Goal: Task Accomplishment & Management: Manage account settings

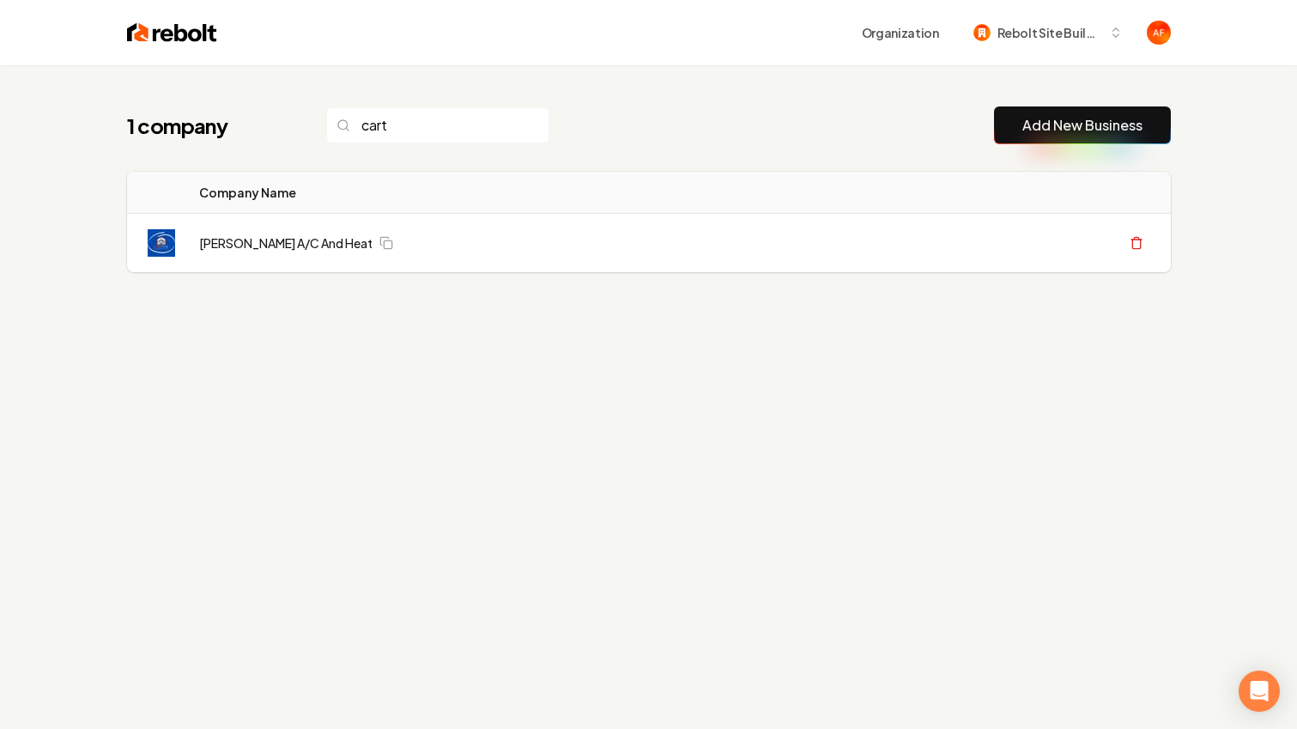
click at [140, 40] on img at bounding box center [172, 33] width 90 height 24
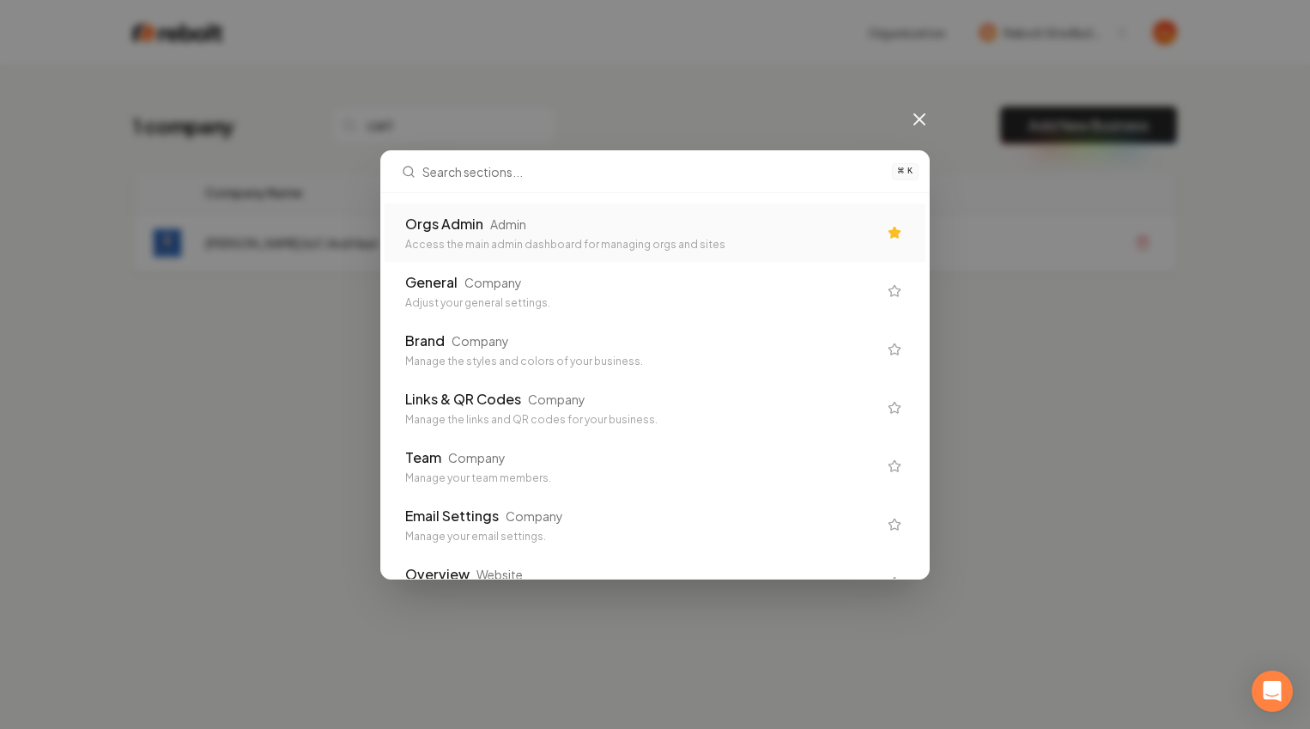
click at [525, 238] on div "Access the main admin dashboard for managing orgs and sites" at bounding box center [641, 245] width 472 height 14
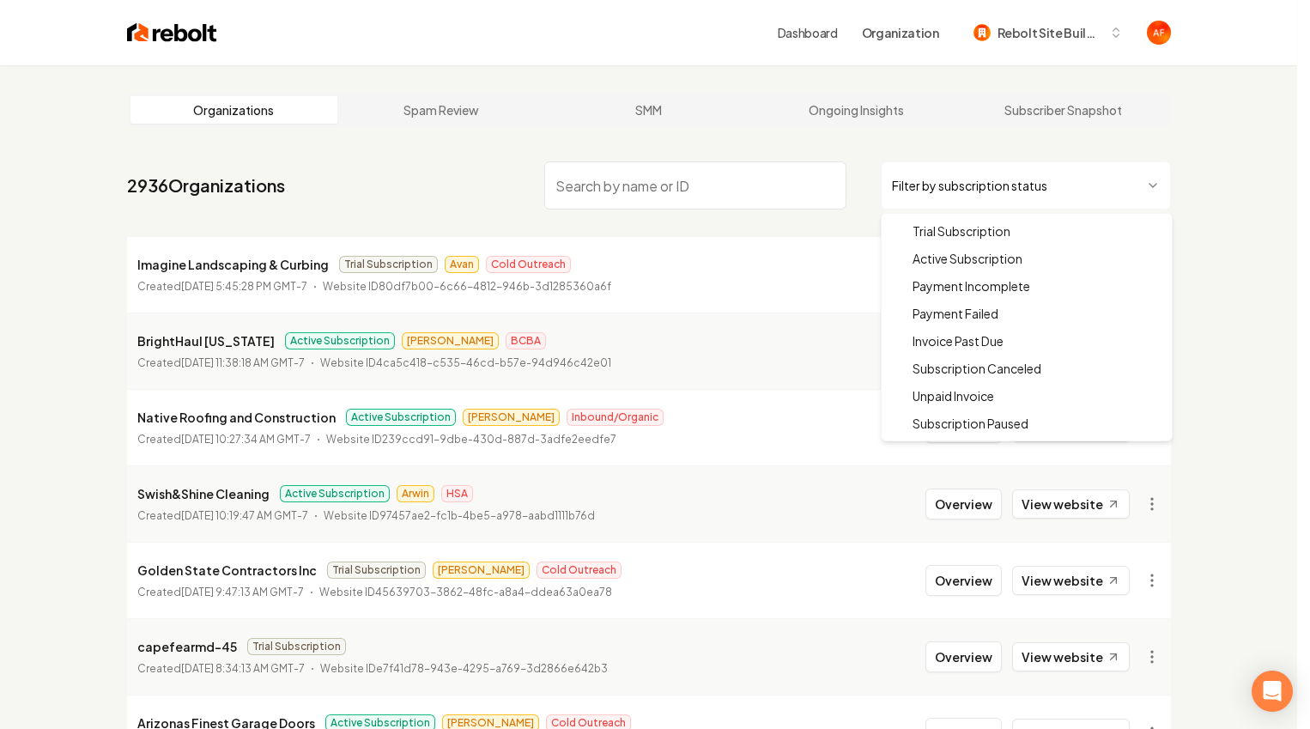
click at [944, 185] on html "Dashboard Organization Rebolt Site Builder Organizations Spam Review SMM Ongoin…" at bounding box center [655, 364] width 1310 height 729
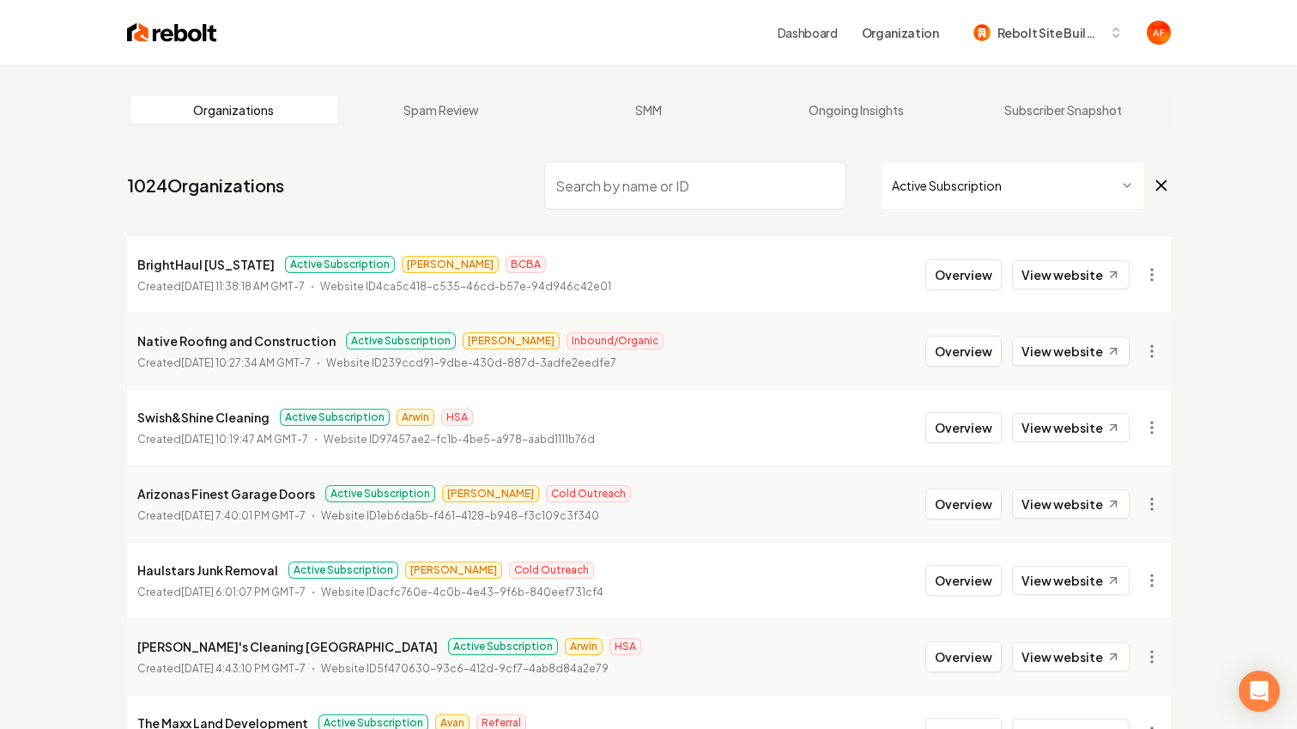
click at [963, 192] on html "Dashboard Organization Rebolt Site Builder Organizations Spam Review SMM Ongoin…" at bounding box center [648, 364] width 1297 height 729
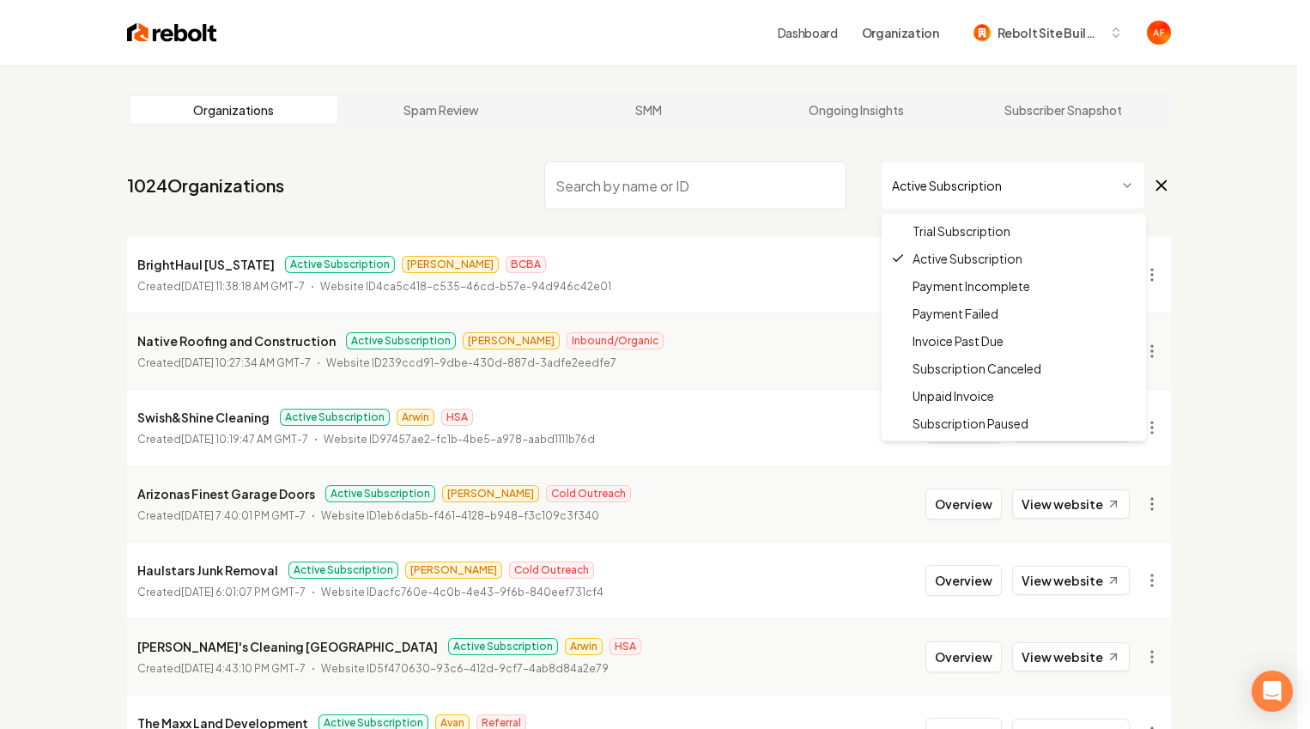
click at [981, 185] on html "Dashboard Organization Rebolt Site Builder Organizations Spam Review SMM Ongoin…" at bounding box center [655, 364] width 1310 height 729
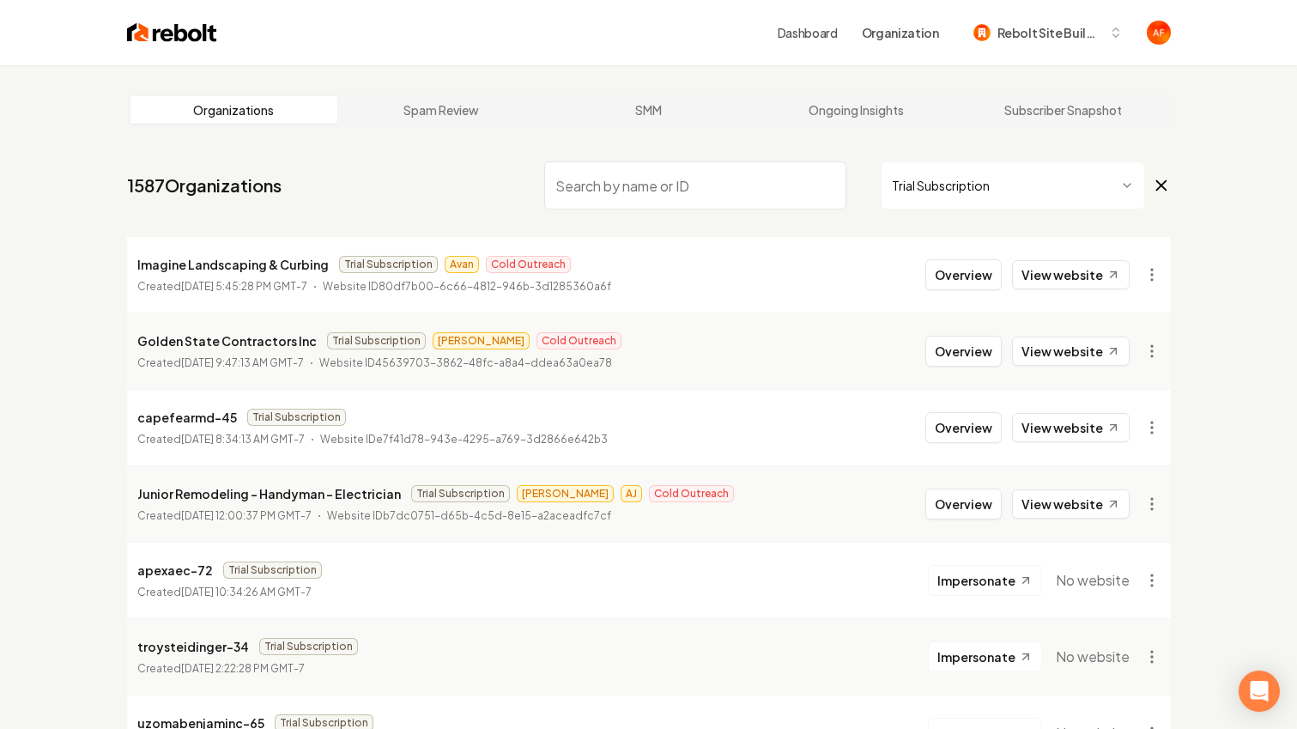
click at [1050, 199] on html "Dashboard Organization Rebolt Site Builder Organizations Spam Review SMM Ongoin…" at bounding box center [648, 364] width 1297 height 729
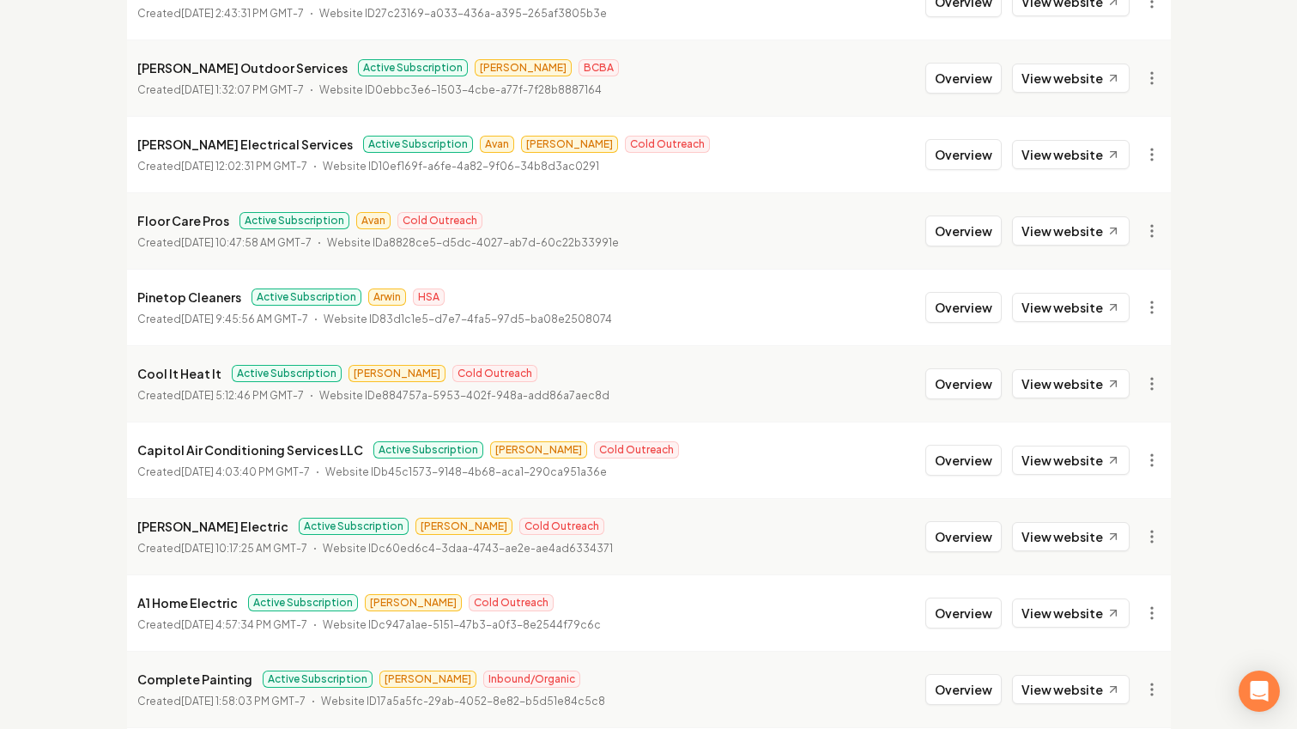
scroll to position [1872, 0]
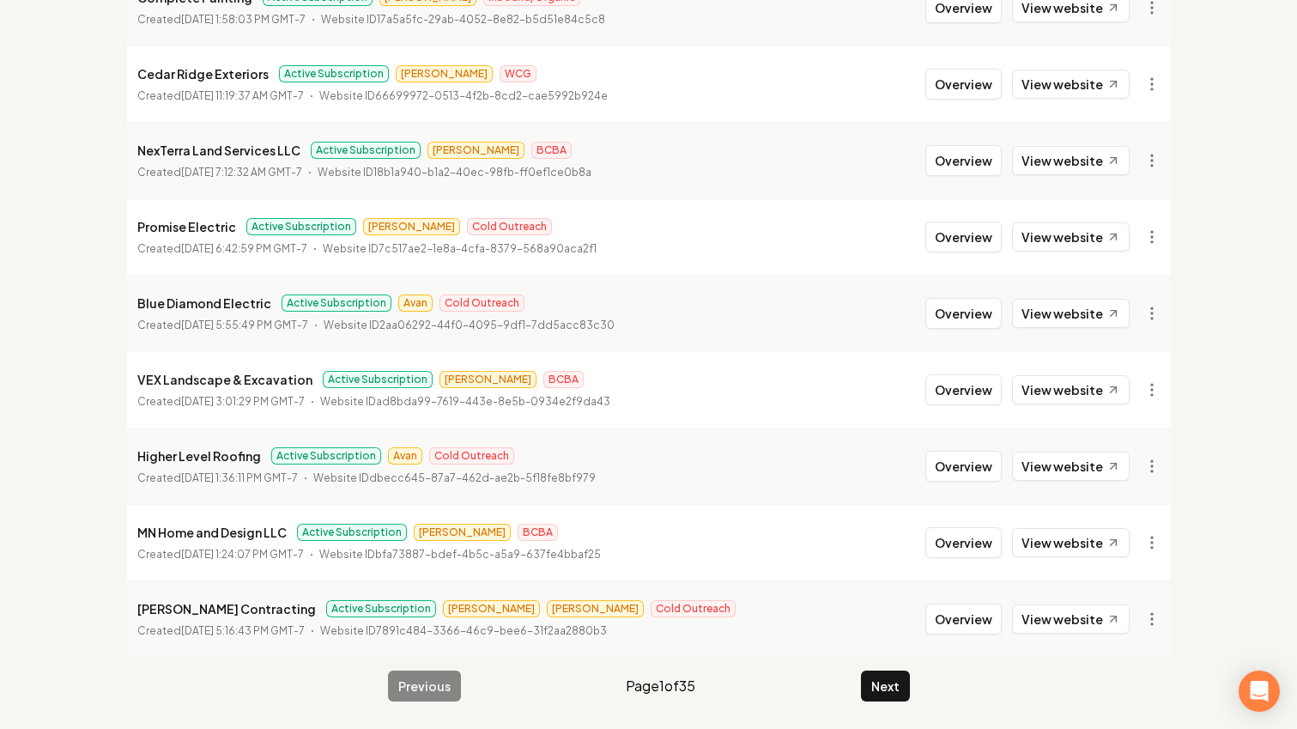
click at [895, 649] on li "Borja Contracting Active Subscription Omar Matthew Cold Outreach Created August…" at bounding box center [649, 618] width 1044 height 76
click at [890, 671] on button "Next" at bounding box center [885, 686] width 49 height 31
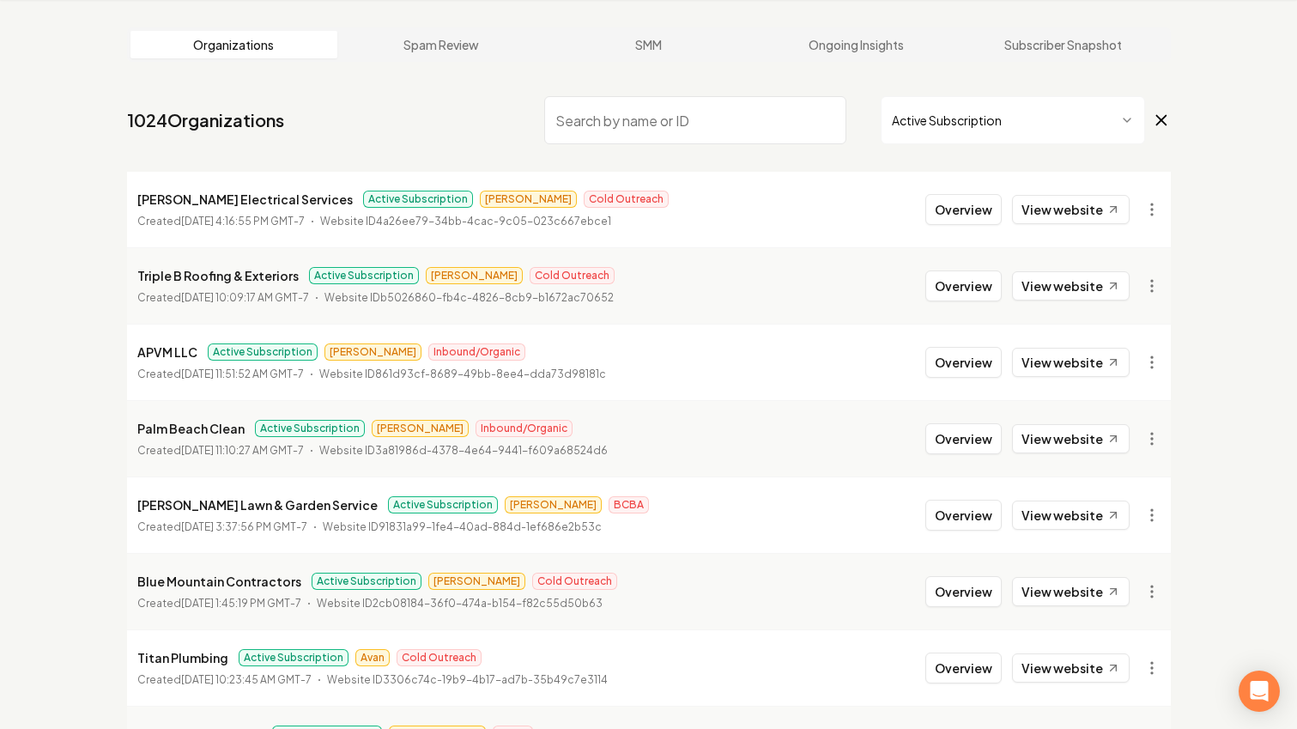
scroll to position [1872, 0]
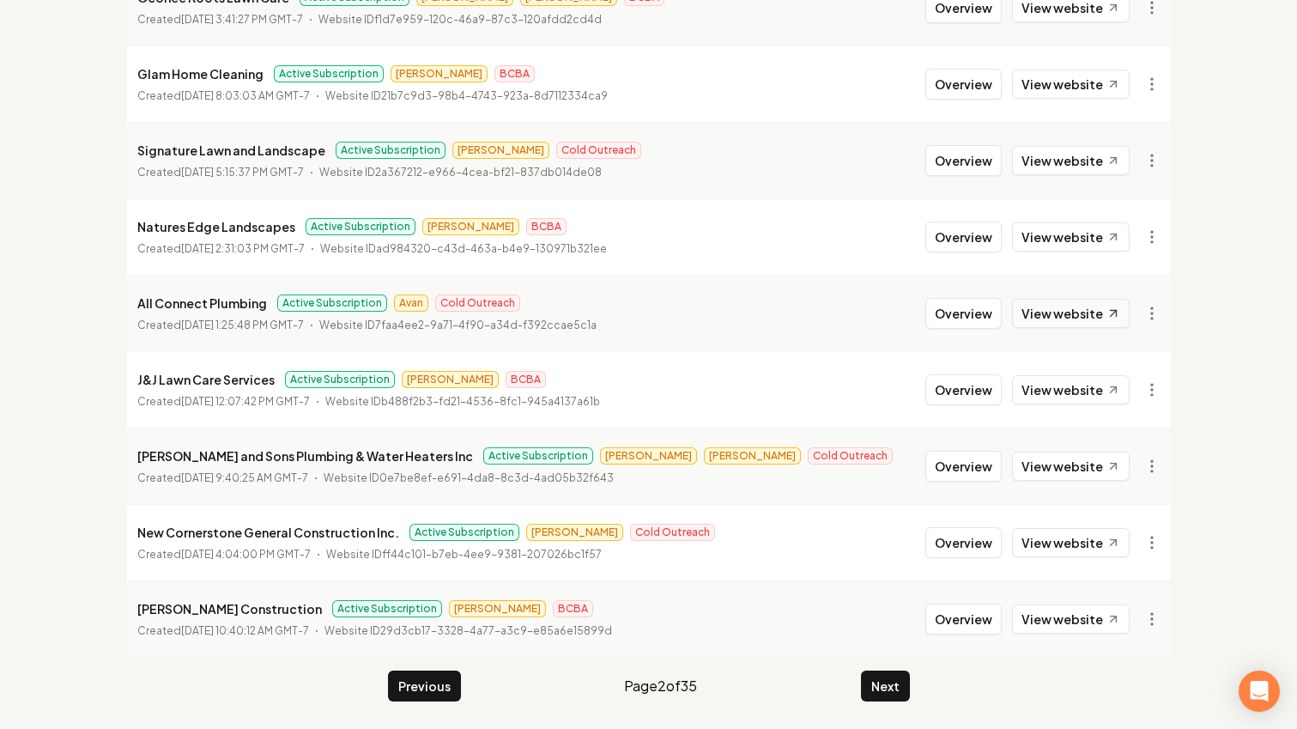
click at [1064, 313] on link "View website" at bounding box center [1071, 313] width 118 height 29
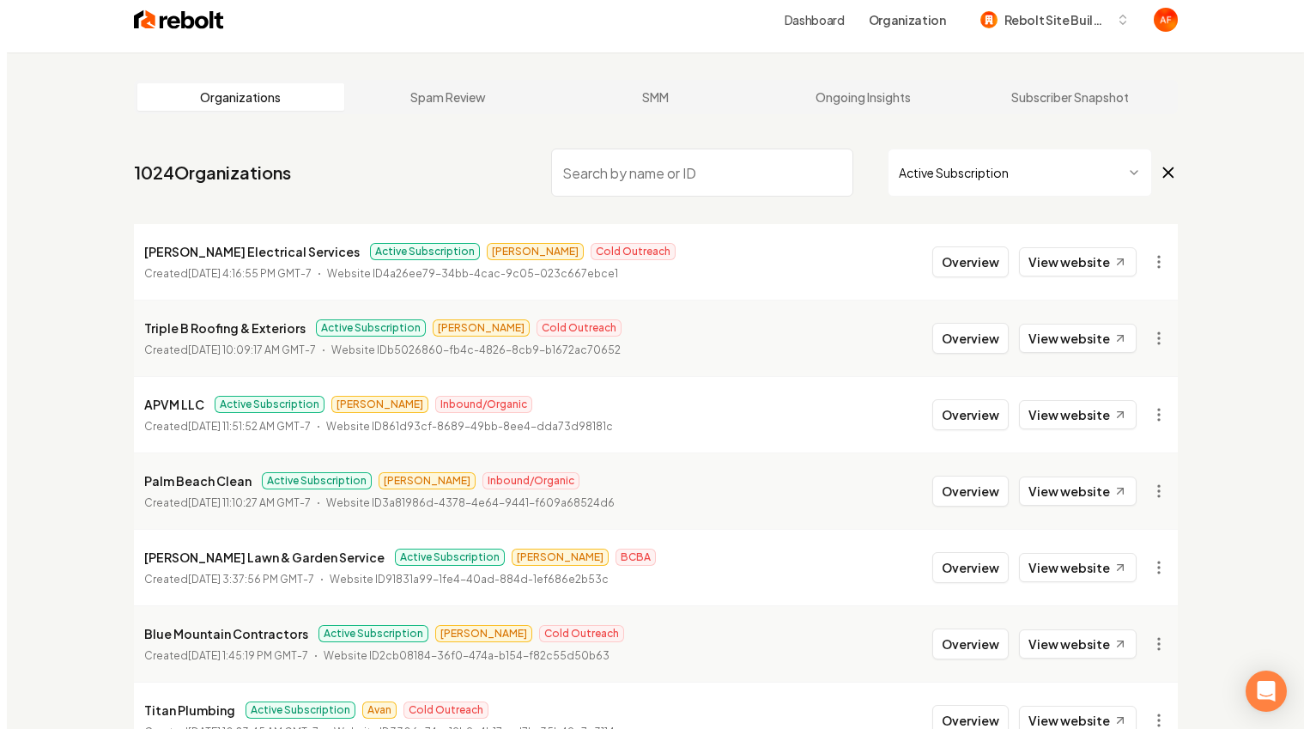
scroll to position [0, 0]
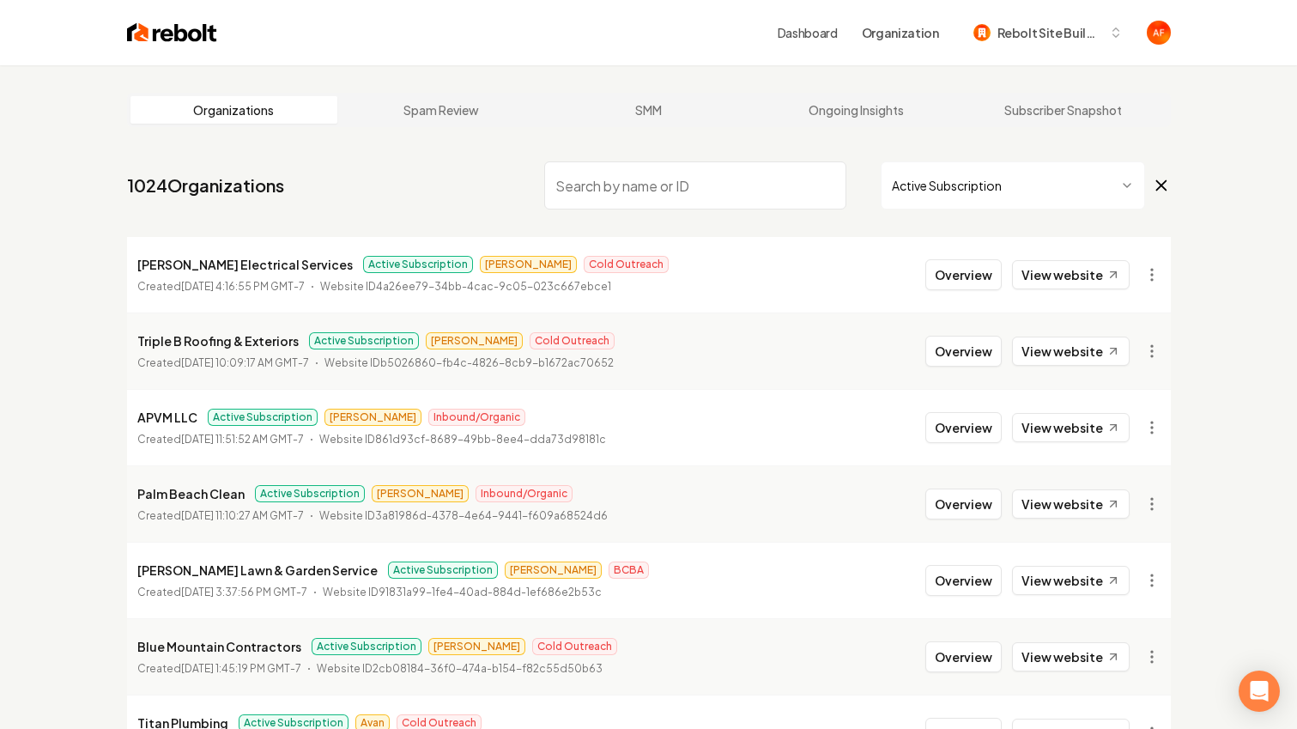
click at [633, 174] on input "search" at bounding box center [695, 185] width 302 height 48
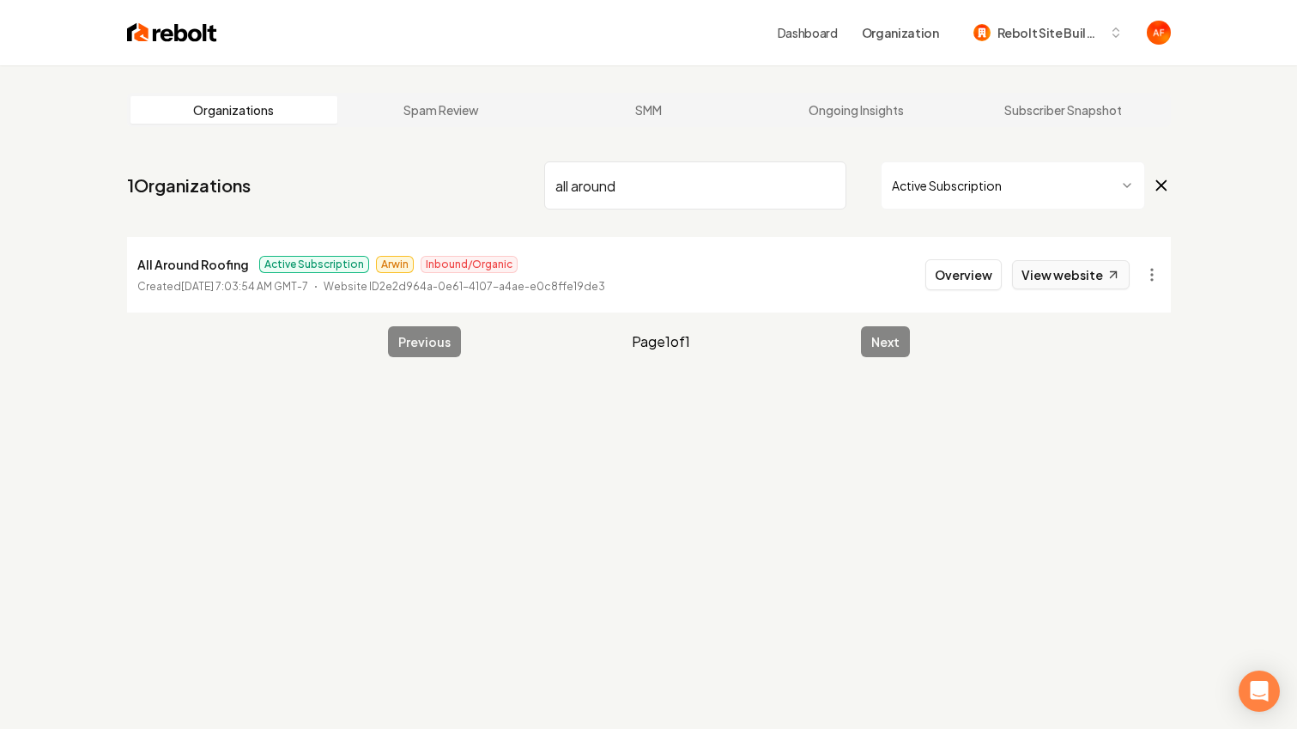
type input "all around"
click at [1054, 264] on link "View website" at bounding box center [1071, 274] width 118 height 29
drag, startPoint x: 976, startPoint y: 268, endPoint x: 963, endPoint y: 270, distance: 13.0
click at [976, 268] on button "Overview" at bounding box center [964, 274] width 76 height 31
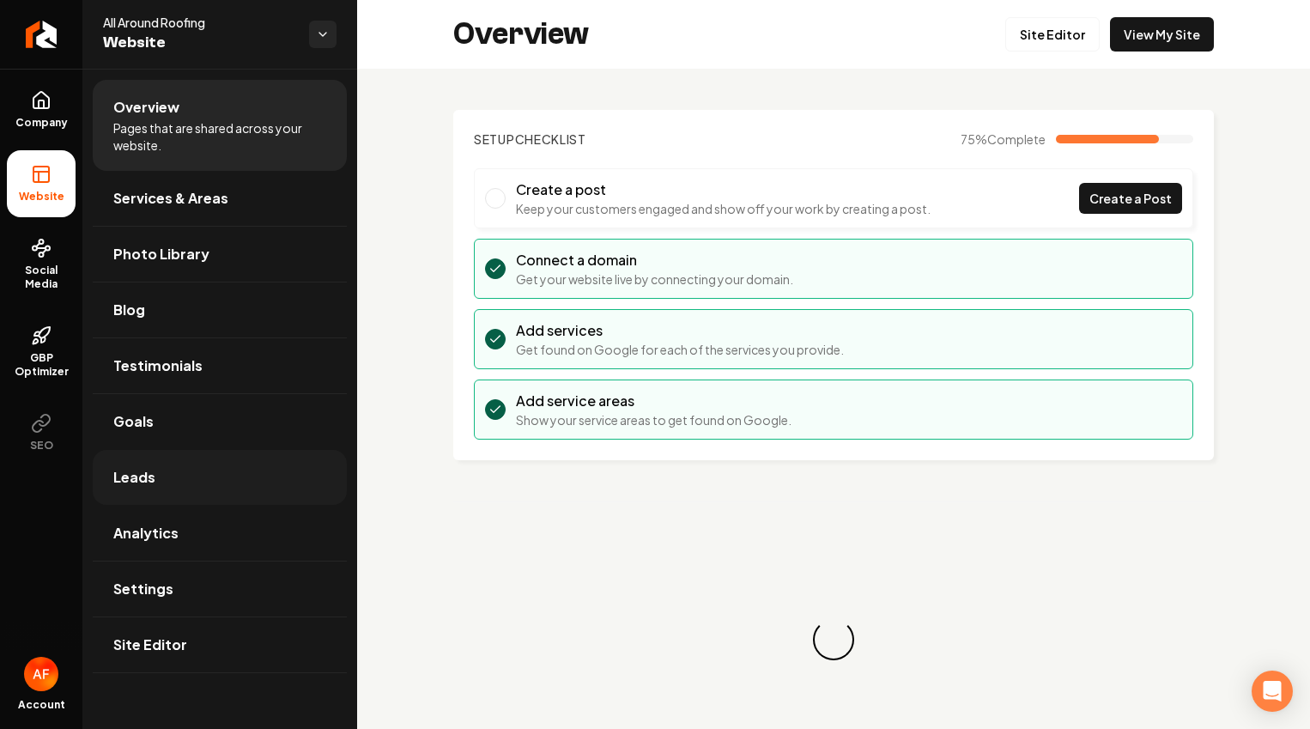
click at [160, 461] on link "Leads" at bounding box center [220, 477] width 254 height 55
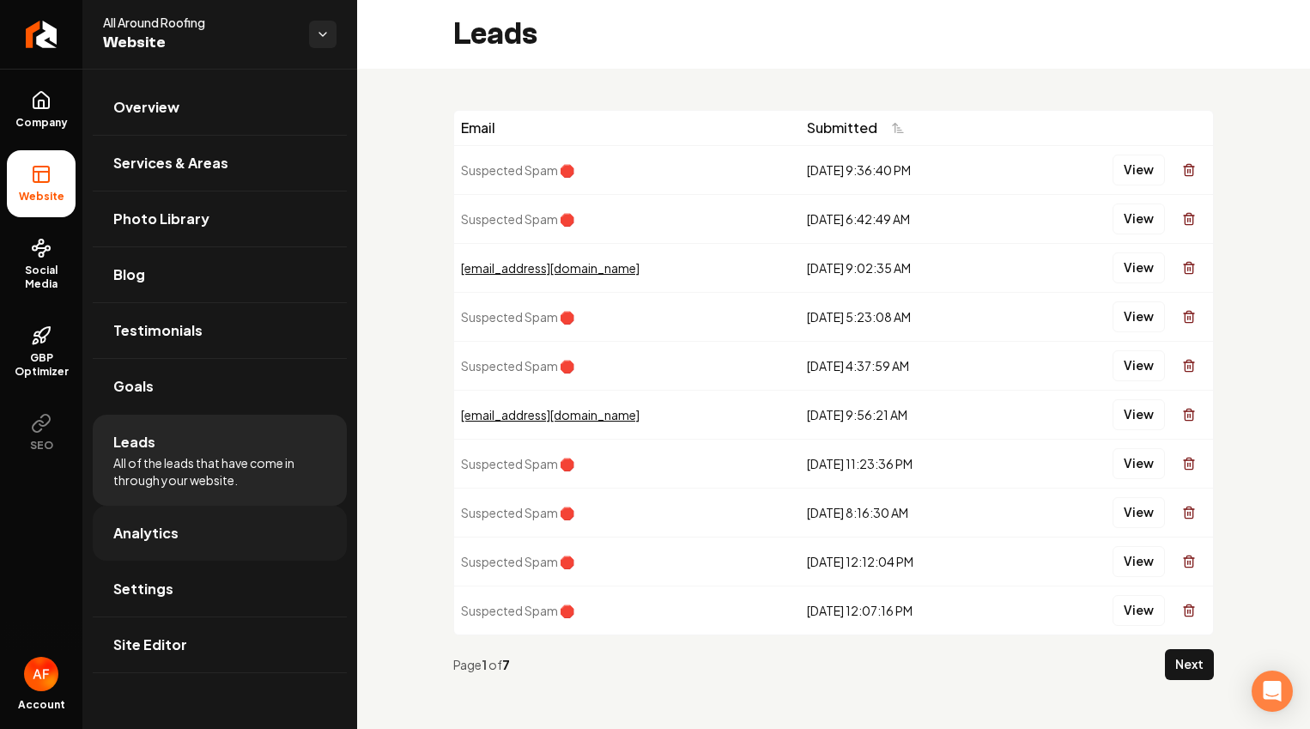
click at [145, 528] on span "Analytics" at bounding box center [145, 533] width 65 height 21
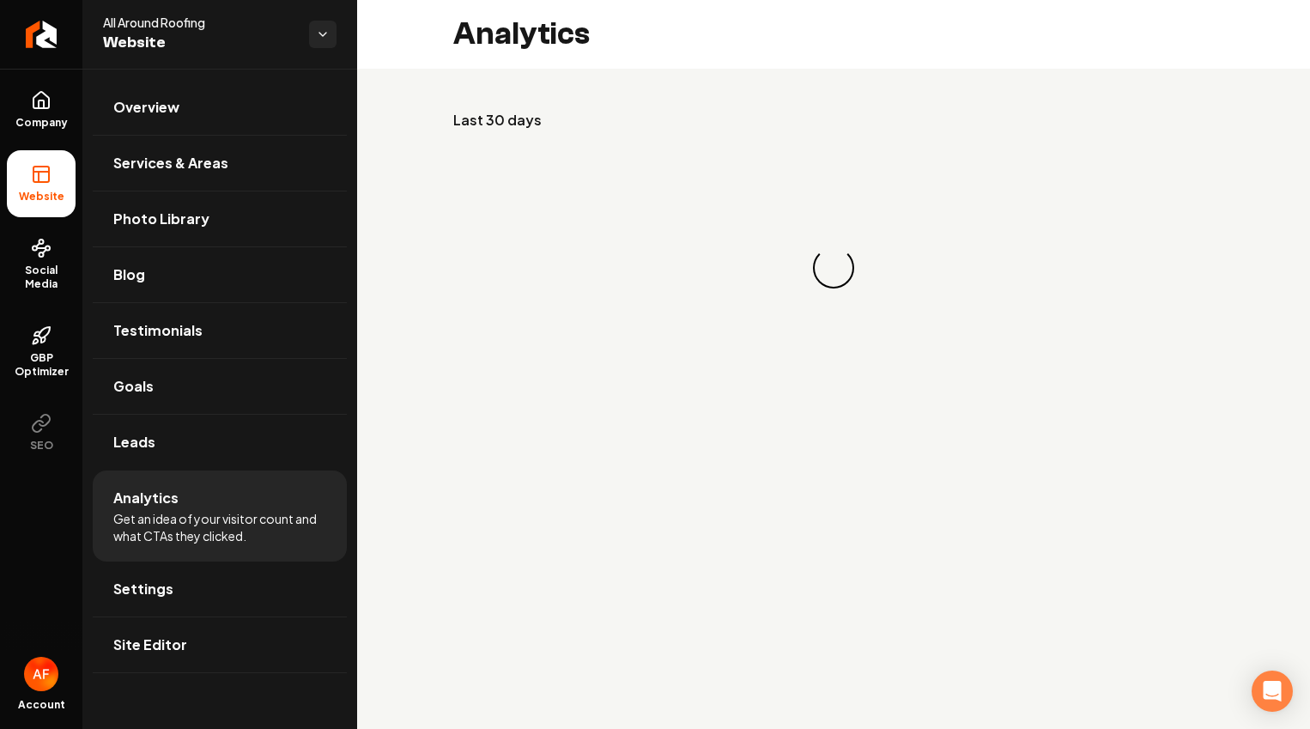
click at [158, 524] on span "Get an idea of your visitor count and what CTAs they clicked." at bounding box center [219, 527] width 213 height 34
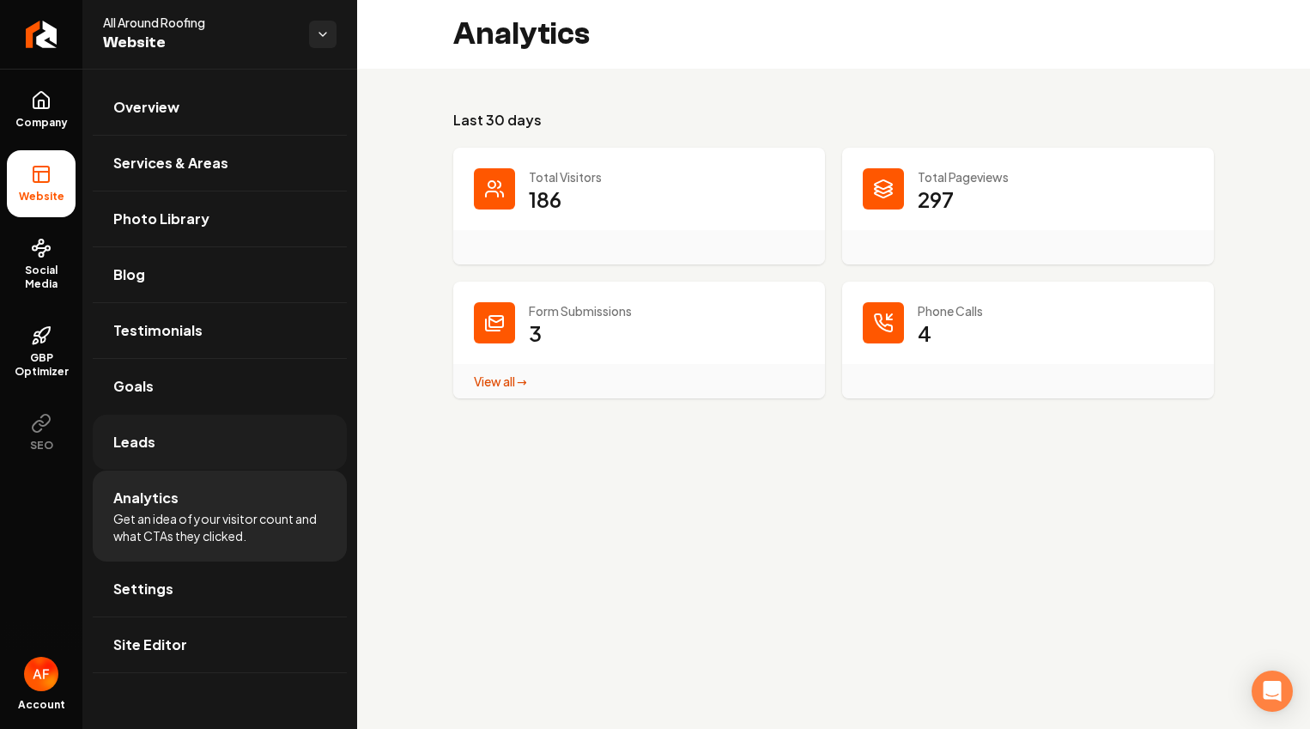
click at [209, 455] on link "Leads" at bounding box center [220, 442] width 254 height 55
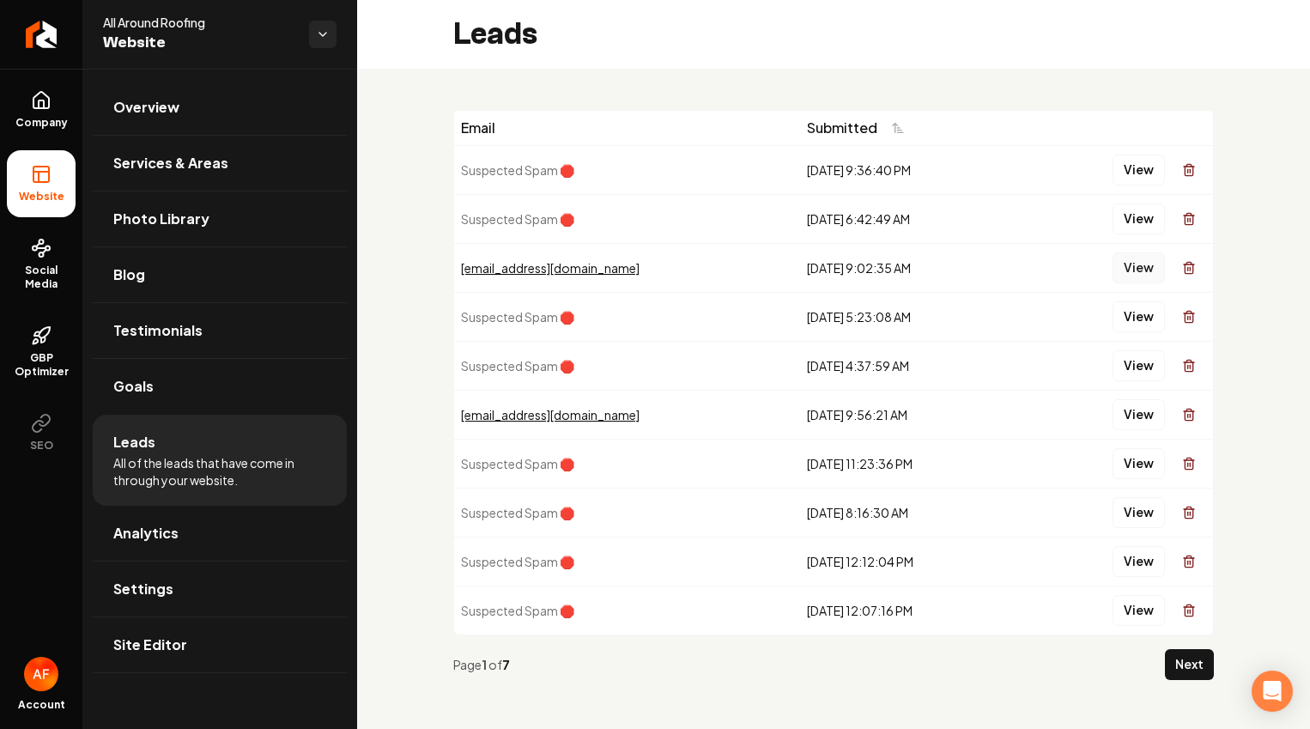
click at [1135, 271] on button "View" at bounding box center [1139, 267] width 52 height 31
click at [1127, 413] on button "View" at bounding box center [1139, 414] width 52 height 31
click at [1165, 662] on button "Next" at bounding box center [1189, 664] width 49 height 31
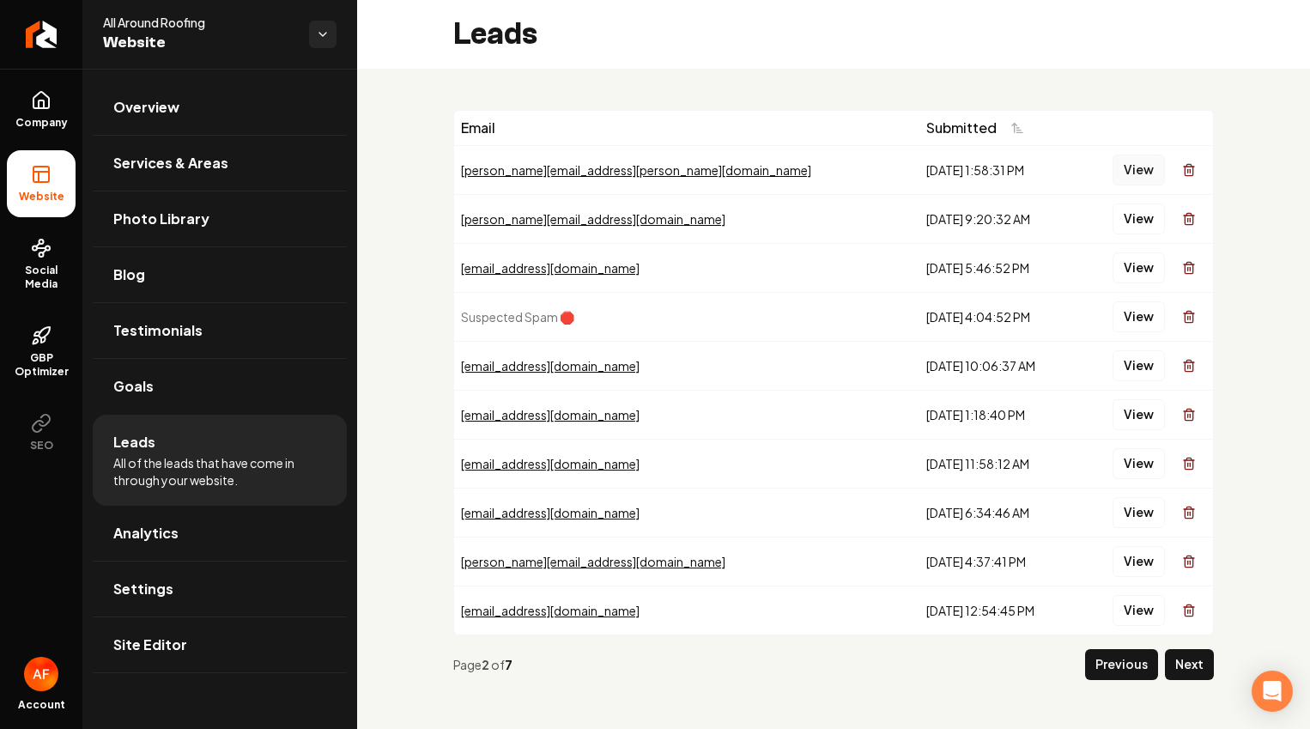
click at [1130, 173] on button "View" at bounding box center [1139, 170] width 52 height 31
click at [1128, 218] on button "View" at bounding box center [1139, 219] width 52 height 31
click at [1126, 223] on button "View" at bounding box center [1139, 219] width 52 height 31
click at [1126, 266] on button "View" at bounding box center [1139, 267] width 52 height 31
click at [1126, 390] on td "View" at bounding box center [1144, 414] width 137 height 49
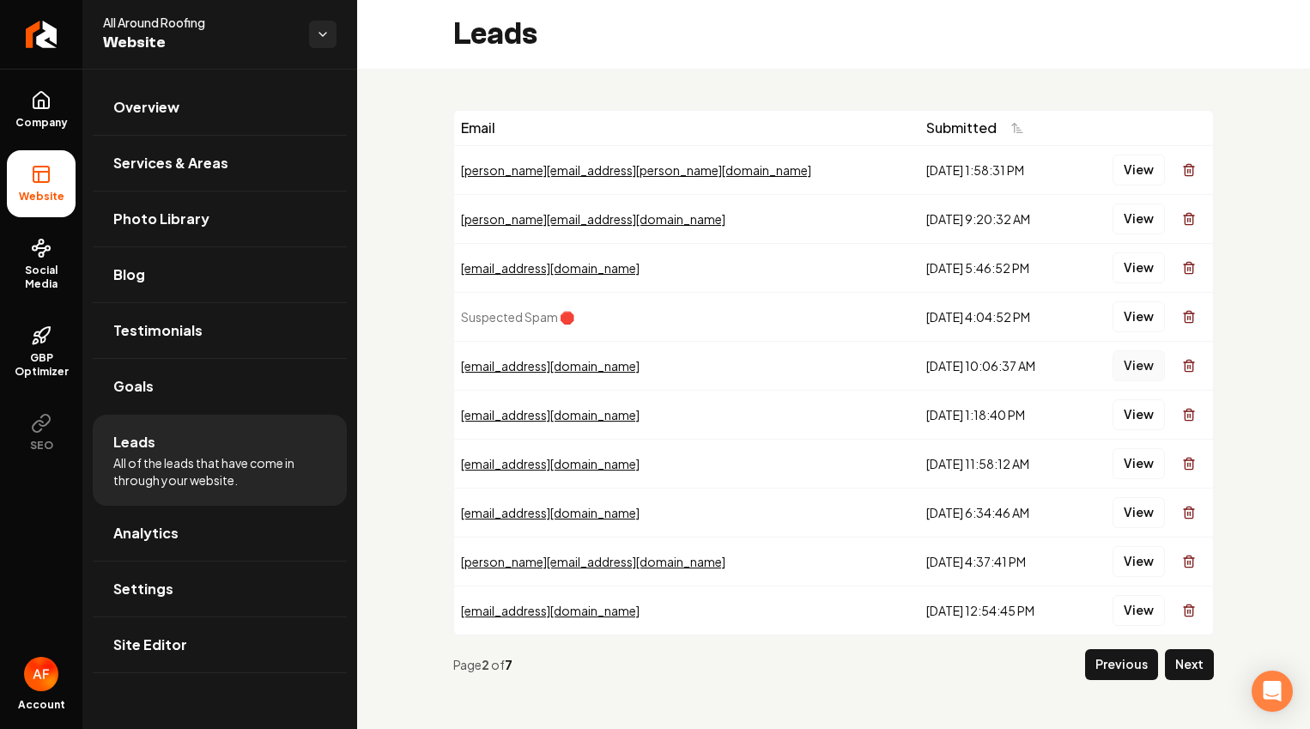
click at [1131, 371] on button "View" at bounding box center [1139, 365] width 52 height 31
click at [1123, 404] on button "View" at bounding box center [1139, 414] width 52 height 31
click at [1121, 450] on button "View" at bounding box center [1139, 463] width 52 height 31
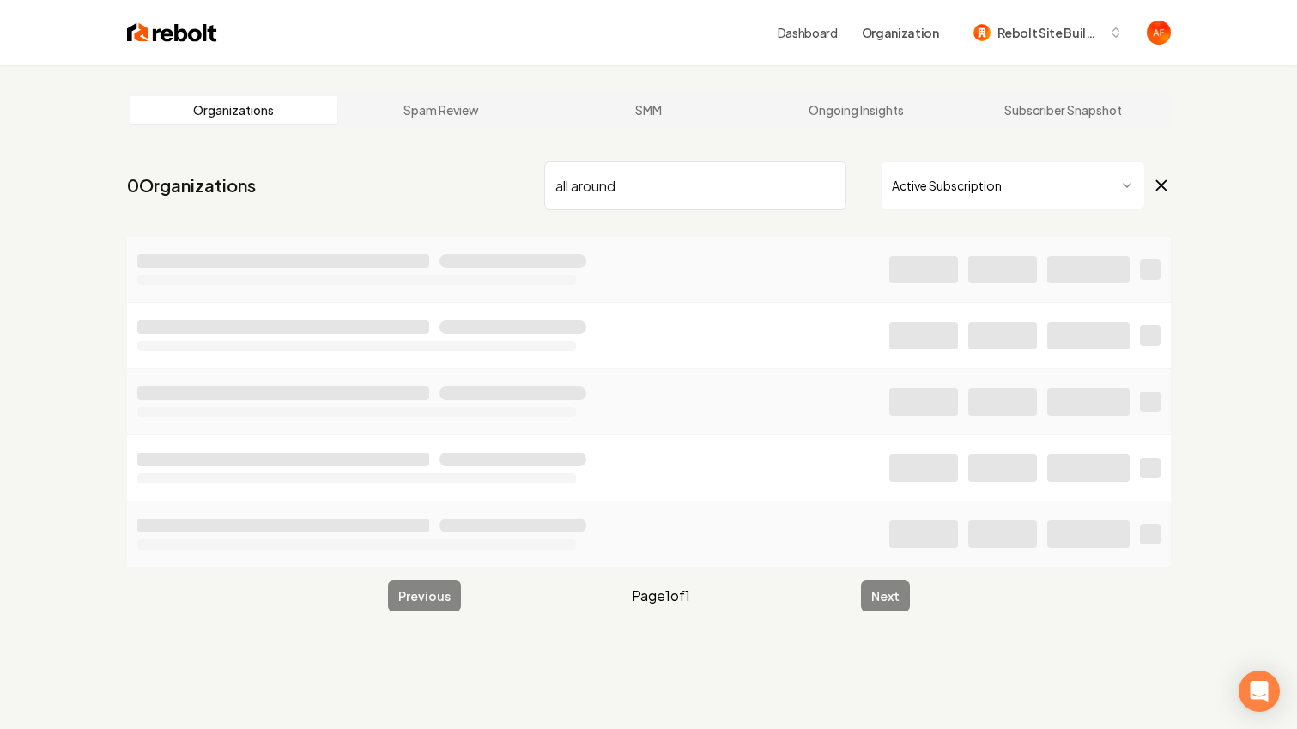
click at [641, 182] on input "all around" at bounding box center [695, 185] width 302 height 48
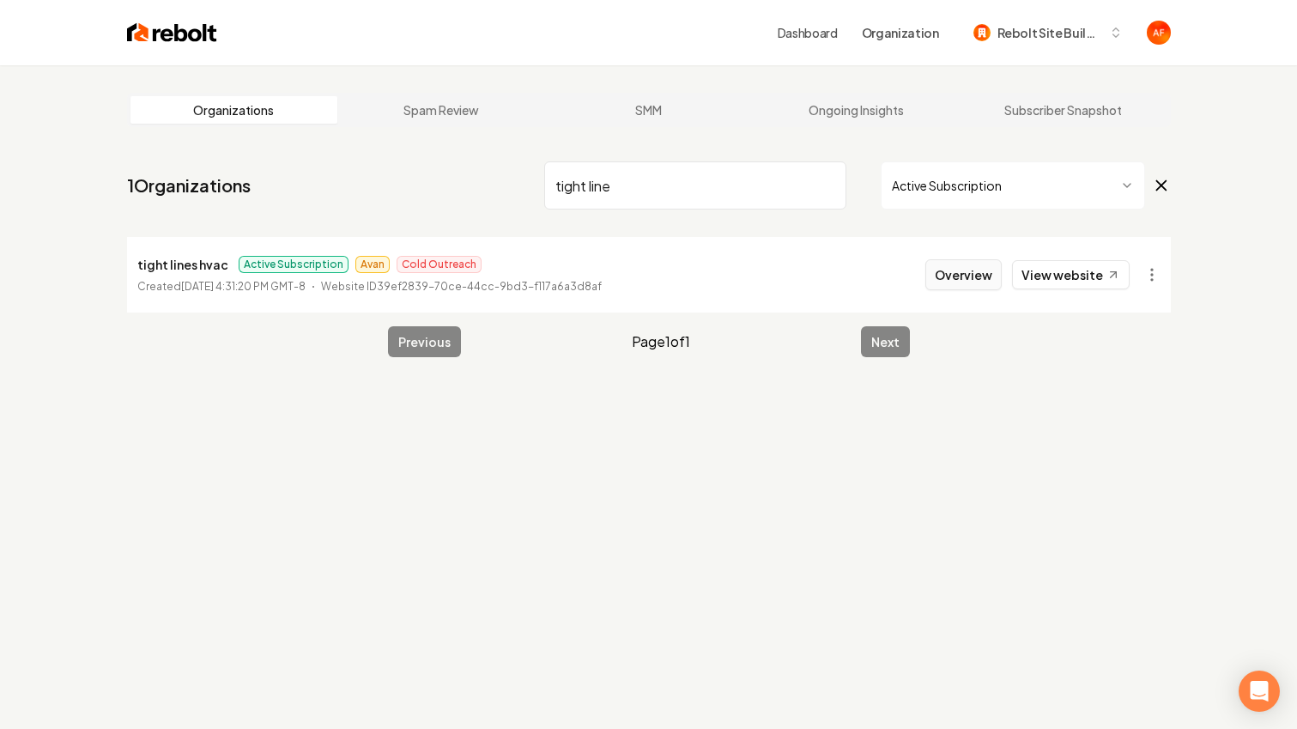
type input "tight line"
click at [937, 267] on button "Overview" at bounding box center [964, 274] width 76 height 31
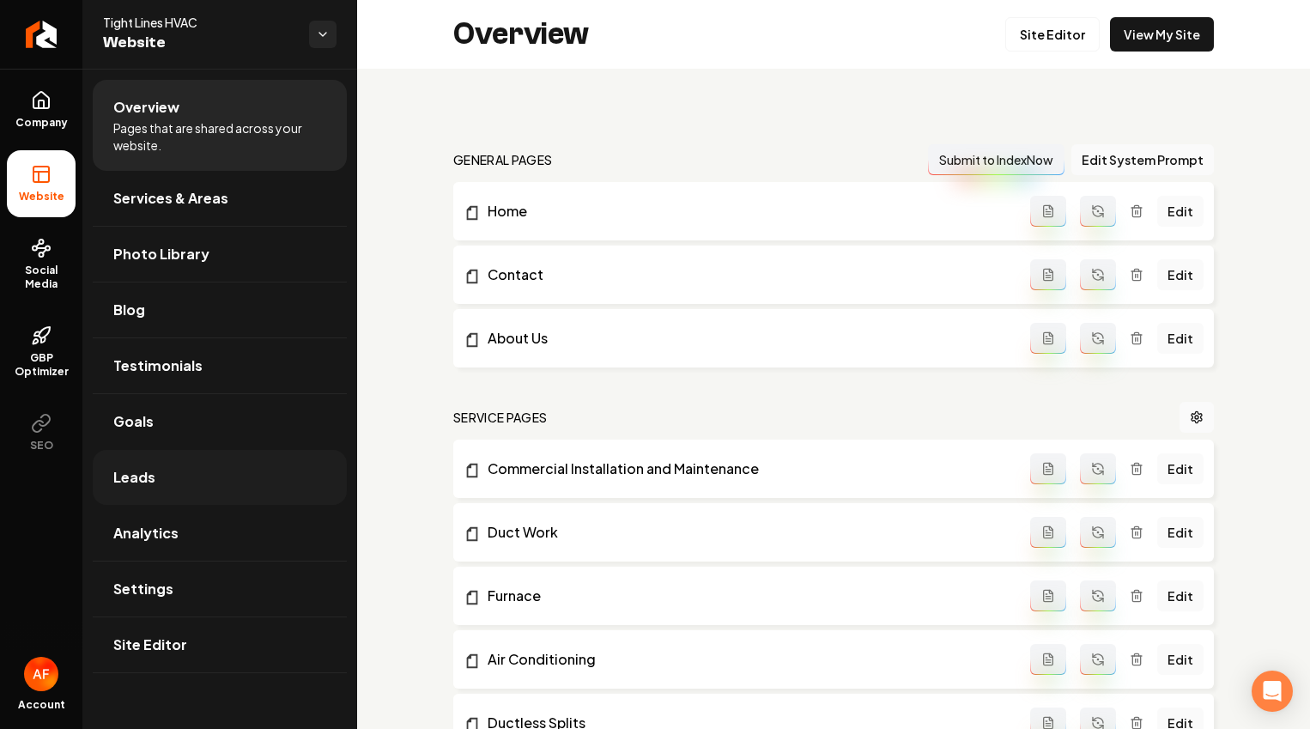
click at [208, 473] on link "Leads" at bounding box center [220, 477] width 254 height 55
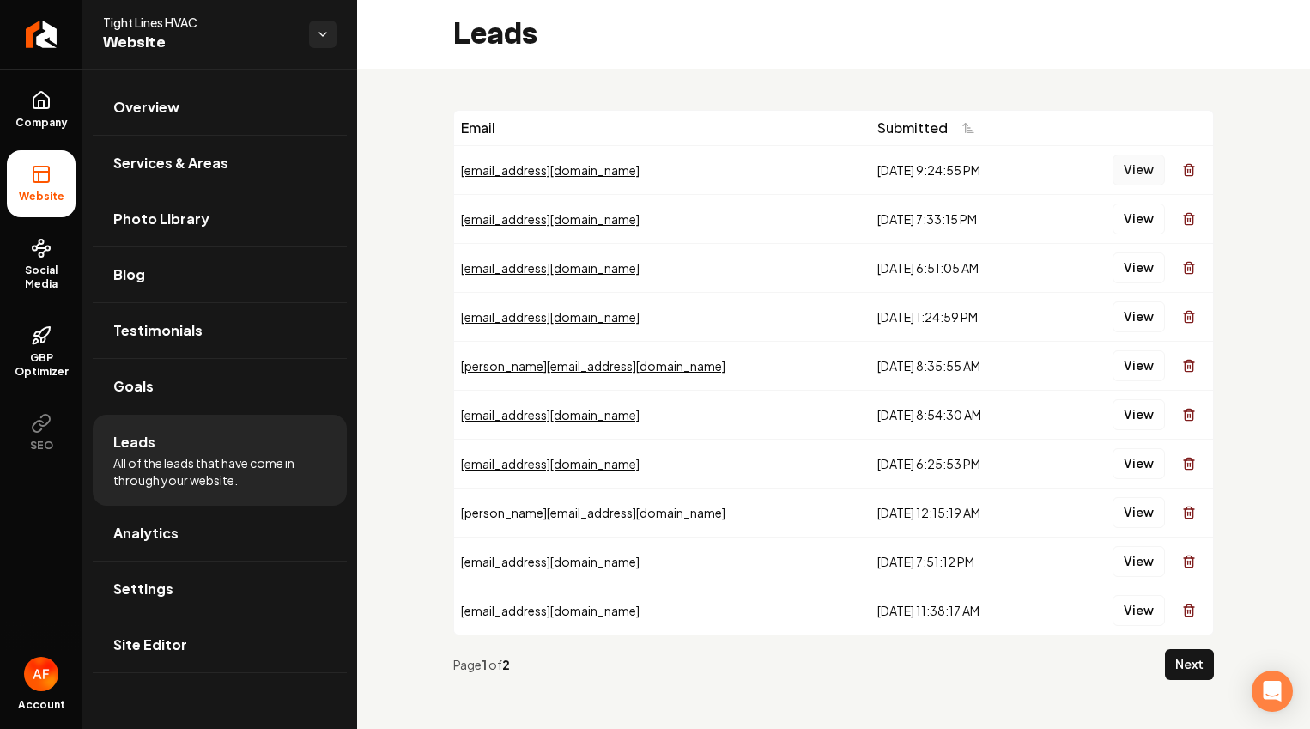
click at [1121, 156] on button "View" at bounding box center [1139, 170] width 52 height 31
click at [1133, 168] on button "View" at bounding box center [1139, 170] width 52 height 31
click at [1119, 181] on button "View" at bounding box center [1139, 170] width 52 height 31
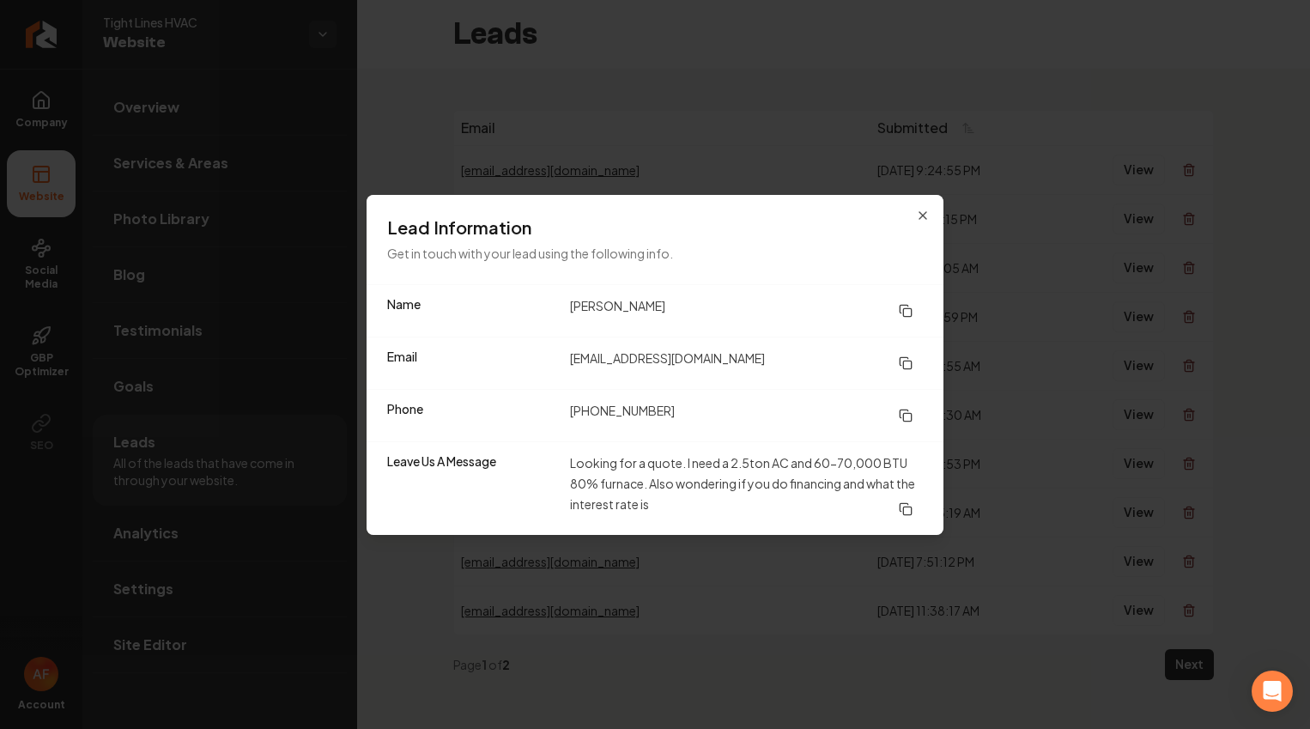
click at [592, 408] on dd "(801) 814-0004" at bounding box center [746, 415] width 353 height 31
click at [714, 408] on dd "(801) 814-0004" at bounding box center [746, 415] width 353 height 31
click at [921, 218] on icon "button" at bounding box center [923, 216] width 14 height 14
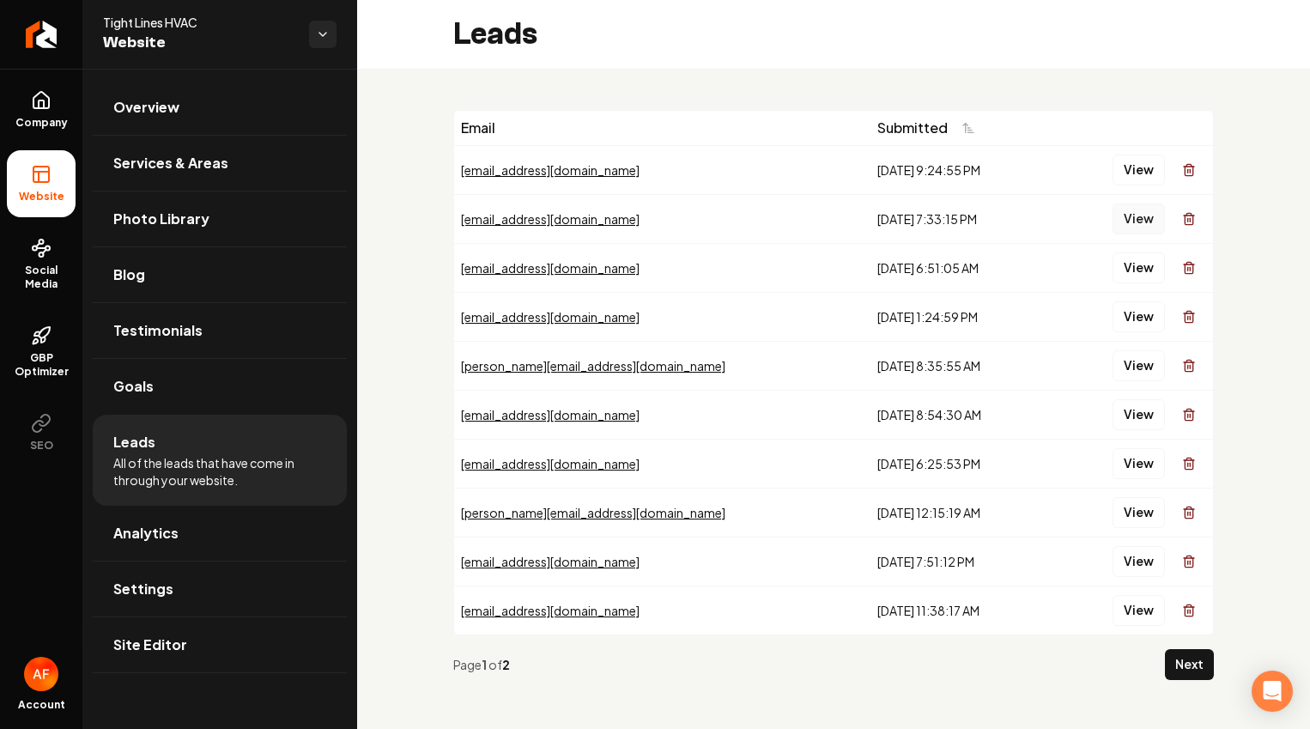
click at [1113, 222] on button "View" at bounding box center [1139, 219] width 52 height 31
click at [1131, 375] on button "View" at bounding box center [1139, 365] width 52 height 31
drag, startPoint x: 1097, startPoint y: 386, endPoint x: 1143, endPoint y: 418, distance: 55.5
click at [1136, 408] on button "View" at bounding box center [1139, 414] width 52 height 31
click at [139, 452] on span "Leads" at bounding box center [134, 442] width 42 height 21
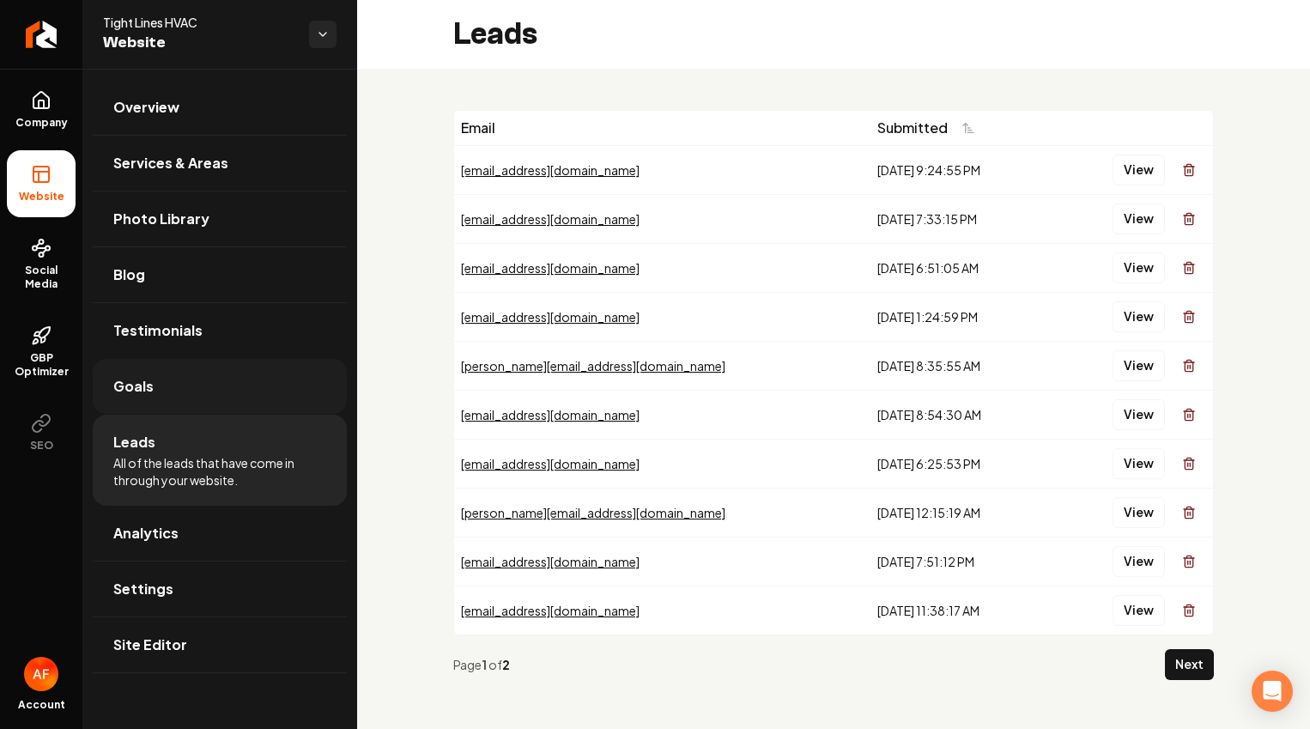
click at [179, 361] on link "Goals" at bounding box center [220, 386] width 254 height 55
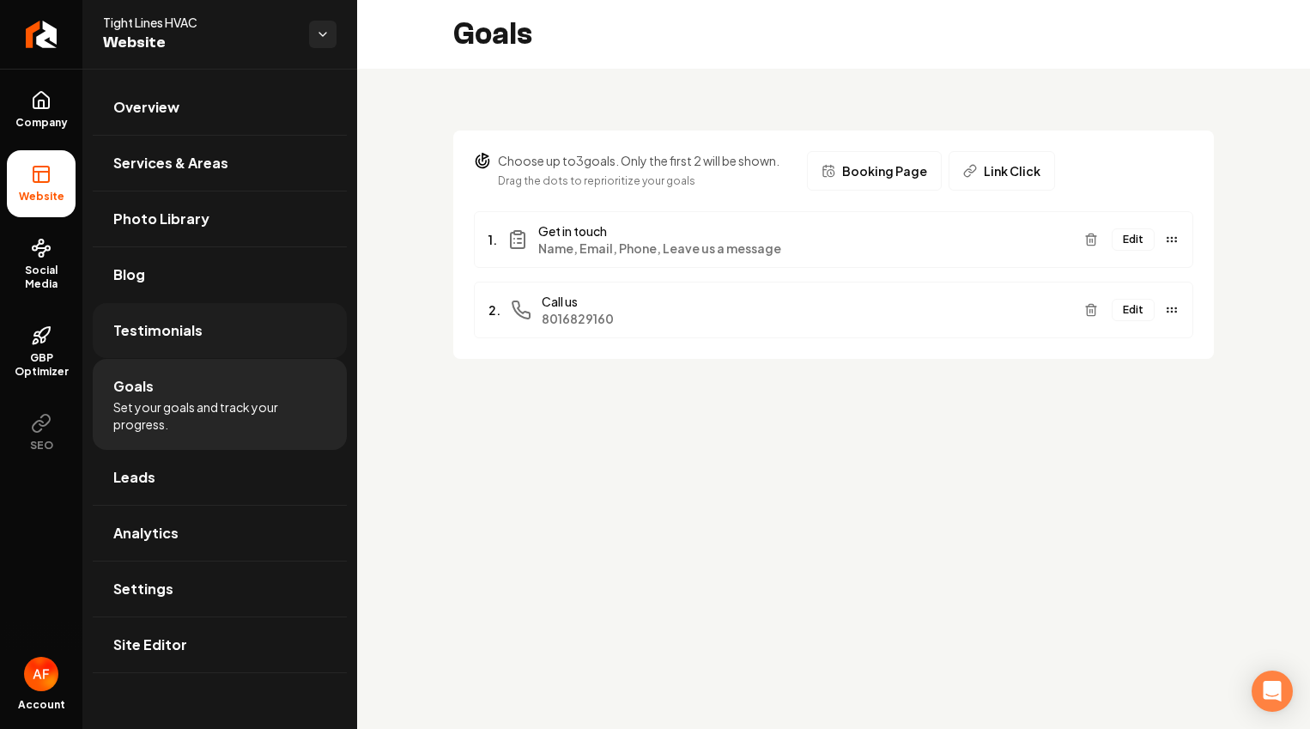
click at [179, 335] on span "Testimonials" at bounding box center [157, 330] width 89 height 21
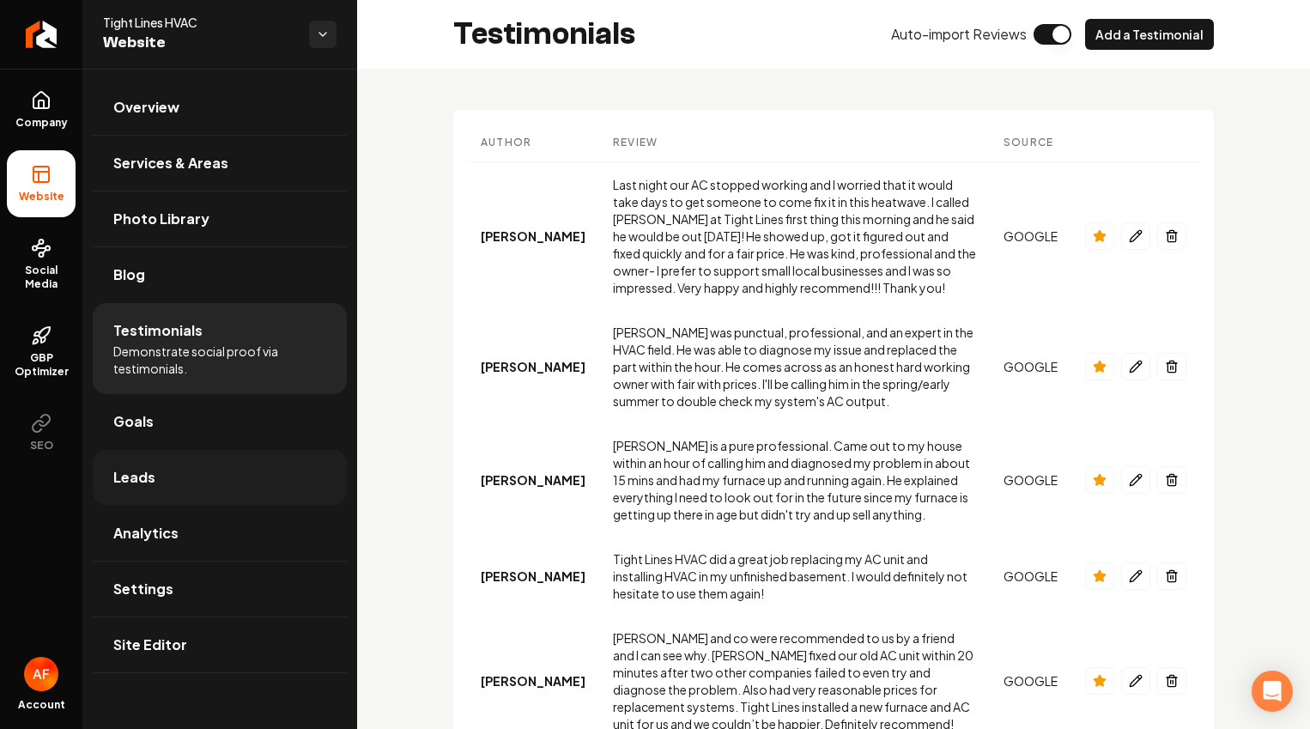
click at [146, 453] on link "Leads" at bounding box center [220, 477] width 254 height 55
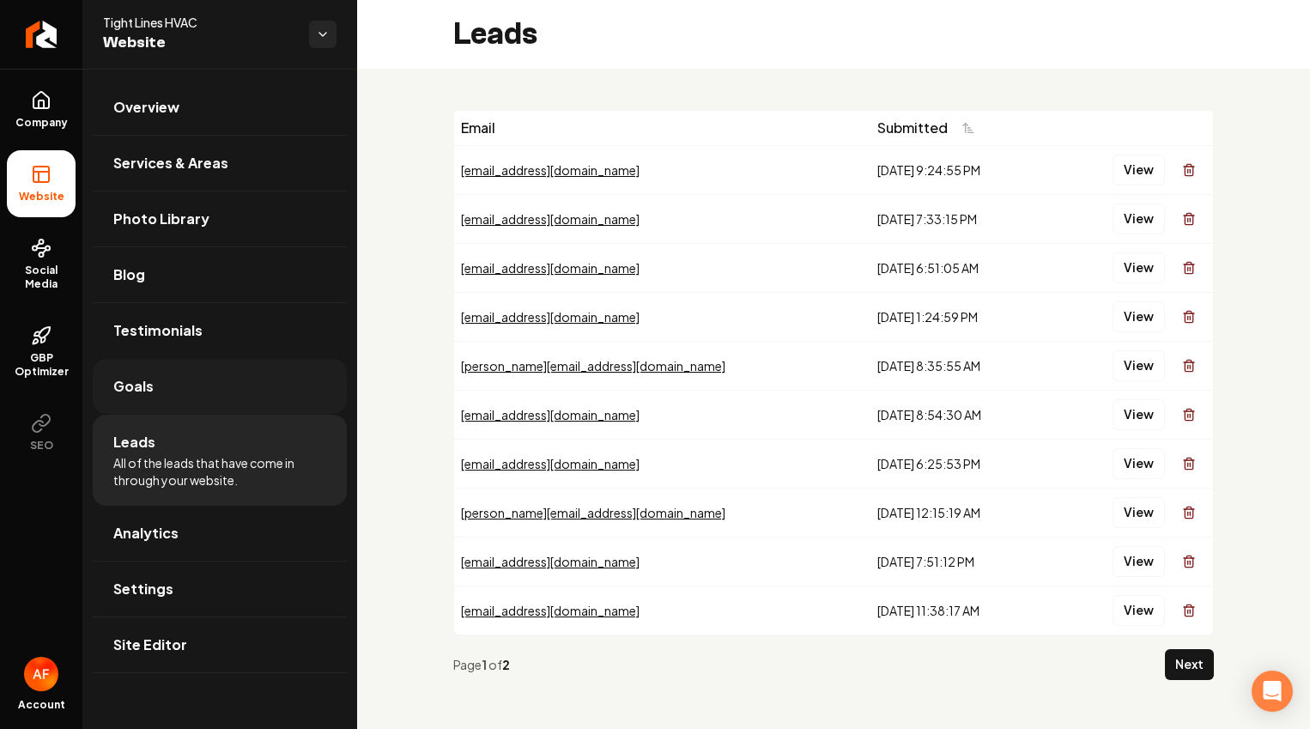
click at [196, 411] on link "Goals" at bounding box center [220, 386] width 254 height 55
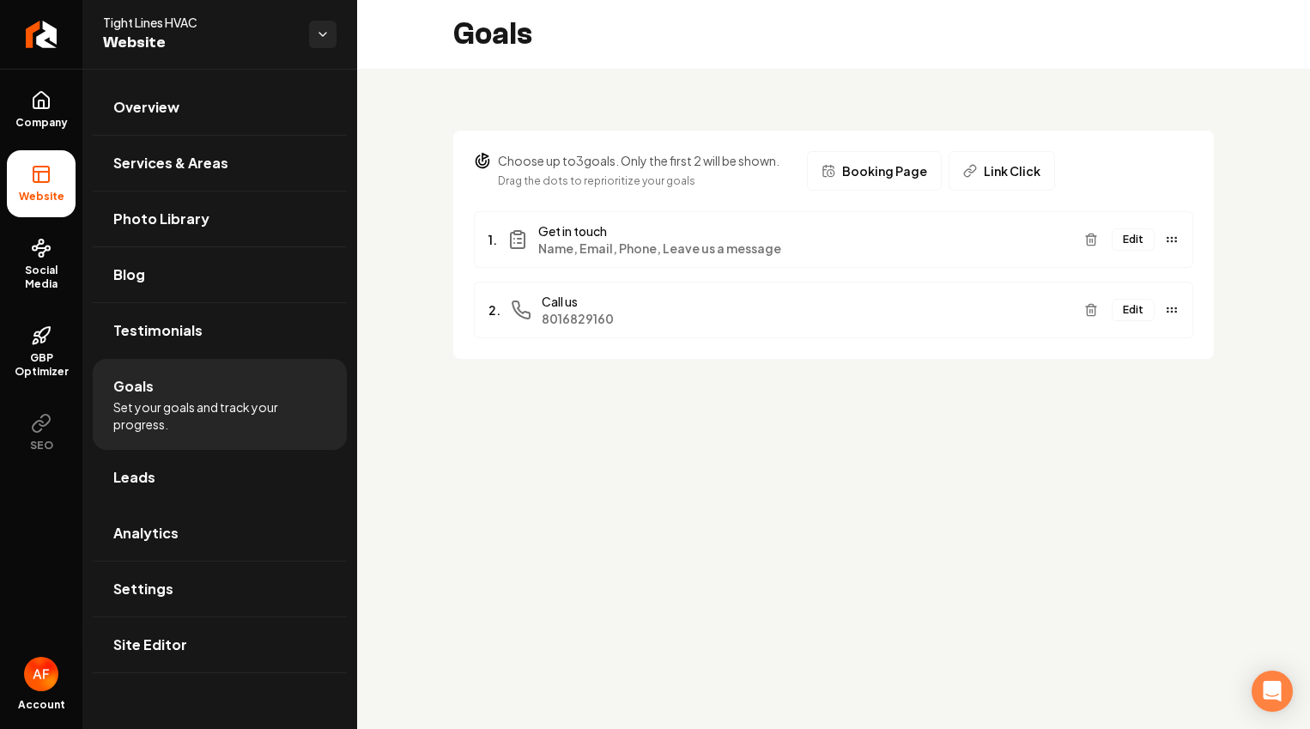
click at [1139, 242] on button "Edit" at bounding box center [1133, 239] width 43 height 22
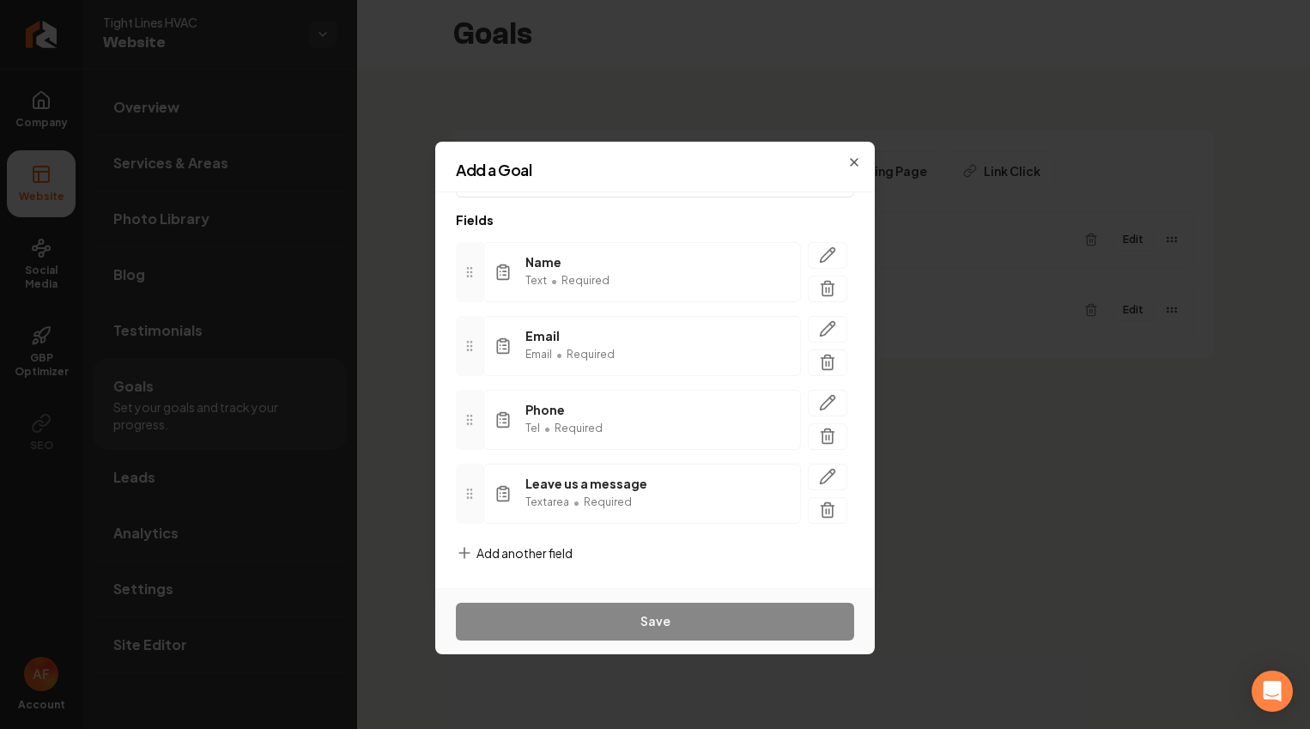
scroll to position [82, 0]
click at [462, 552] on icon at bounding box center [464, 552] width 17 height 17
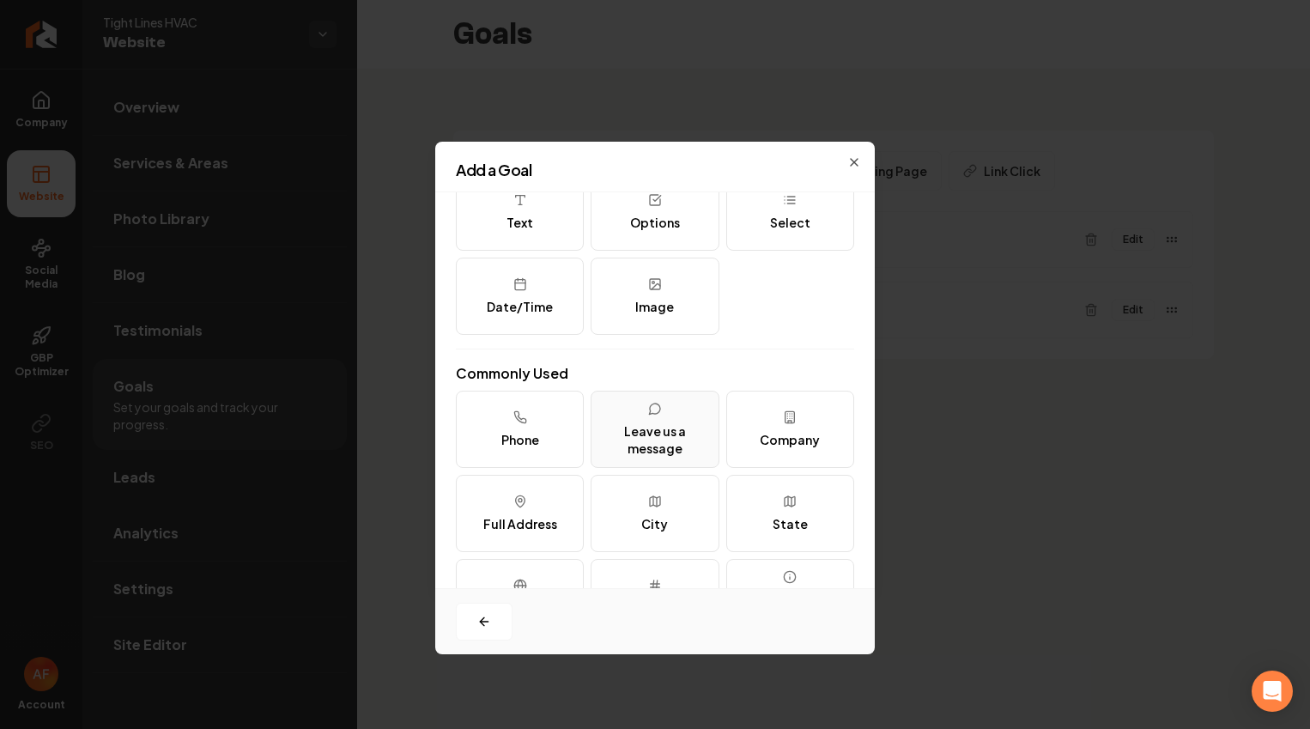
scroll to position [167, 0]
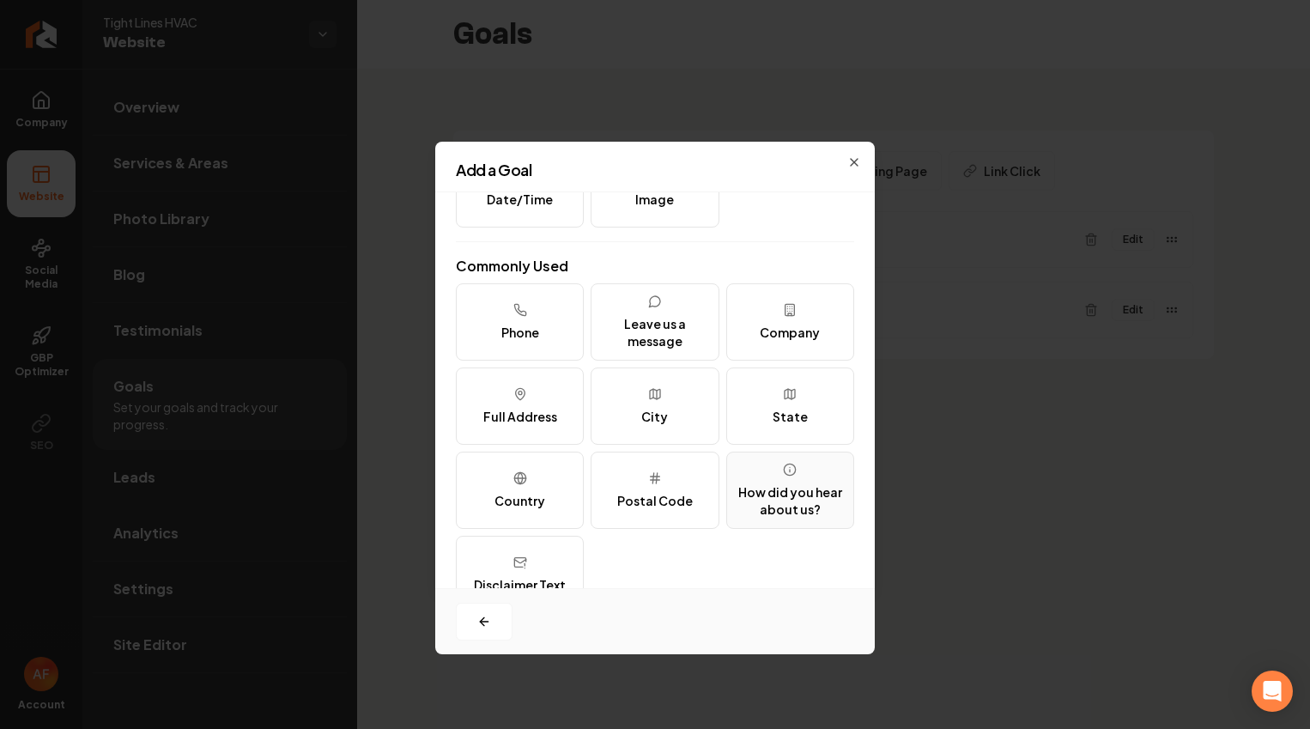
click at [783, 475] on icon at bounding box center [790, 470] width 14 height 14
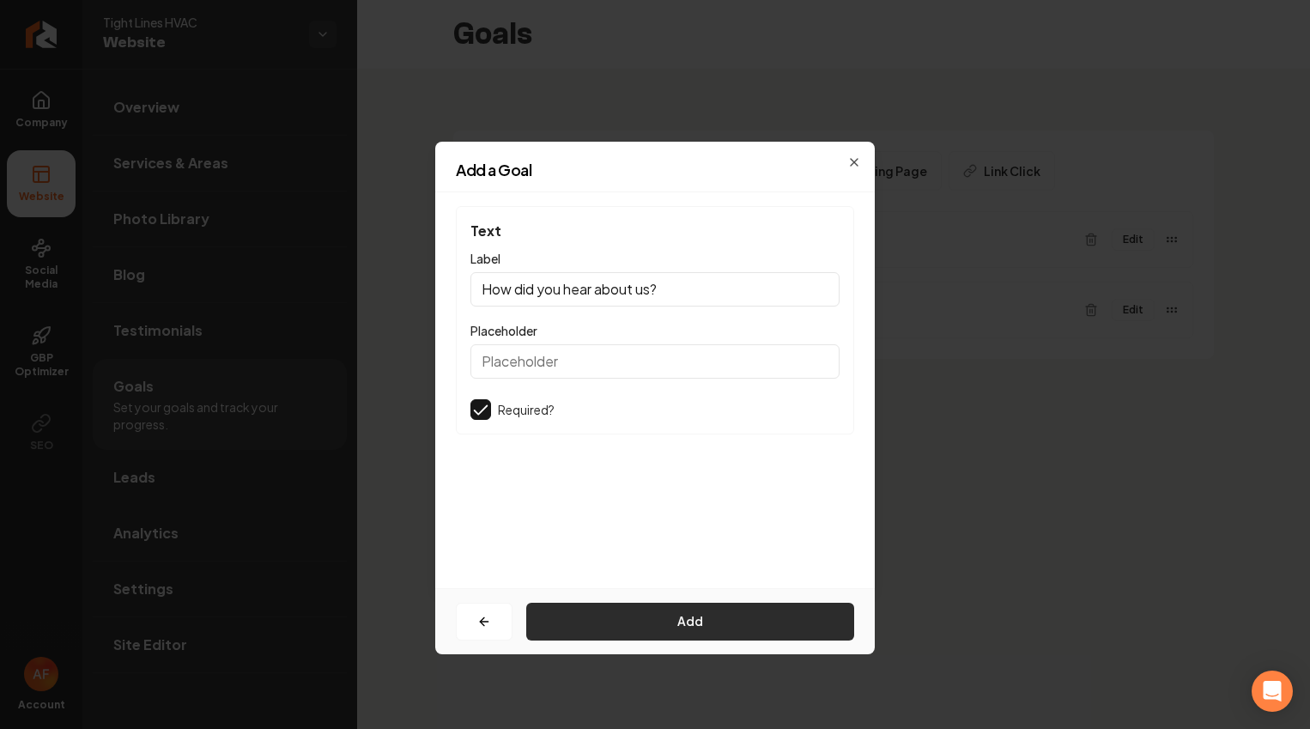
click at [682, 610] on button "Add" at bounding box center [690, 622] width 328 height 38
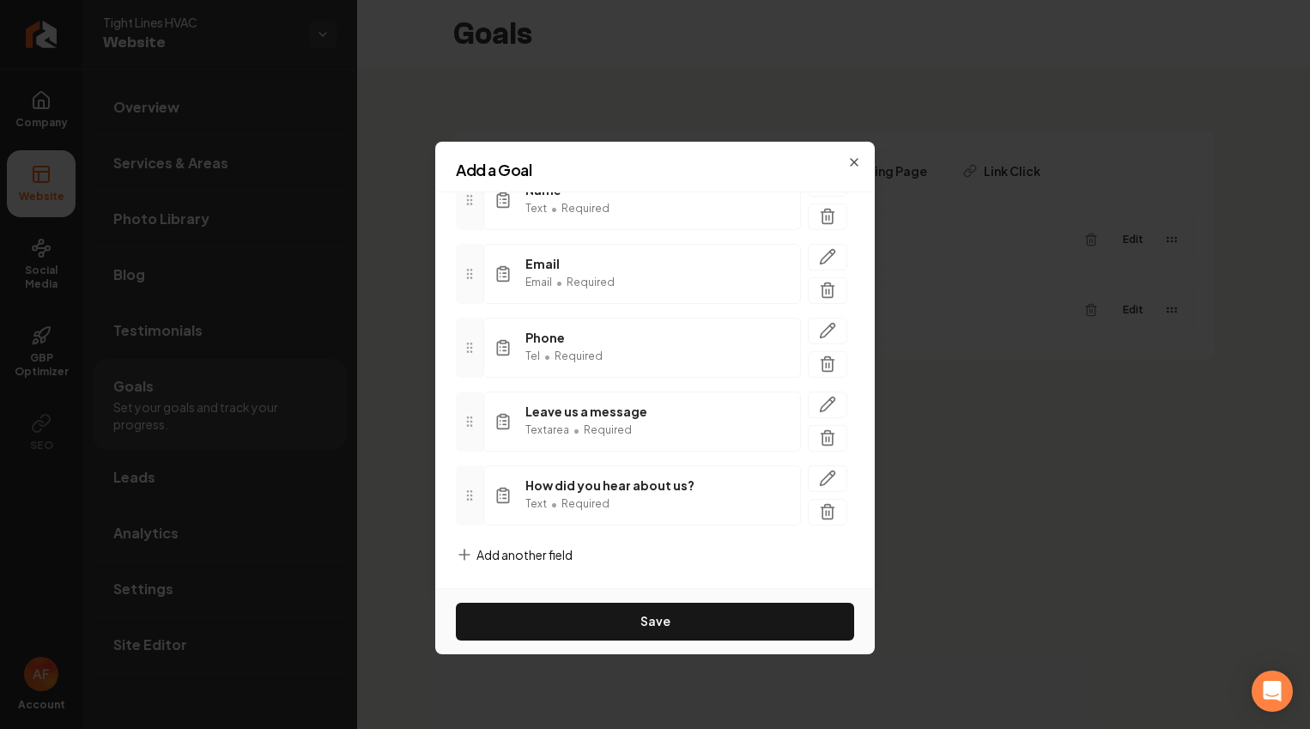
scroll to position [155, 0]
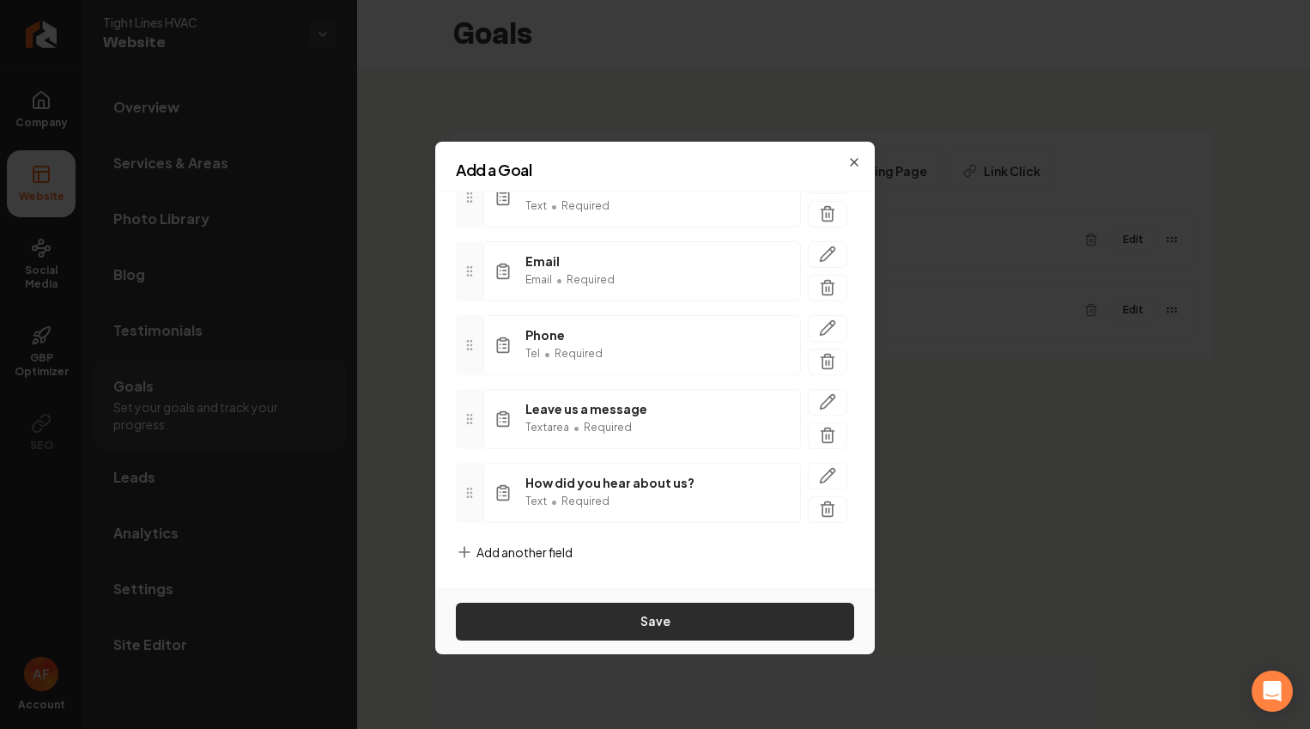
click at [688, 617] on button "Save" at bounding box center [655, 622] width 398 height 38
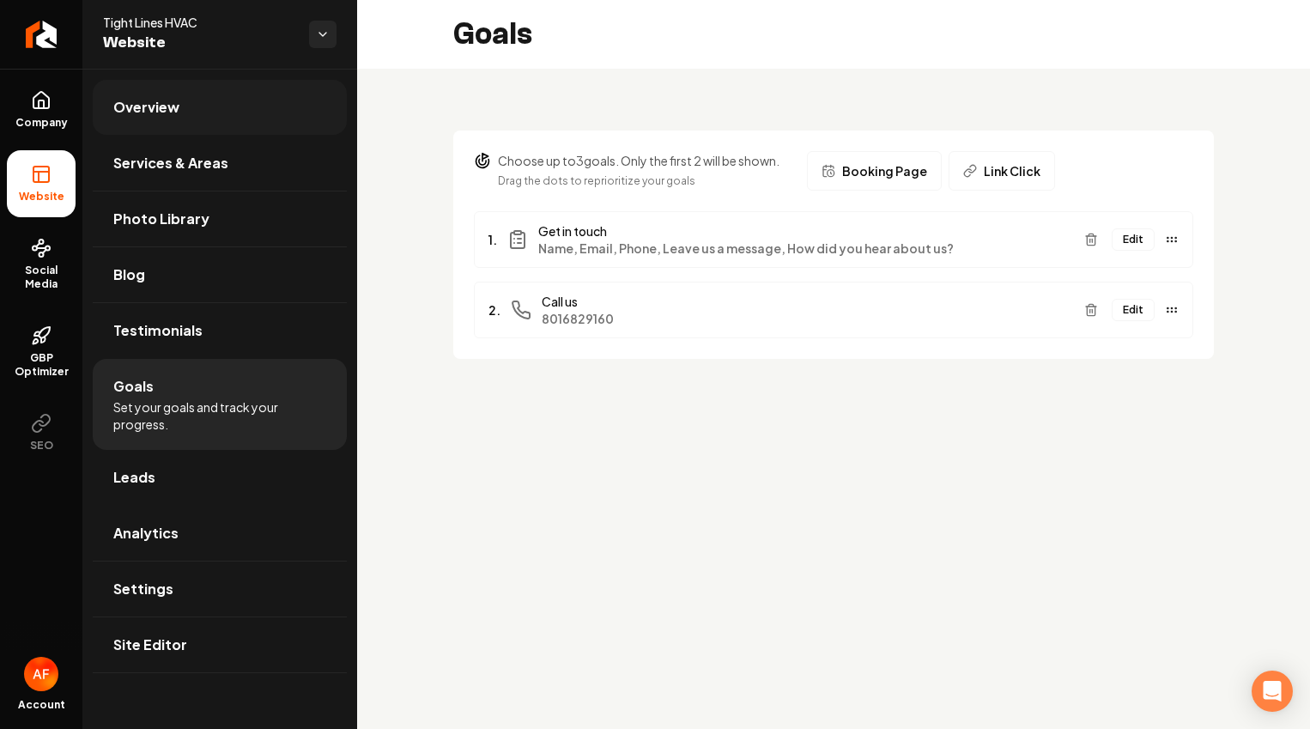
click at [240, 115] on link "Overview" at bounding box center [220, 107] width 254 height 55
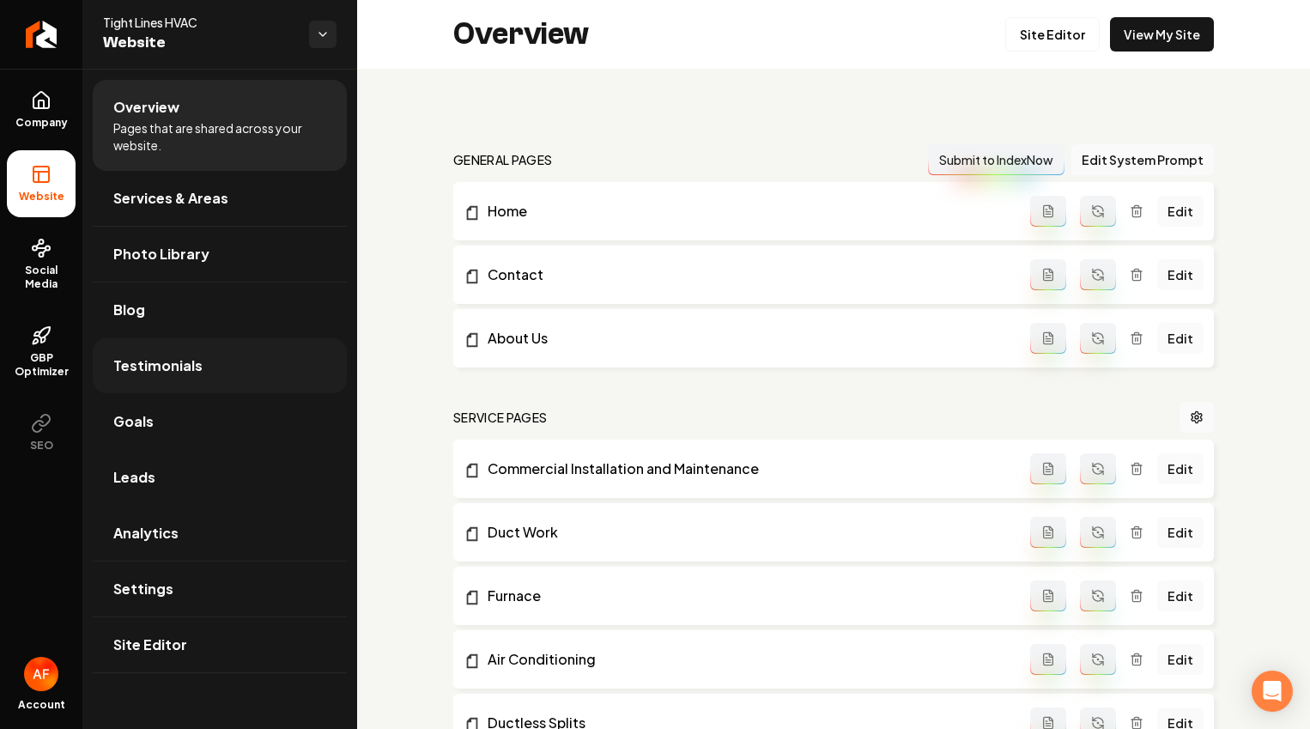
click at [165, 367] on span "Testimonials" at bounding box center [157, 365] width 89 height 21
click at [158, 431] on link "Goals" at bounding box center [220, 421] width 254 height 55
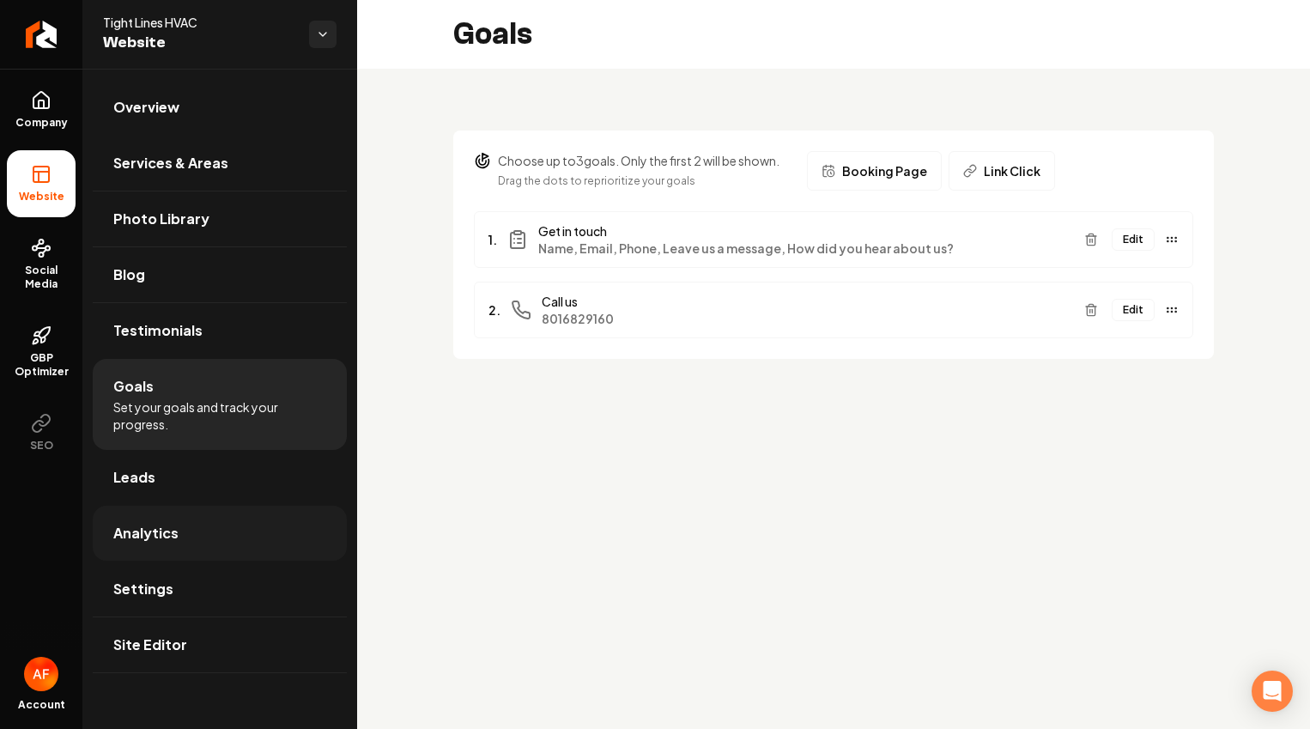
click at [169, 510] on link "Analytics" at bounding box center [220, 533] width 254 height 55
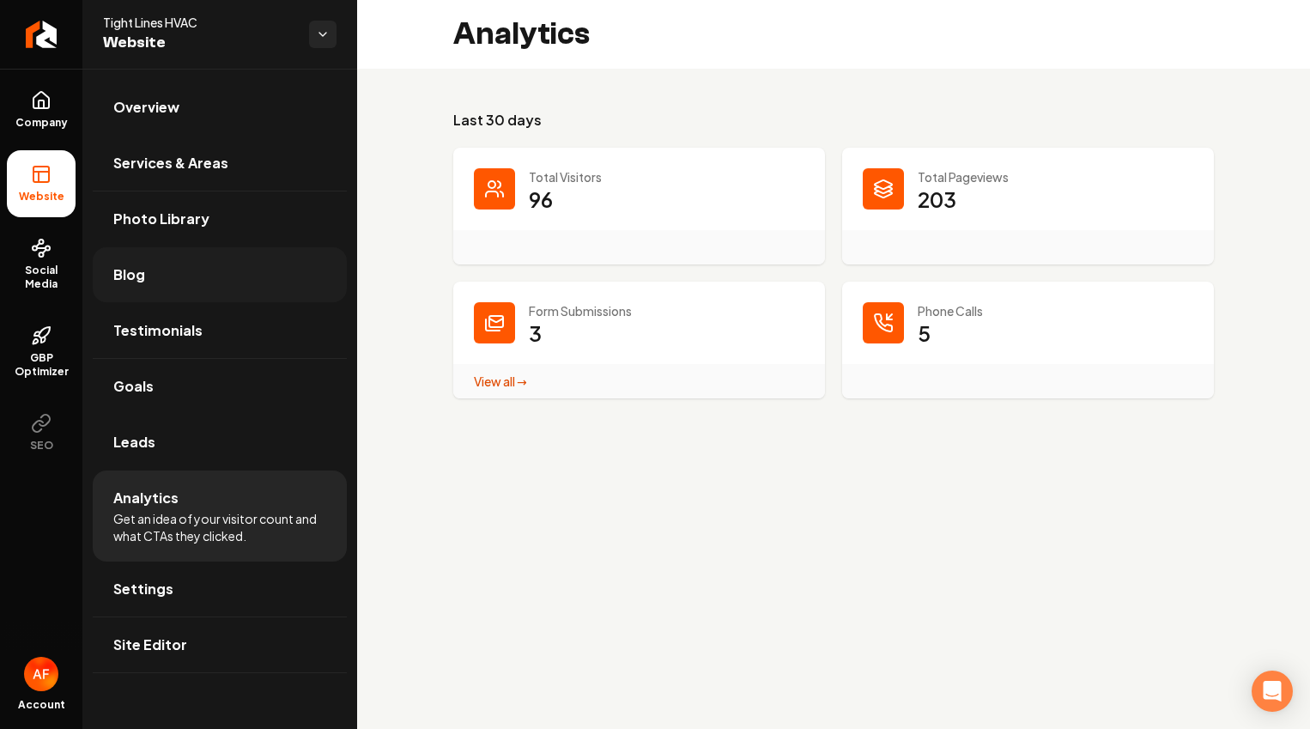
click at [225, 276] on link "Blog" at bounding box center [220, 274] width 254 height 55
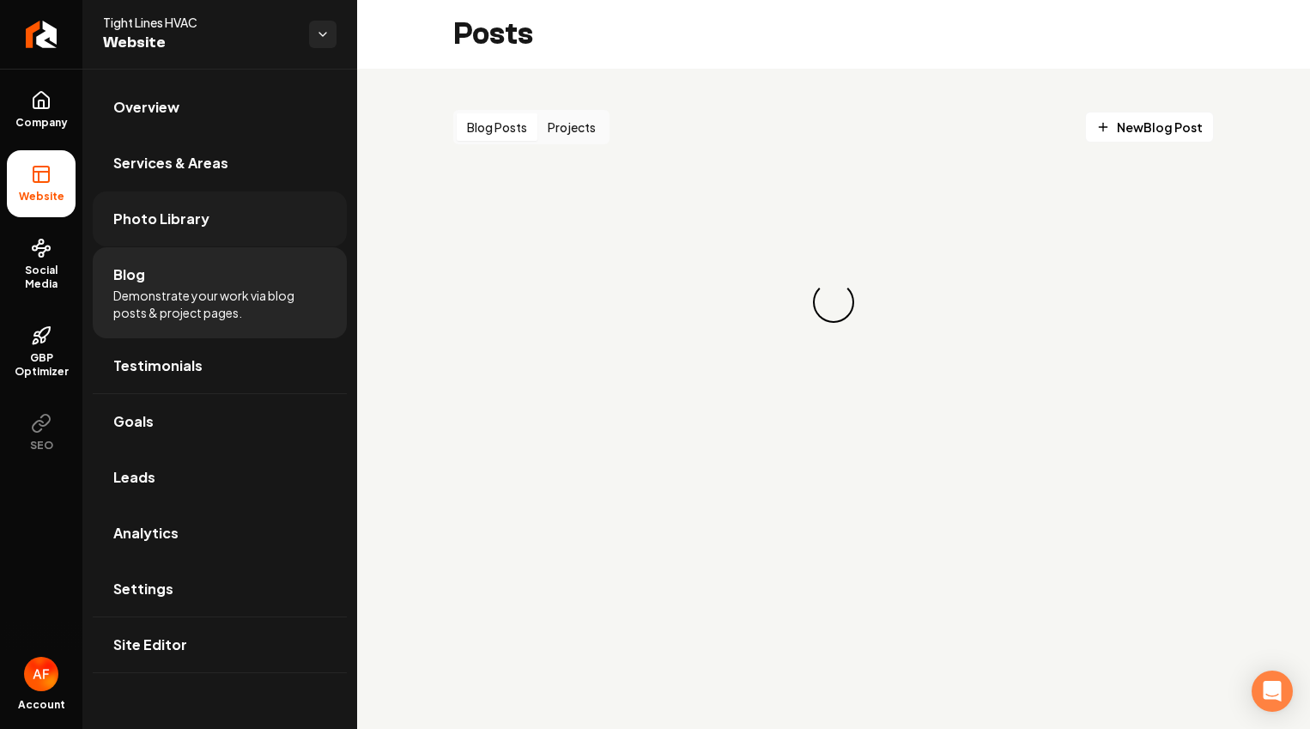
click at [225, 216] on link "Photo Library" at bounding box center [220, 218] width 254 height 55
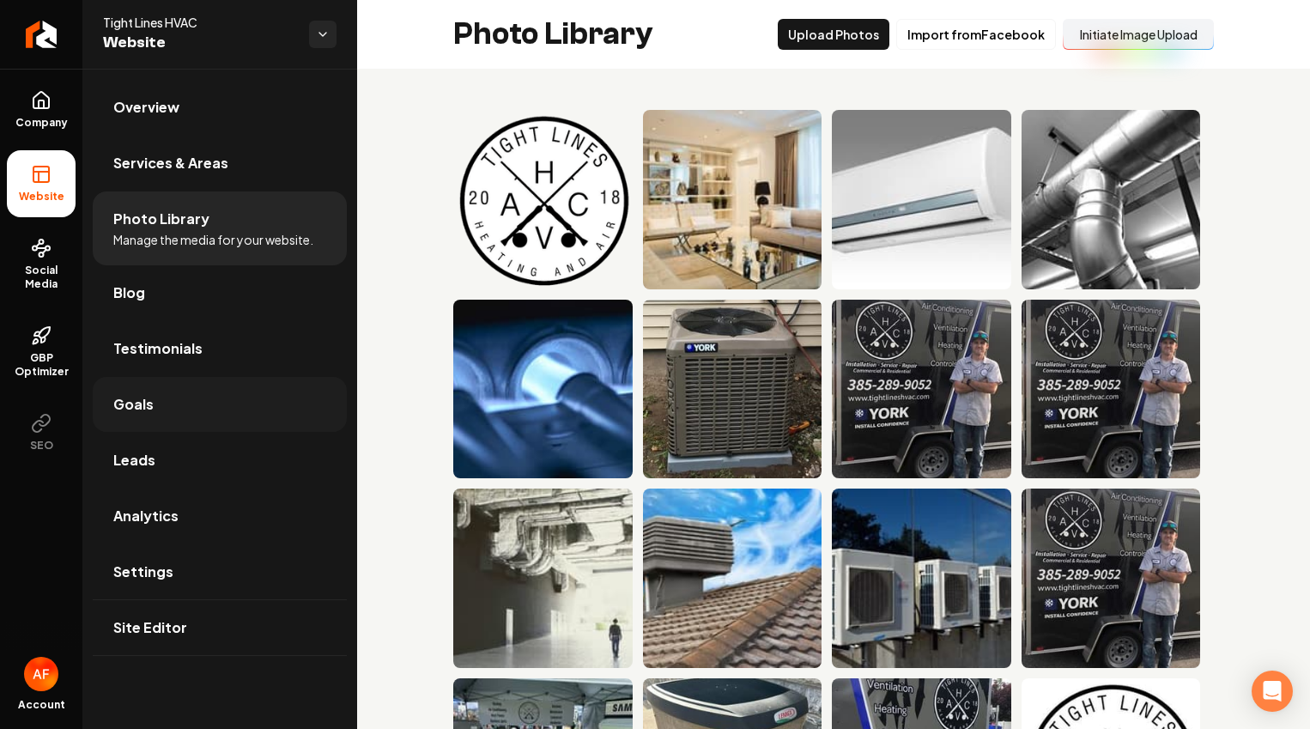
click at [166, 401] on link "Goals" at bounding box center [220, 404] width 254 height 55
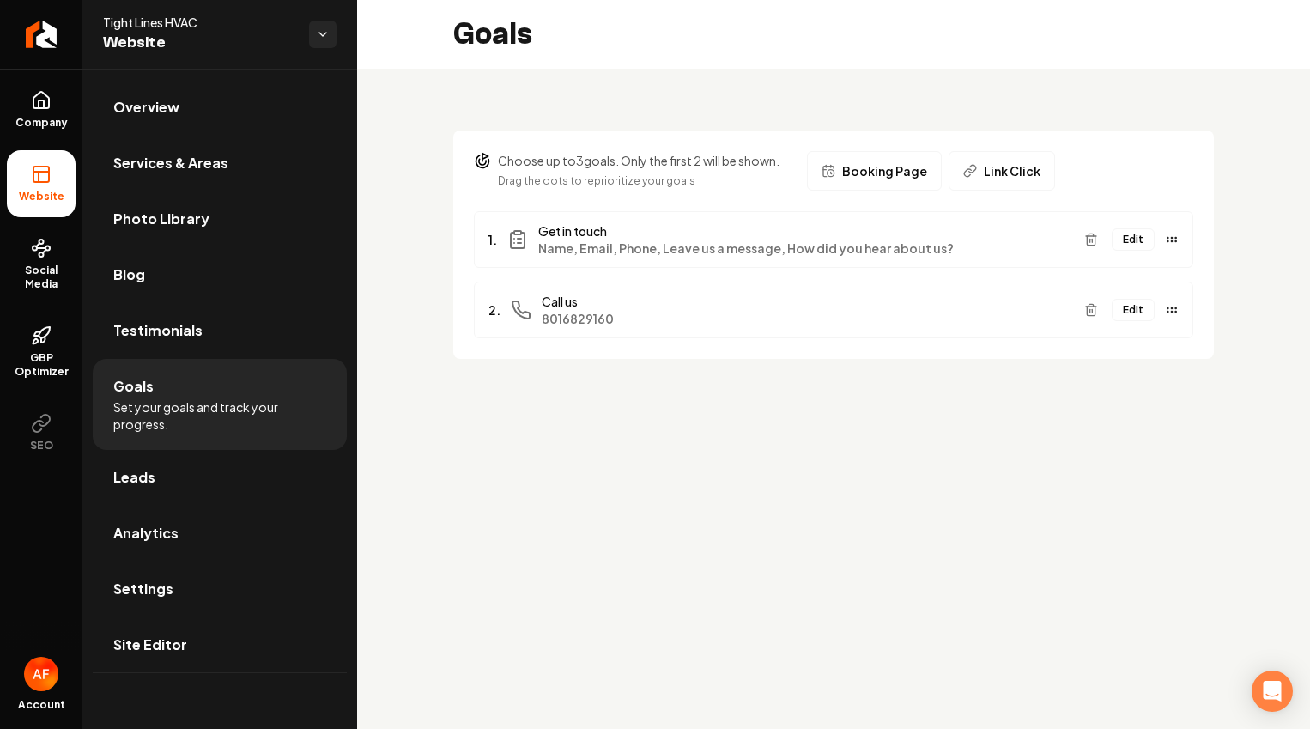
click at [1148, 234] on button "Edit" at bounding box center [1133, 239] width 43 height 22
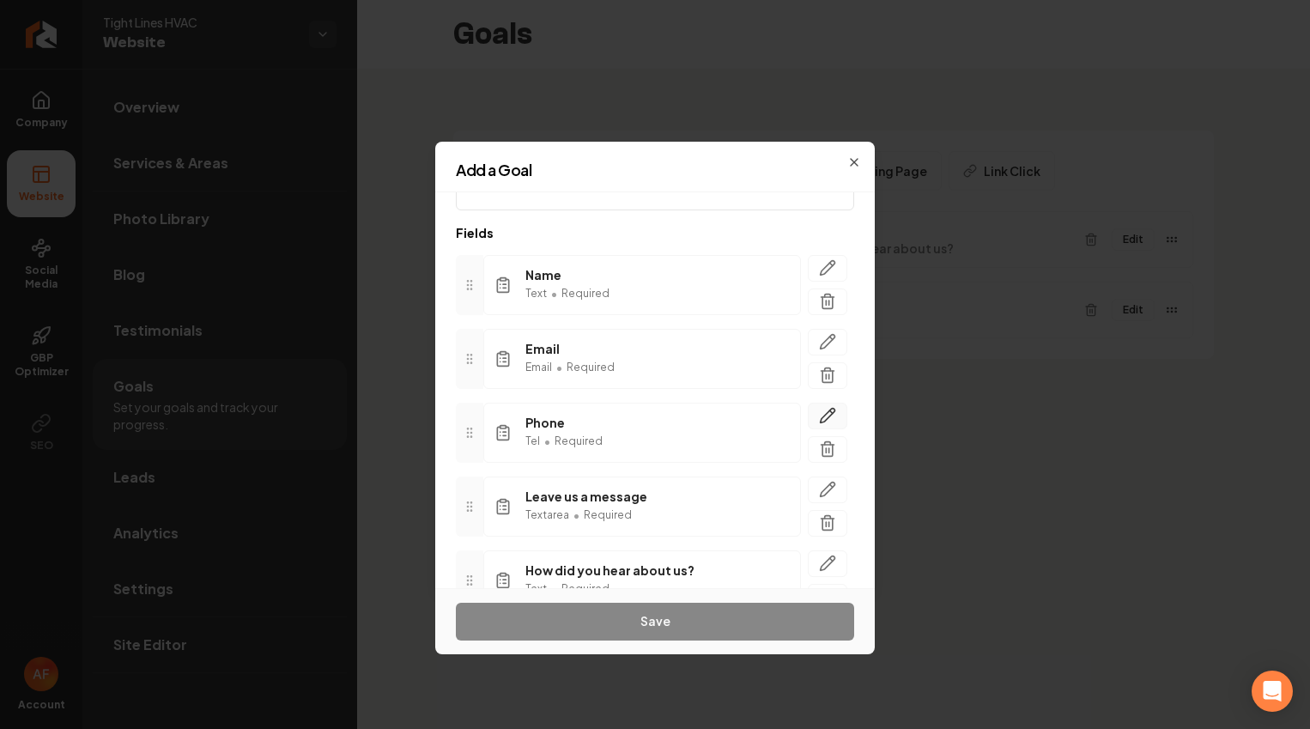
scroll to position [70, 0]
click at [817, 422] on button "button" at bounding box center [827, 414] width 39 height 27
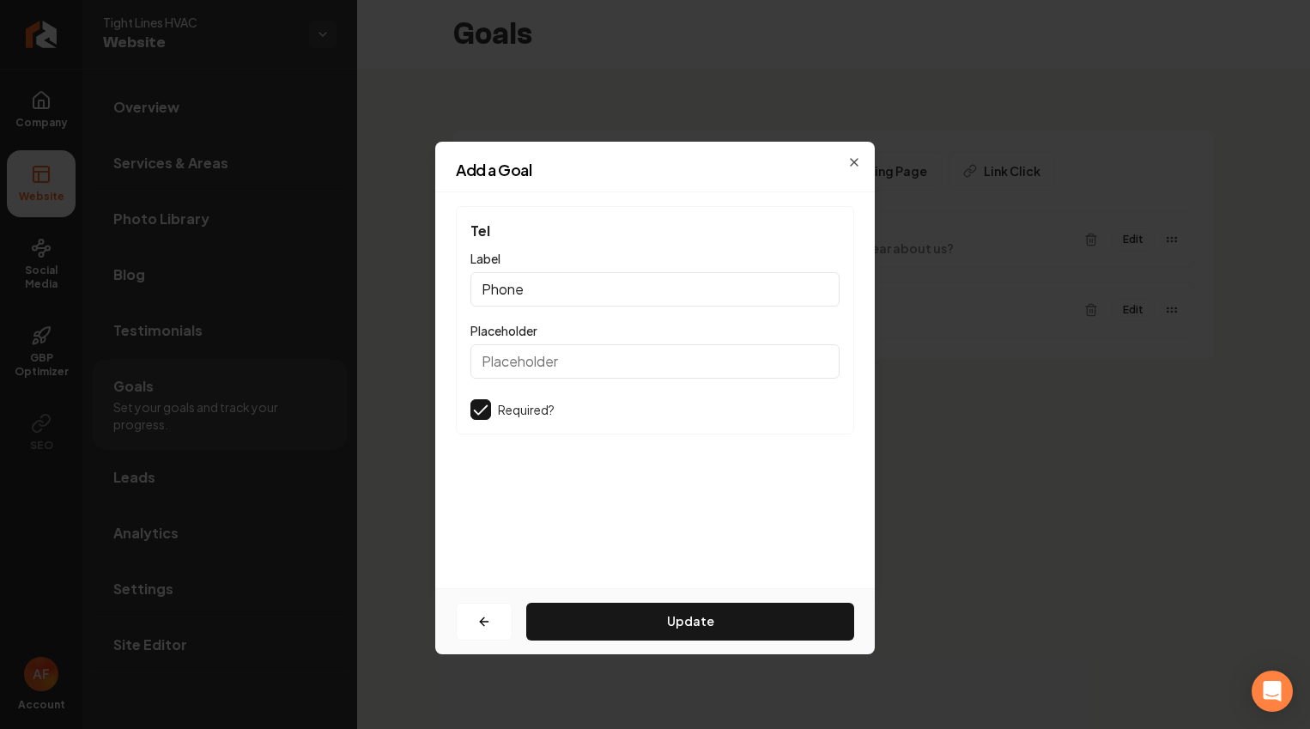
scroll to position [0, 0]
click at [676, 615] on button "Update" at bounding box center [690, 622] width 328 height 38
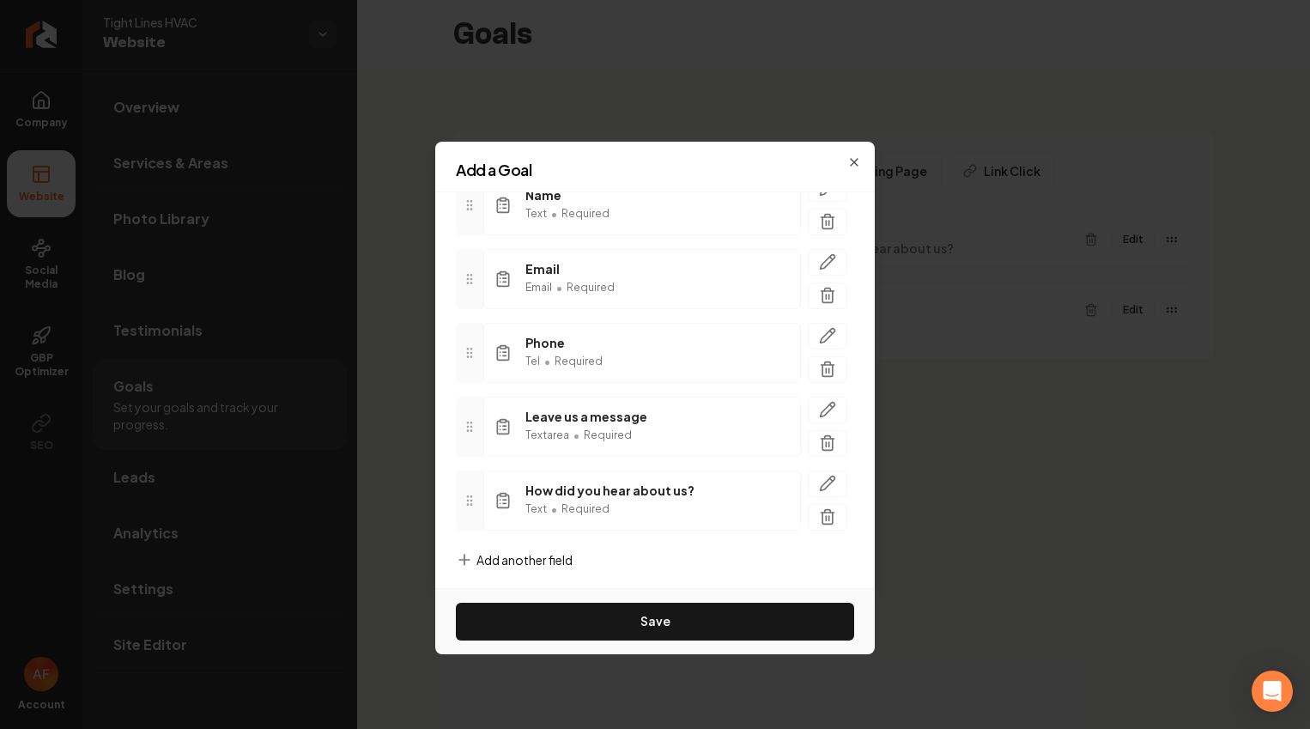
scroll to position [155, 0]
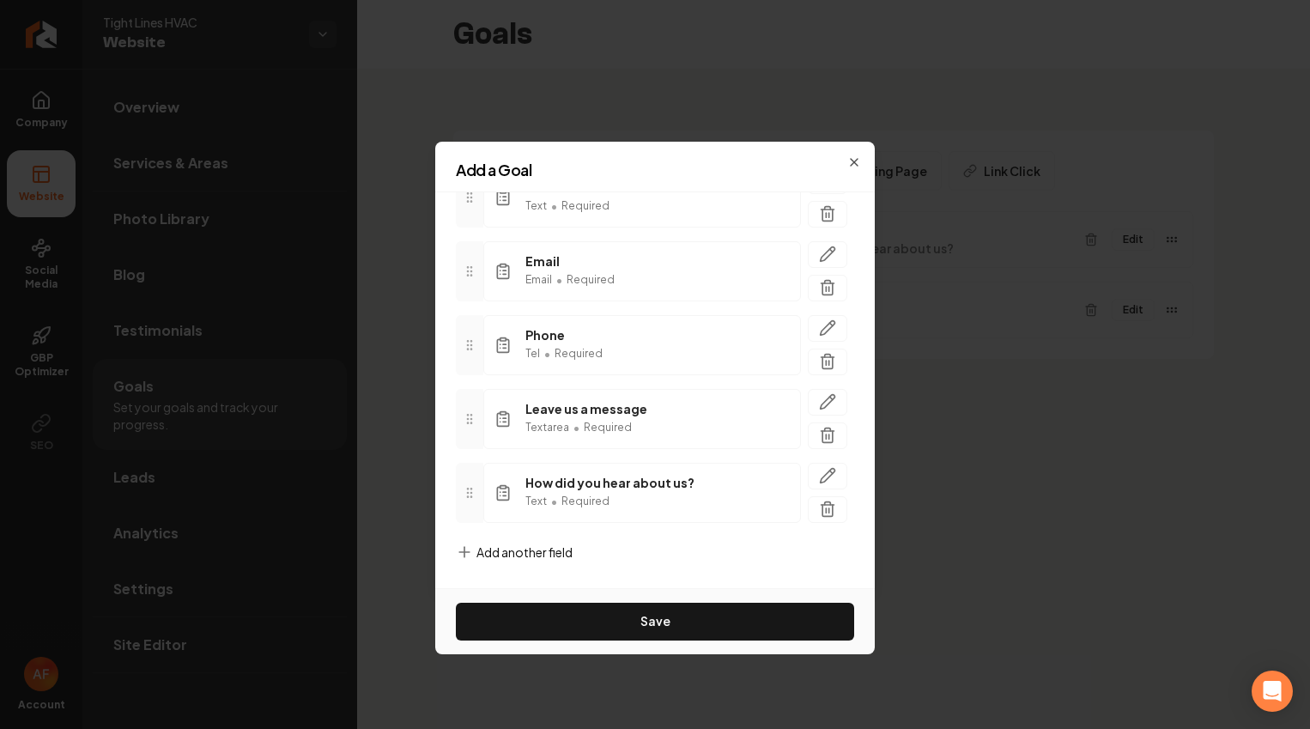
click at [525, 545] on span "Add another field" at bounding box center [525, 552] width 96 height 17
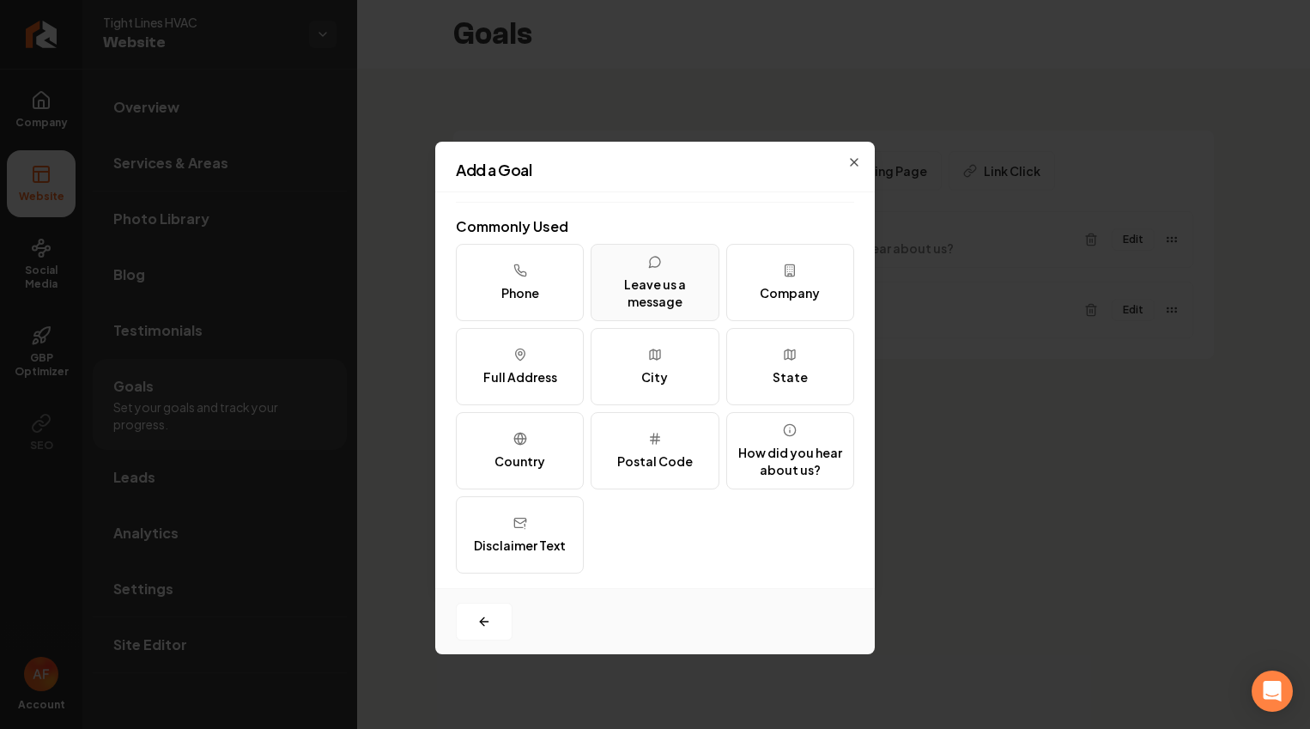
scroll to position [210, 0]
click at [850, 155] on icon "button" at bounding box center [855, 162] width 14 height 14
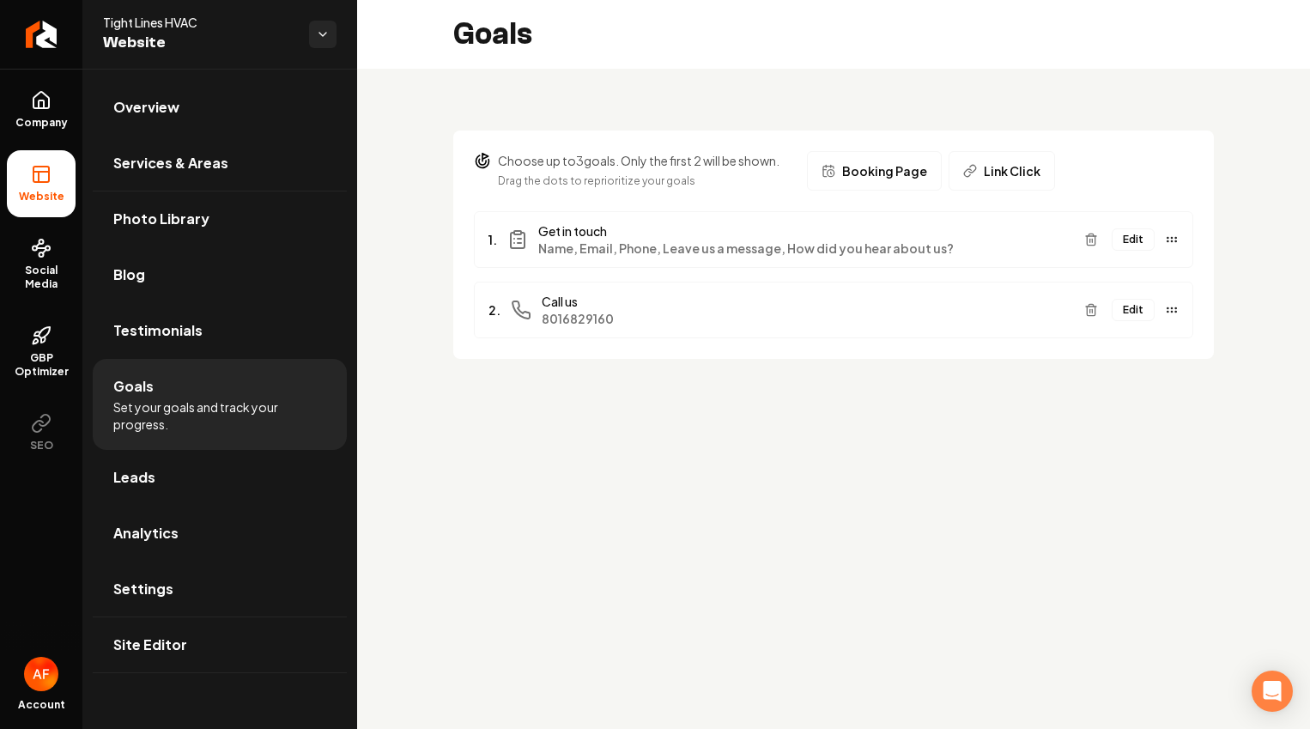
click at [560, 179] on p "Drag the dots to reprioritize your goals" at bounding box center [639, 181] width 282 height 17
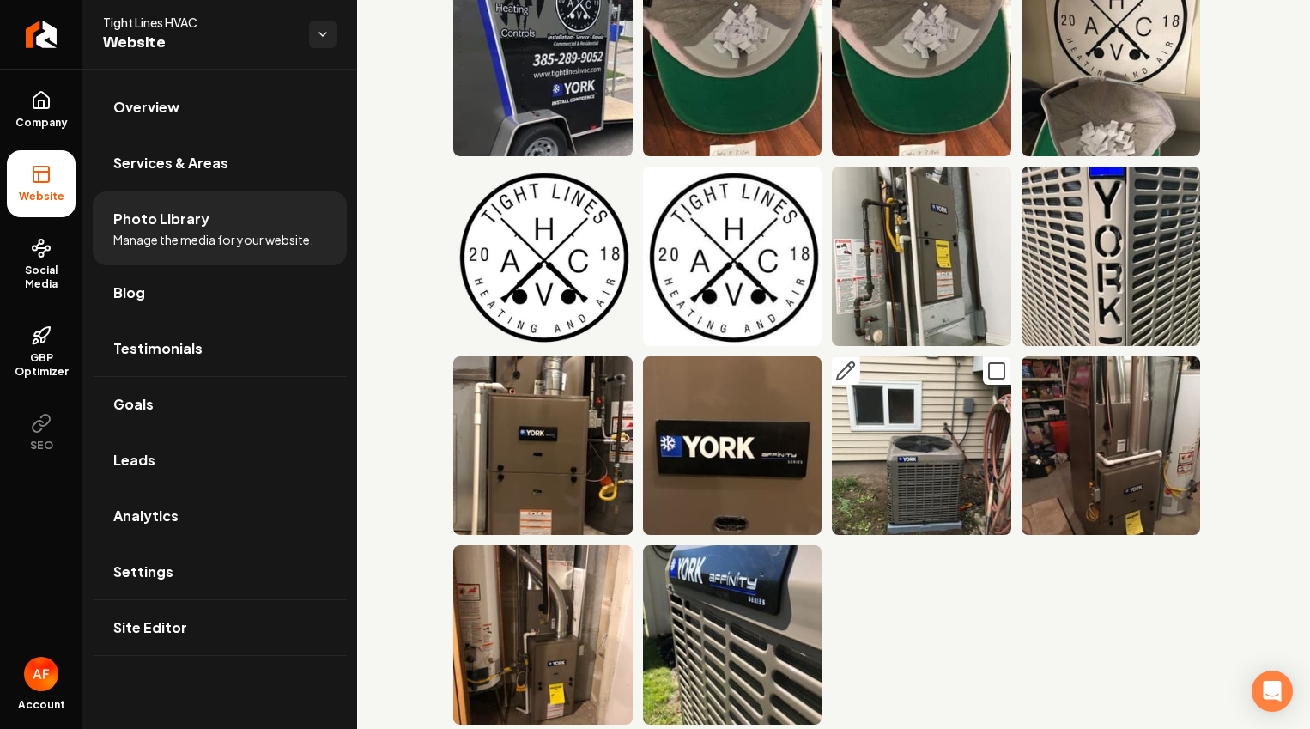
scroll to position [1459, 0]
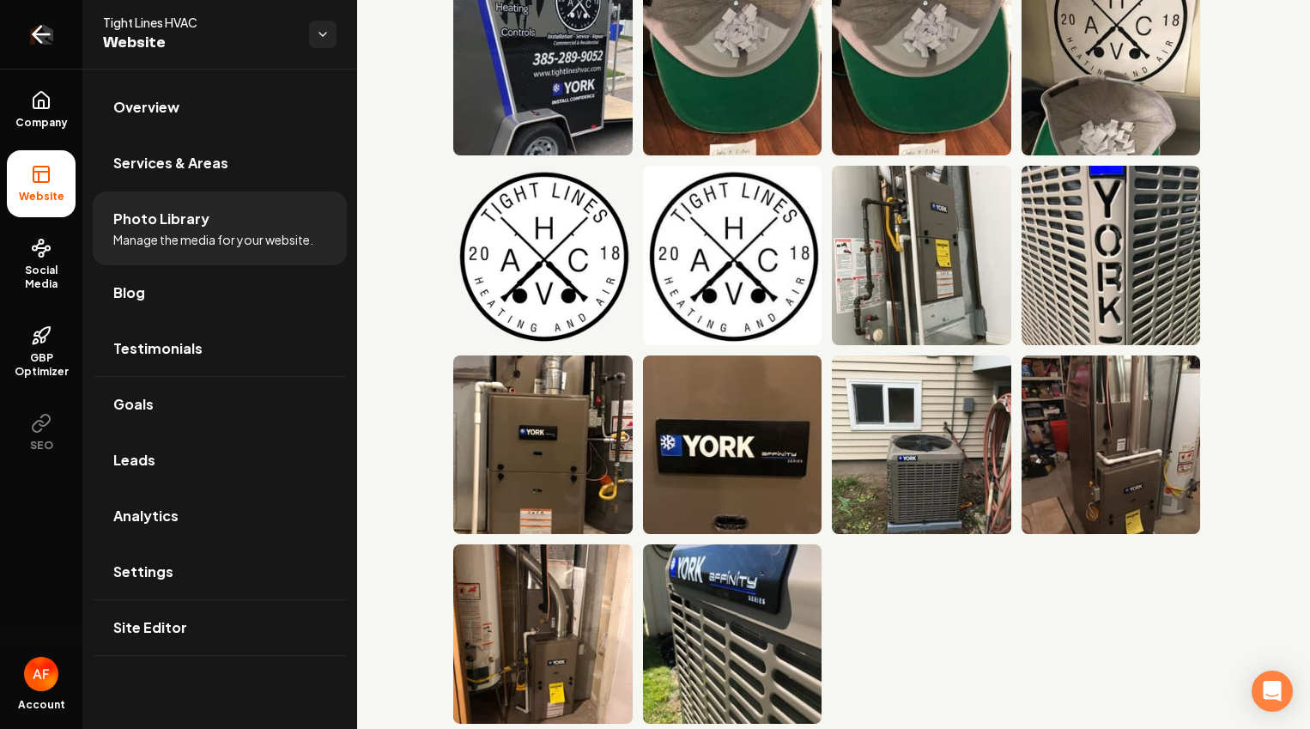
click at [60, 38] on link "Return to dashboard" at bounding box center [41, 34] width 82 height 69
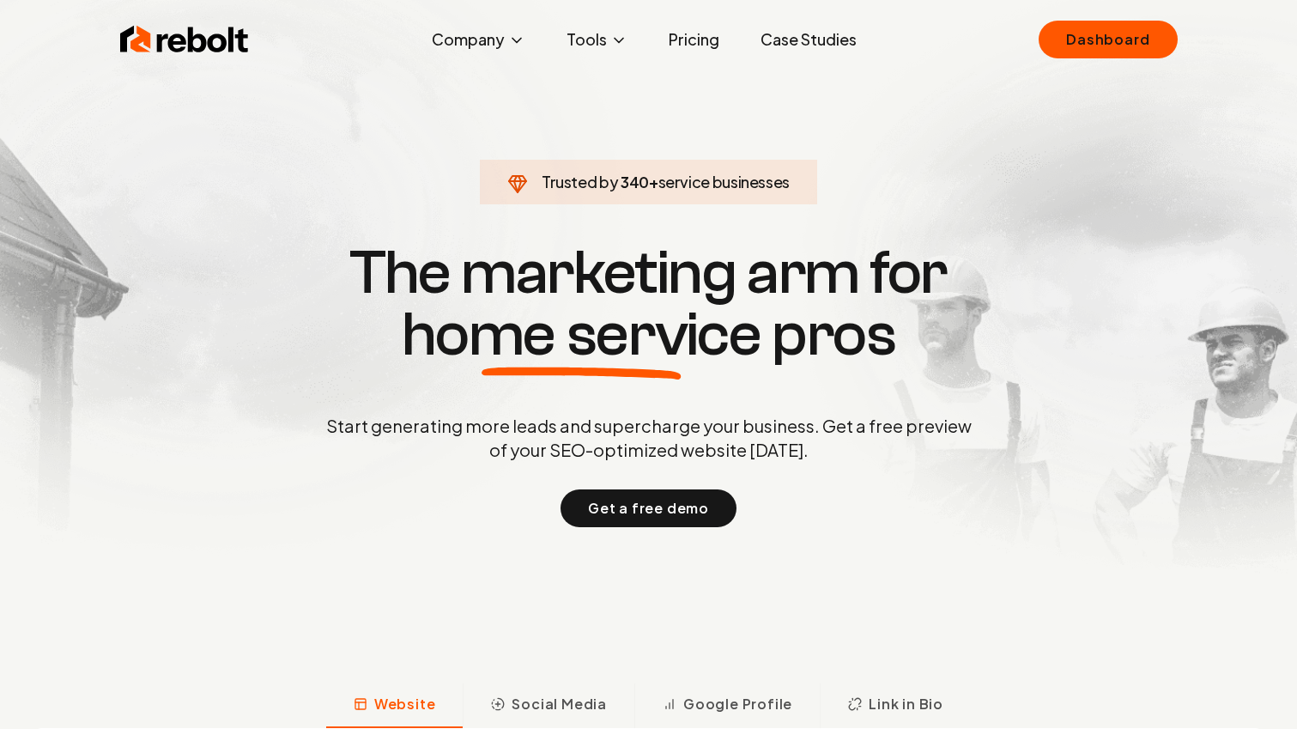
click at [784, 37] on link "Case Studies" at bounding box center [809, 39] width 124 height 34
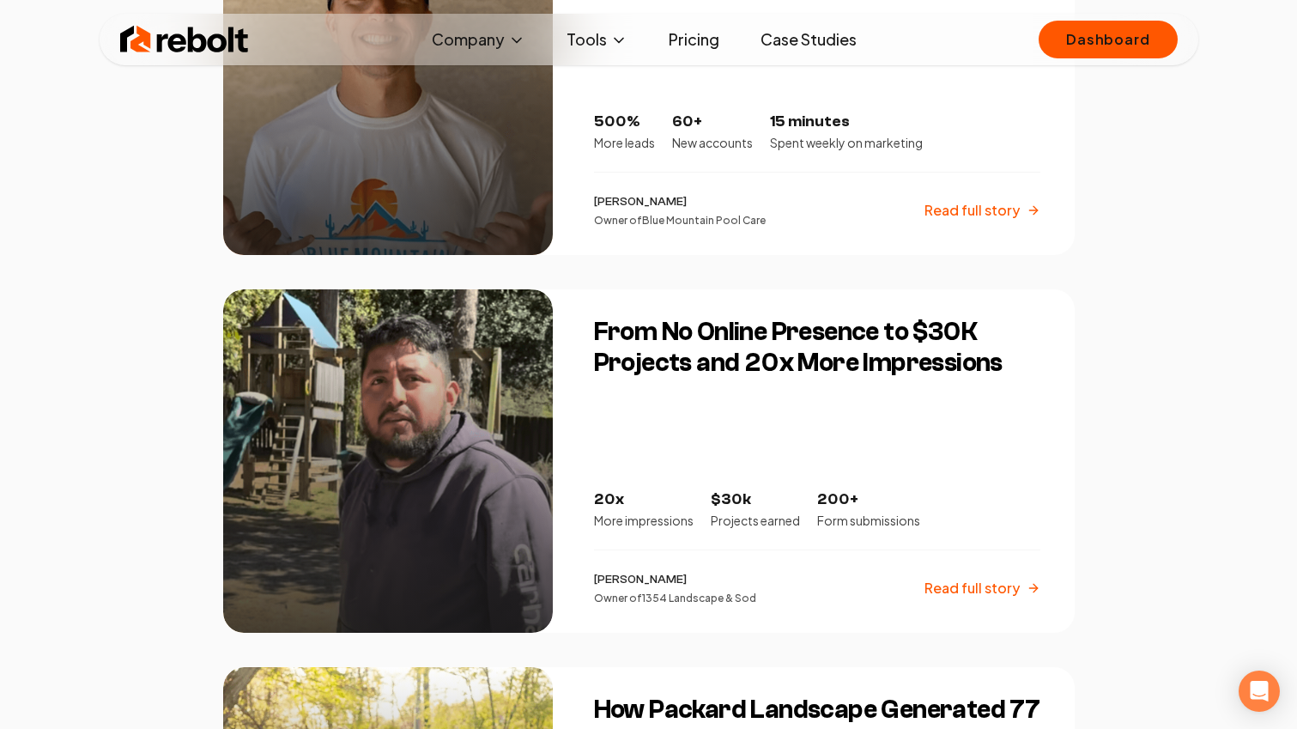
scroll to position [2628, 0]
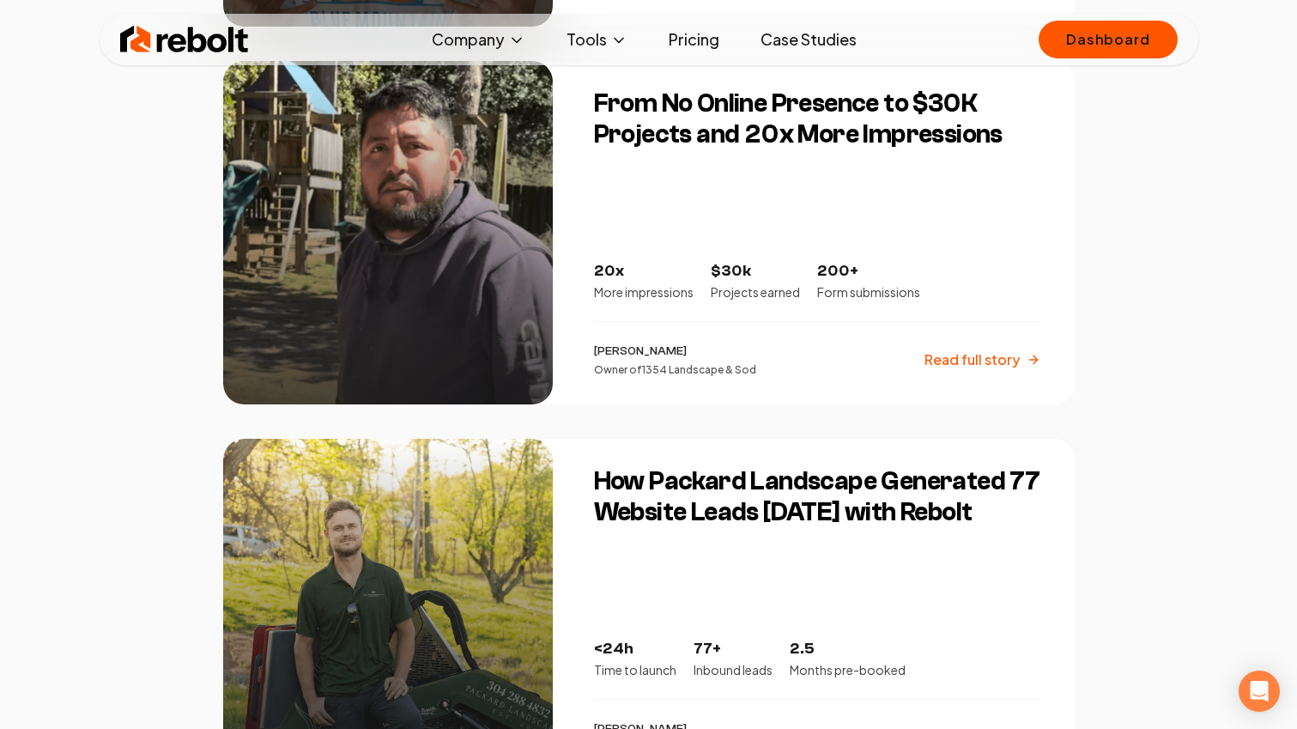
click at [1011, 358] on p "Read full story" at bounding box center [972, 359] width 95 height 21
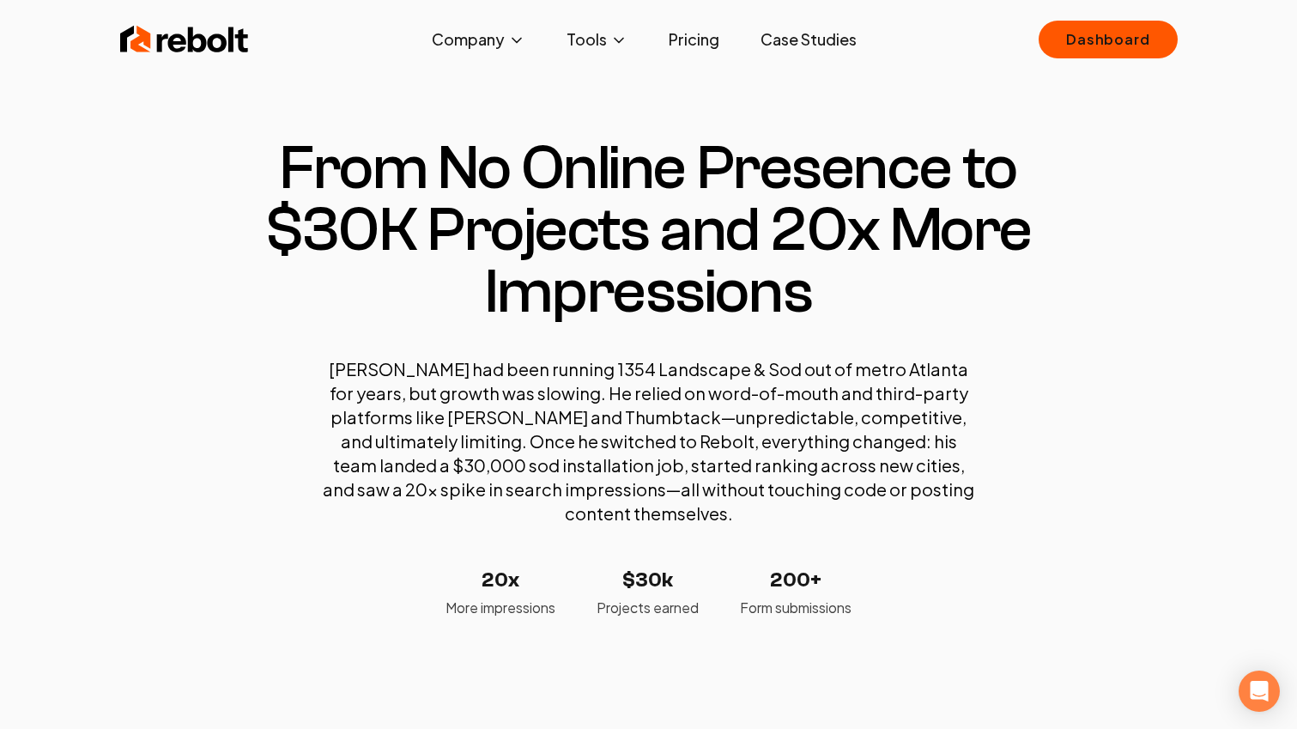
click at [802, 41] on link "Case Studies" at bounding box center [809, 39] width 124 height 34
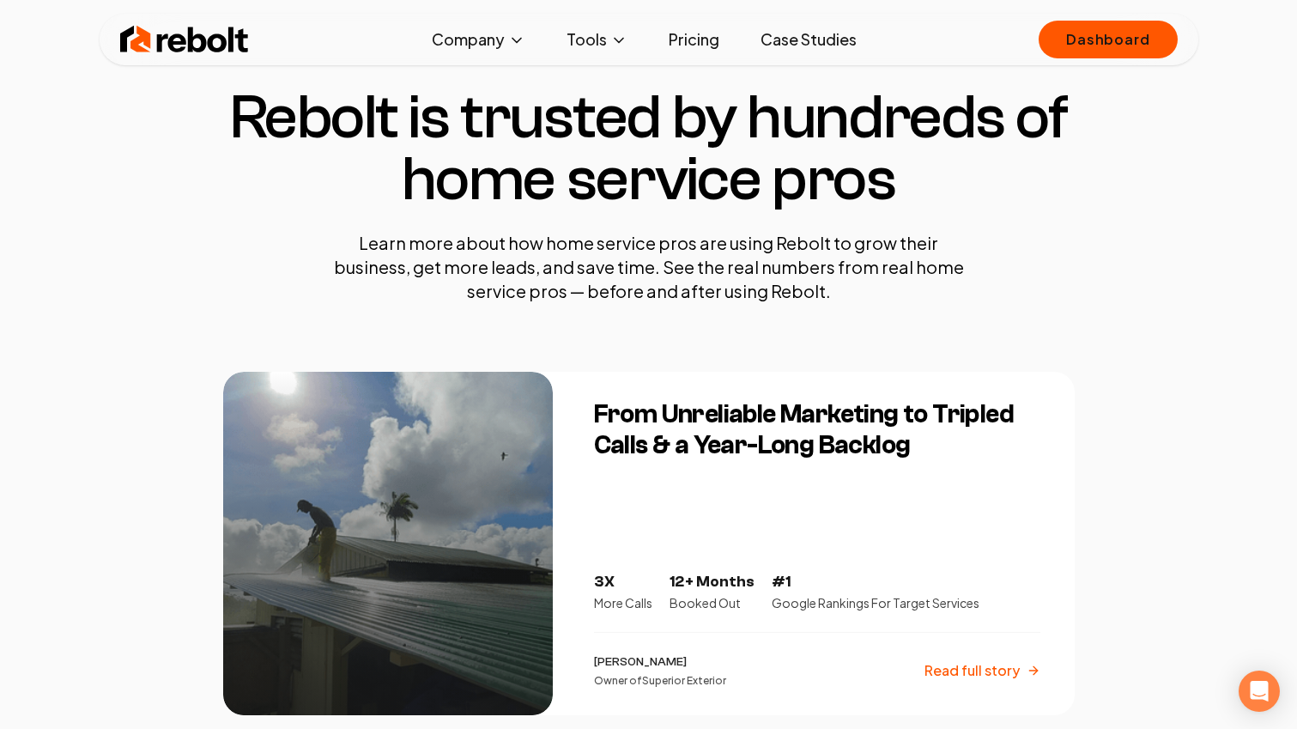
scroll to position [46, 0]
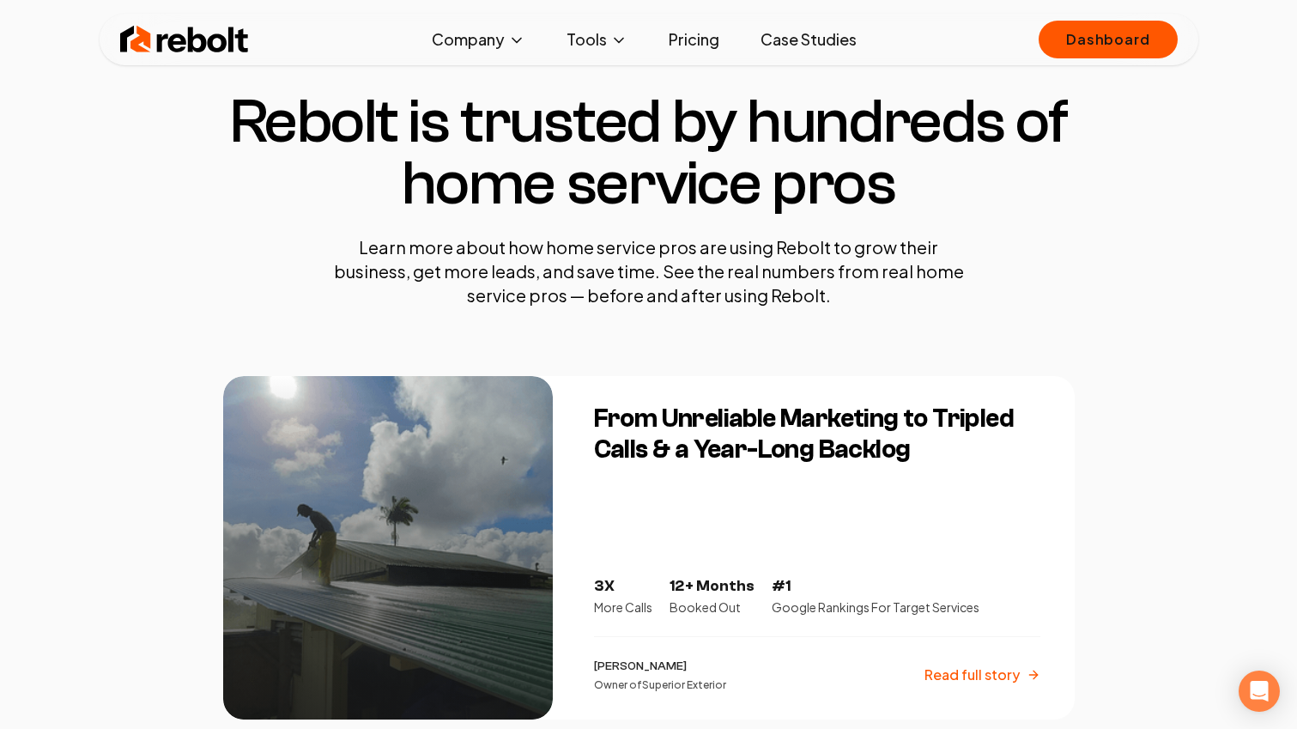
drag, startPoint x: 147, startPoint y: 10, endPoint x: 151, endPoint y: 28, distance: 18.5
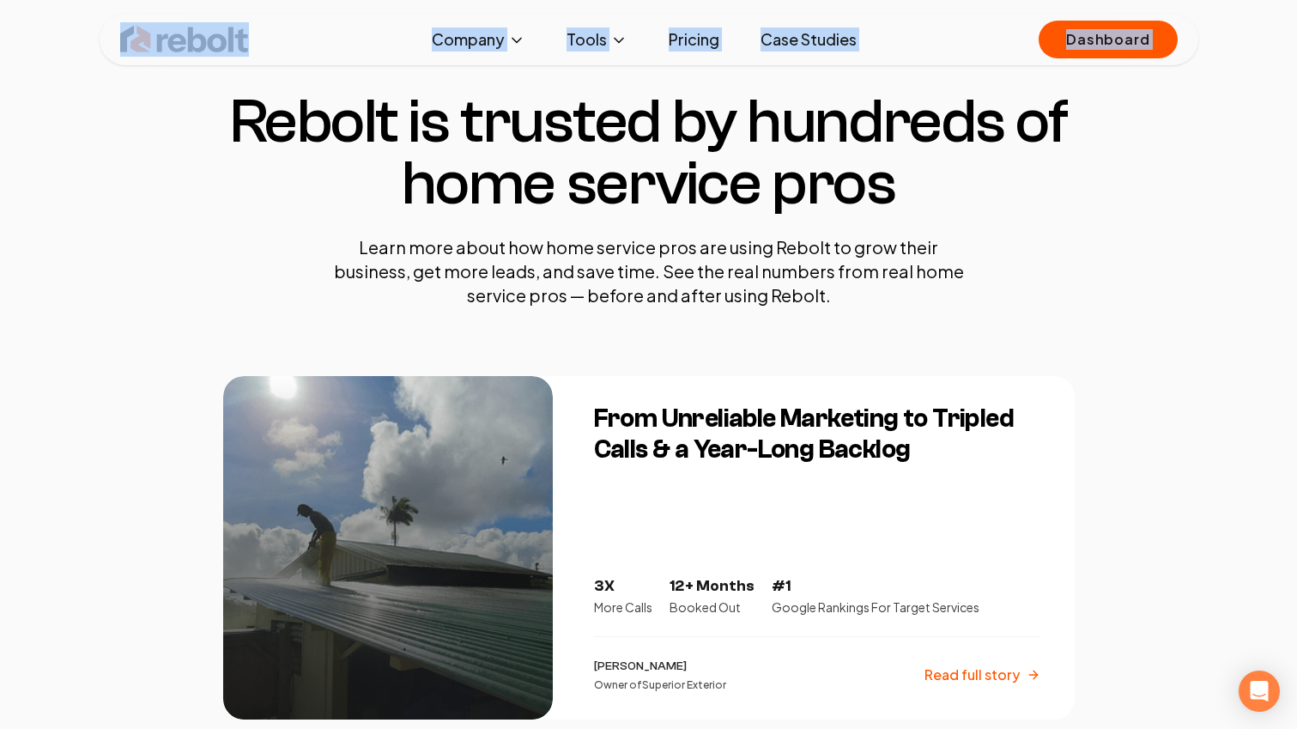
click at [152, 32] on img at bounding box center [184, 39] width 129 height 34
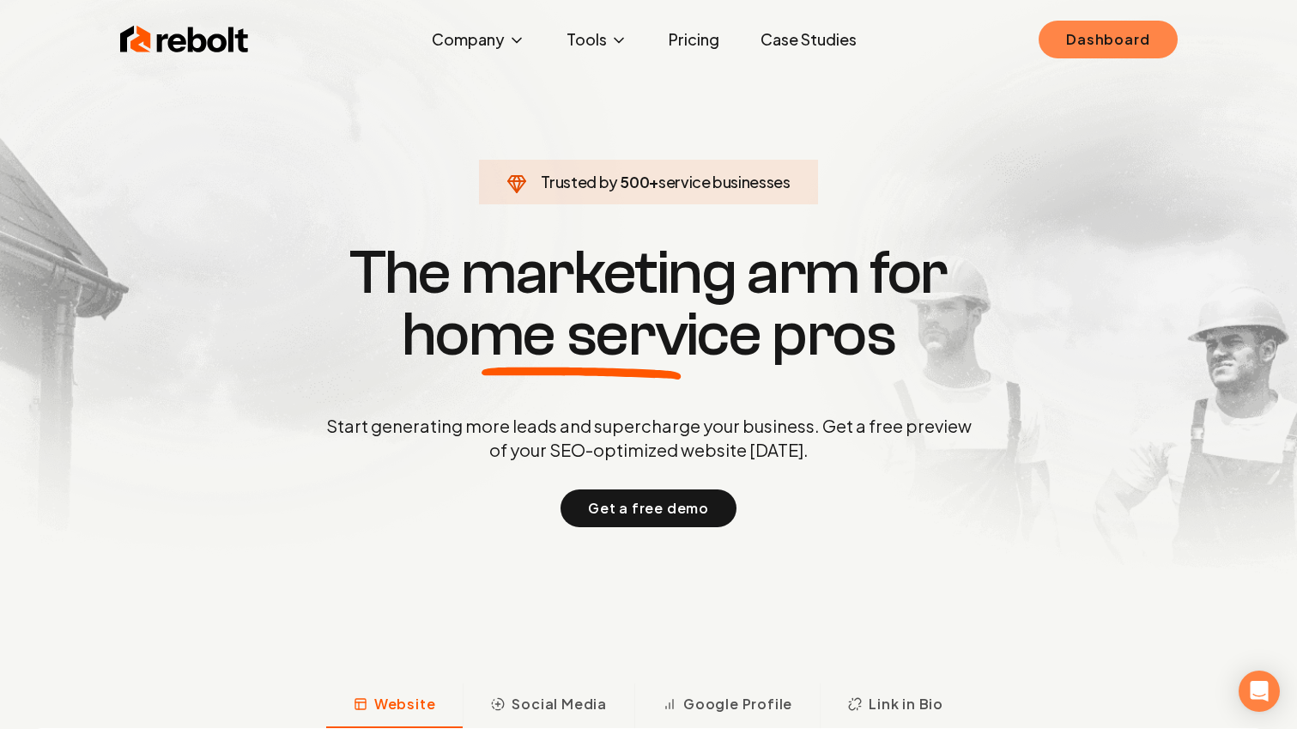
click at [1075, 39] on link "Dashboard" at bounding box center [1108, 40] width 138 height 38
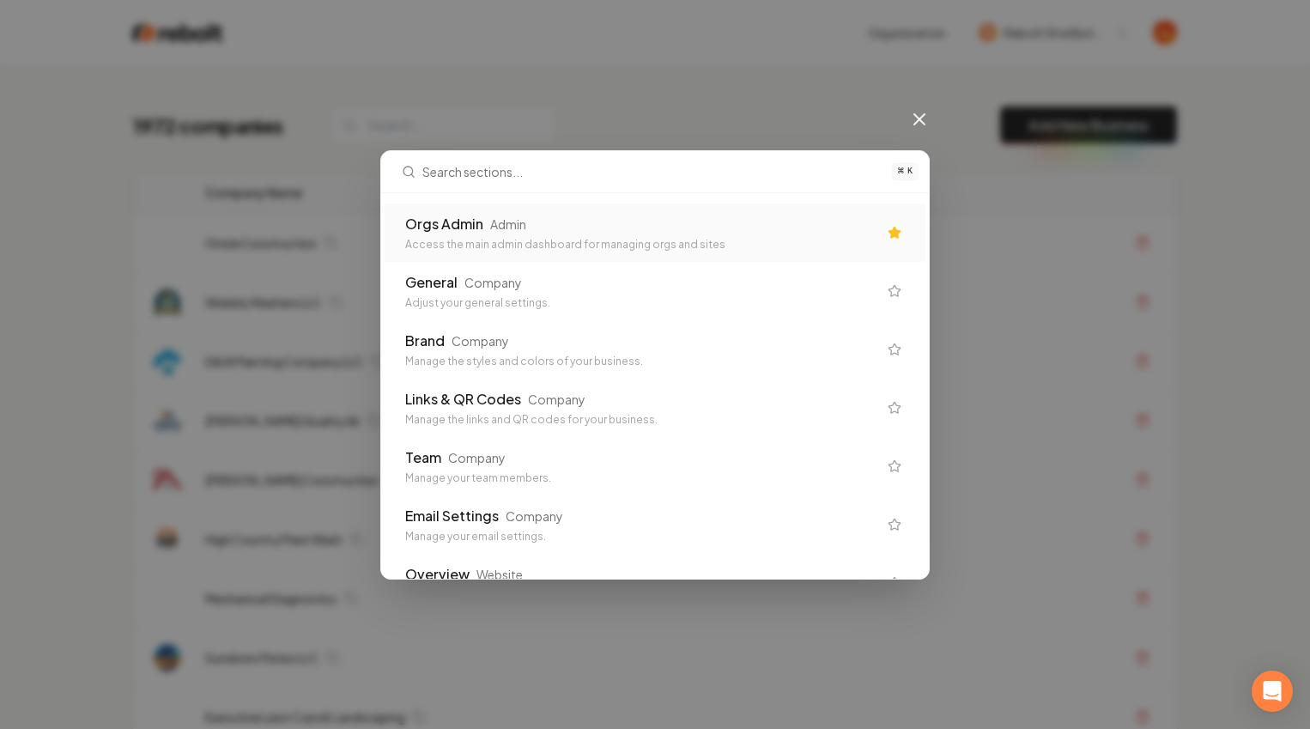
click at [464, 225] on div "Orgs Admin" at bounding box center [444, 224] width 78 height 21
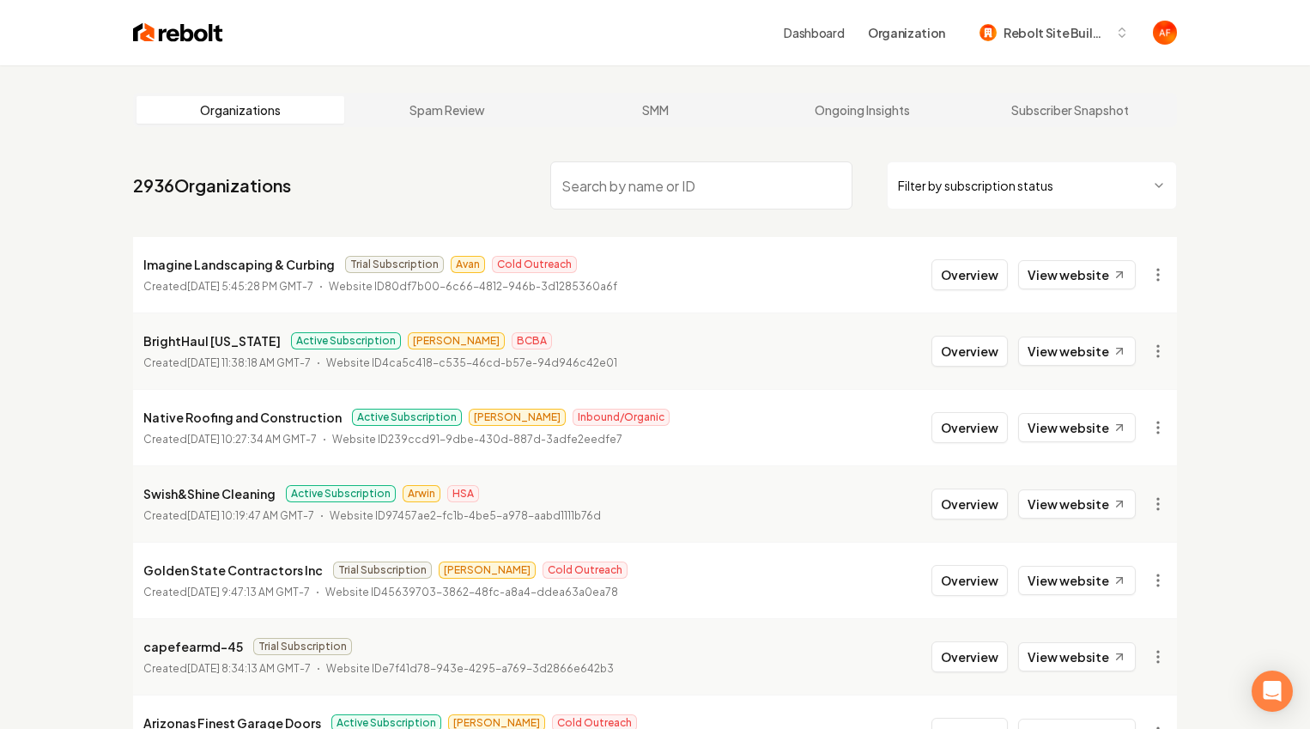
click at [1066, 195] on html "Dashboard Organization Rebolt Site Builder Organizations Spam Review SMM Ongoin…" at bounding box center [655, 364] width 1310 height 729
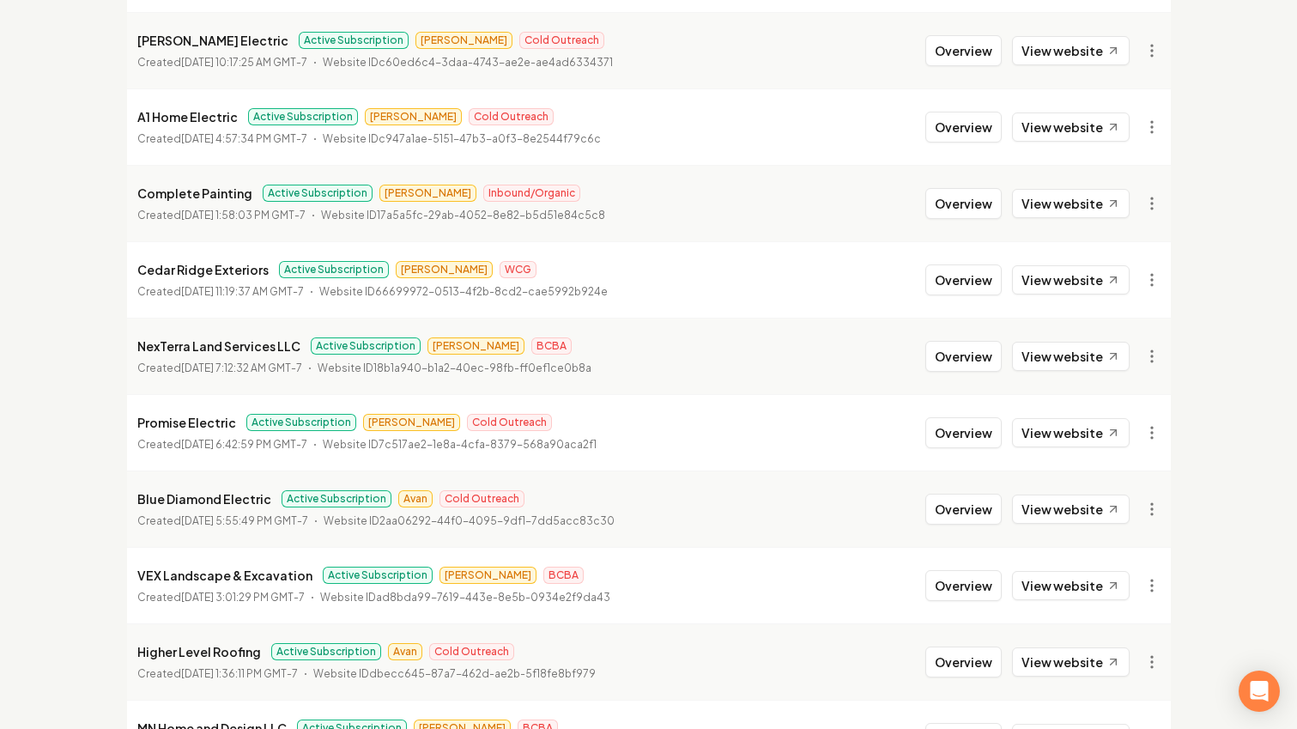
scroll to position [1872, 0]
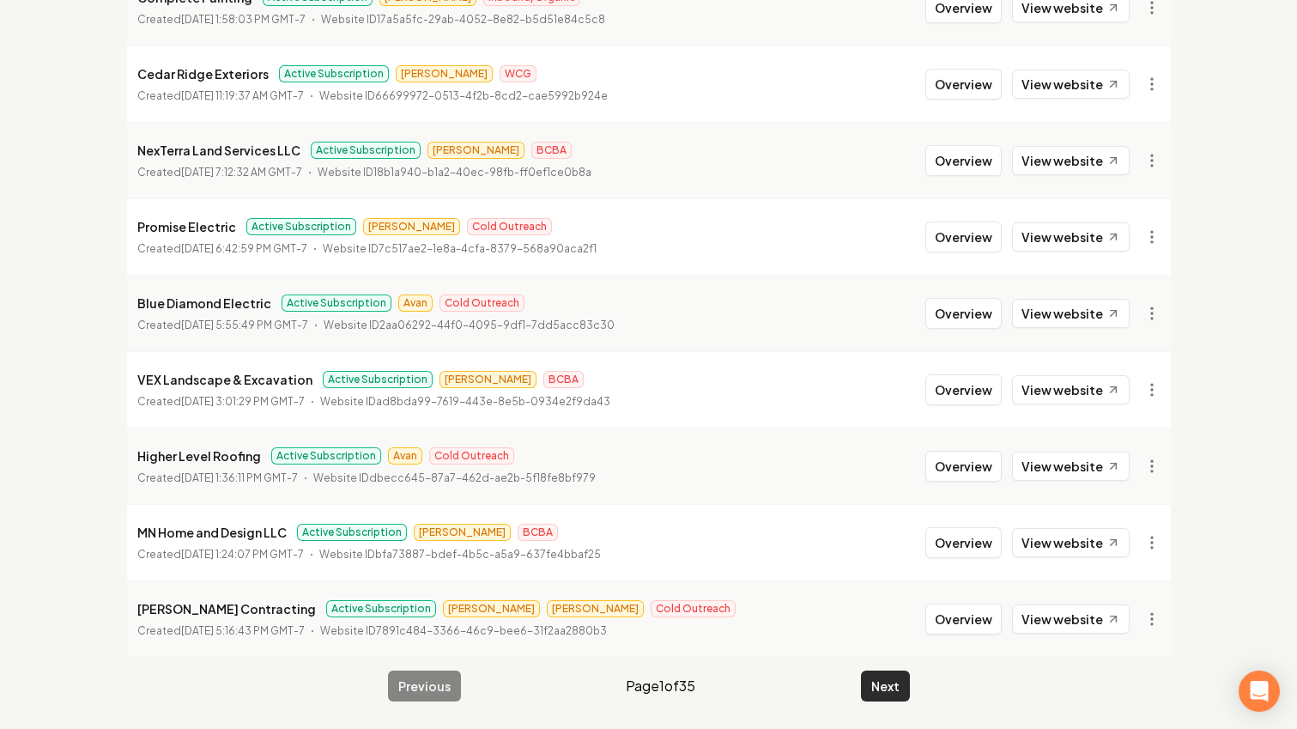
click at [890, 679] on button "Next" at bounding box center [885, 686] width 49 height 31
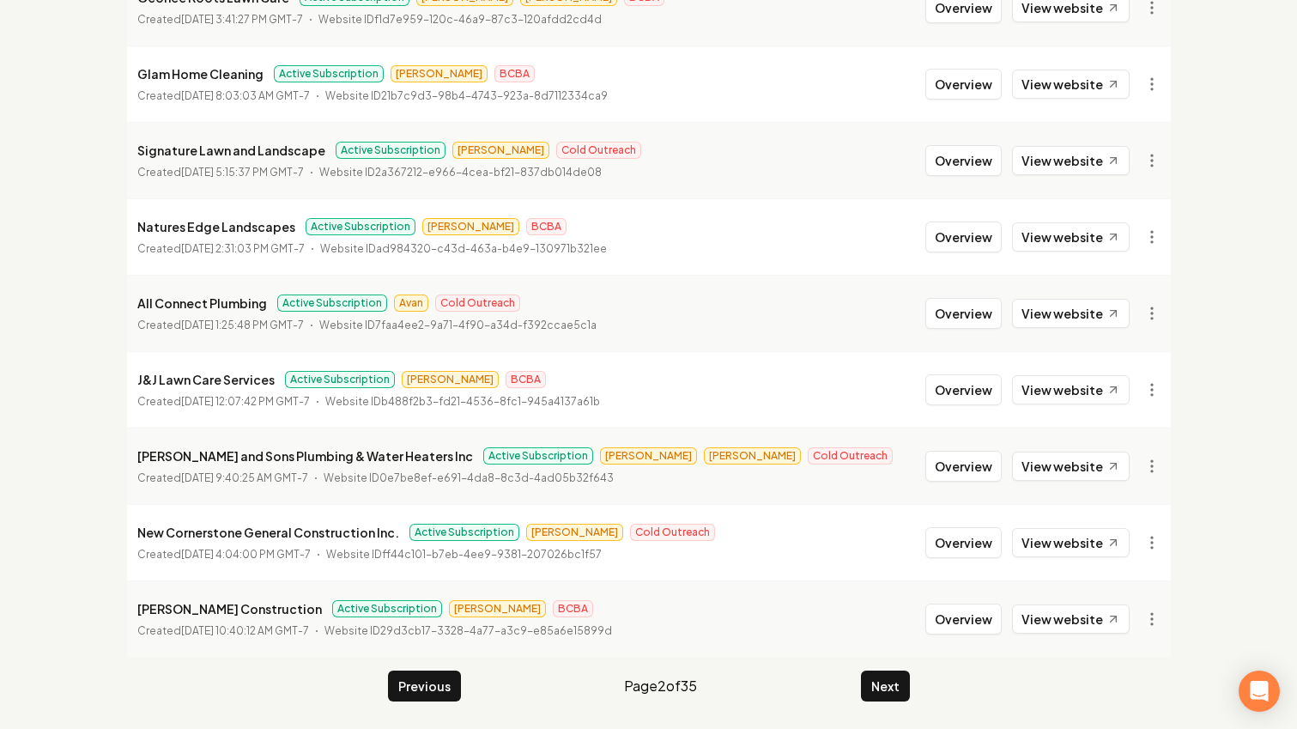
click at [888, 674] on button "Next" at bounding box center [885, 686] width 49 height 31
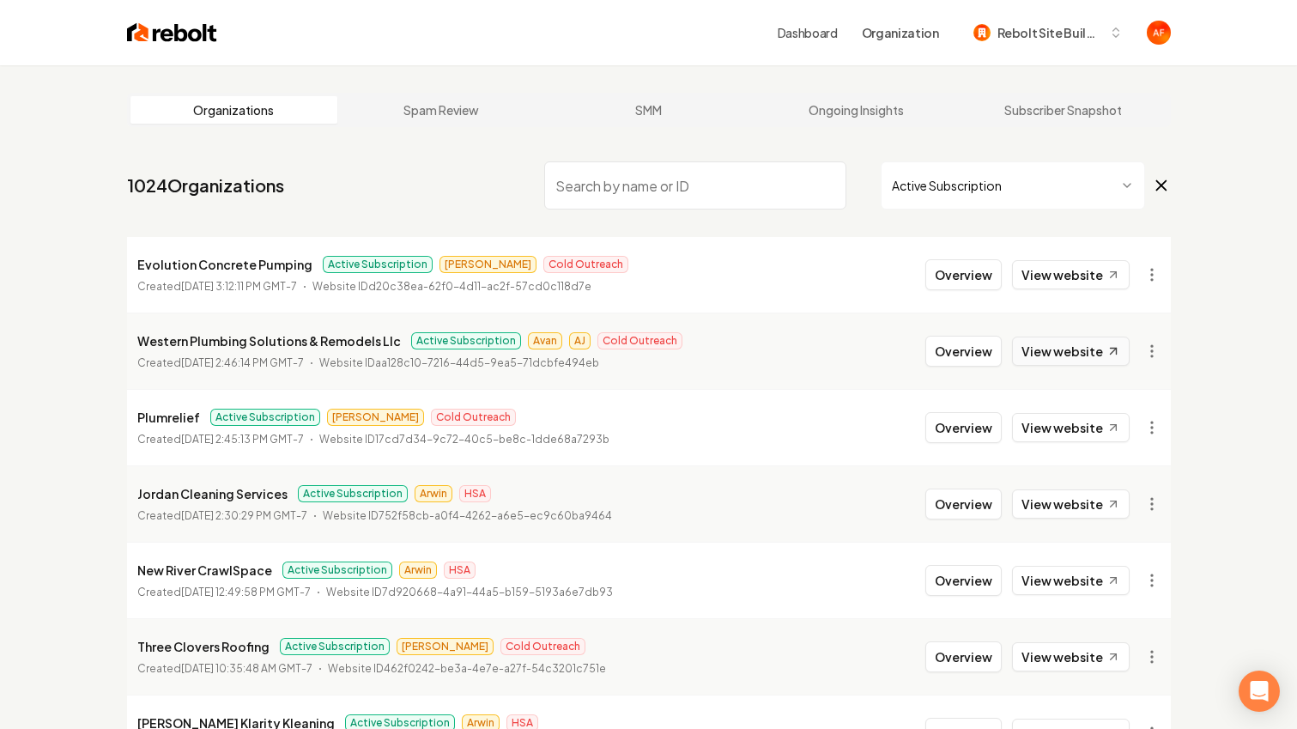
click at [1072, 351] on link "View website" at bounding box center [1071, 351] width 118 height 29
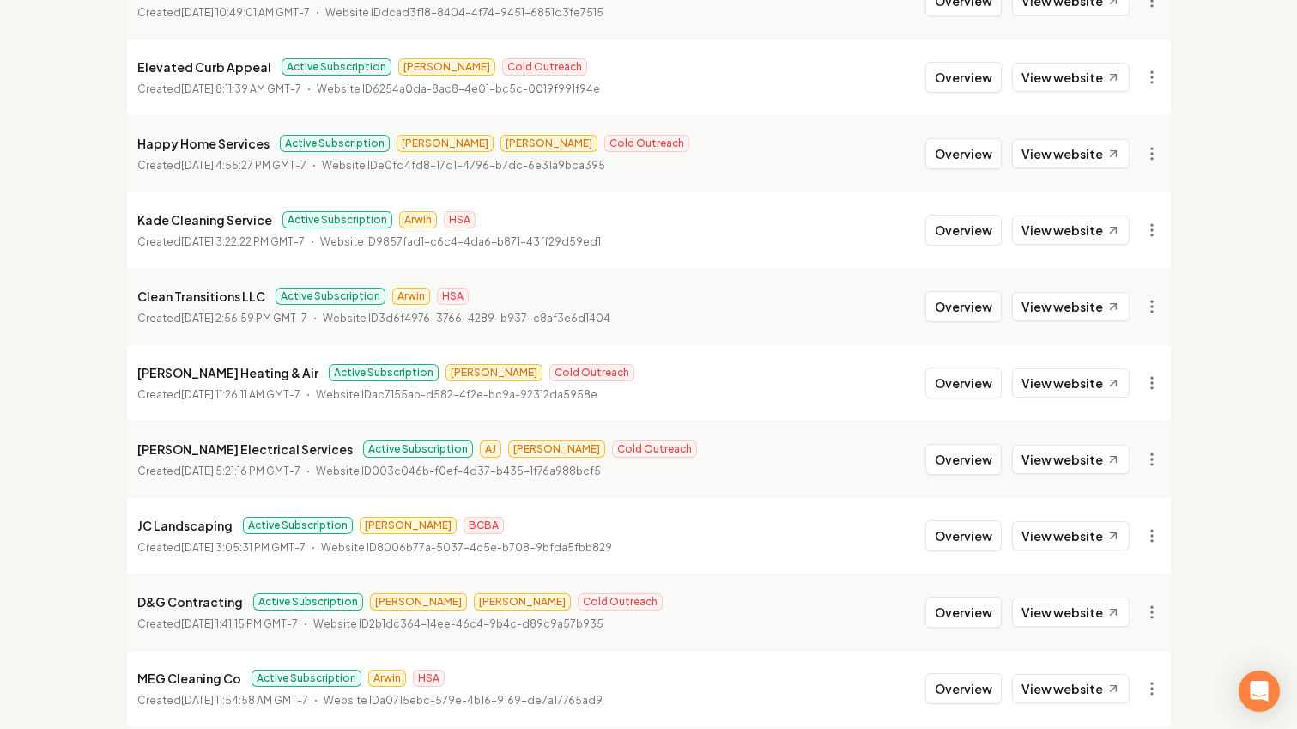
scroll to position [1872, 0]
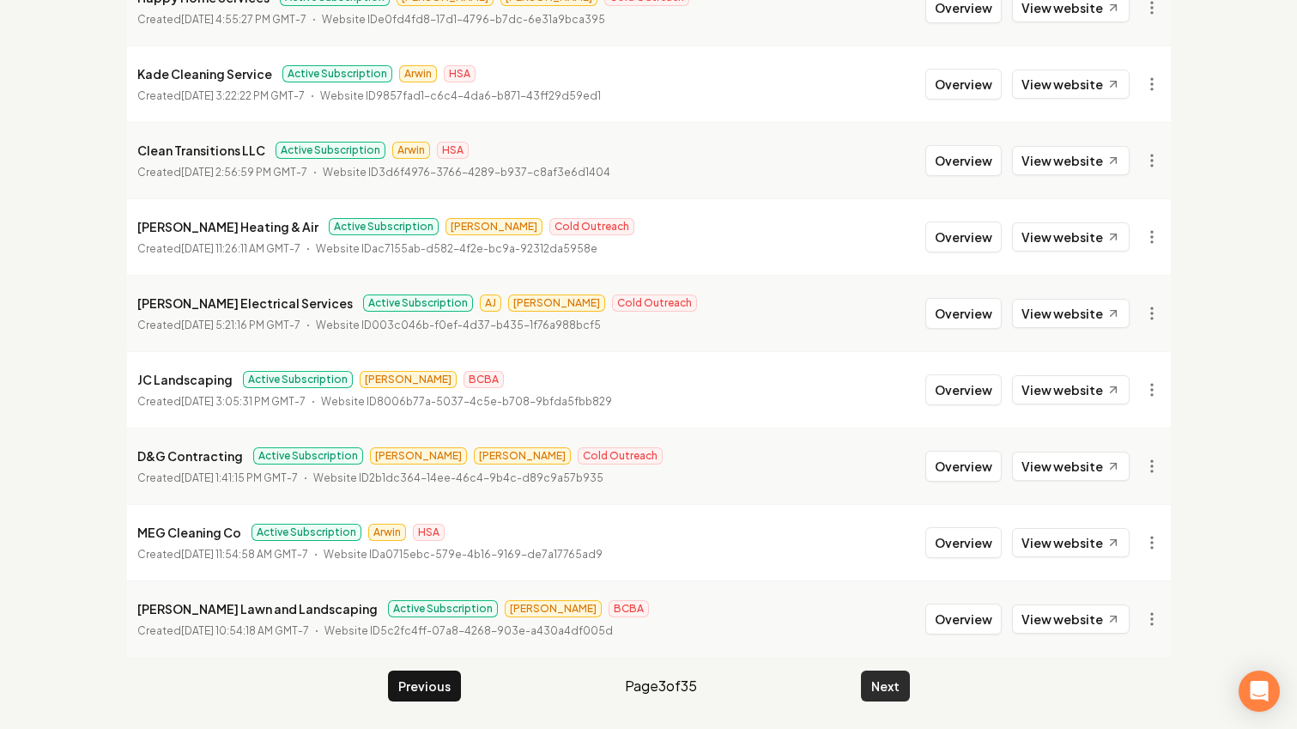
click at [903, 690] on button "Next" at bounding box center [885, 686] width 49 height 31
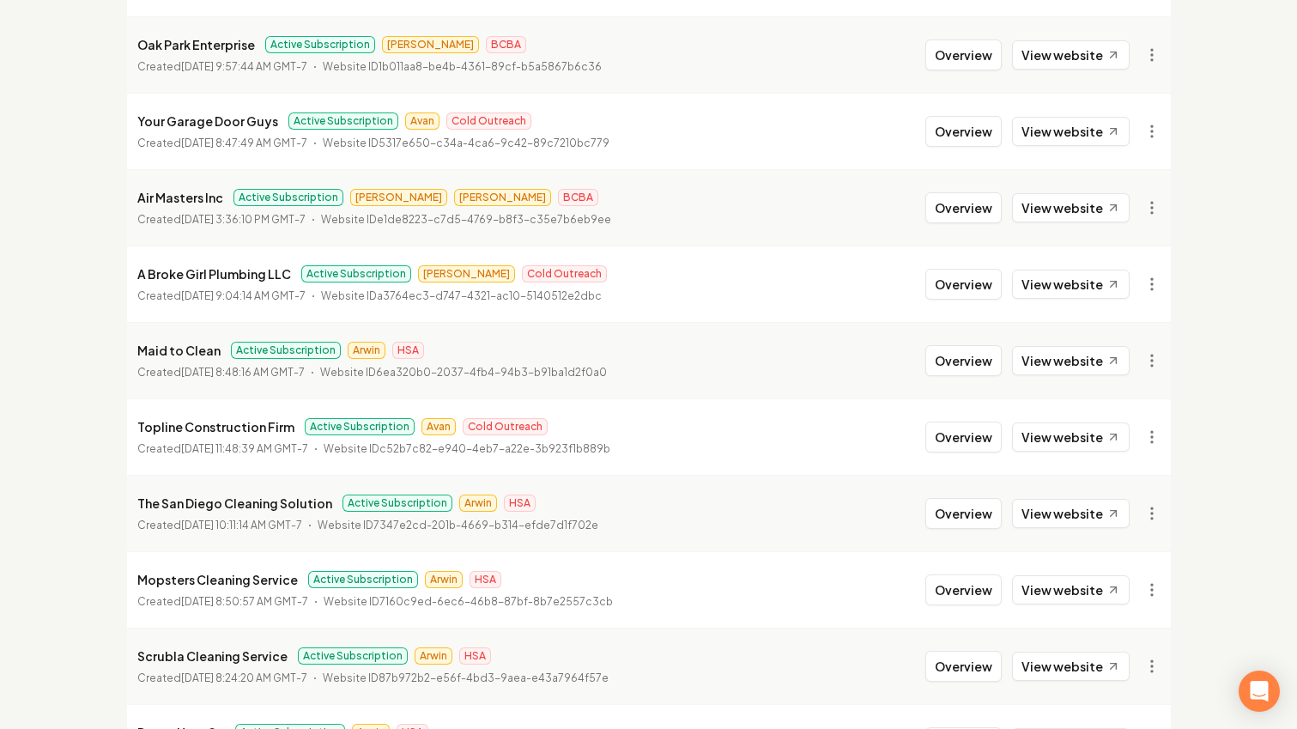
scroll to position [1872, 0]
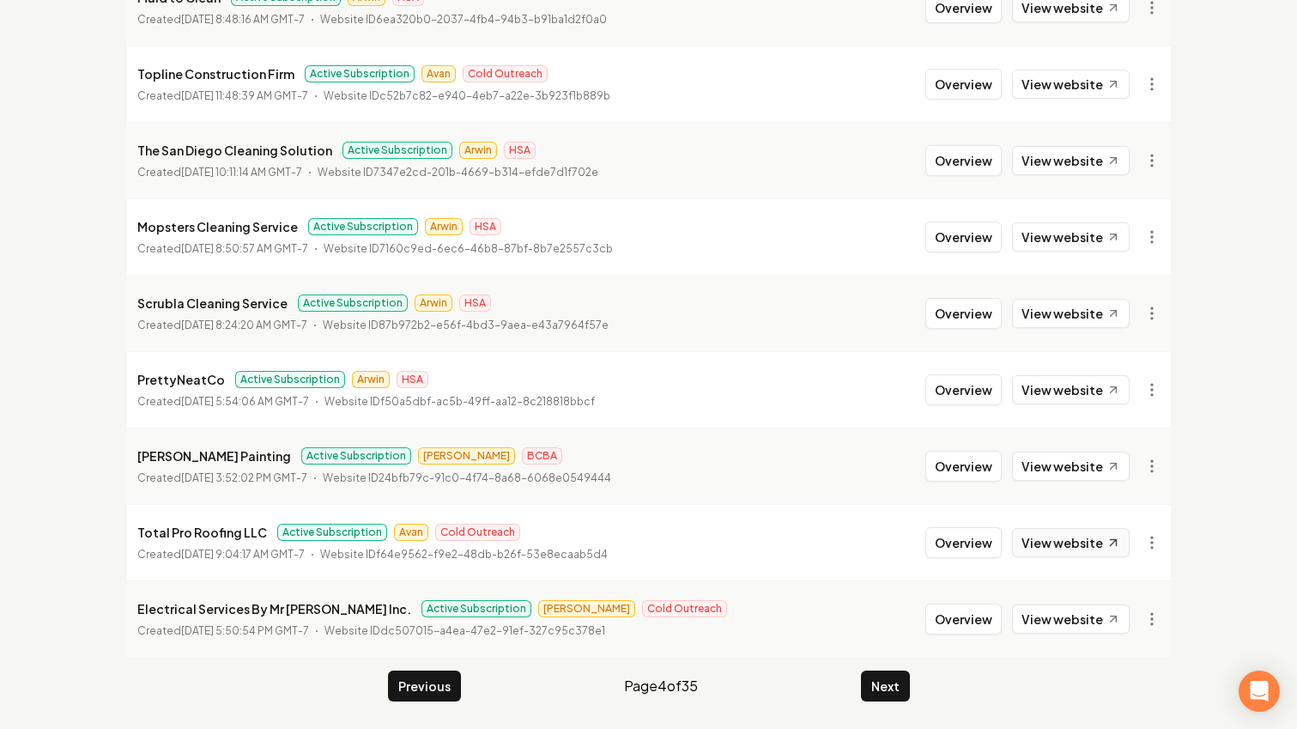
click at [1076, 542] on link "View website" at bounding box center [1071, 542] width 118 height 29
click at [968, 544] on button "Overview" at bounding box center [964, 542] width 76 height 31
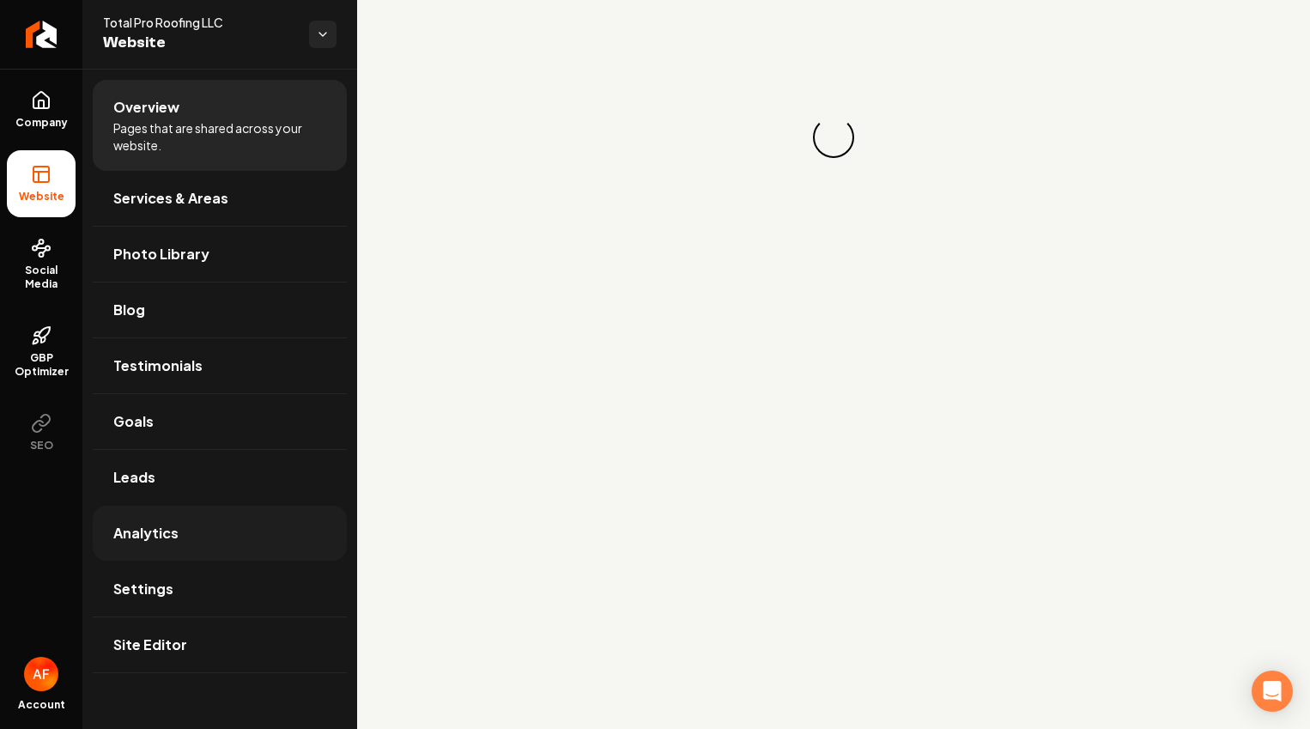
click at [193, 536] on link "Analytics" at bounding box center [220, 533] width 254 height 55
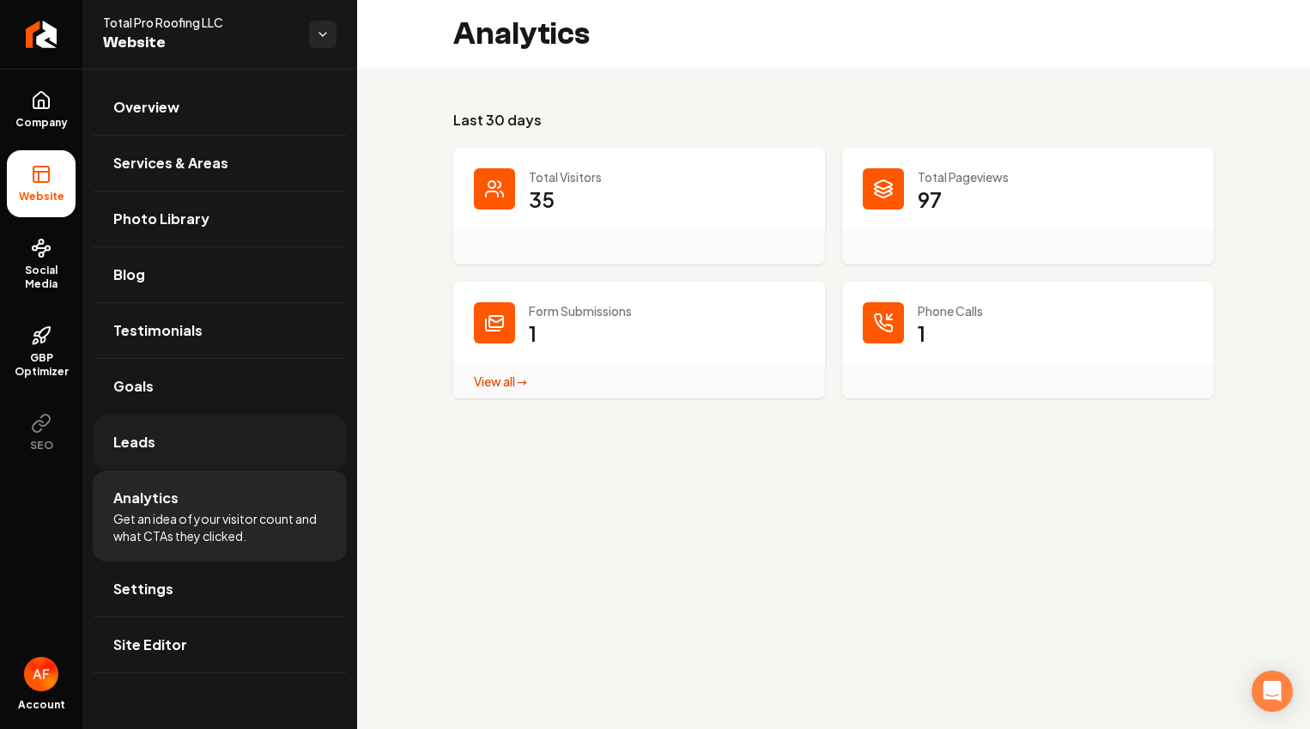
click at [186, 452] on link "Leads" at bounding box center [220, 442] width 254 height 55
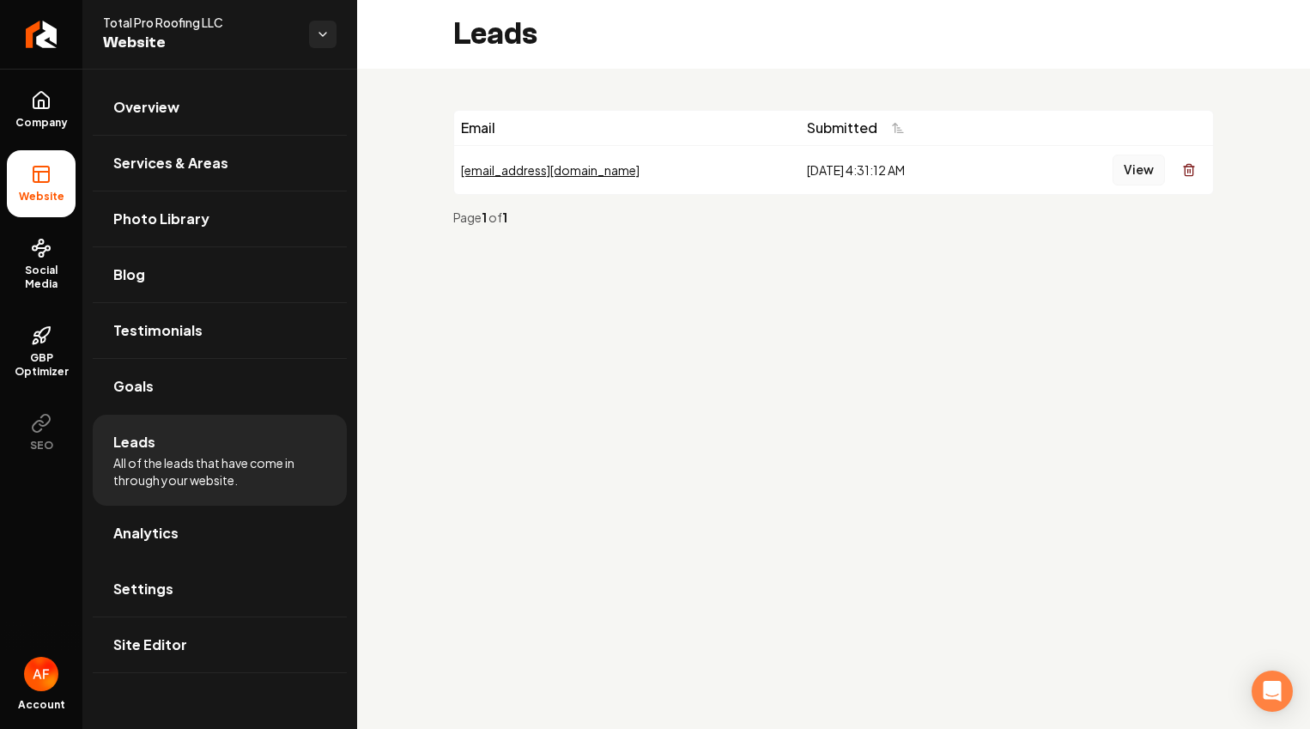
click at [1144, 176] on button "View" at bounding box center [1139, 170] width 52 height 31
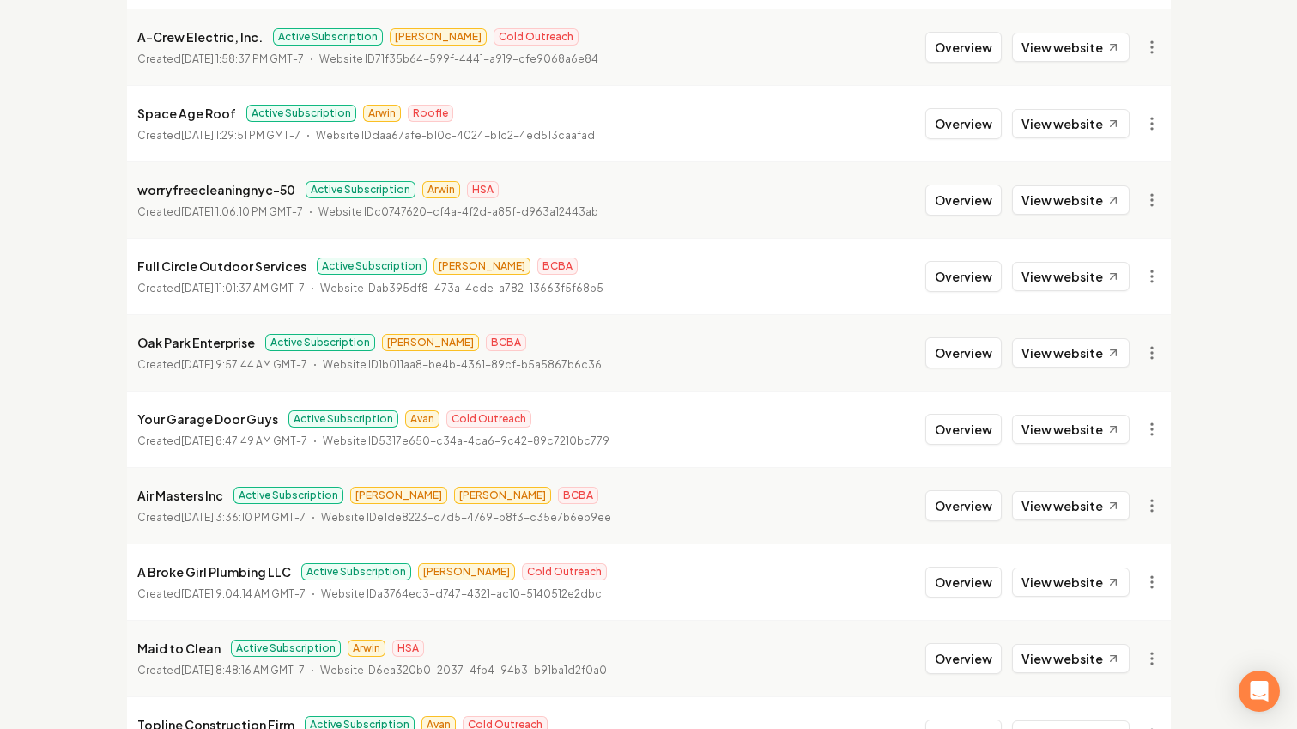
scroll to position [1872, 0]
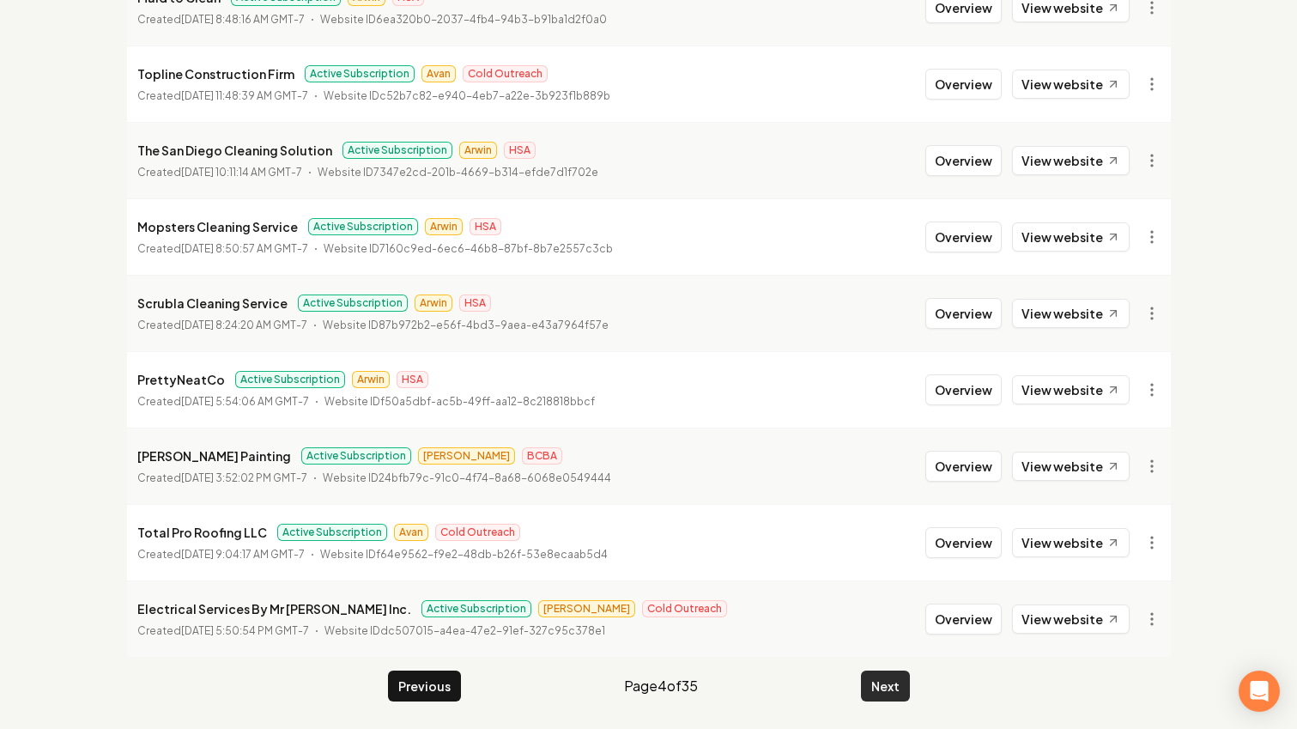
click at [908, 673] on button "Next" at bounding box center [885, 686] width 49 height 31
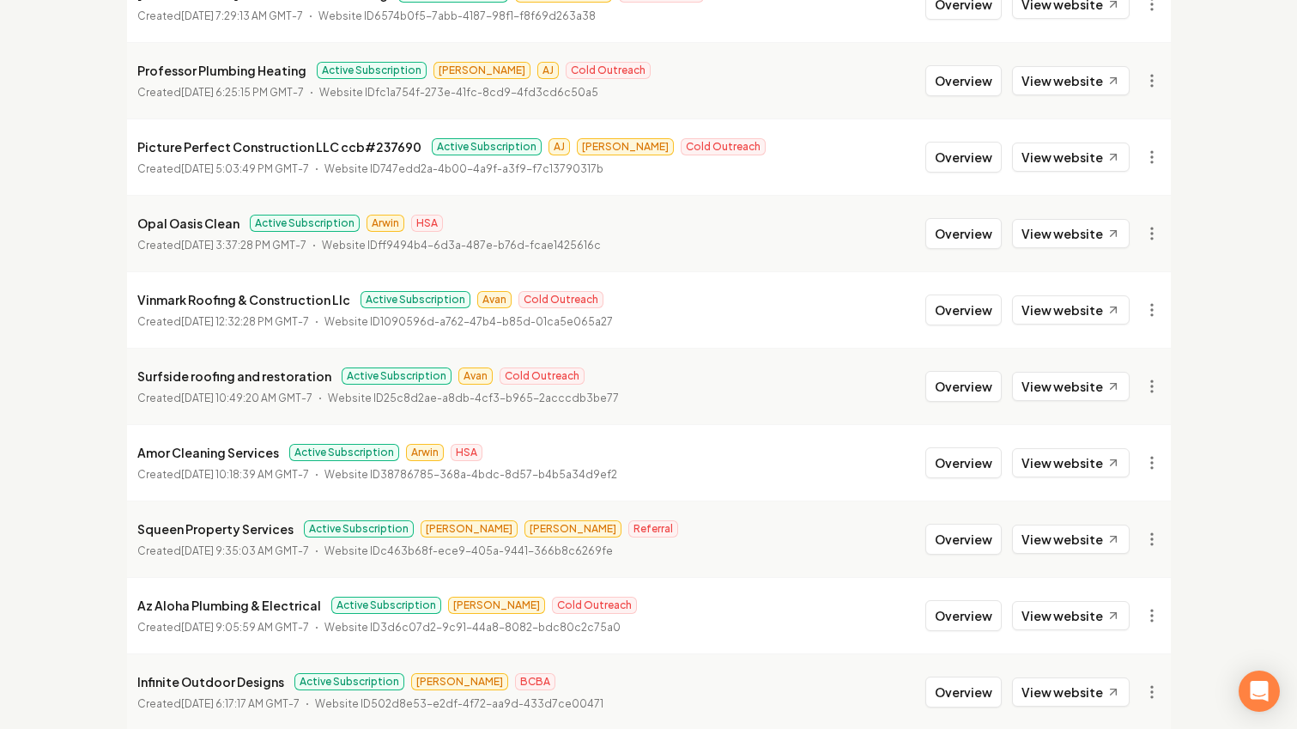
scroll to position [580, 0]
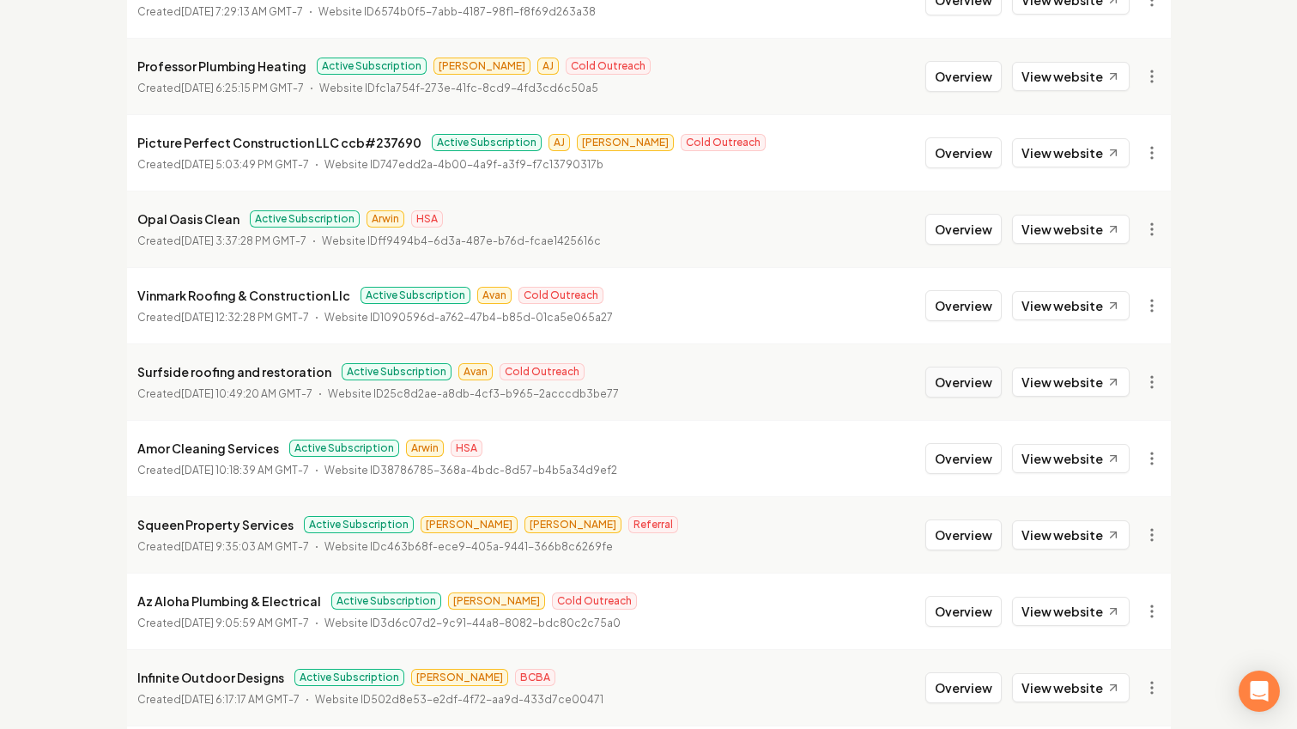
click at [968, 379] on button "Overview" at bounding box center [964, 382] width 76 height 31
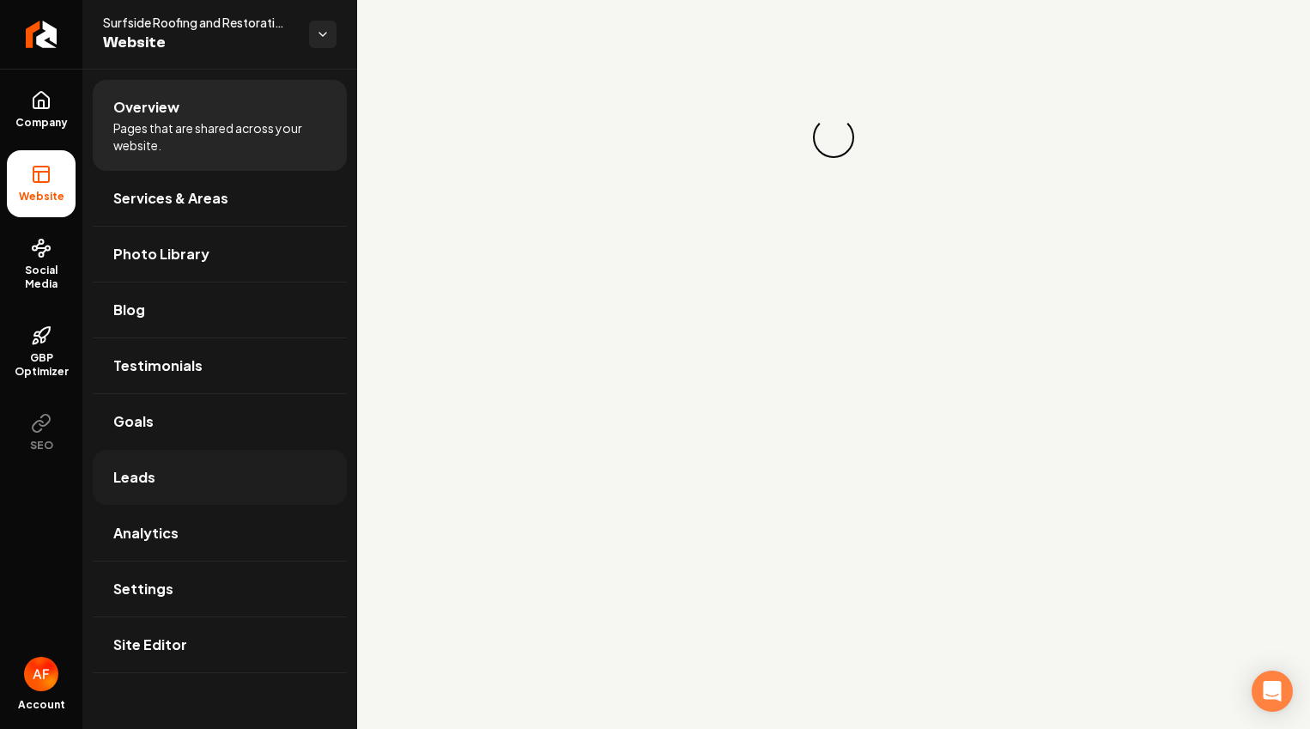
click at [178, 491] on link "Leads" at bounding box center [220, 477] width 254 height 55
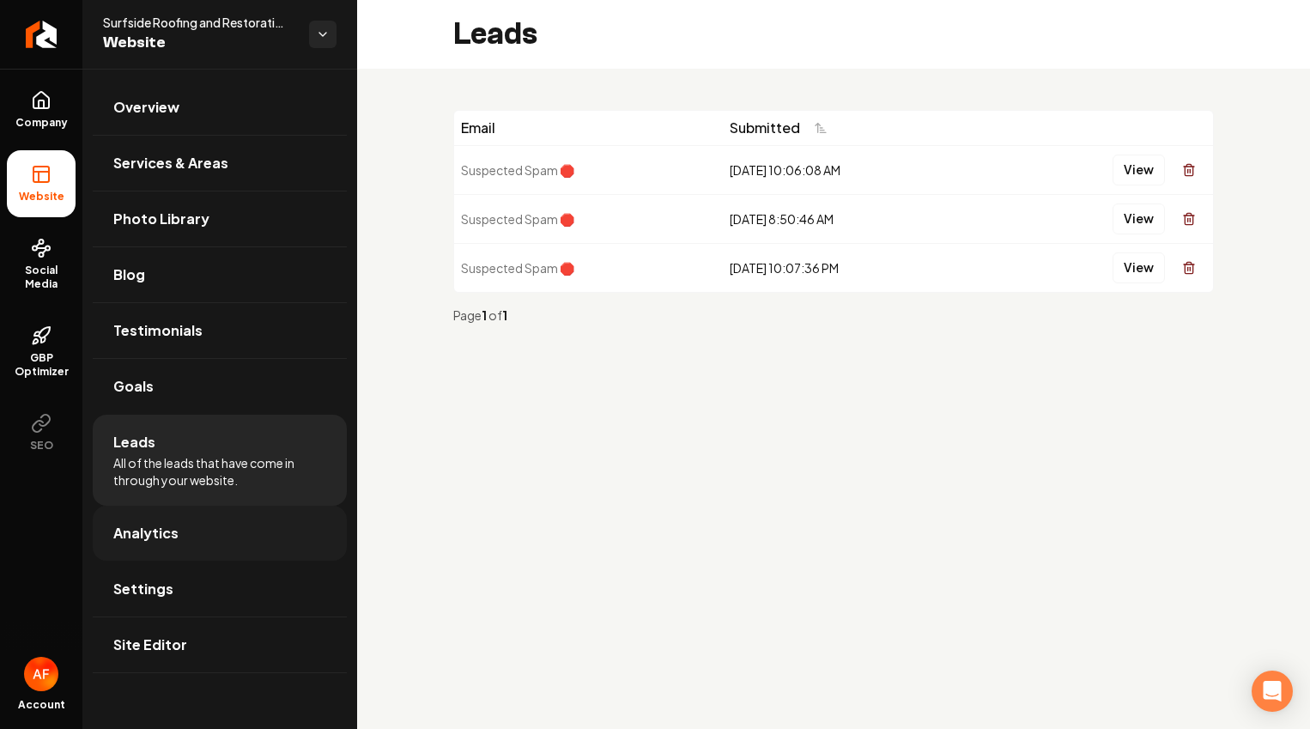
click at [155, 519] on link "Analytics" at bounding box center [220, 533] width 254 height 55
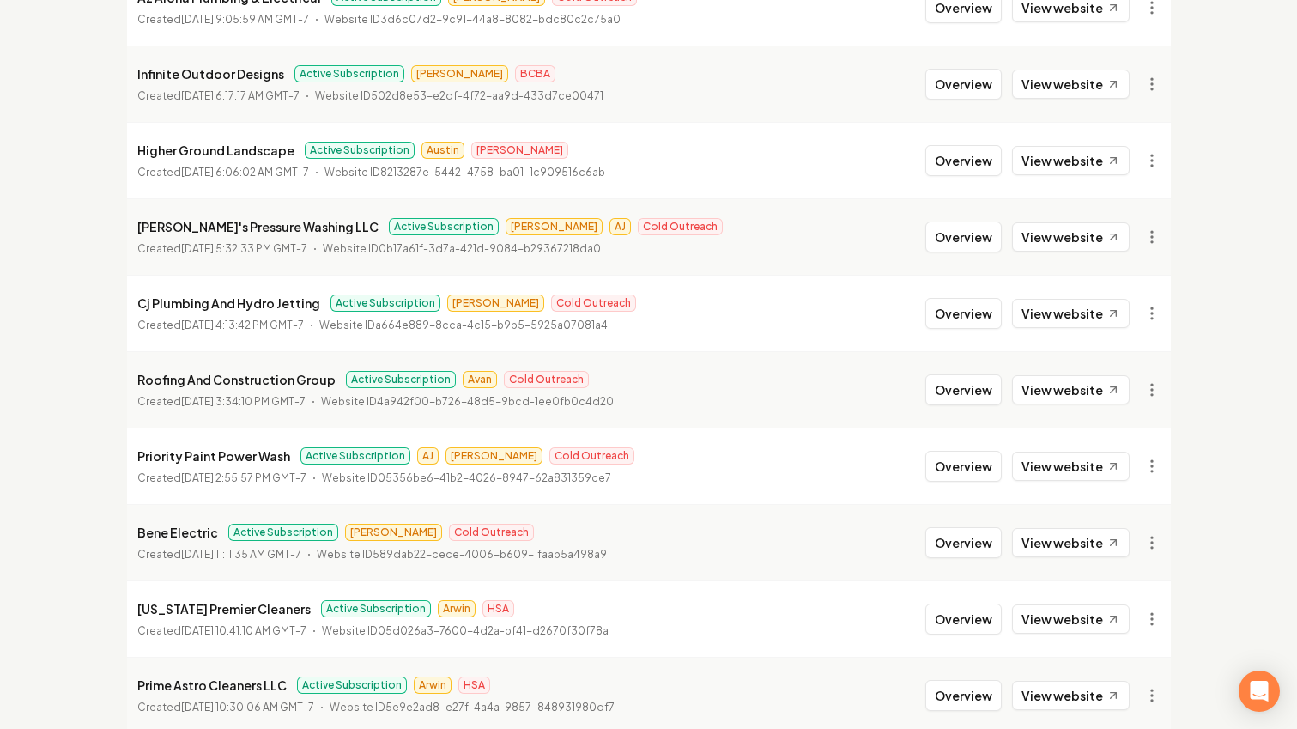
scroll to position [1182, 0]
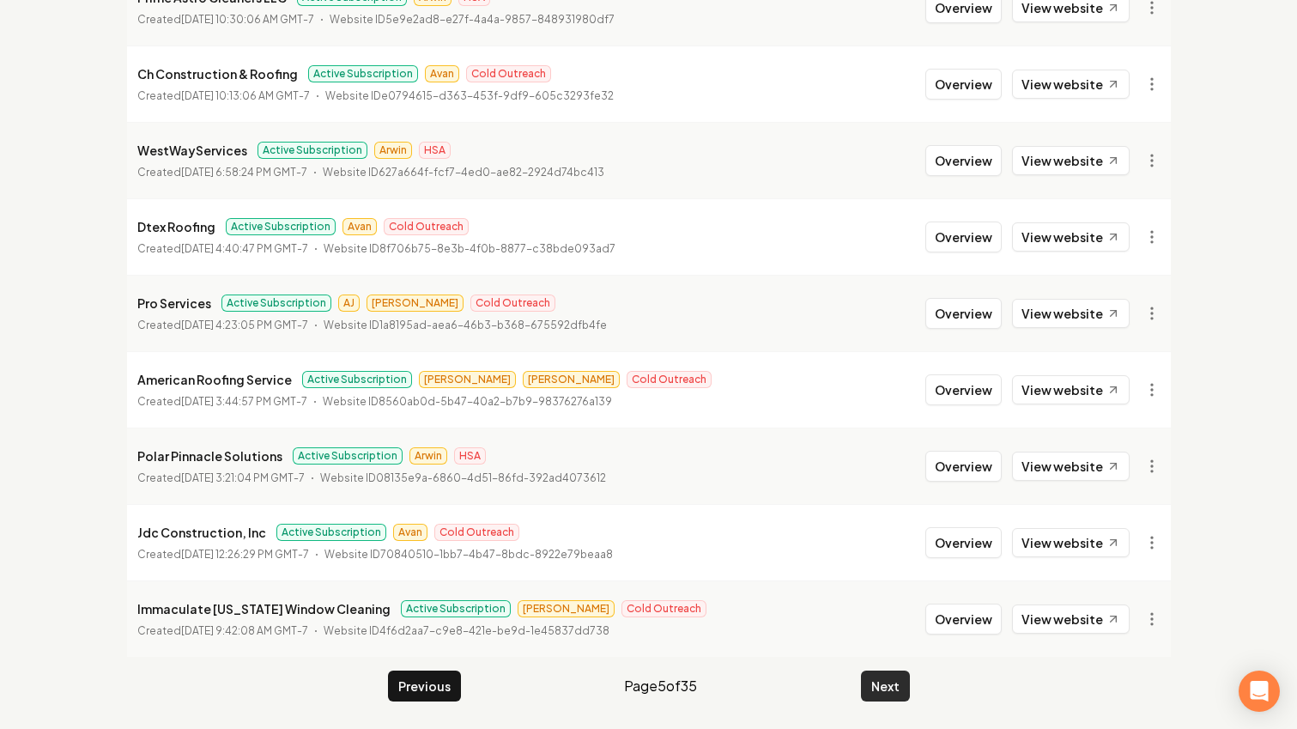
click at [892, 684] on button "Next" at bounding box center [885, 686] width 49 height 31
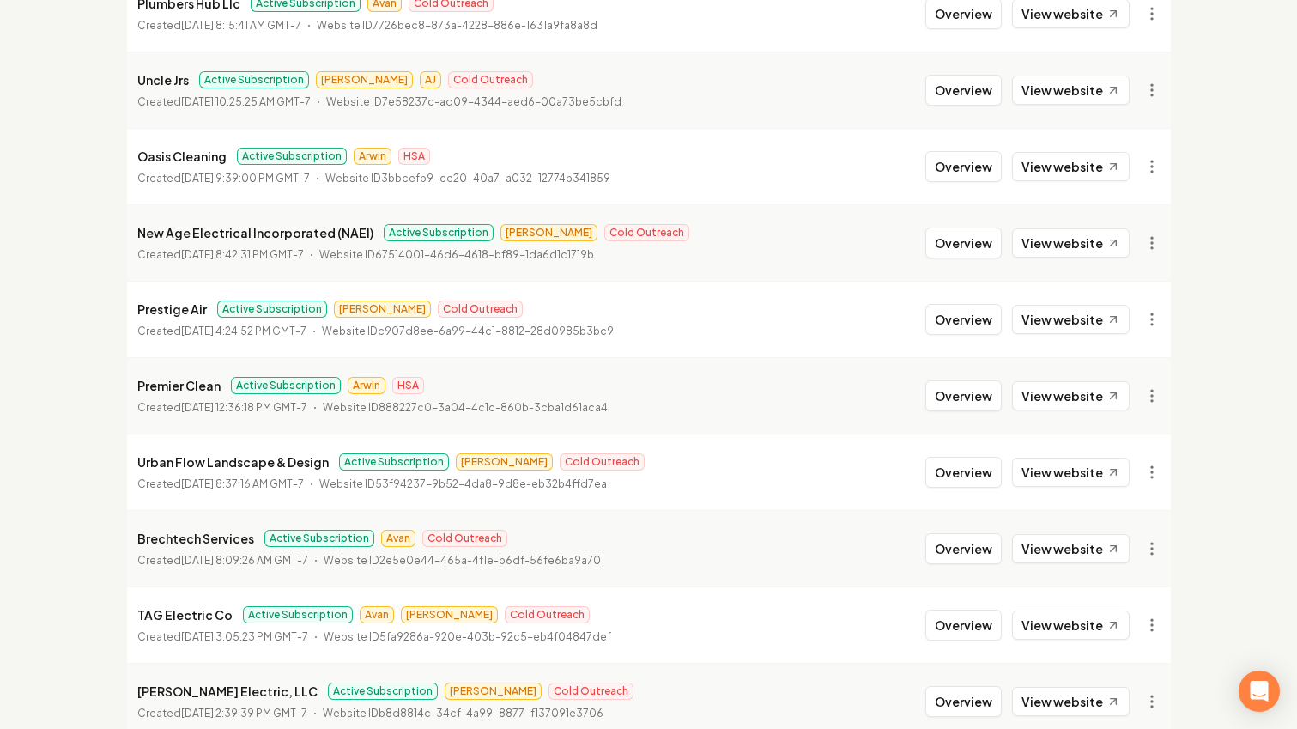
scroll to position [50, 0]
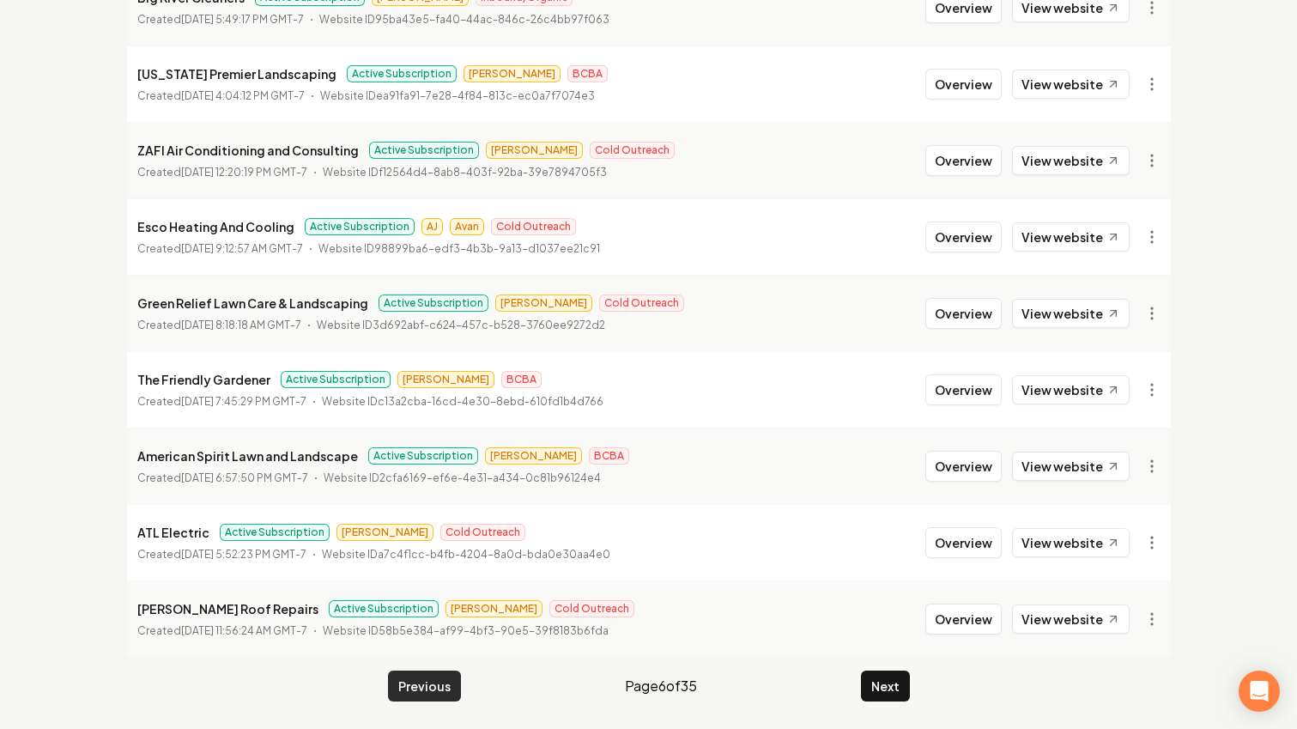
click at [394, 675] on button "Previous" at bounding box center [424, 686] width 73 height 31
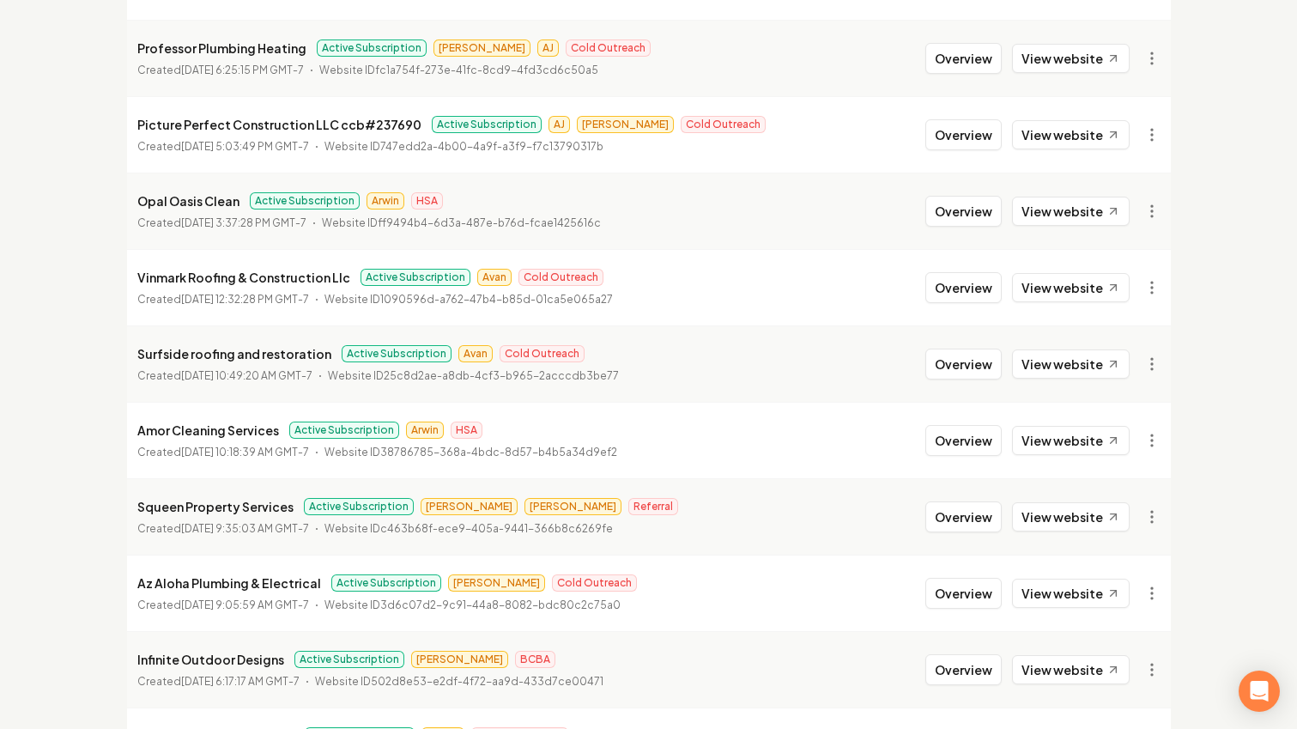
scroll to position [575, 0]
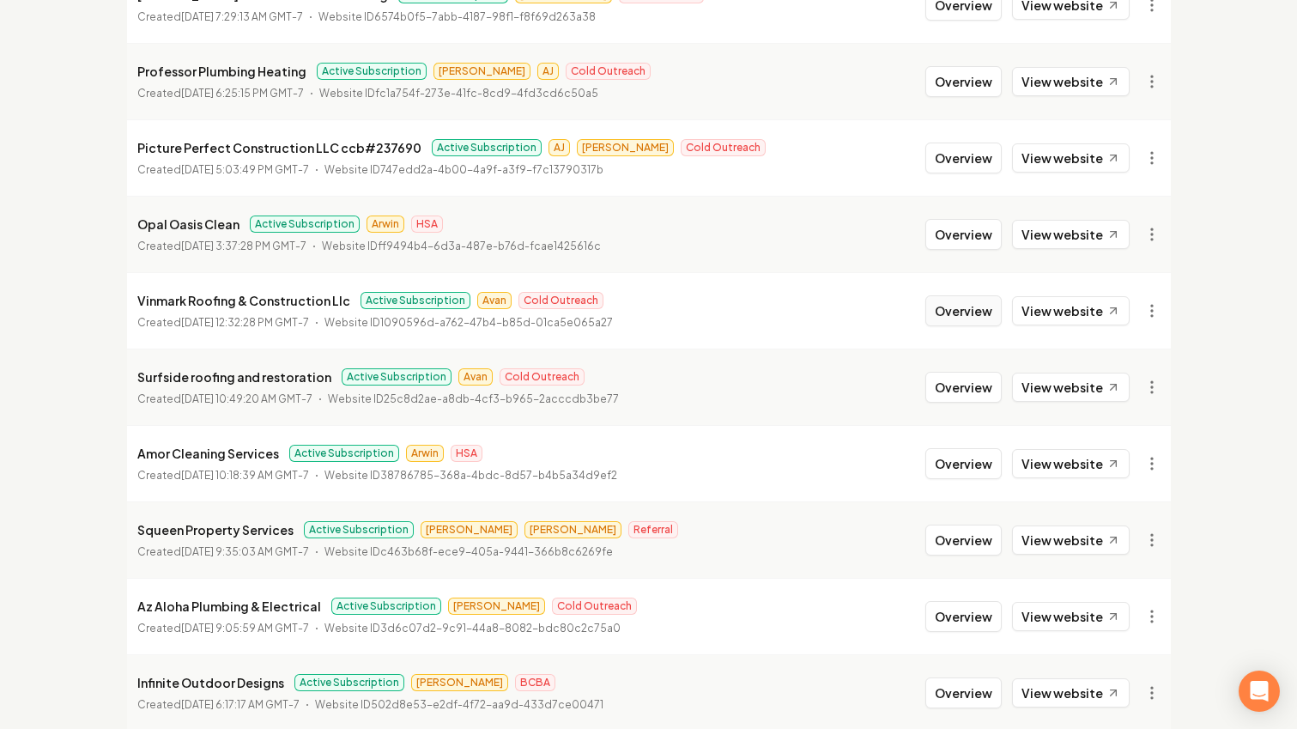
click at [938, 304] on button "Overview" at bounding box center [964, 310] width 76 height 31
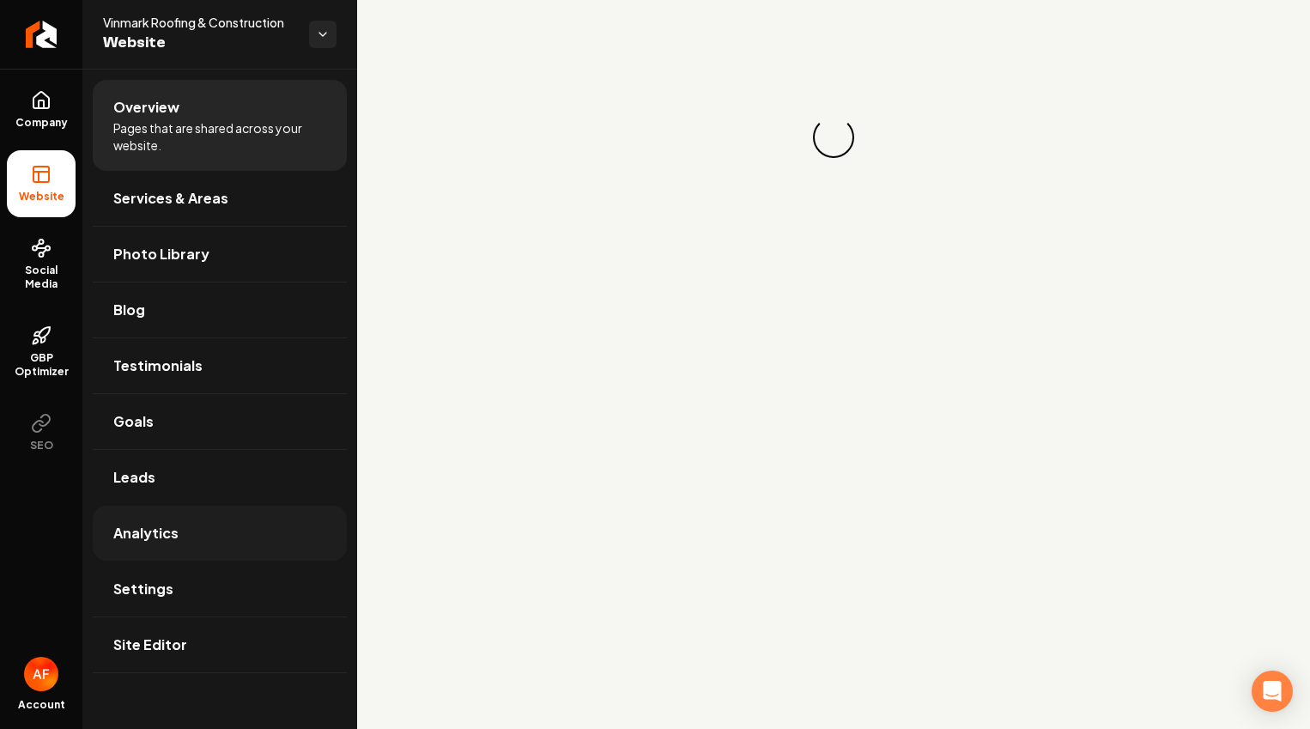
click at [270, 520] on link "Analytics" at bounding box center [220, 533] width 254 height 55
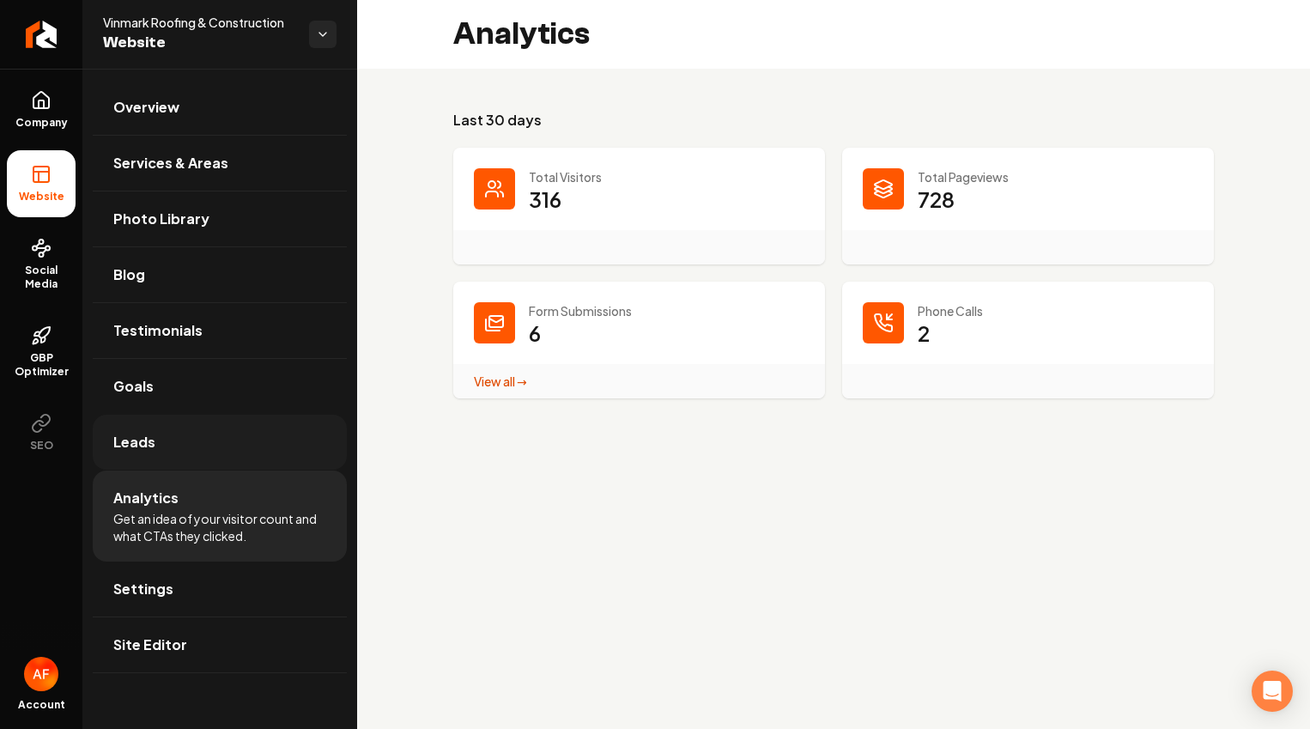
click at [233, 447] on link "Leads" at bounding box center [220, 442] width 254 height 55
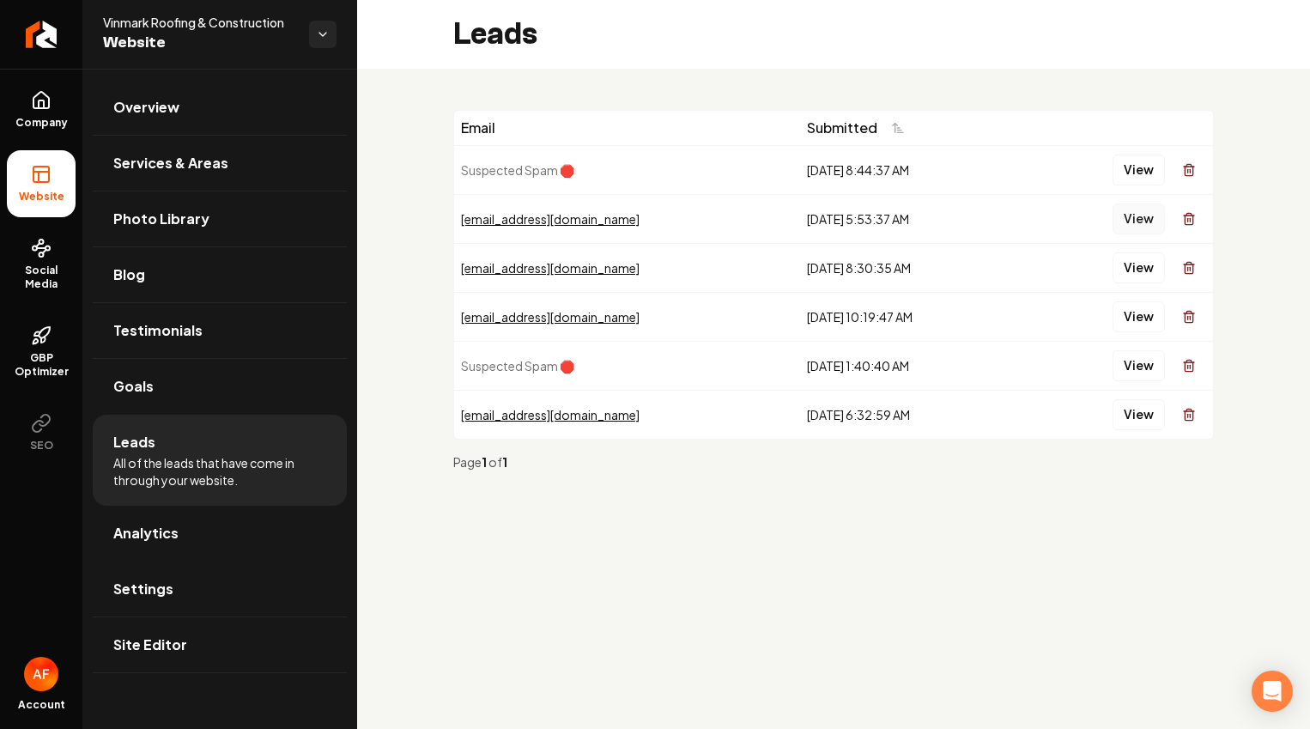
click at [1143, 214] on button "View" at bounding box center [1139, 219] width 52 height 31
click at [1217, 307] on div "Email Submitted Suspected Spam 🛑 8/13/2025, 8:44:37 AM View mechanic75@outlook.…" at bounding box center [833, 297] width 953 height 457
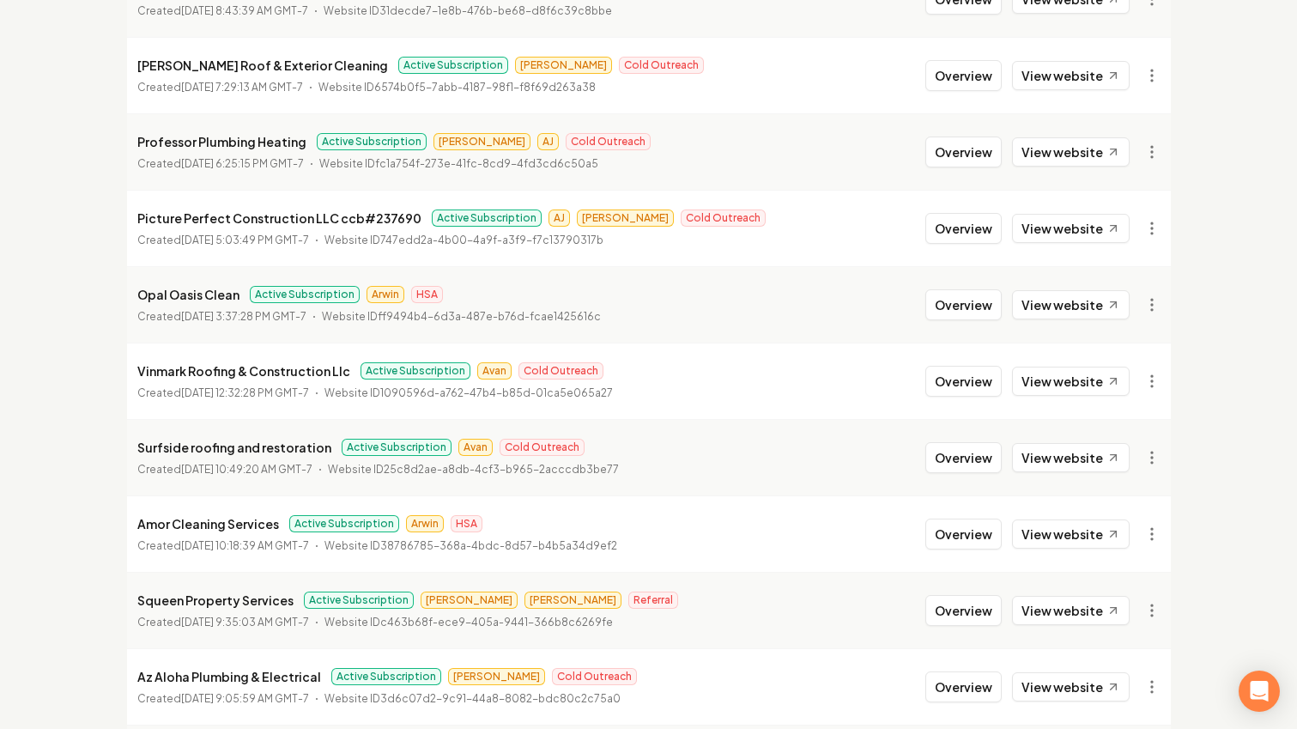
scroll to position [508, 0]
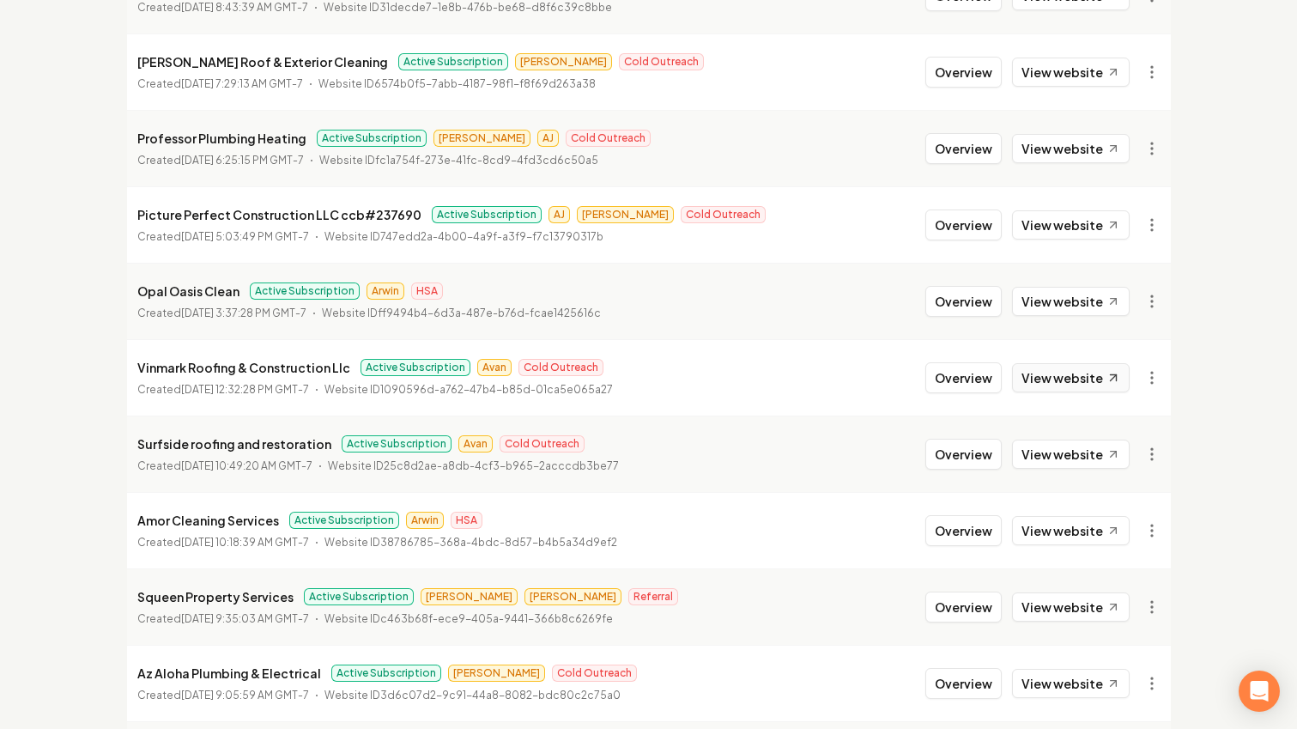
click at [1063, 386] on link "View website" at bounding box center [1071, 377] width 118 height 29
click at [981, 374] on button "Overview" at bounding box center [964, 377] width 76 height 31
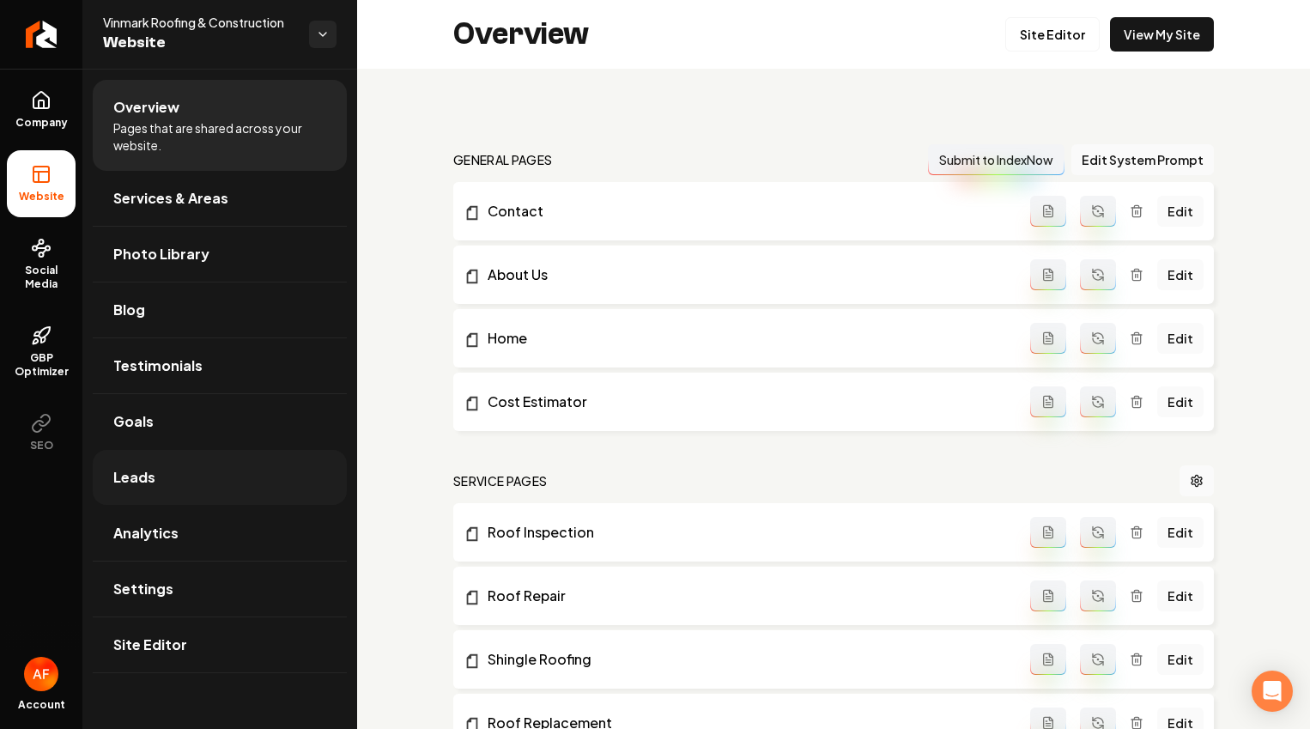
click at [171, 498] on link "Leads" at bounding box center [220, 477] width 254 height 55
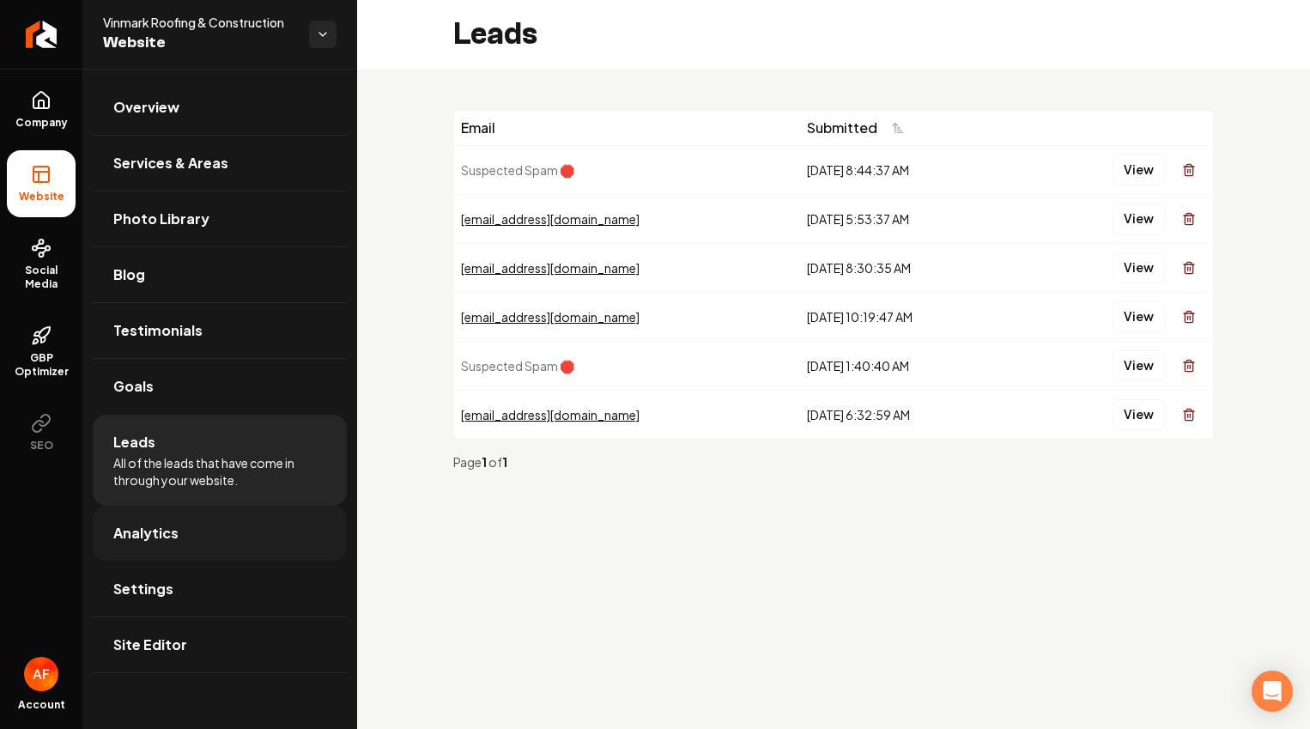
click at [170, 530] on span "Analytics" at bounding box center [145, 533] width 65 height 21
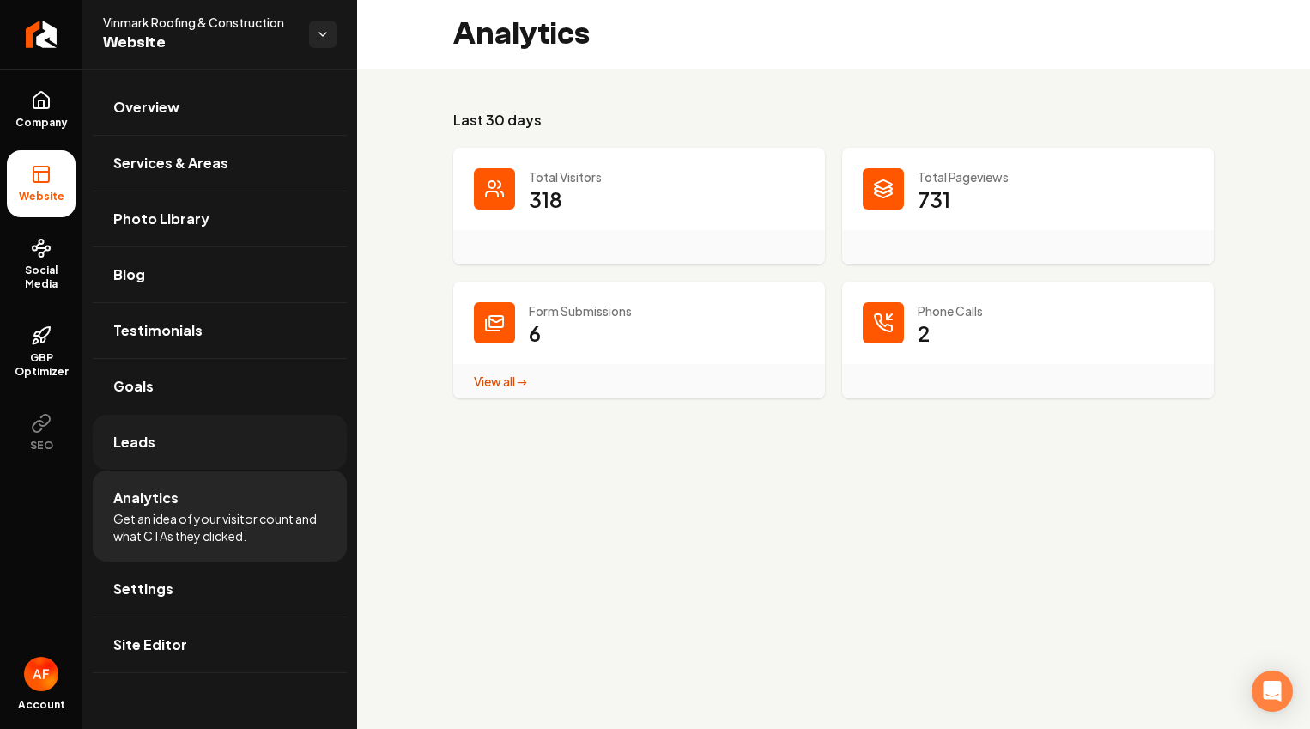
click at [190, 457] on link "Leads" at bounding box center [220, 442] width 254 height 55
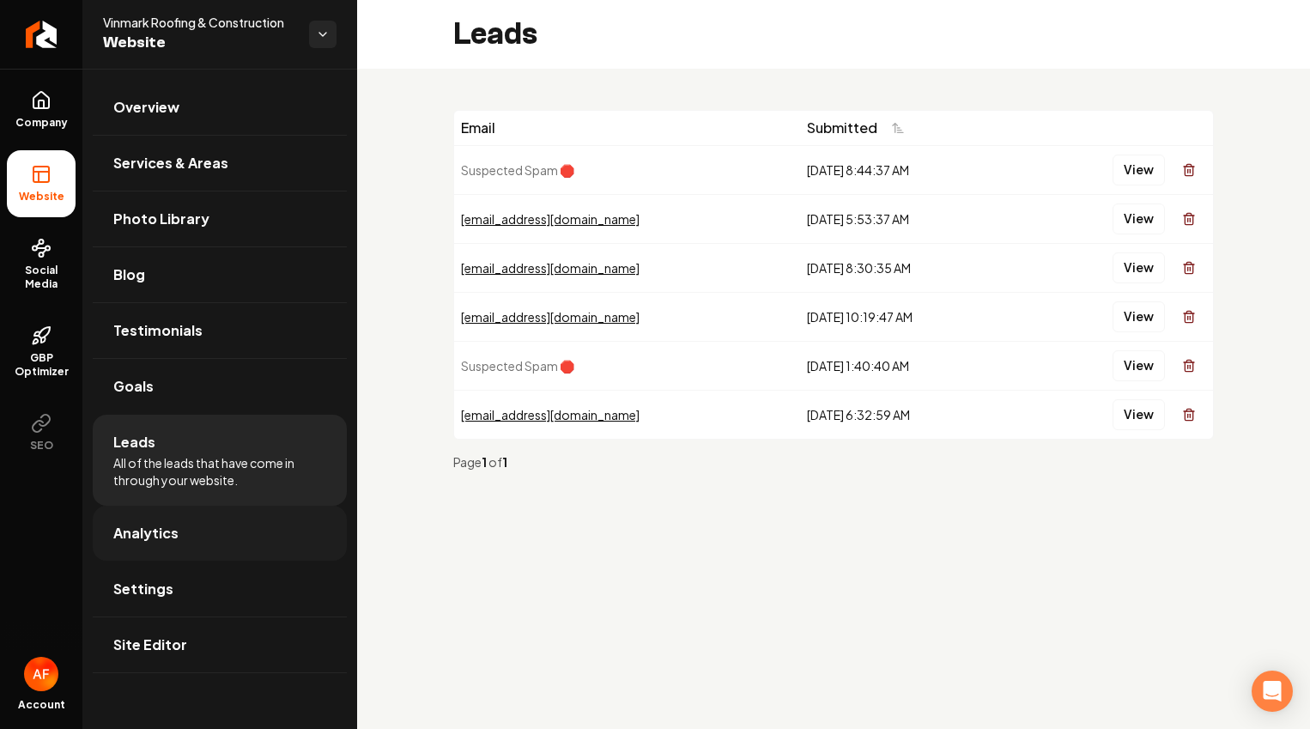
click at [191, 536] on link "Analytics" at bounding box center [220, 533] width 254 height 55
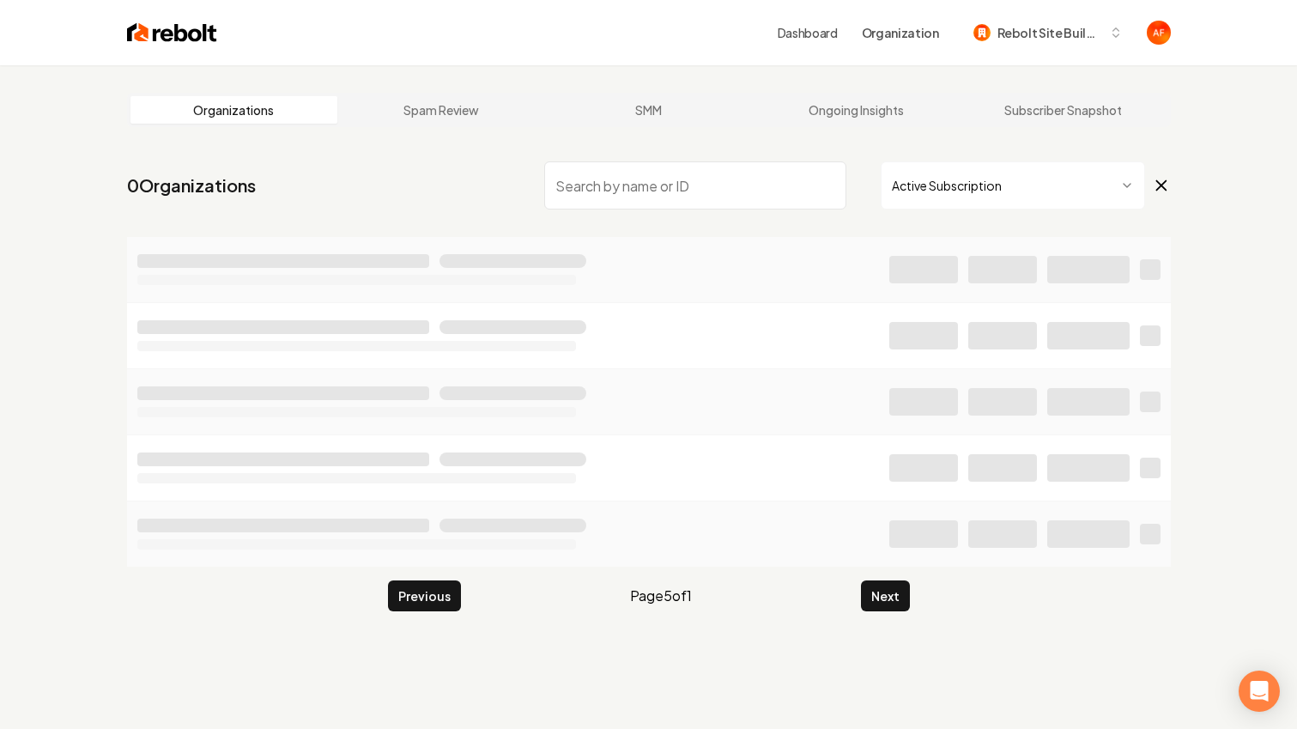
click at [1289, 328] on div "Organizations Spam Review SMM Ongoing Insights Subscriber Snapshot 0 Organizati…" at bounding box center [648, 429] width 1297 height 729
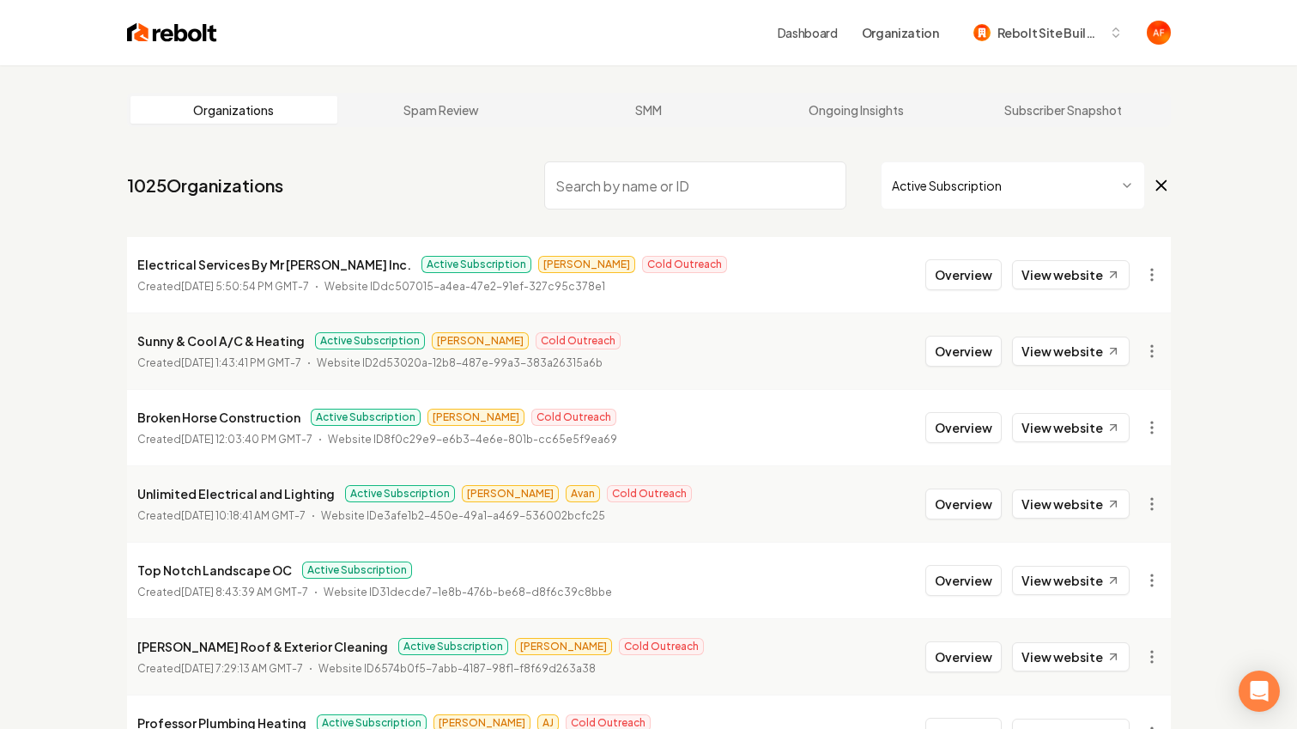
click at [628, 185] on input "search" at bounding box center [695, 185] width 302 height 48
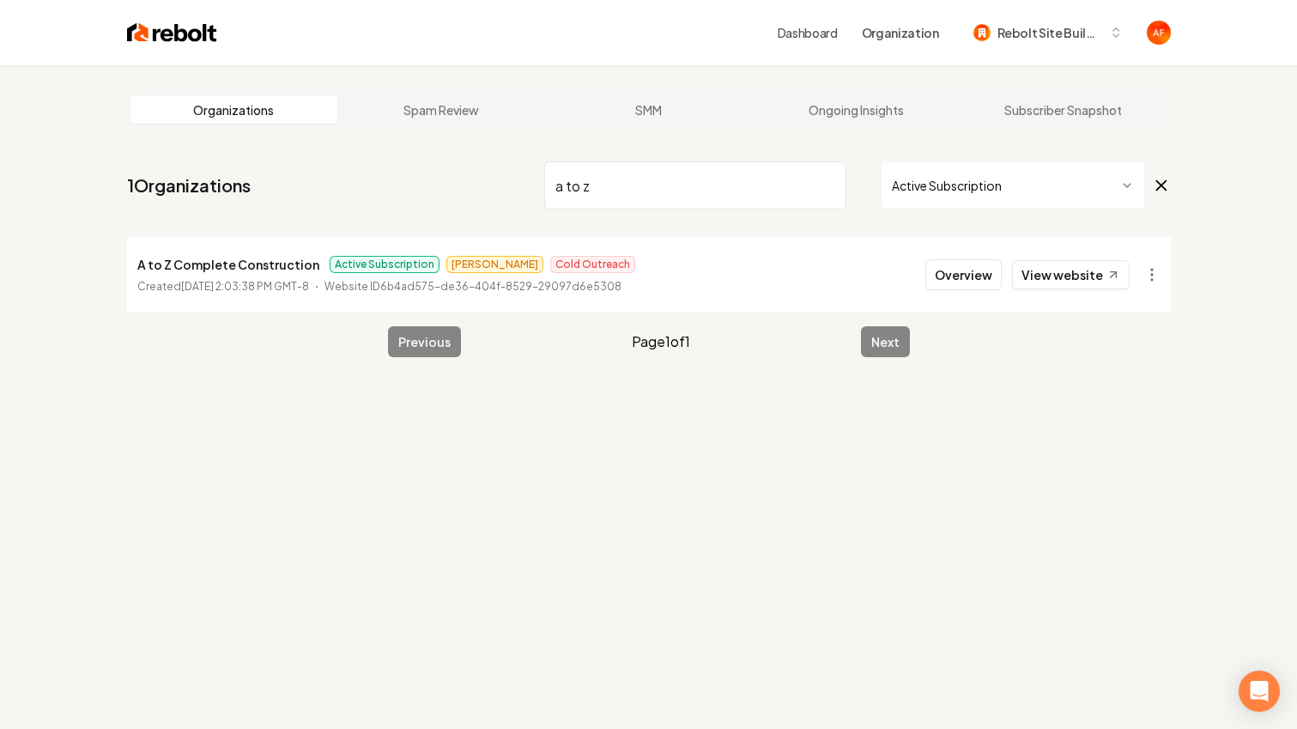
type input "a to z"
drag, startPoint x: 981, startPoint y: 278, endPoint x: 793, endPoint y: 277, distance: 188.9
click at [981, 278] on button "Overview" at bounding box center [964, 274] width 76 height 31
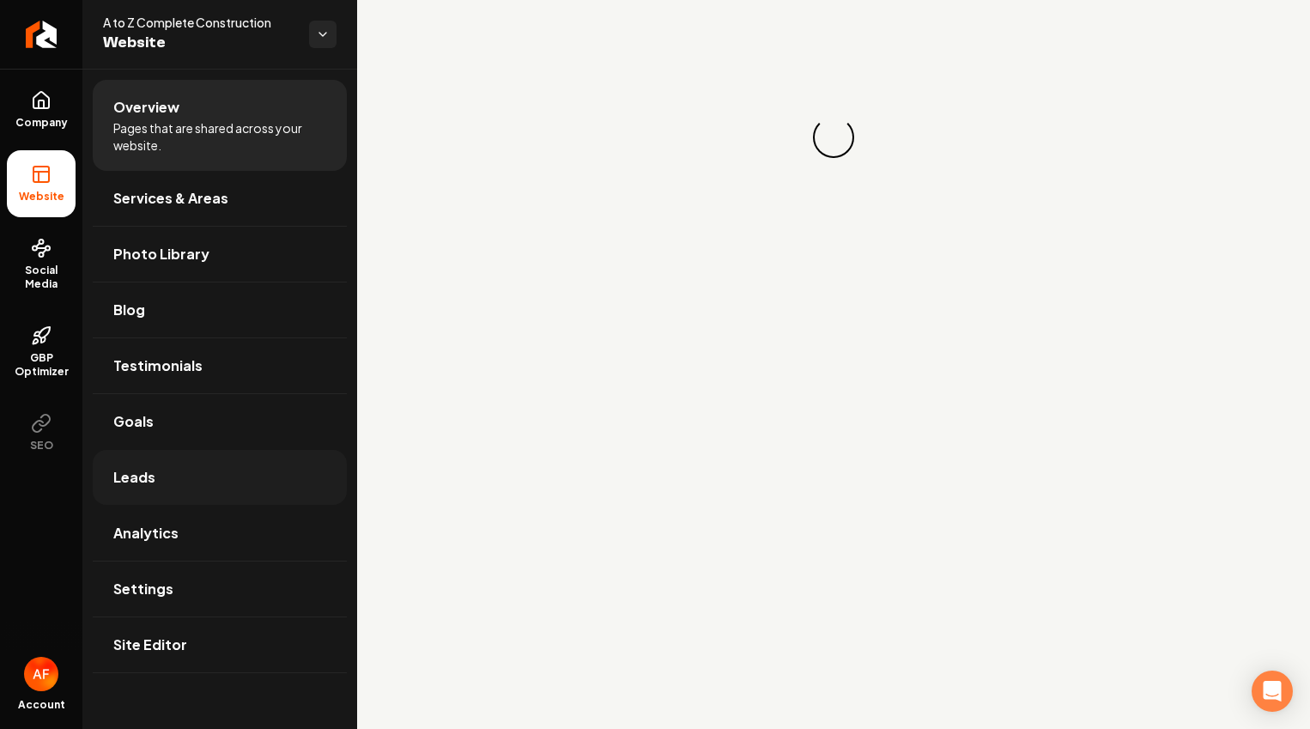
click at [175, 488] on link "Leads" at bounding box center [220, 477] width 254 height 55
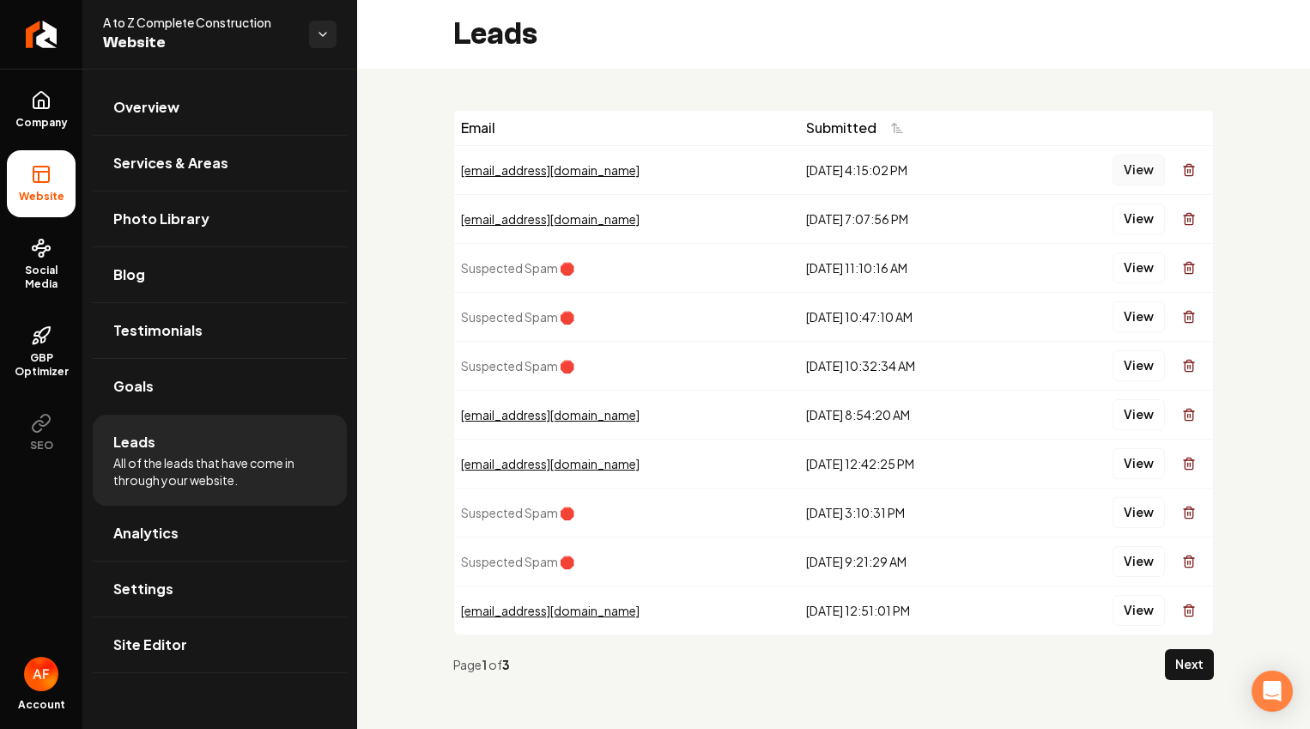
click at [1128, 164] on button "View" at bounding box center [1139, 170] width 52 height 31
click at [1129, 170] on button "View" at bounding box center [1139, 170] width 52 height 31
click at [1121, 218] on button "View" at bounding box center [1139, 219] width 52 height 31
click at [1113, 266] on button "View" at bounding box center [1139, 267] width 52 height 31
click at [1115, 411] on button "View" at bounding box center [1139, 414] width 52 height 31
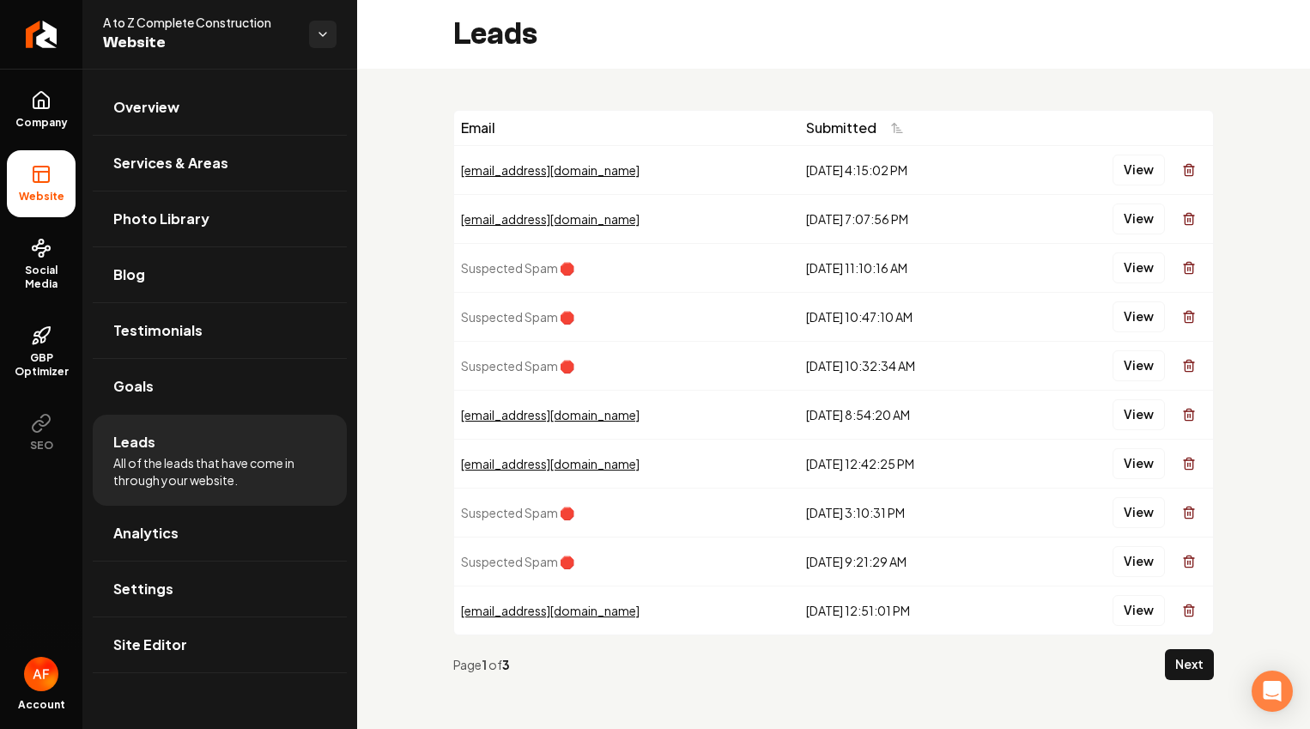
click at [1194, 101] on div "Email Submitted stepdot622@gmail.com 8/11/2025, 4:15:02 PM View test@gmail.com …" at bounding box center [833, 402] width 953 height 666
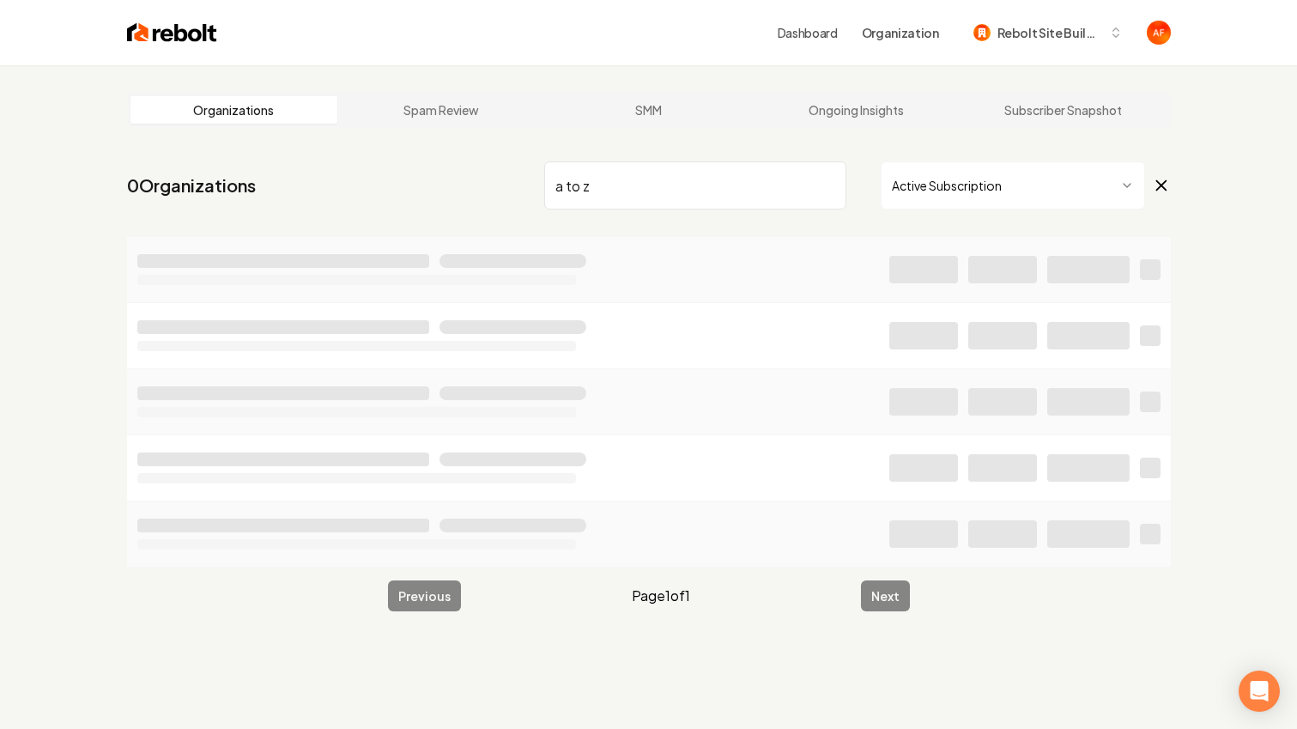
click at [605, 177] on input "a to z" at bounding box center [695, 185] width 302 height 48
click at [603, 177] on input "a to z" at bounding box center [695, 185] width 302 height 48
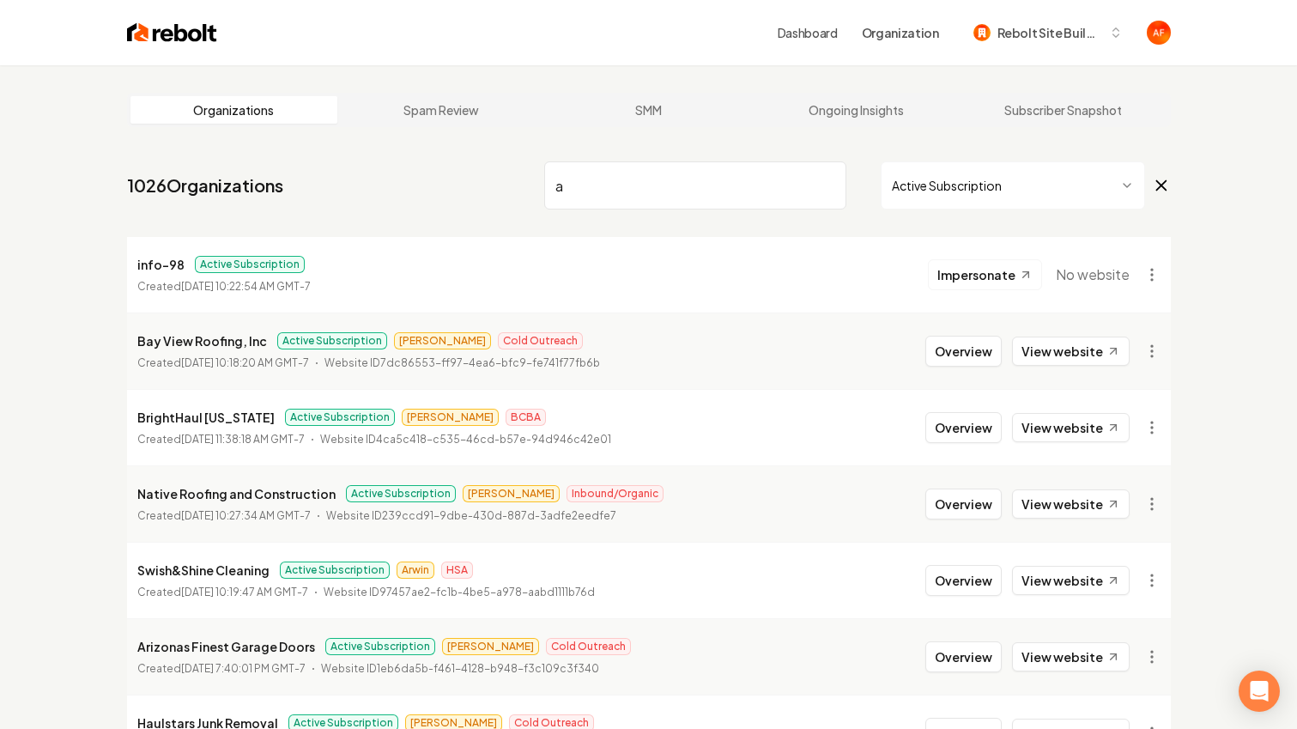
type input "a"
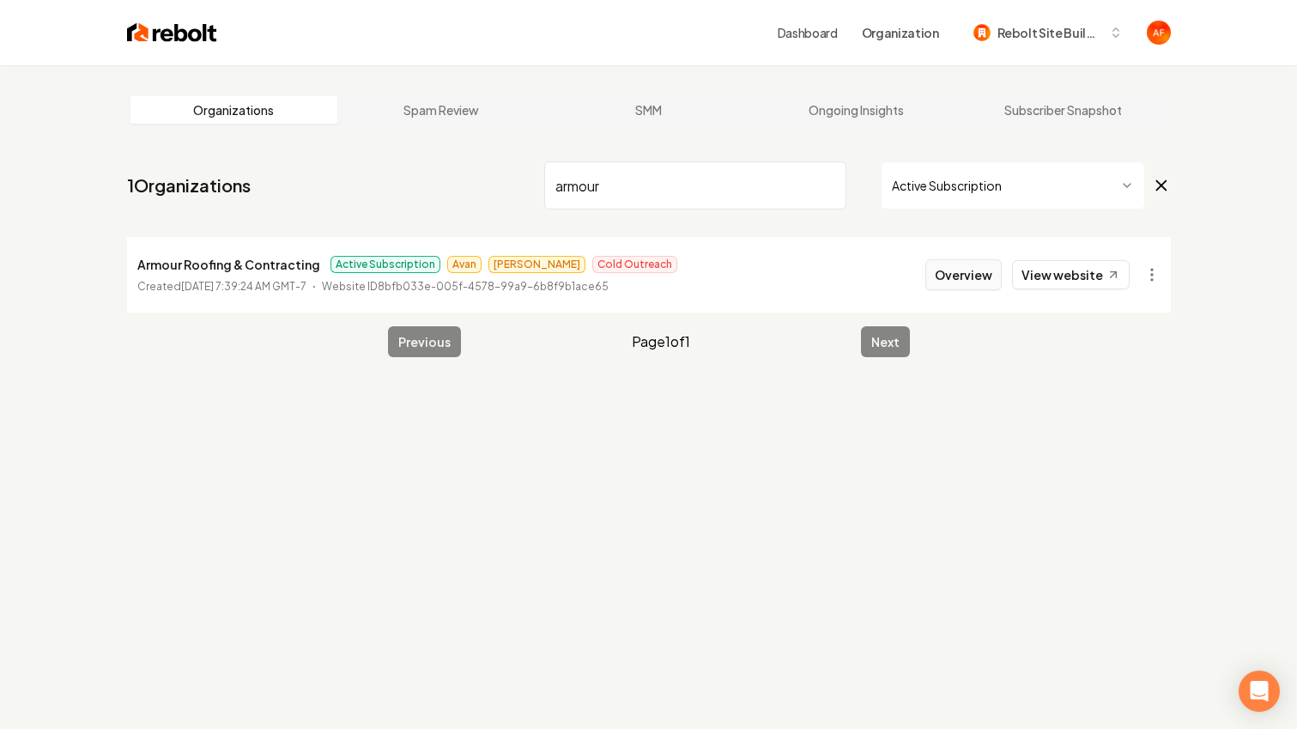
type input "armour"
click at [999, 270] on button "Overview" at bounding box center [964, 274] width 76 height 31
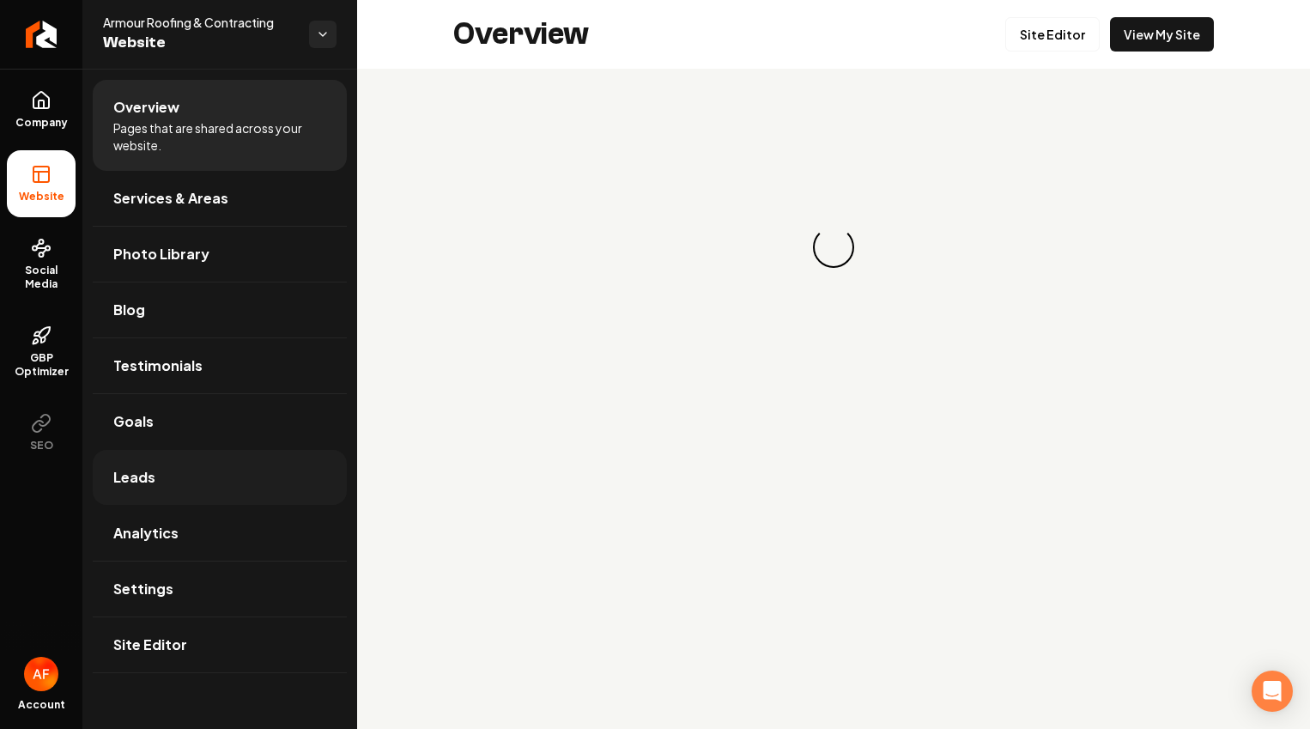
click at [216, 482] on link "Leads" at bounding box center [220, 477] width 254 height 55
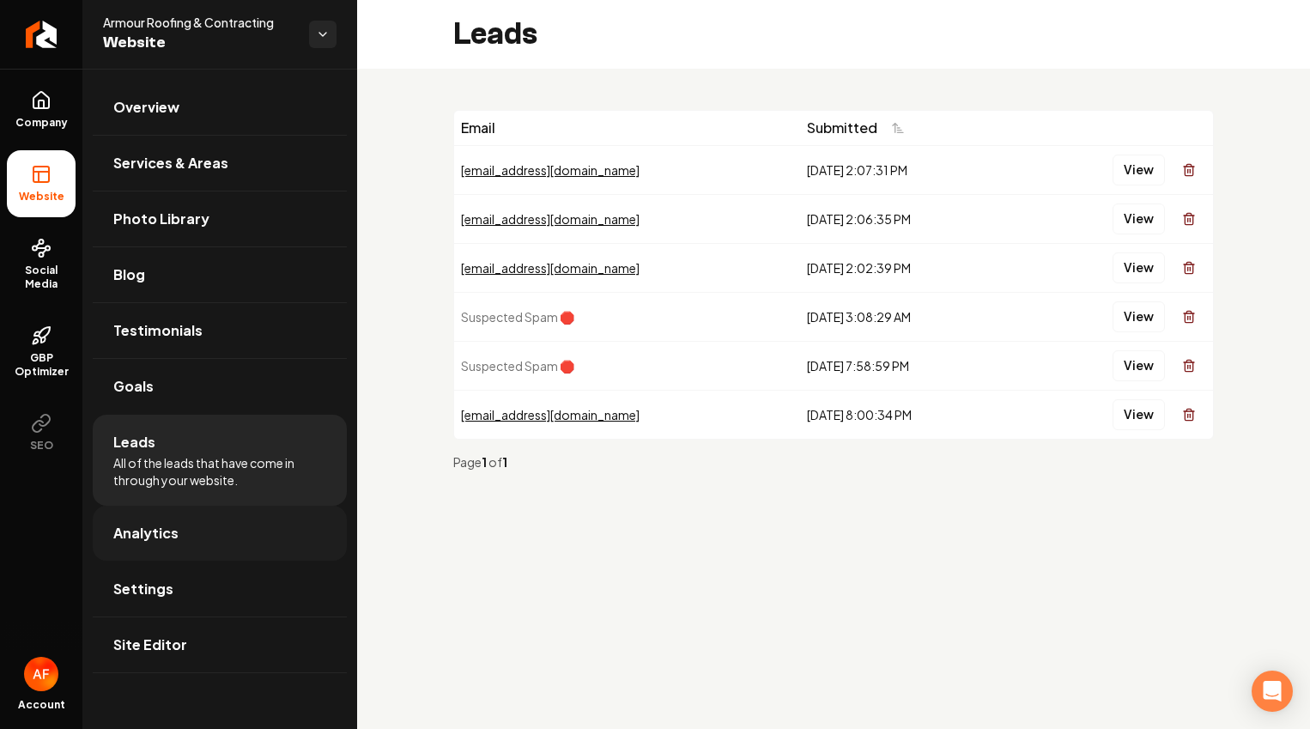
click at [204, 520] on link "Analytics" at bounding box center [220, 533] width 254 height 55
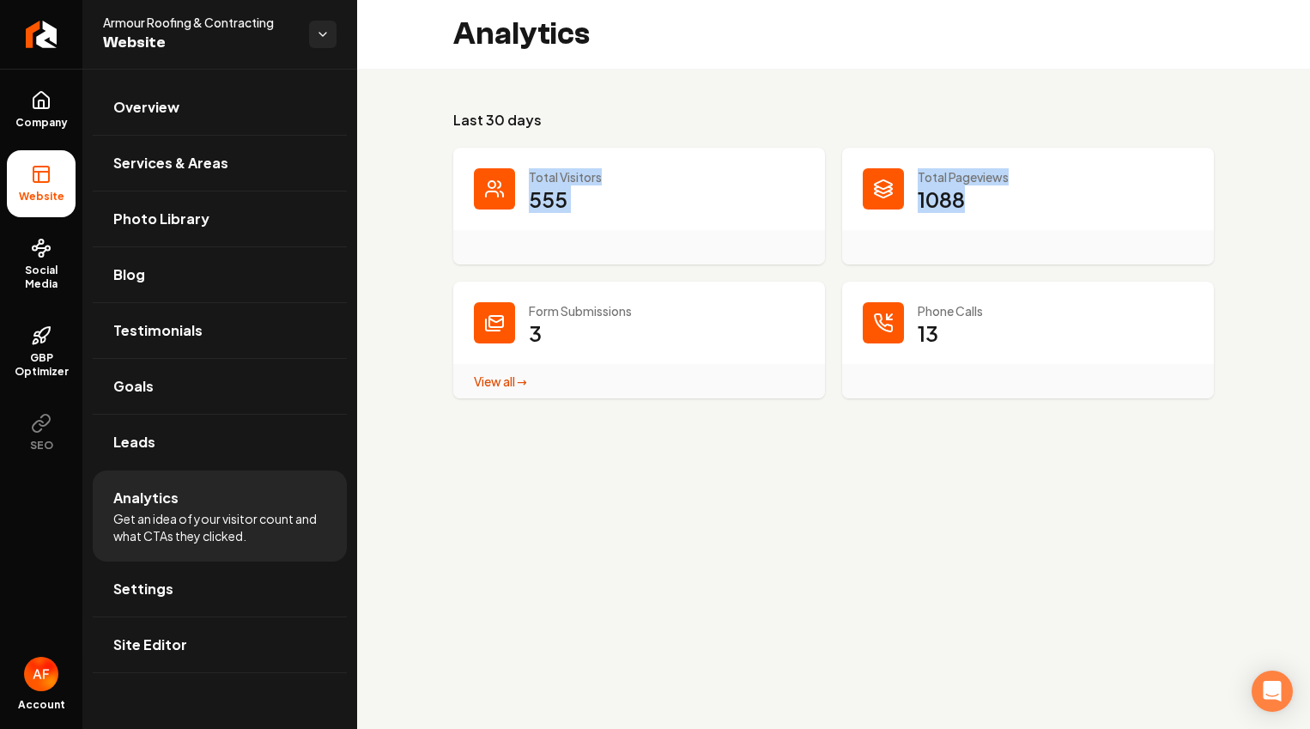
drag, startPoint x: 1040, startPoint y: 211, endPoint x: 523, endPoint y: 167, distance: 518.8
click at [523, 167] on dl "Total Visitors 555 Total Pageviews 1088 Form Submissions 3 View all → Form Subm…" at bounding box center [833, 273] width 761 height 251
drag, startPoint x: 536, startPoint y: 128, endPoint x: 341, endPoint y: 120, distance: 195.1
click at [536, 128] on h3 "Last 30 days" at bounding box center [833, 120] width 761 height 21
click at [159, 110] on span "Overview" at bounding box center [146, 107] width 66 height 21
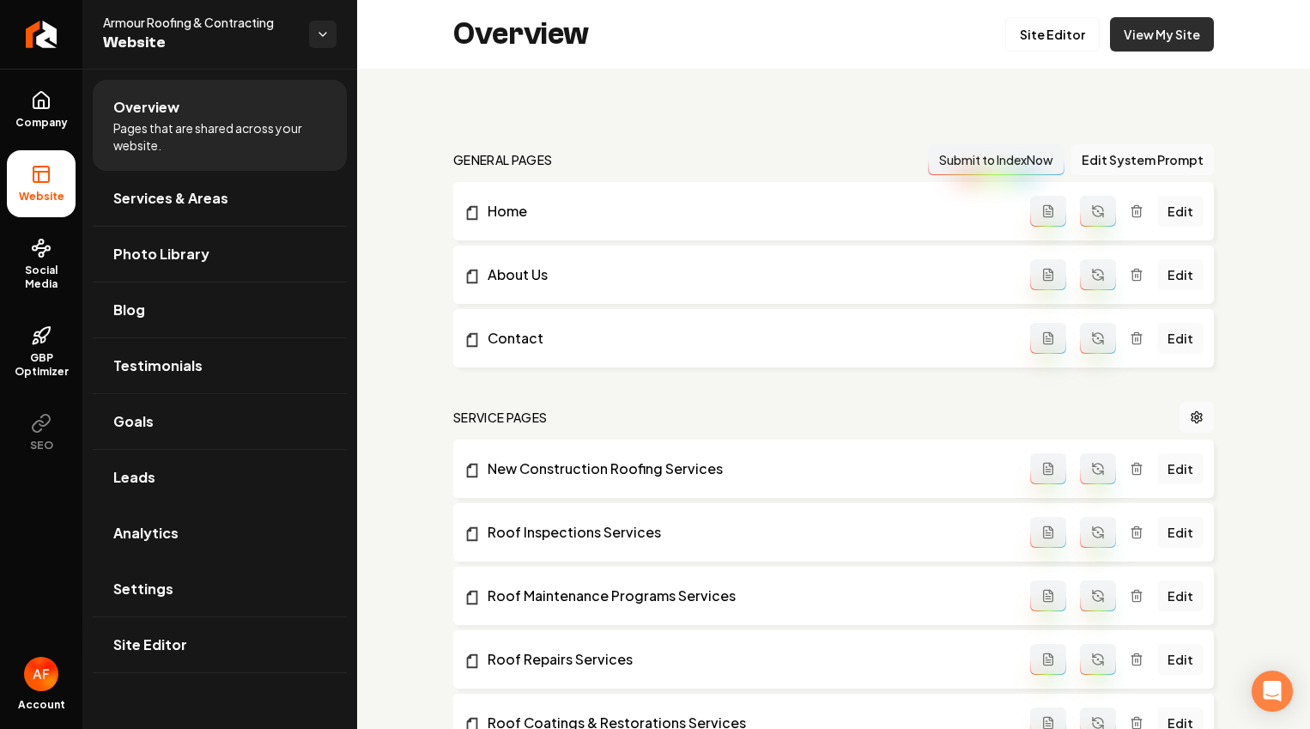
click at [1158, 30] on link "View My Site" at bounding box center [1162, 34] width 104 height 34
click at [209, 511] on link "Analytics" at bounding box center [220, 533] width 254 height 55
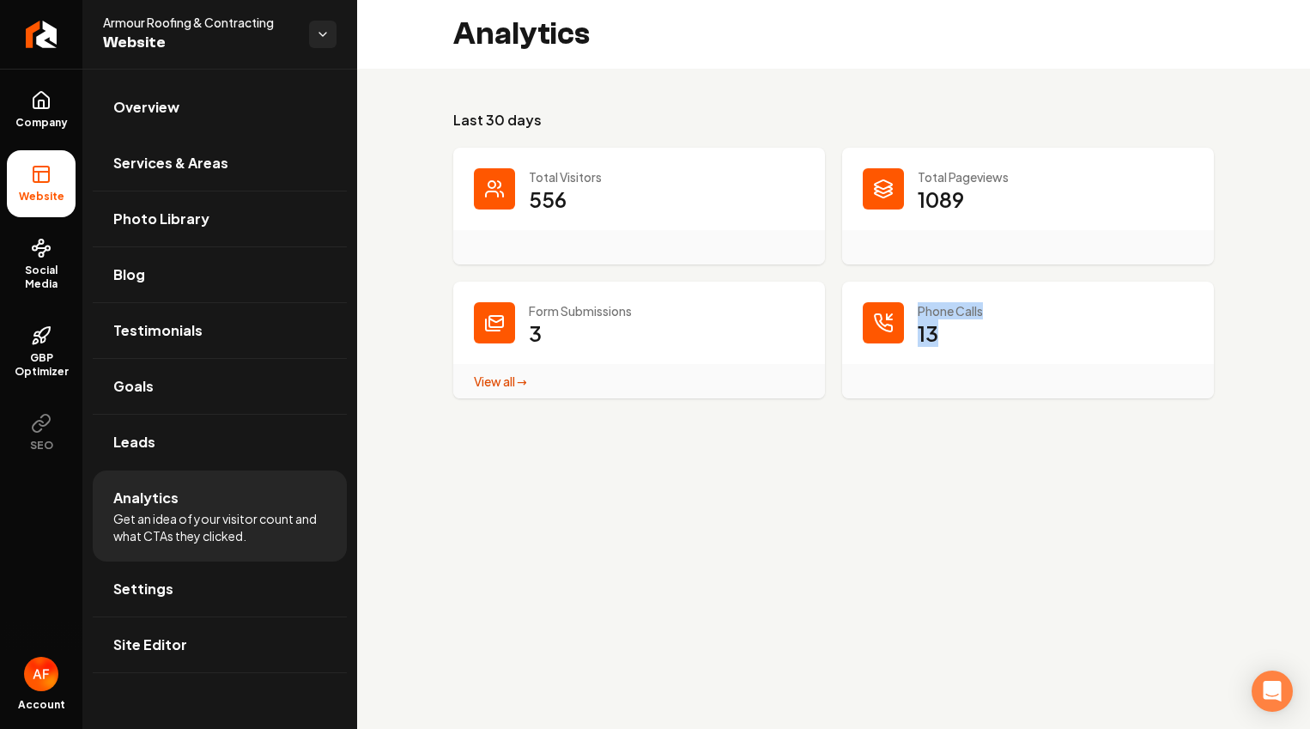
drag, startPoint x: 983, startPoint y: 337, endPoint x: 888, endPoint y: 289, distance: 106.8
click at [888, 289] on div "Phone Calls 13" at bounding box center [1028, 340] width 372 height 117
drag, startPoint x: 906, startPoint y: 184, endPoint x: 961, endPoint y: 161, distance: 59.3
click at [889, 167] on div "Total Pageviews 1089" at bounding box center [1028, 206] width 372 height 117
click at [1031, 137] on div "Last 30 days Total Visitors 556 Total Pageviews 1089 Form Submissions 3 View al…" at bounding box center [833, 254] width 761 height 289
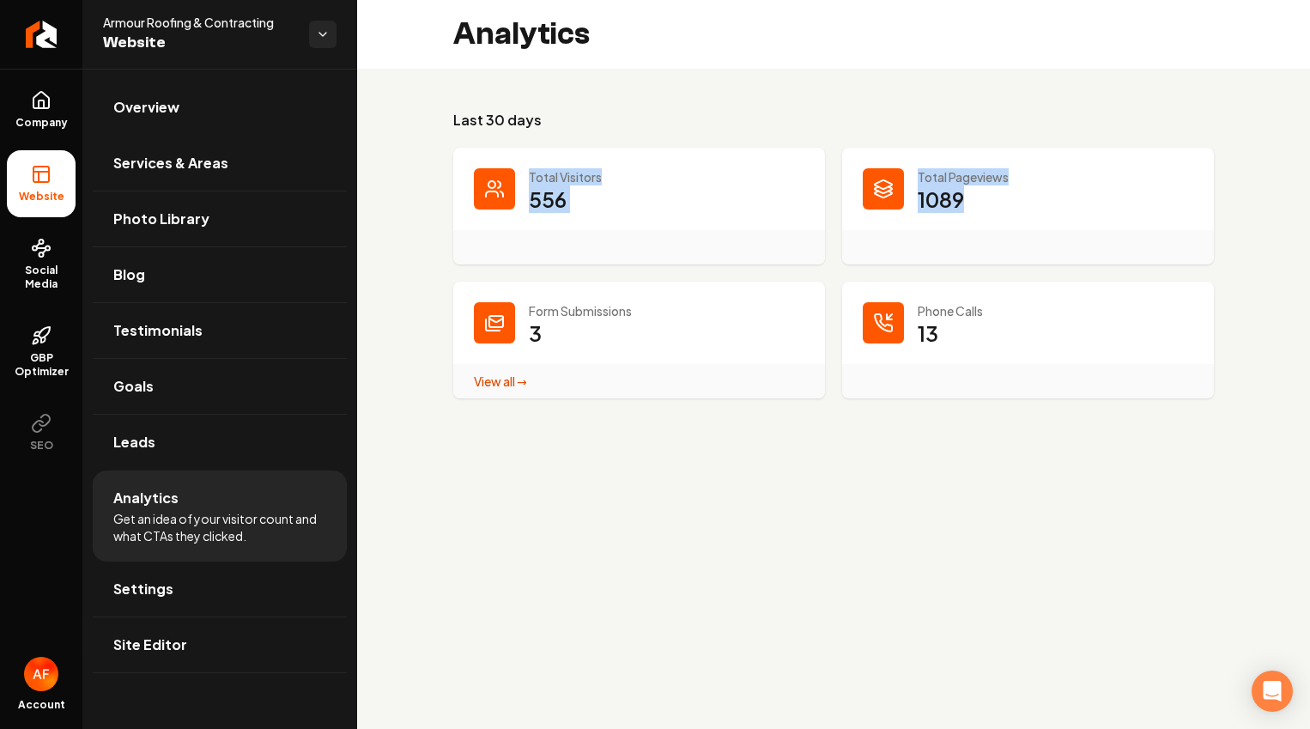
drag, startPoint x: 528, startPoint y: 175, endPoint x: 1008, endPoint y: 191, distance: 480.2
click at [1008, 191] on dl "Total Visitors 556 Total Pageviews 1089 Form Submissions 3 View all → Form Subm…" at bounding box center [833, 273] width 761 height 251
click at [1006, 192] on dd "1089" at bounding box center [1056, 211] width 276 height 52
drag, startPoint x: 1012, startPoint y: 339, endPoint x: 841, endPoint y: 299, distance: 175.6
click at [842, 299] on div "Phone Calls 13" at bounding box center [1028, 340] width 372 height 117
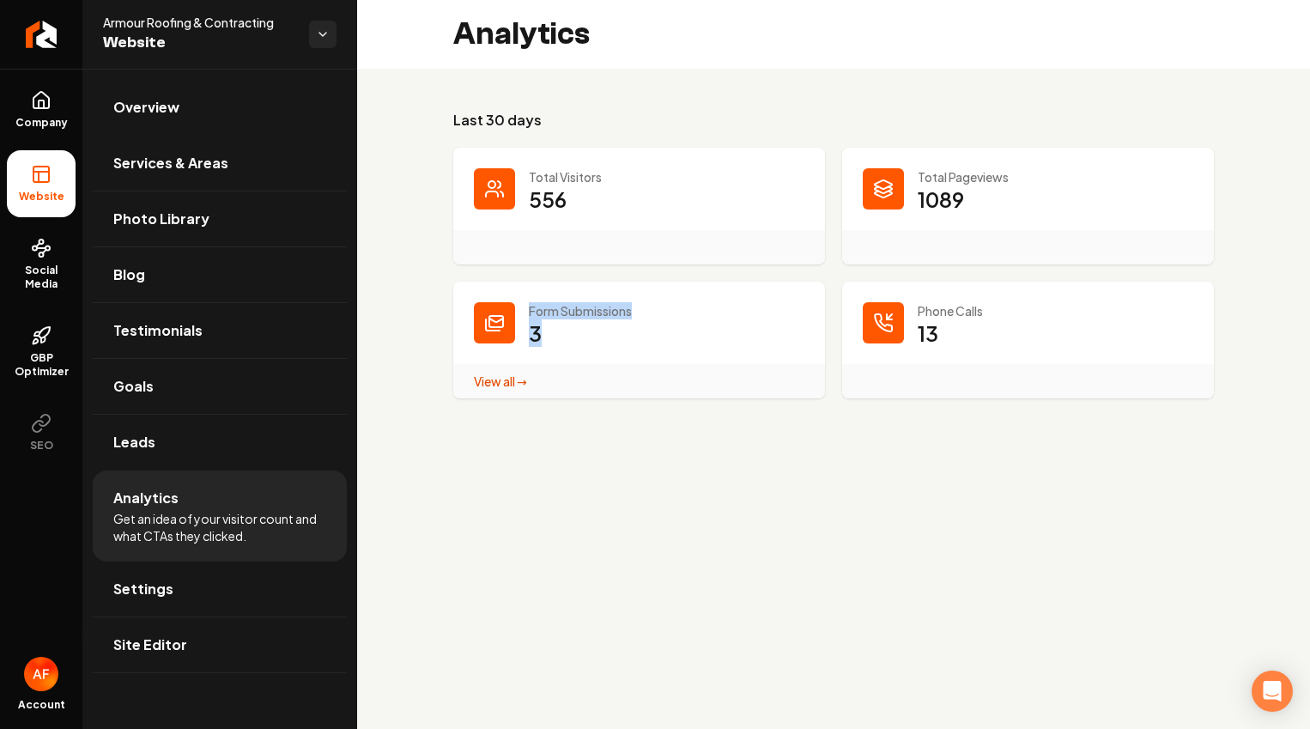
drag, startPoint x: 586, startPoint y: 348, endPoint x: 512, endPoint y: 307, distance: 85.3
click at [498, 310] on div "Form Submissions 3 View all → Form Submissions stats" at bounding box center [639, 340] width 372 height 117
click at [411, 477] on main "Analytics Last 30 days Total Visitors 556 Total Pageviews 1089 Form Submissions…" at bounding box center [833, 364] width 953 height 729
click at [661, 115] on h3 "Last 30 days" at bounding box center [833, 120] width 761 height 21
click at [185, 448] on link "Leads" at bounding box center [220, 442] width 254 height 55
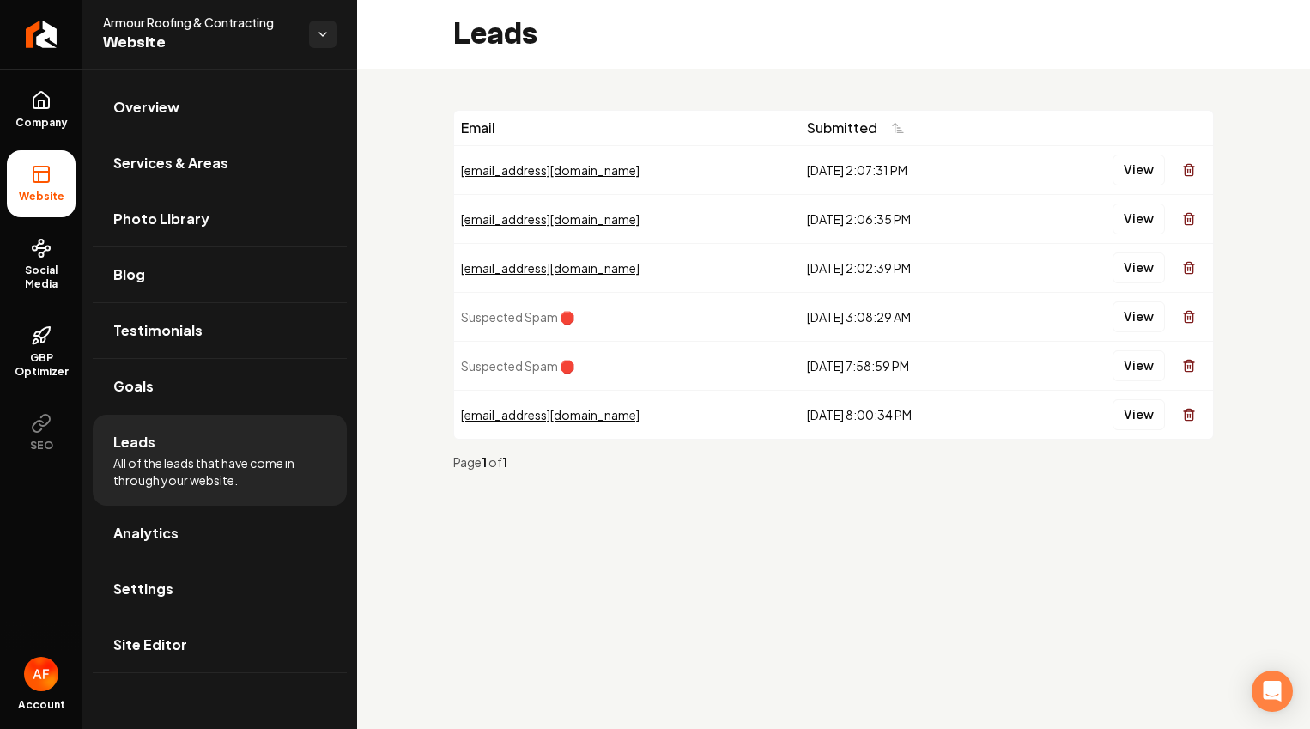
click at [951, 64] on div "Leads" at bounding box center [833, 34] width 953 height 69
click at [55, 37] on link "Return to dashboard" at bounding box center [41, 34] width 82 height 69
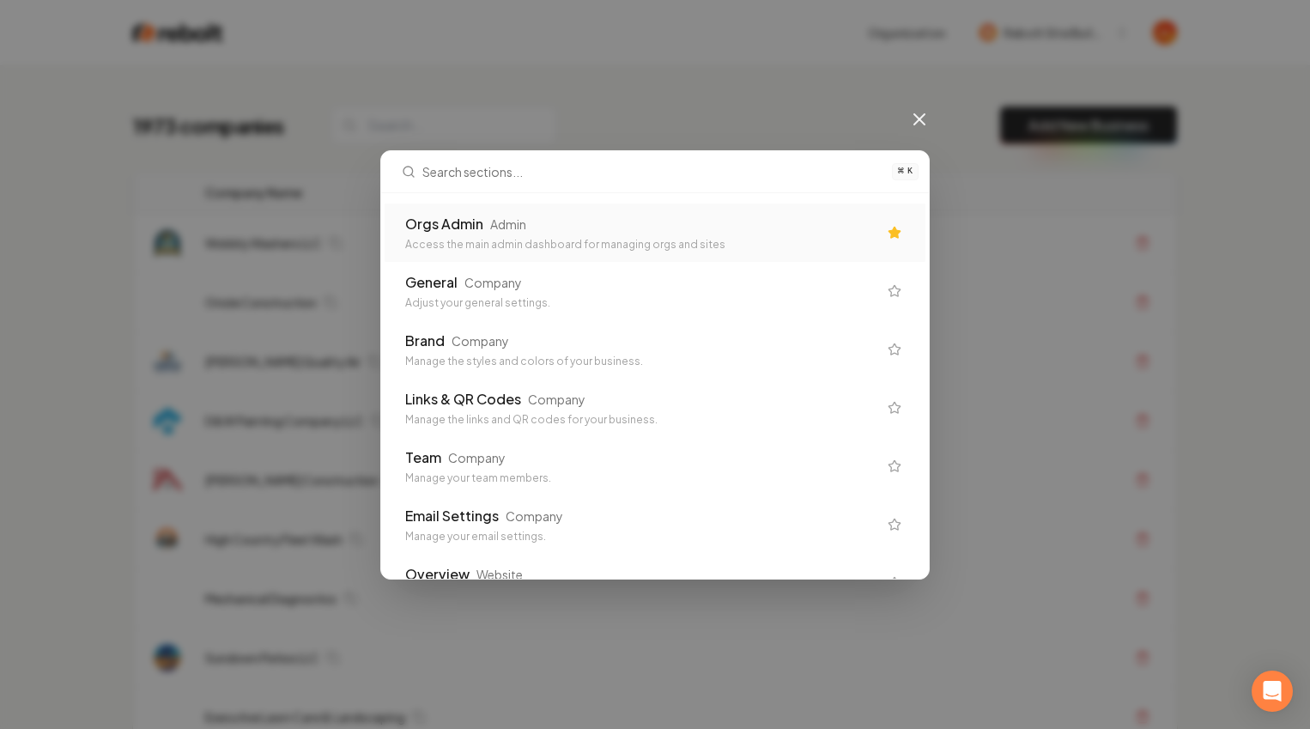
click at [638, 216] on div "Orgs Admin Admin" at bounding box center [641, 224] width 472 height 21
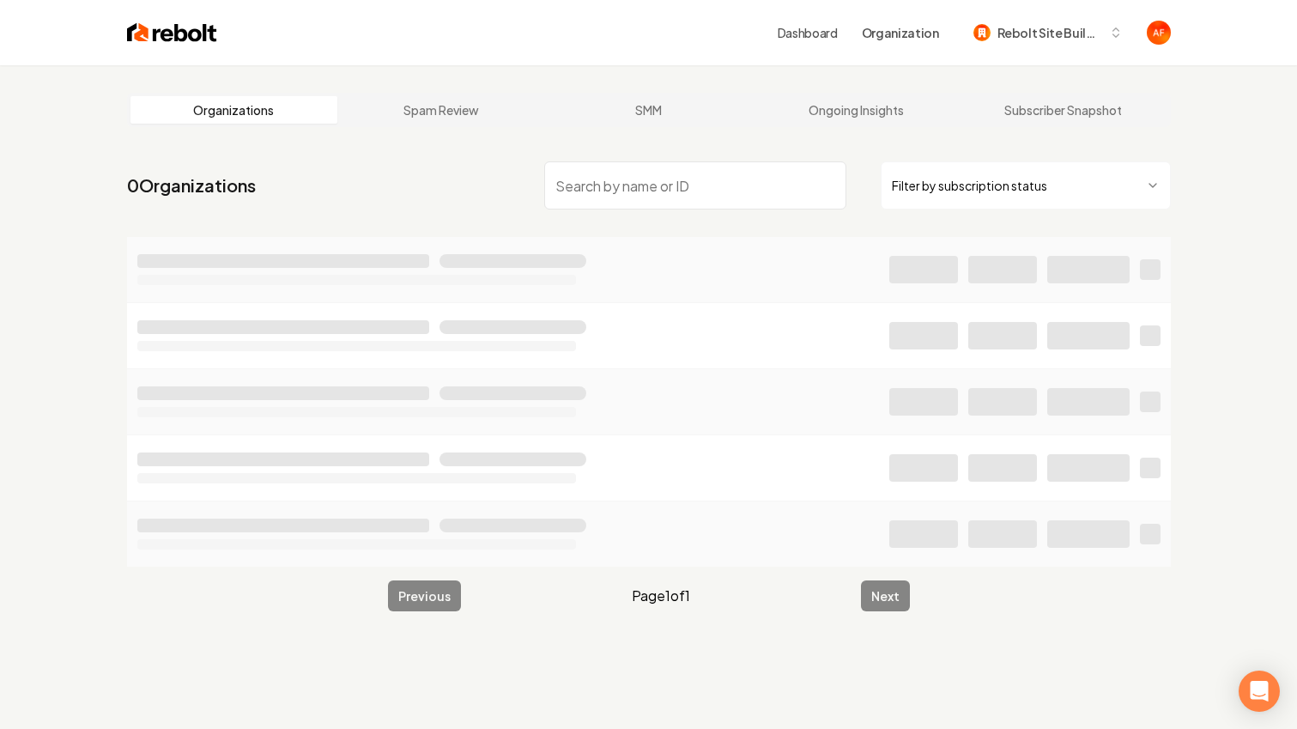
click at [600, 183] on input "search" at bounding box center [695, 185] width 302 height 48
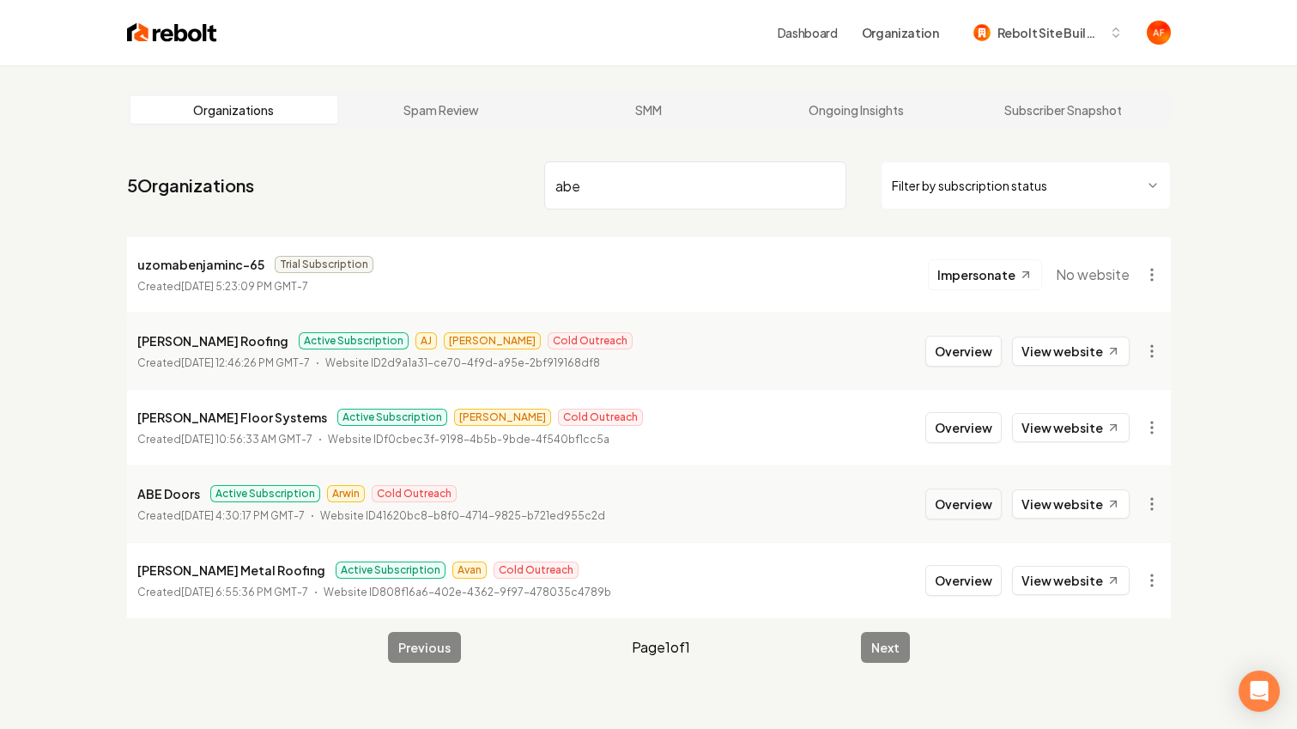
type input "abe"
drag, startPoint x: 981, startPoint y: 499, endPoint x: 959, endPoint y: 507, distance: 23.1
click at [981, 500] on button "Overview" at bounding box center [964, 504] width 76 height 31
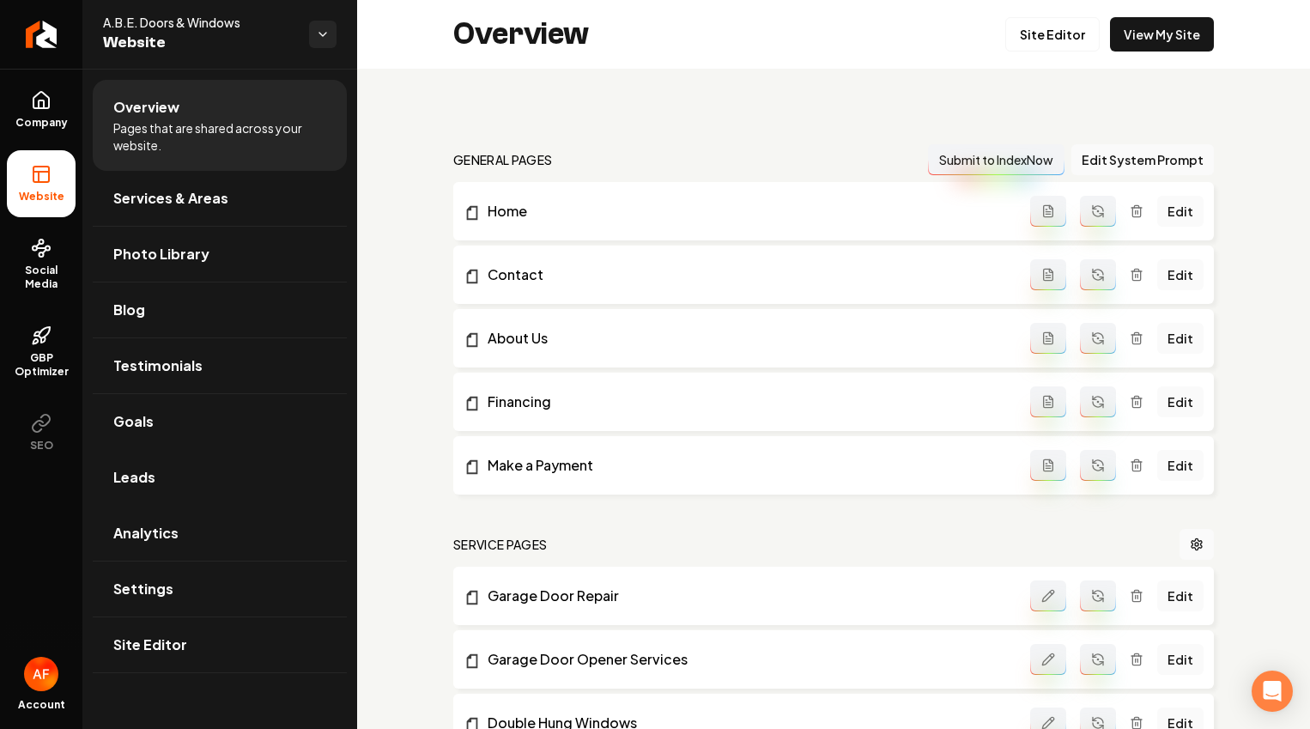
click at [179, 491] on link "Leads" at bounding box center [220, 477] width 254 height 55
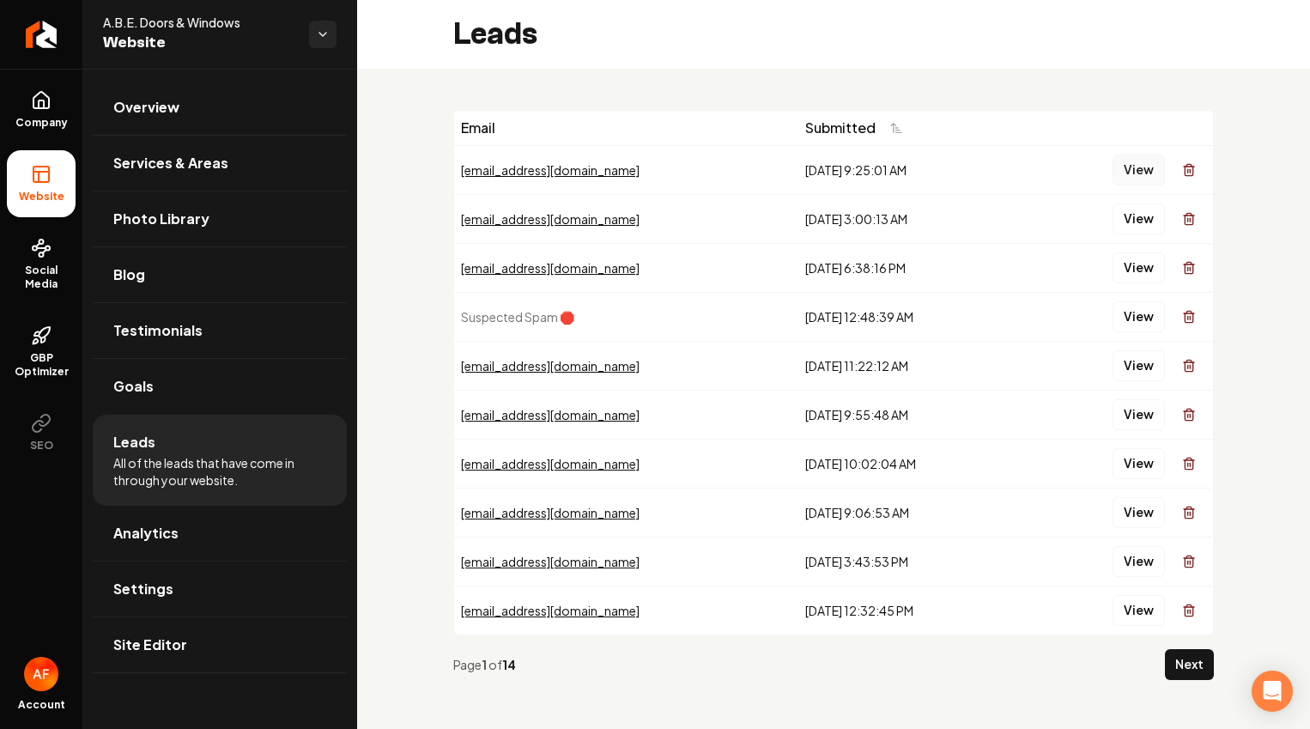
click at [1119, 161] on button "View" at bounding box center [1139, 170] width 52 height 31
click at [1122, 222] on button "View" at bounding box center [1139, 219] width 52 height 31
click at [178, 525] on link "Analytics" at bounding box center [220, 533] width 254 height 55
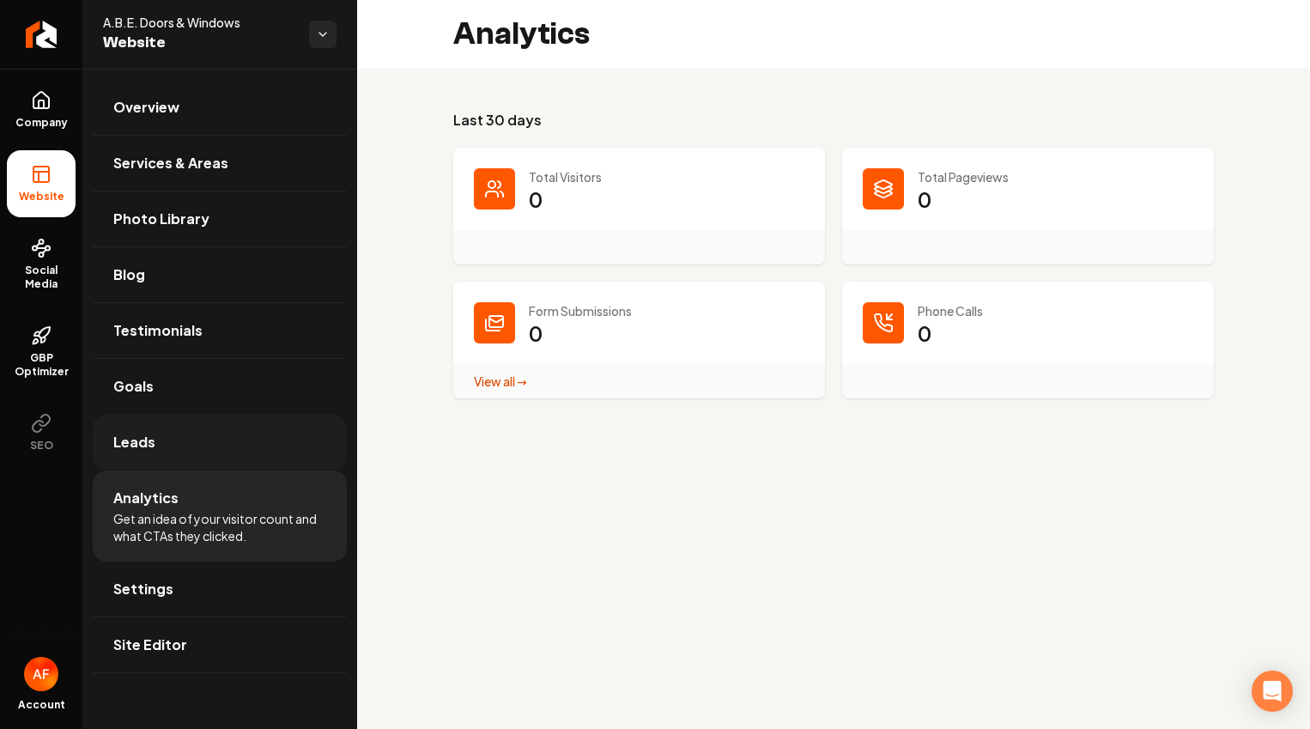
click at [161, 447] on link "Leads" at bounding box center [220, 442] width 254 height 55
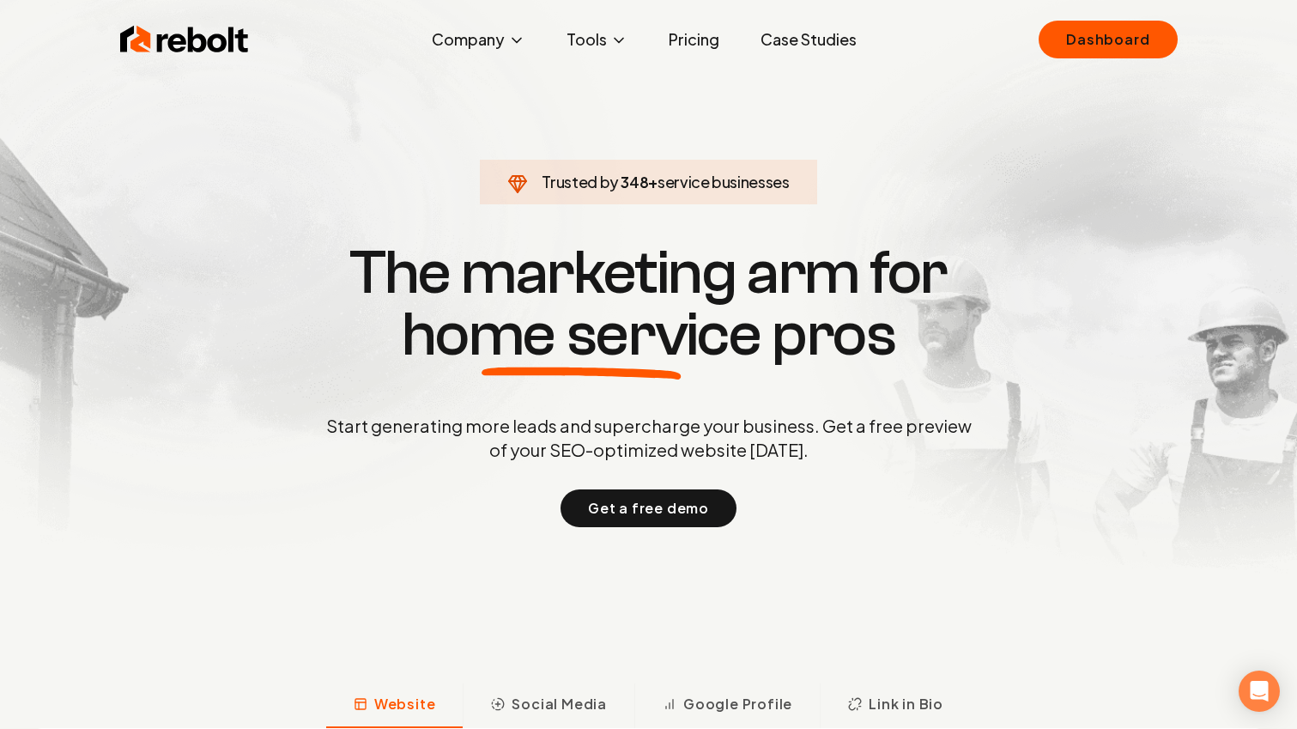
click at [832, 39] on link "Case Studies" at bounding box center [809, 39] width 124 height 34
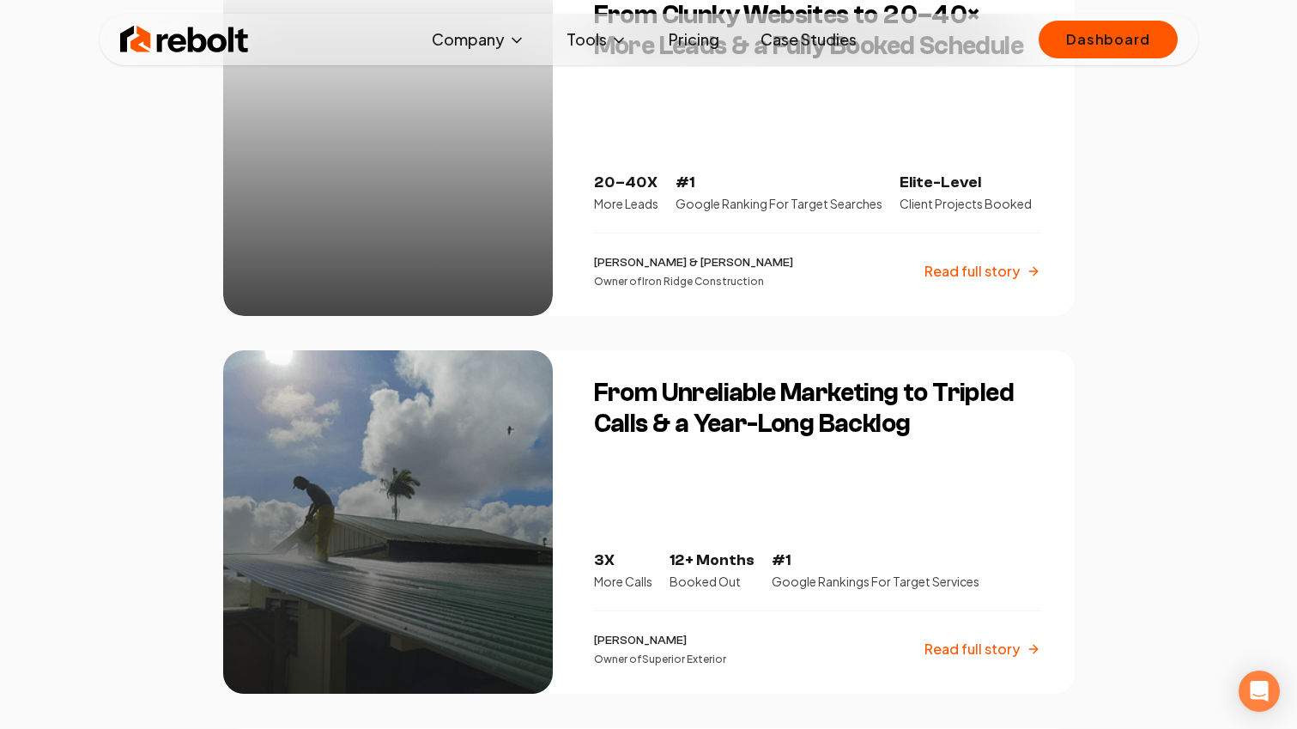
scroll to position [204, 0]
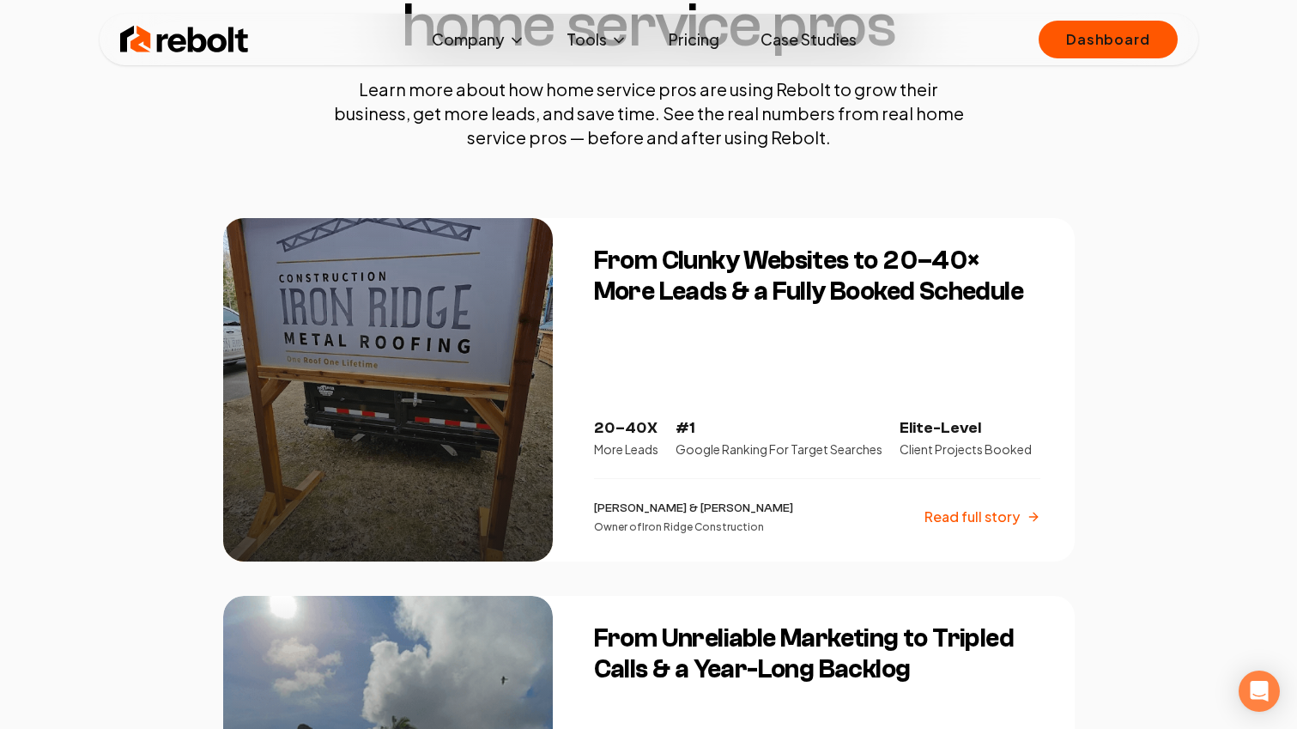
click at [994, 507] on p "Read full story" at bounding box center [972, 517] width 95 height 21
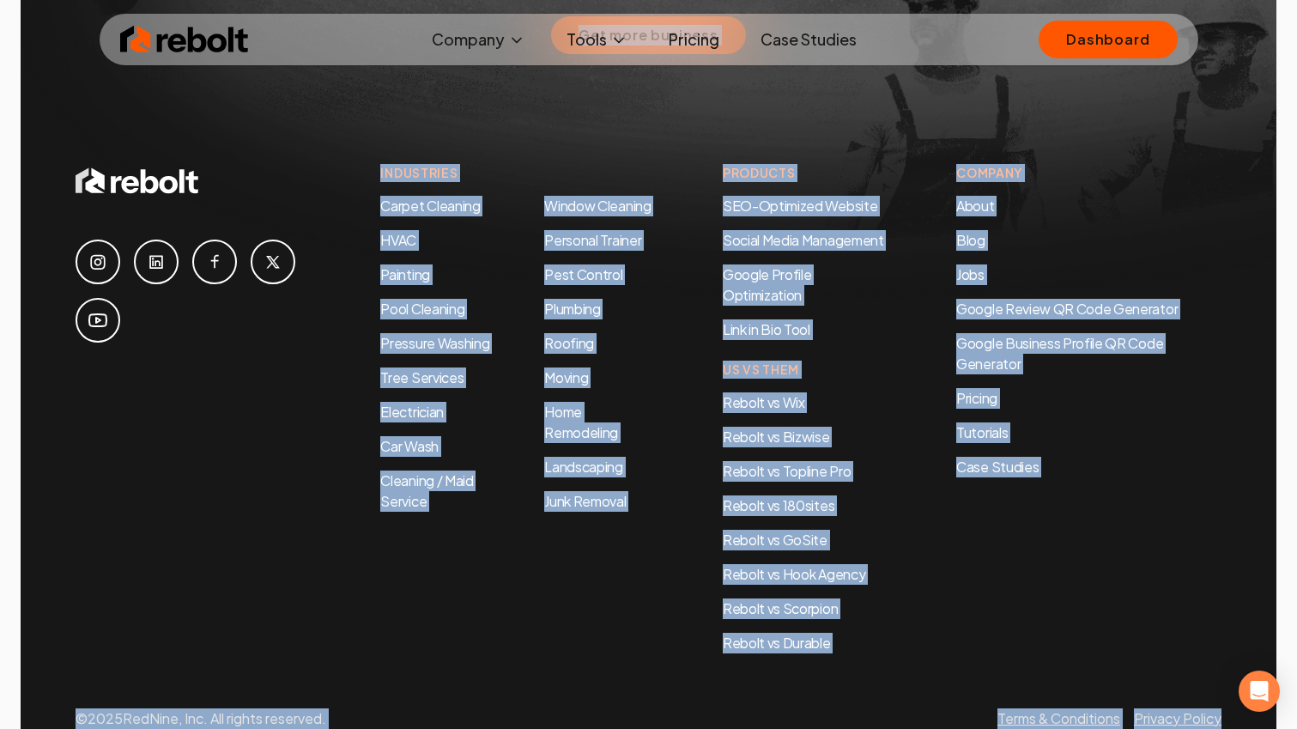
drag, startPoint x: 337, startPoint y: 256, endPoint x: 1007, endPoint y: 408, distance: 687.6
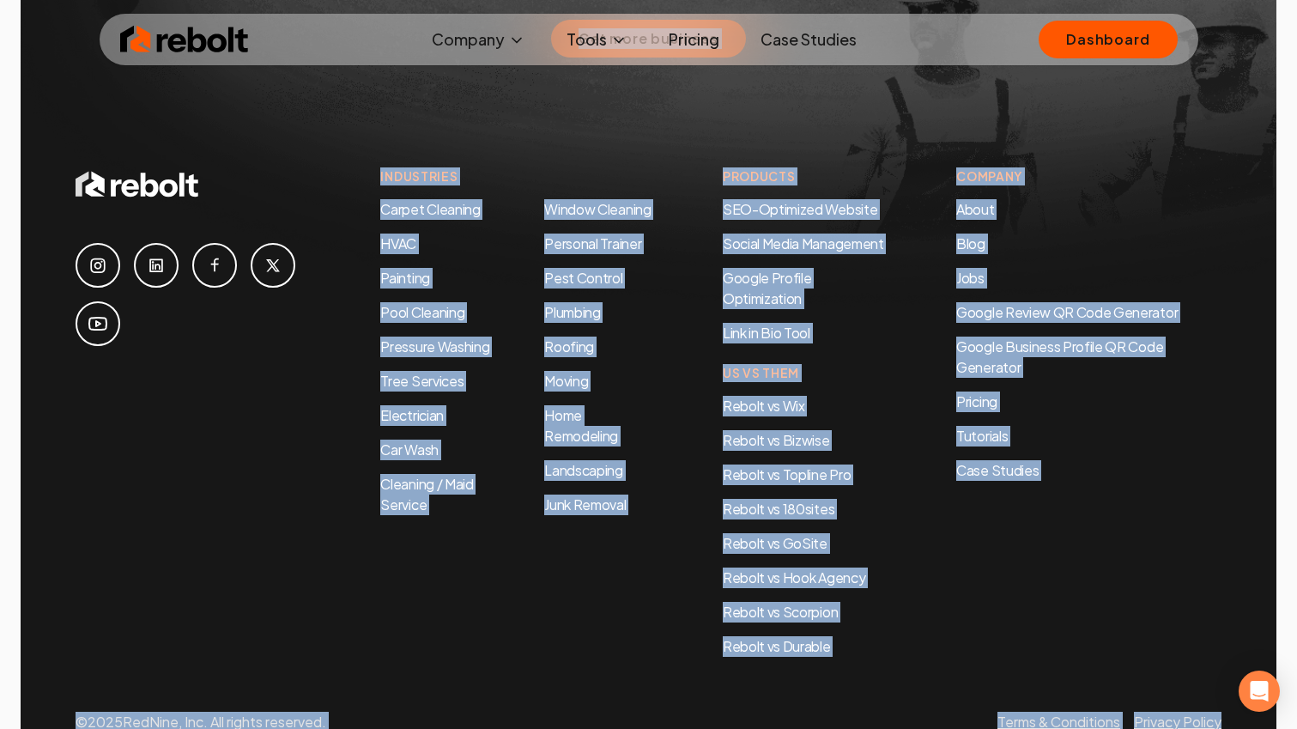
click at [852, 396] on li "Rebolt vs Wix" at bounding box center [794, 406] width 143 height 21
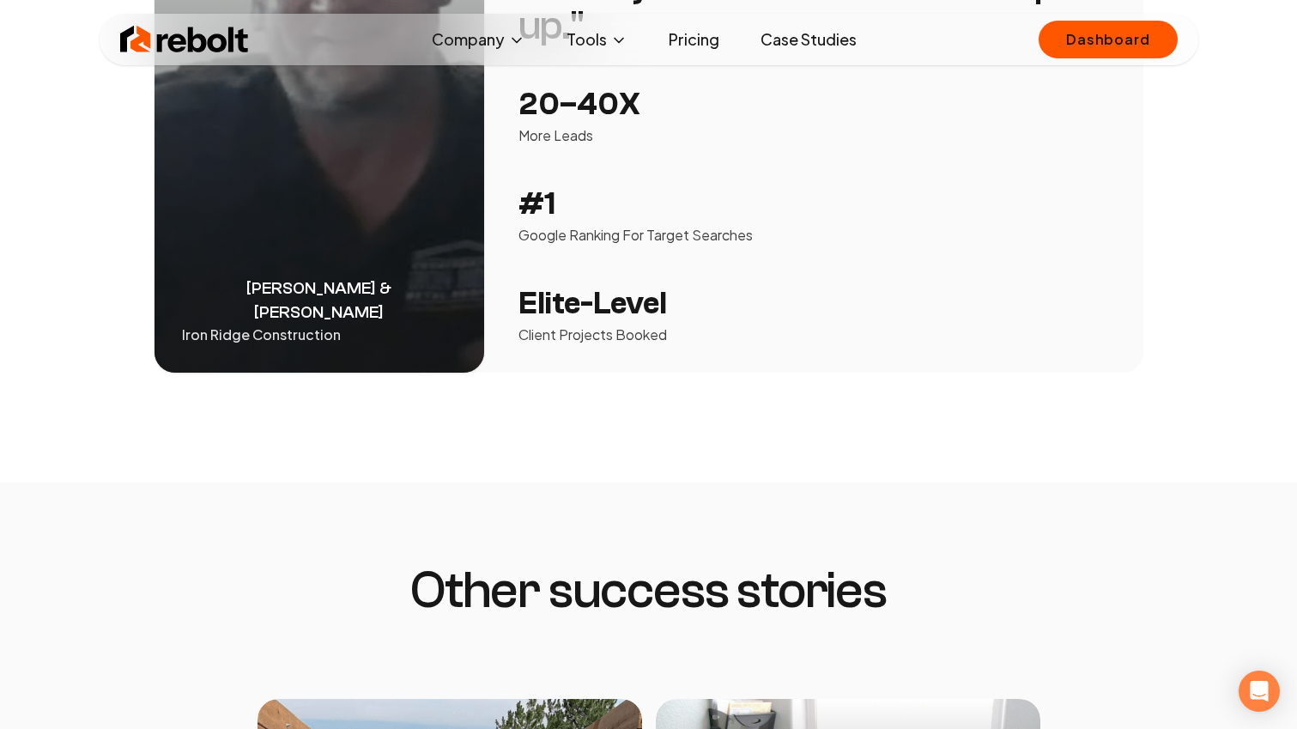
scroll to position [3235, 0]
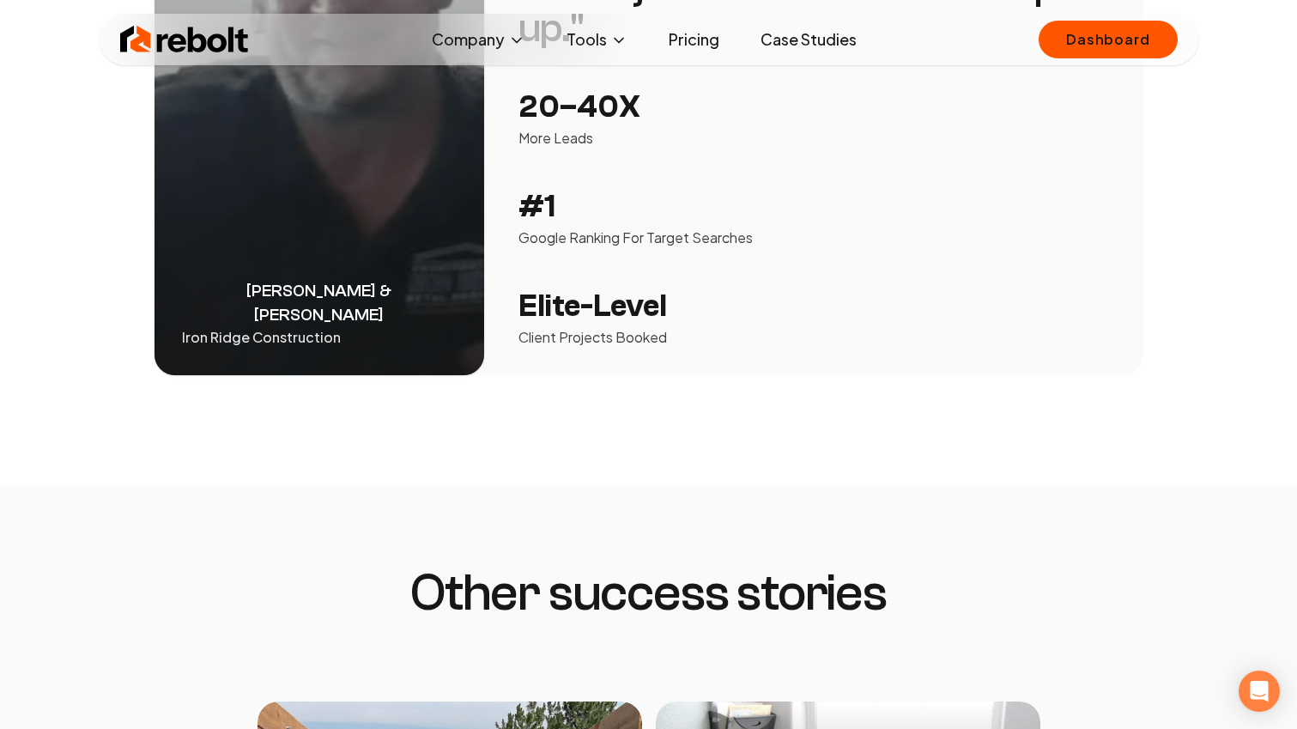
drag, startPoint x: 343, startPoint y: 209, endPoint x: 100, endPoint y: 313, distance: 264.6
click at [100, 313] on section "[PERSON_NAME] & [PERSON_NAME] Iron Ridge Construction " It’s been honestly pret…" at bounding box center [648, 54] width 1297 height 862
click at [361, 229] on div "[PERSON_NAME] & [PERSON_NAME] Iron Ridge Construction" at bounding box center [320, 54] width 330 height 642
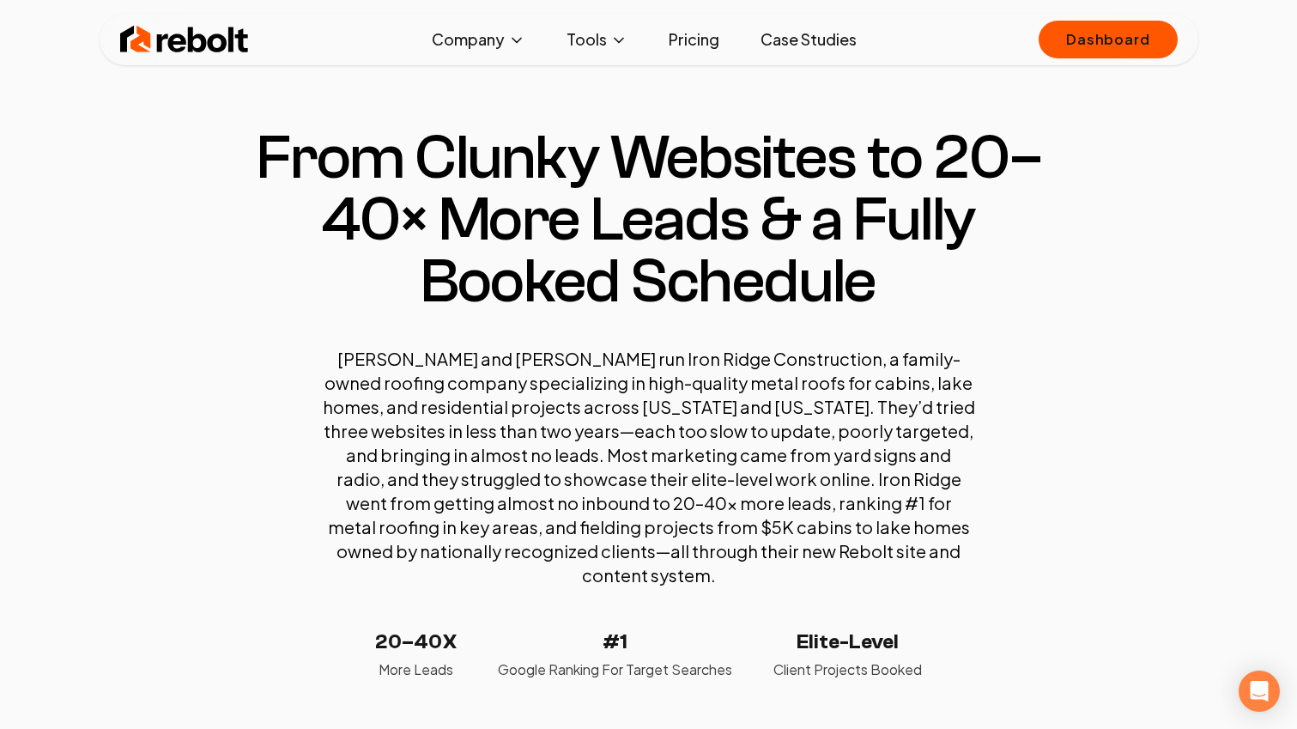
scroll to position [0, 0]
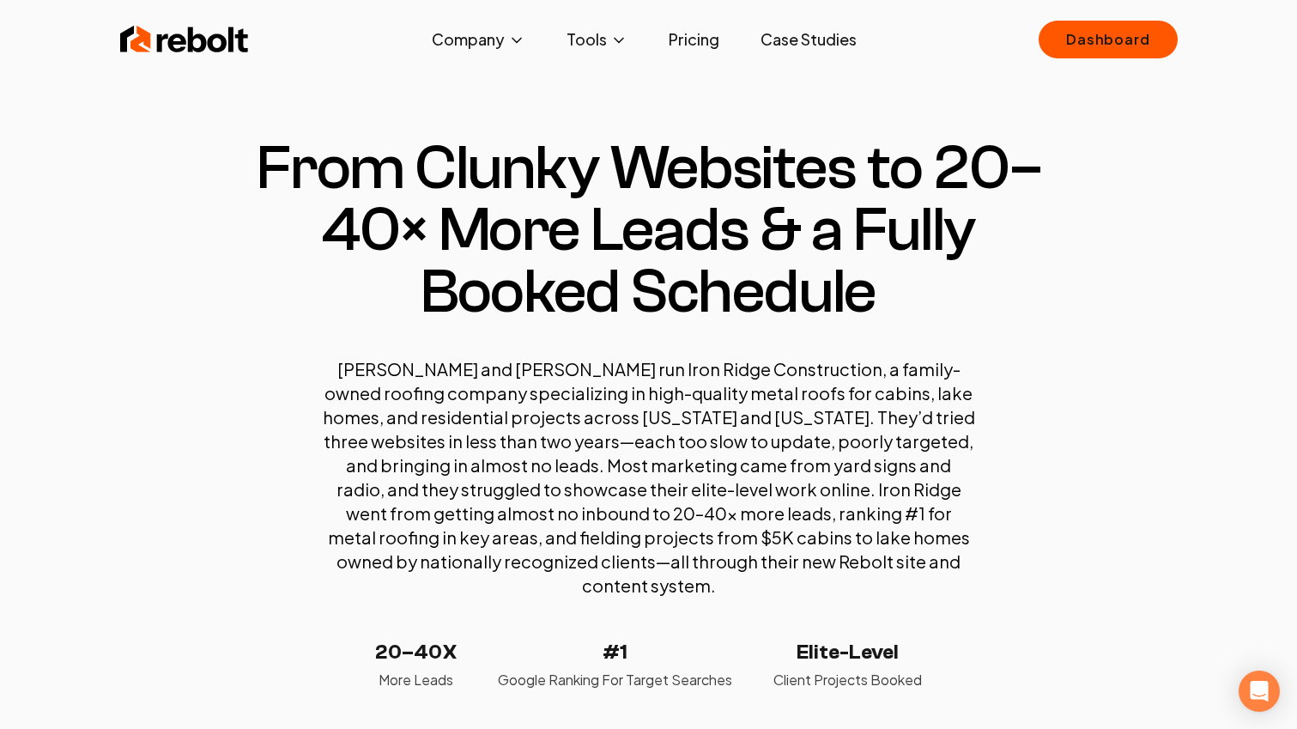
click at [696, 45] on link "Pricing" at bounding box center [694, 39] width 78 height 34
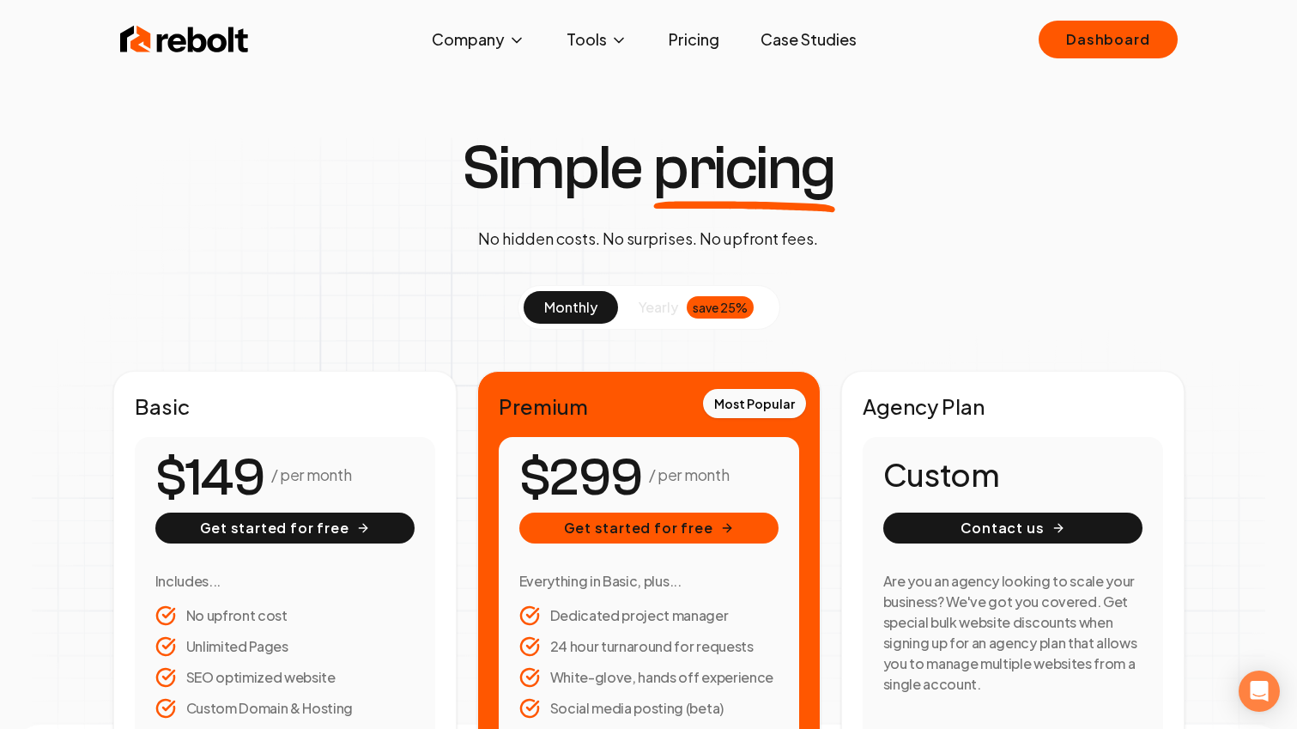
click at [810, 40] on link "Case Studies" at bounding box center [809, 39] width 124 height 34
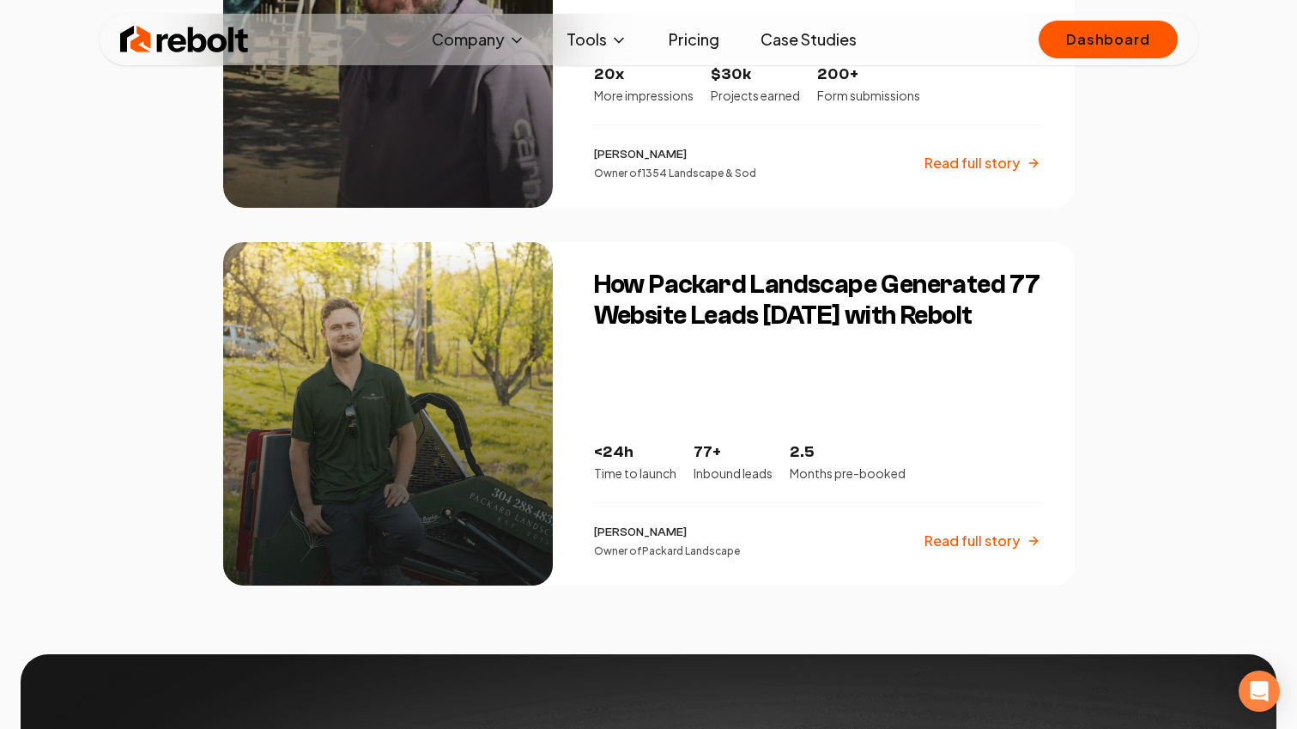
scroll to position [2941, 0]
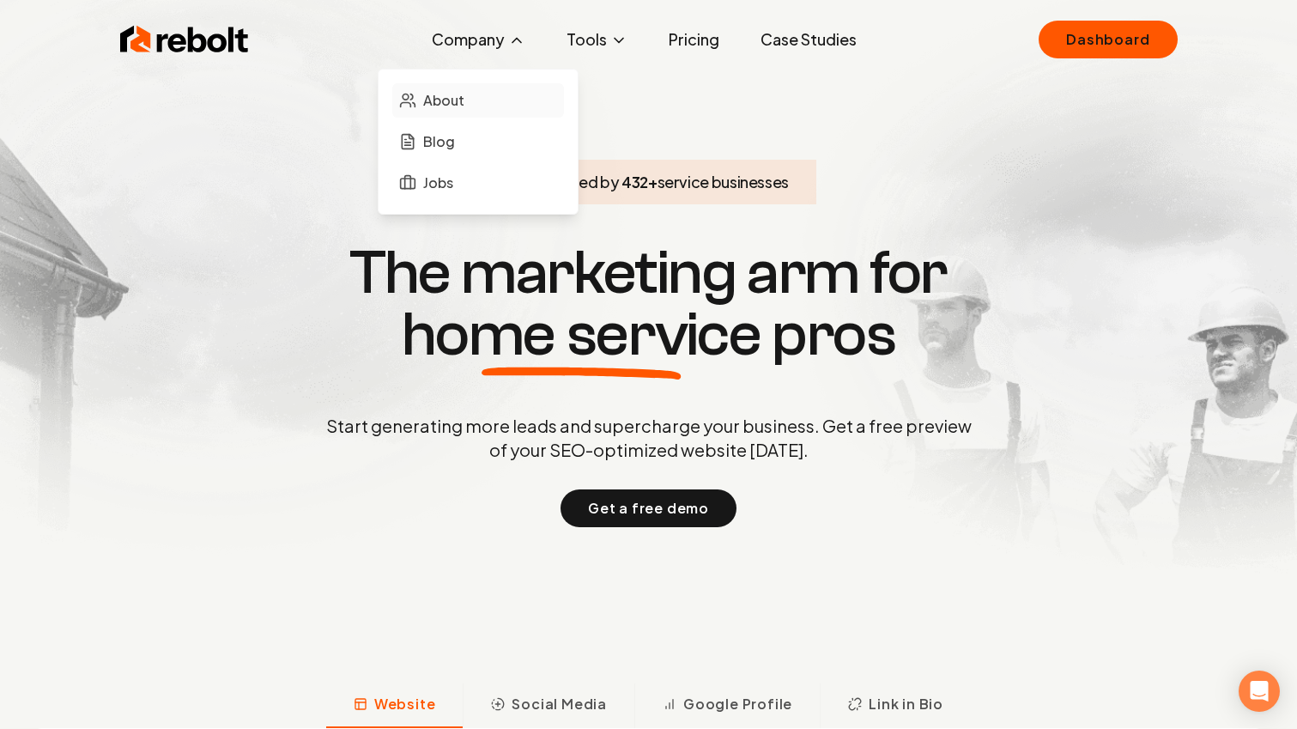
click at [446, 109] on span "About" at bounding box center [443, 100] width 41 height 21
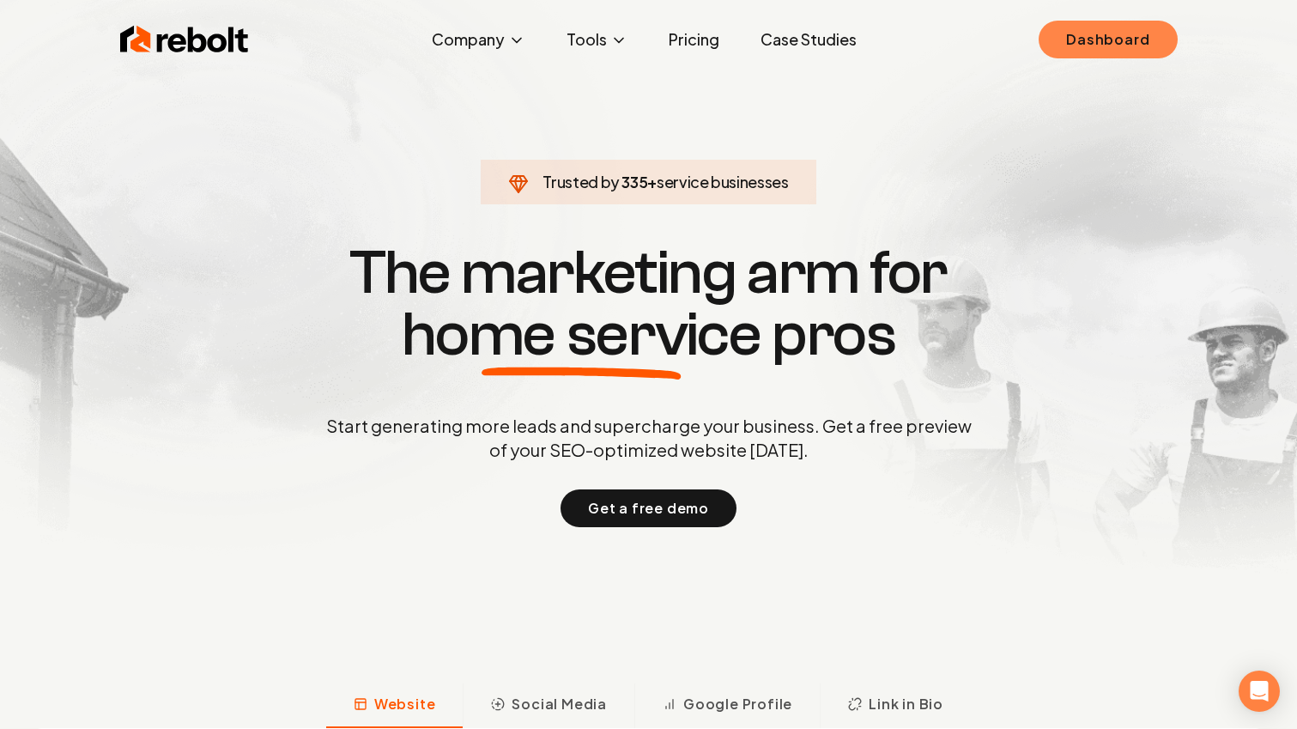
click at [1078, 53] on link "Dashboard" at bounding box center [1108, 40] width 138 height 38
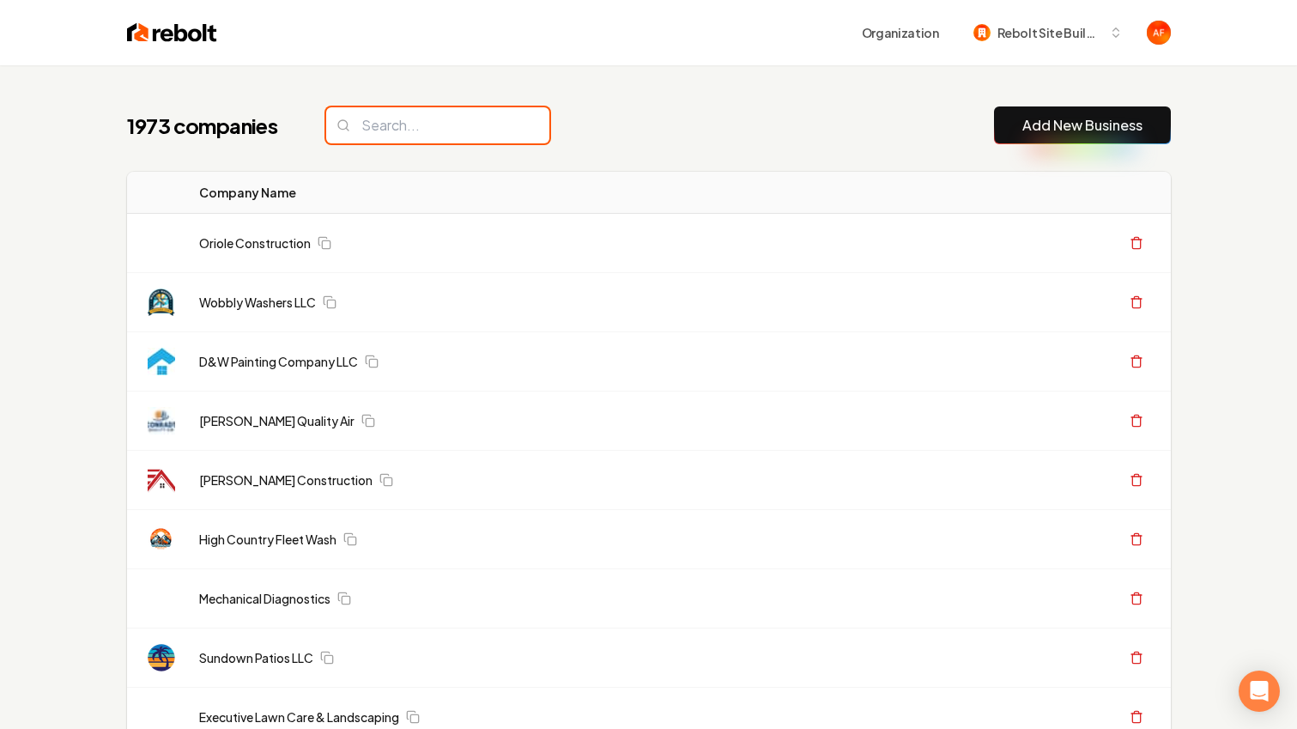
click at [513, 120] on input "search" at bounding box center [437, 125] width 223 height 36
click at [489, 125] on input "search" at bounding box center [437, 125] width 223 height 36
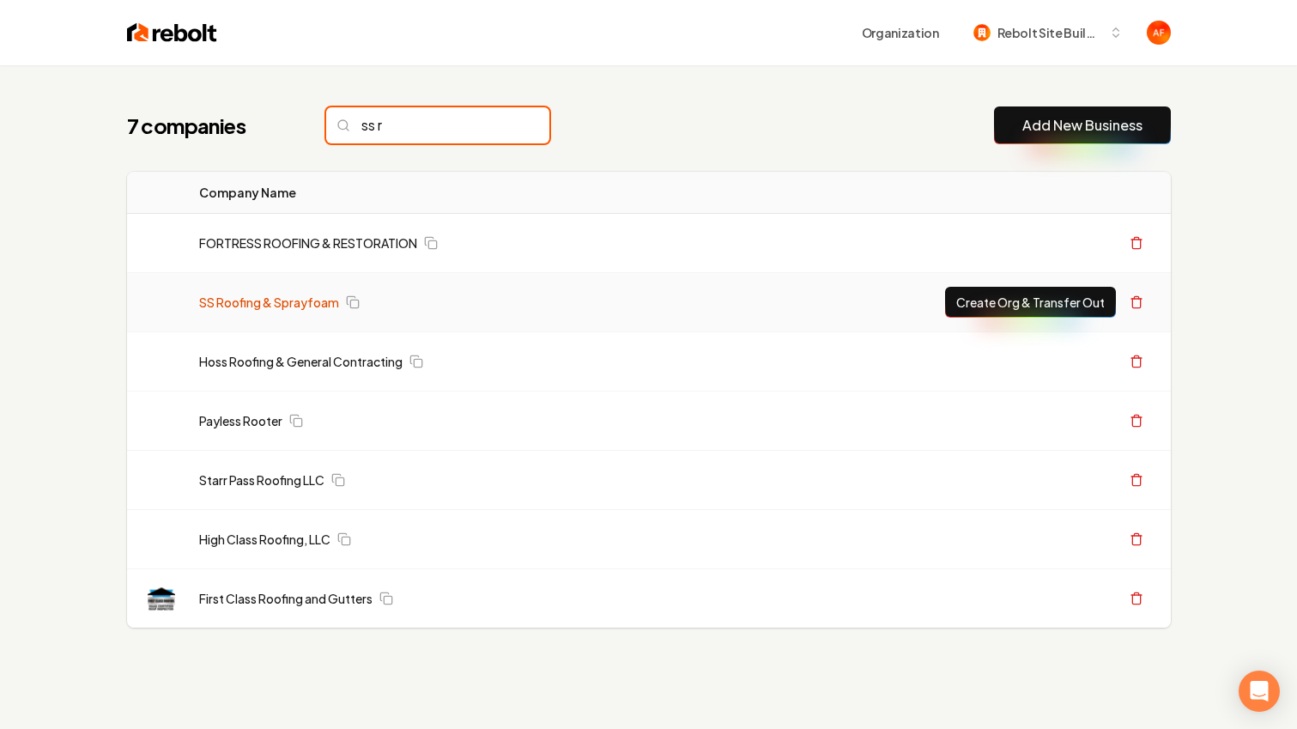
type input "ss r"
click at [295, 307] on link "SS Roofing & Sprayfoam" at bounding box center [269, 302] width 140 height 17
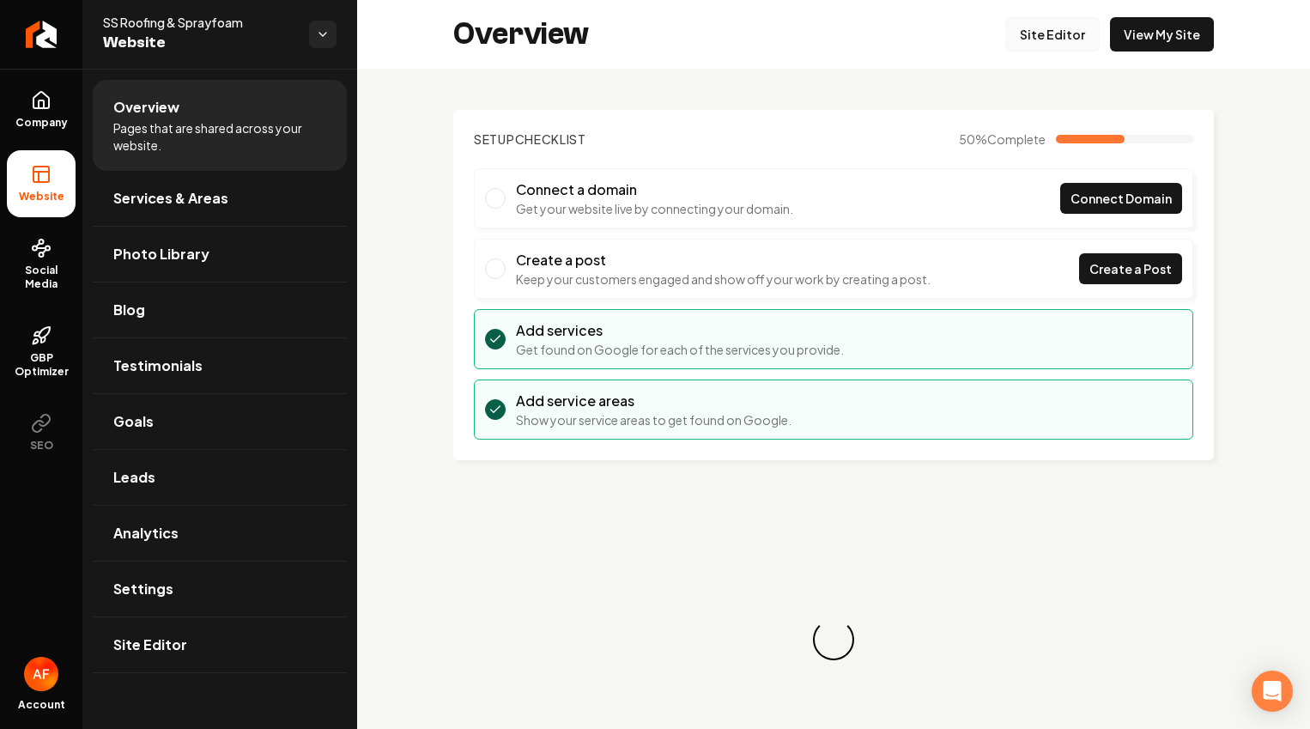
click at [1030, 35] on link "Site Editor" at bounding box center [1053, 34] width 94 height 34
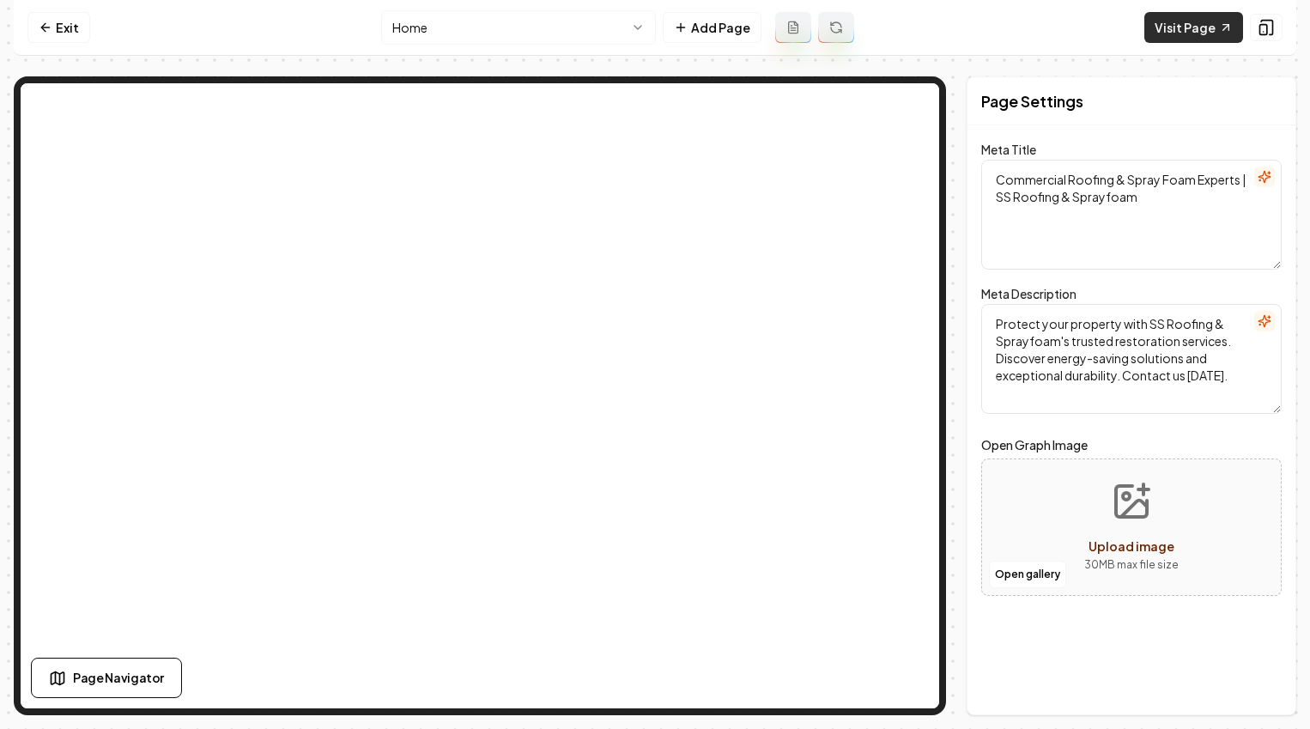
click at [1188, 26] on link "Visit Page" at bounding box center [1194, 27] width 99 height 31
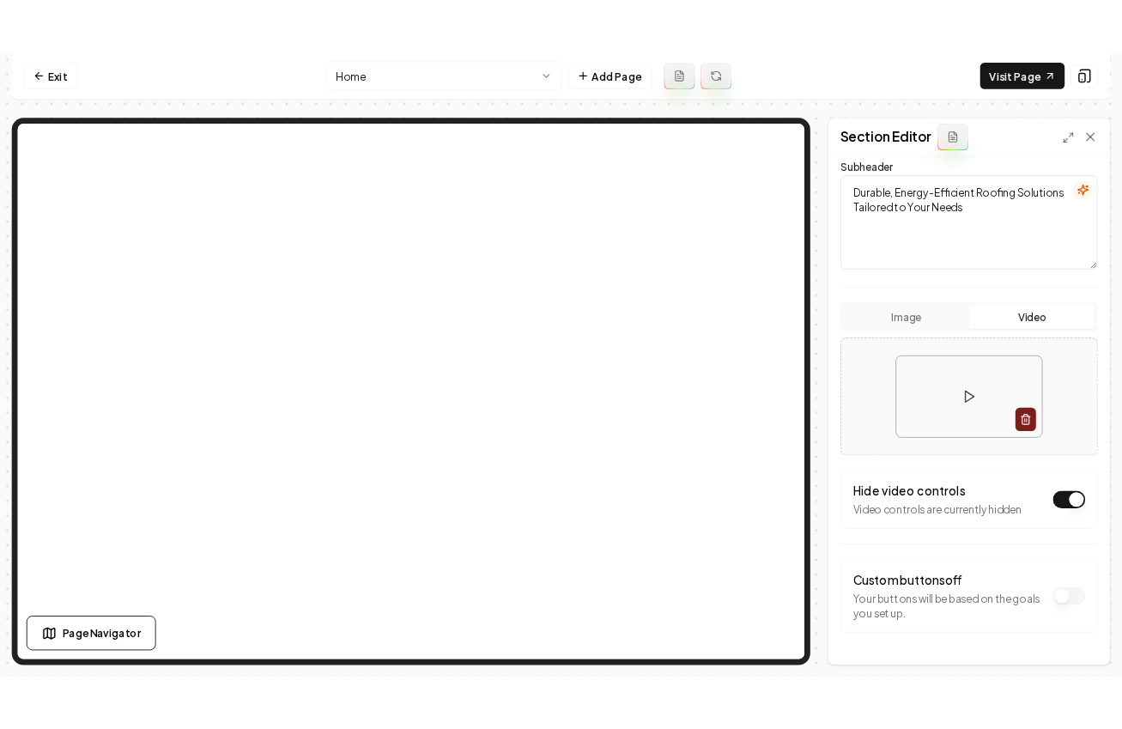
scroll to position [192, 0]
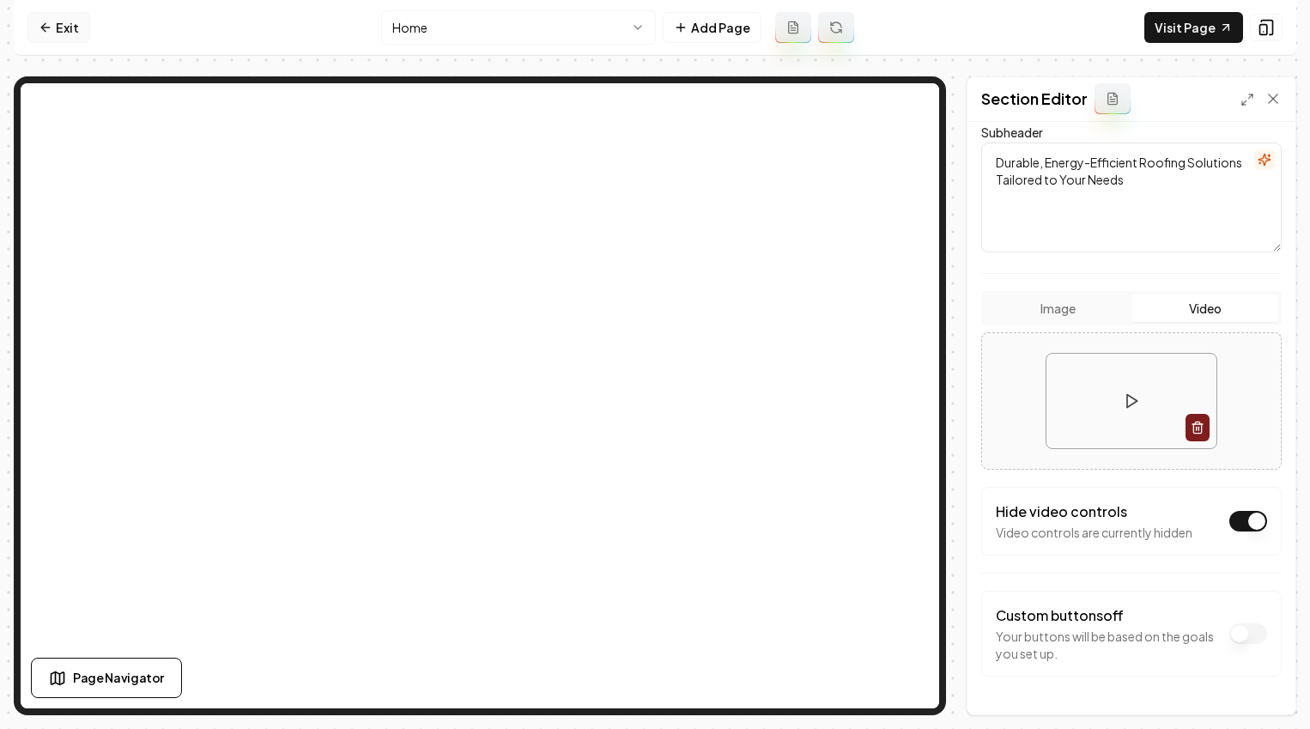
click at [85, 27] on link "Exit" at bounding box center [58, 27] width 63 height 31
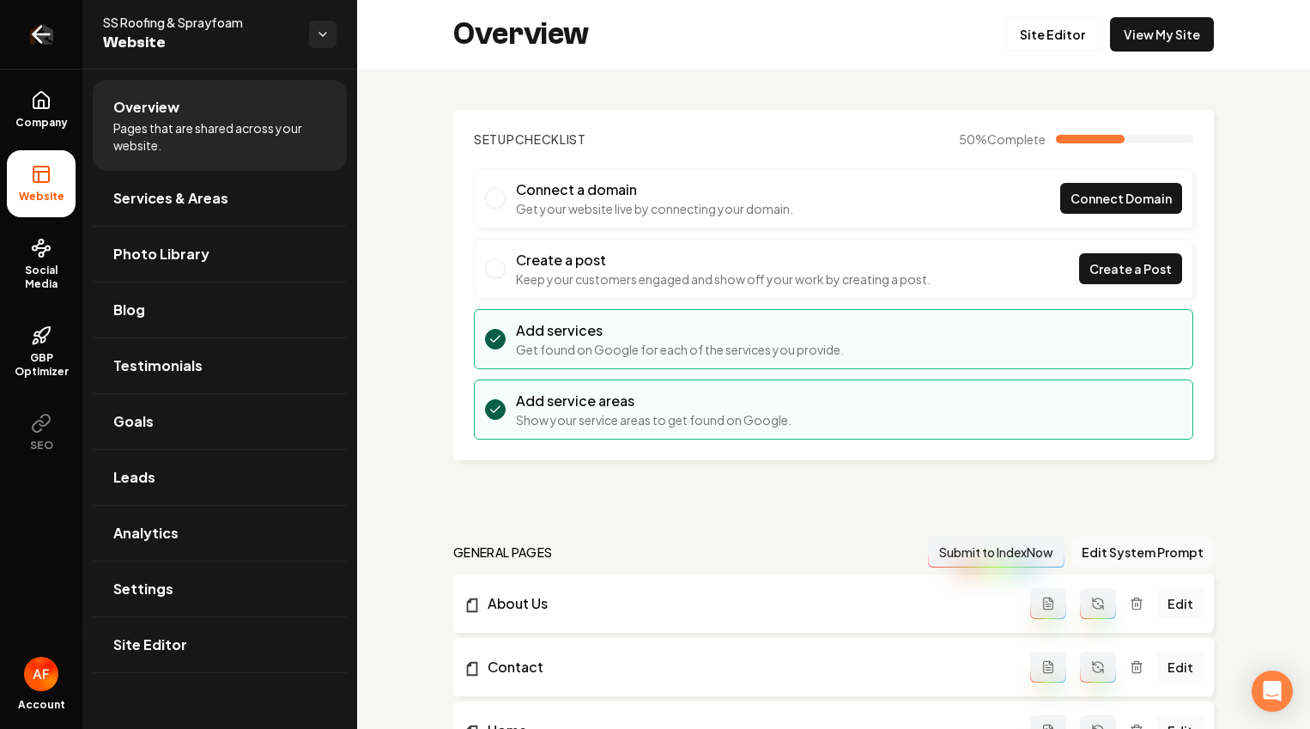
click at [46, 24] on icon "Return to dashboard" at bounding box center [40, 34] width 27 height 27
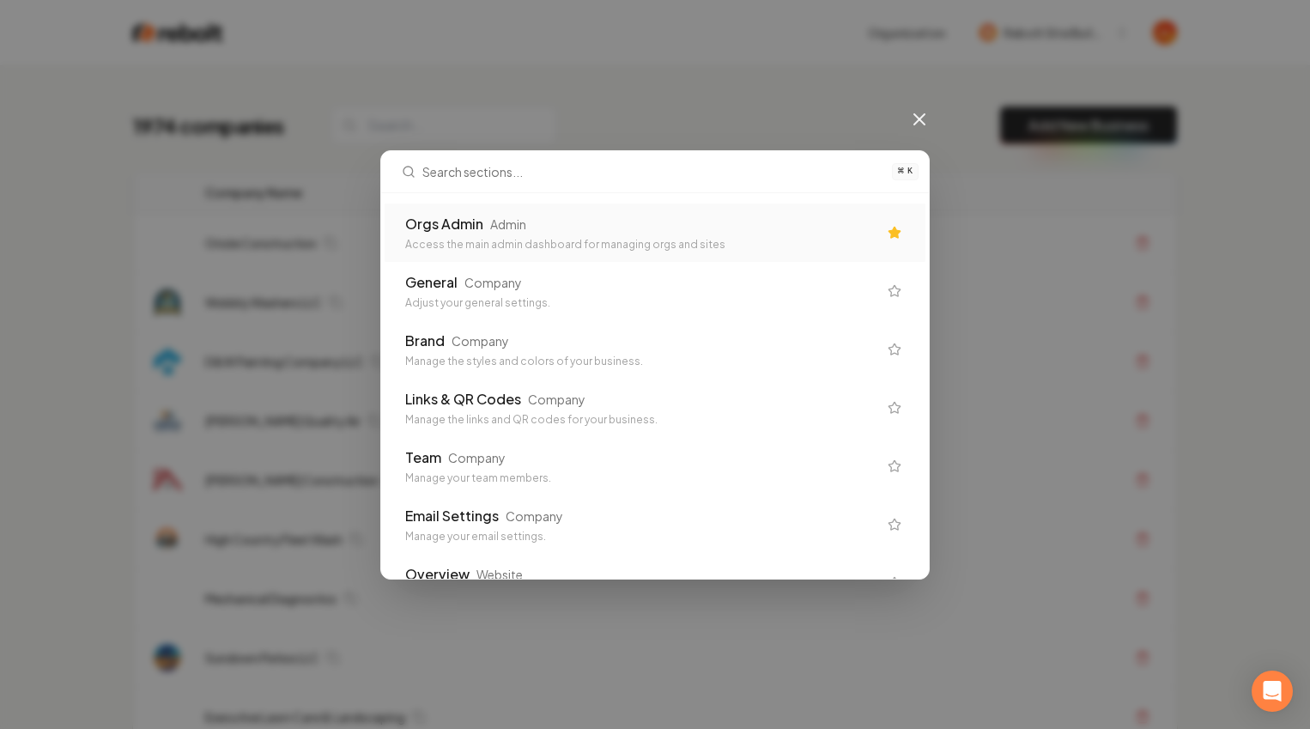
click at [571, 243] on div "Access the main admin dashboard for managing orgs and sites" at bounding box center [641, 245] width 472 height 14
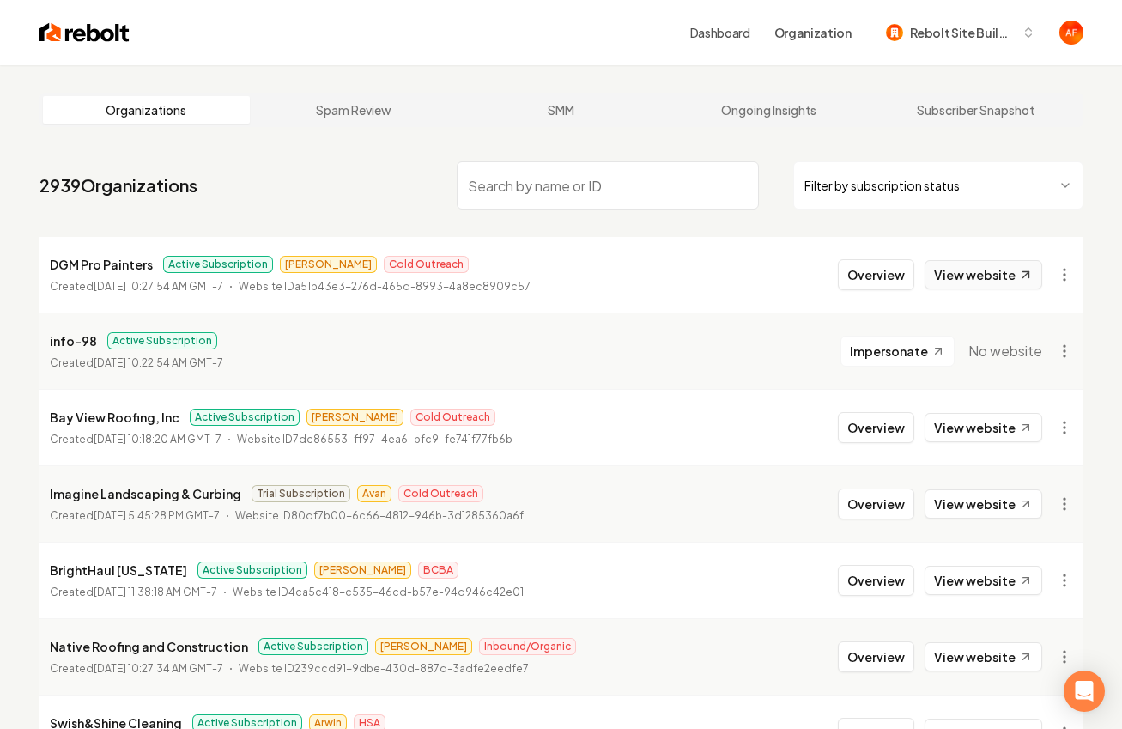
click at [950, 264] on link "View website" at bounding box center [984, 274] width 118 height 29
click at [1008, 419] on link "View website" at bounding box center [984, 427] width 118 height 29
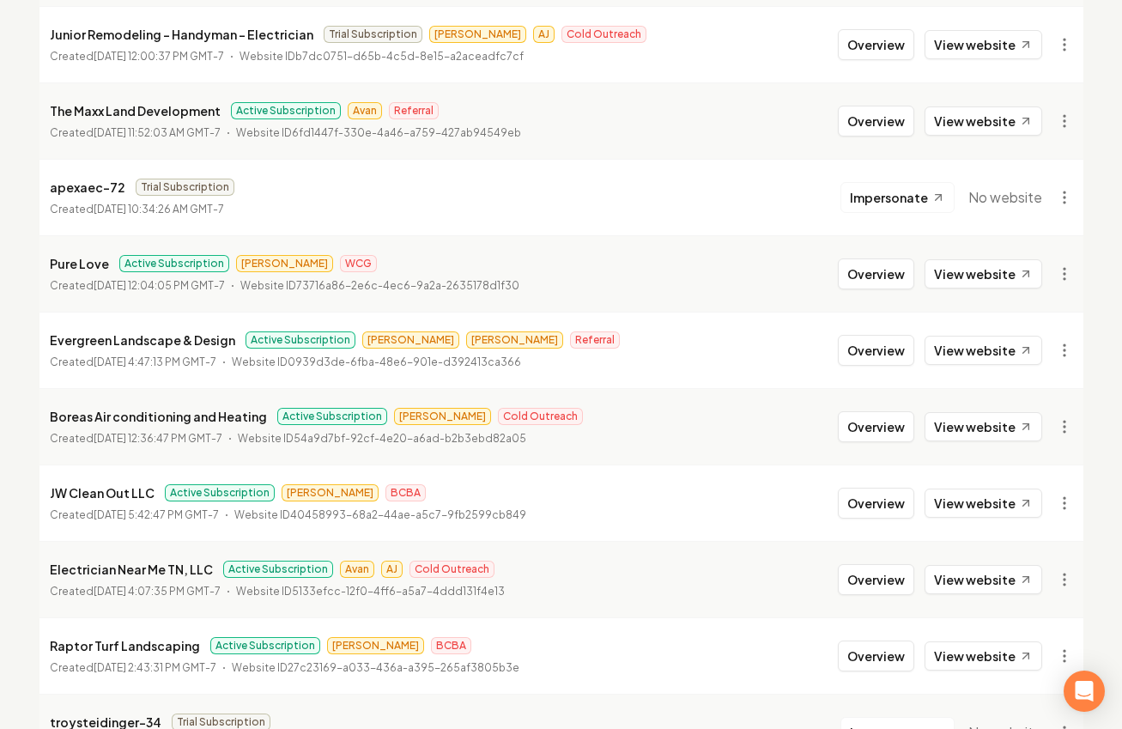
scroll to position [1872, 0]
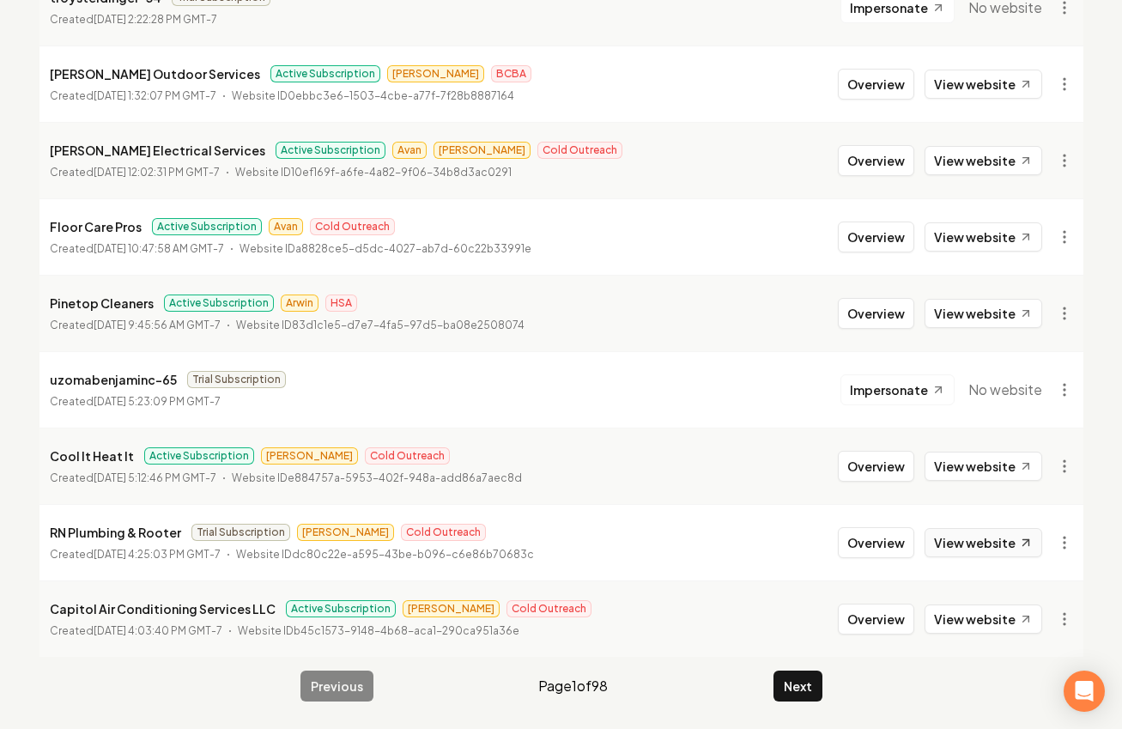
click at [977, 538] on link "View website" at bounding box center [984, 542] width 118 height 29
click at [986, 471] on link "View website" at bounding box center [984, 466] width 118 height 29
click at [781, 685] on button "Next" at bounding box center [798, 686] width 49 height 31
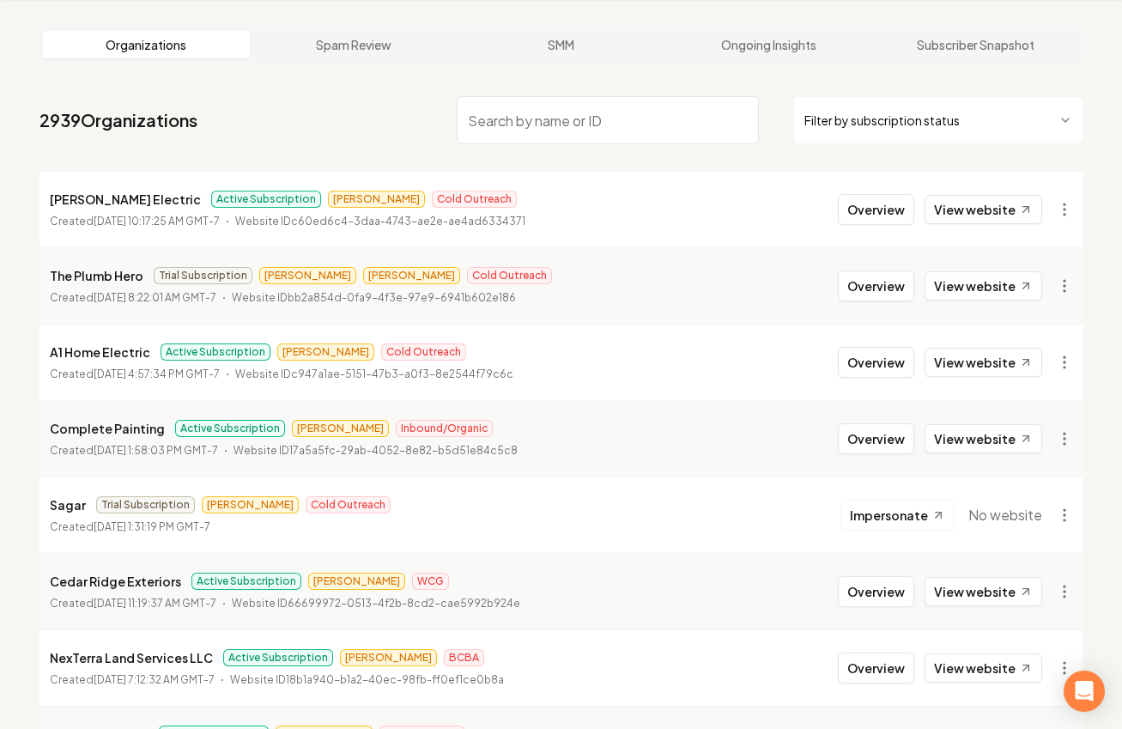
scroll to position [1872, 0]
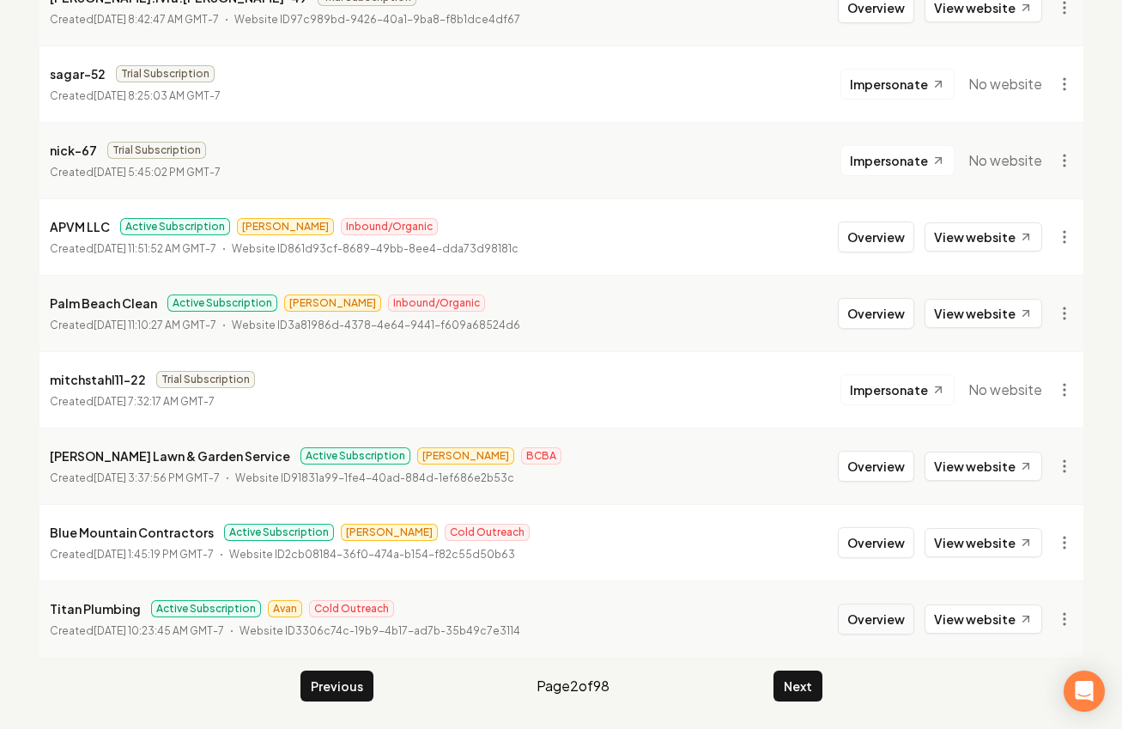
click at [889, 611] on button "Overview" at bounding box center [876, 619] width 76 height 31
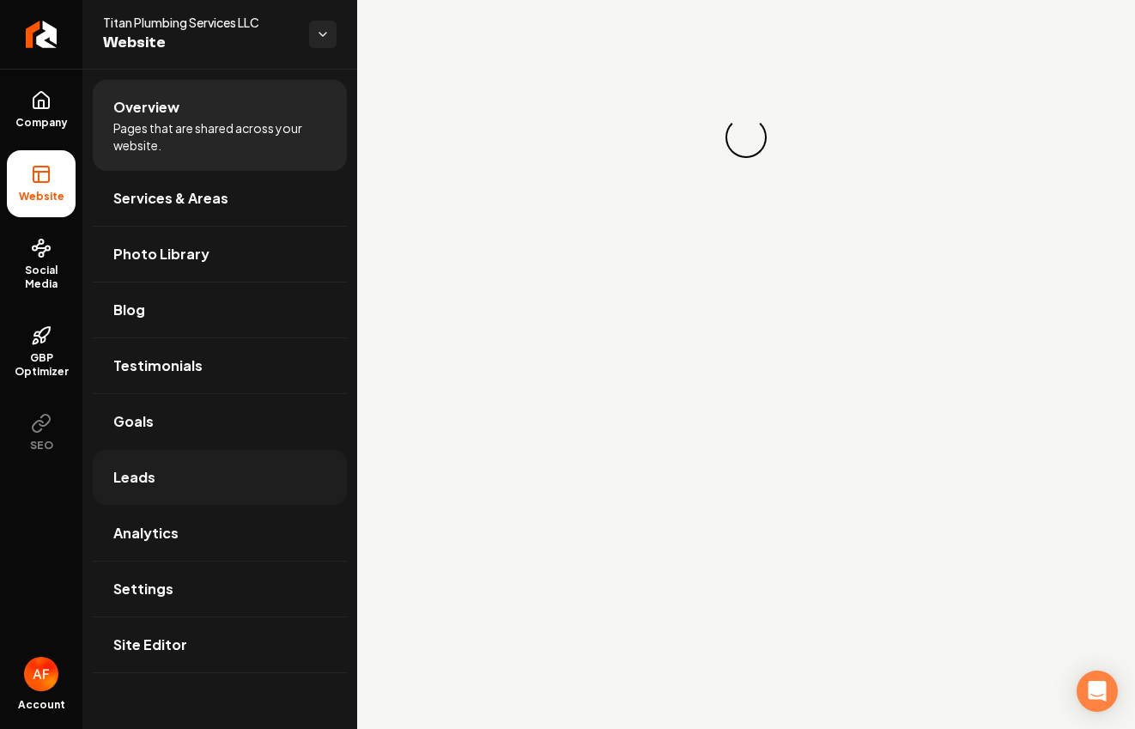
click at [219, 469] on link "Leads" at bounding box center [220, 477] width 254 height 55
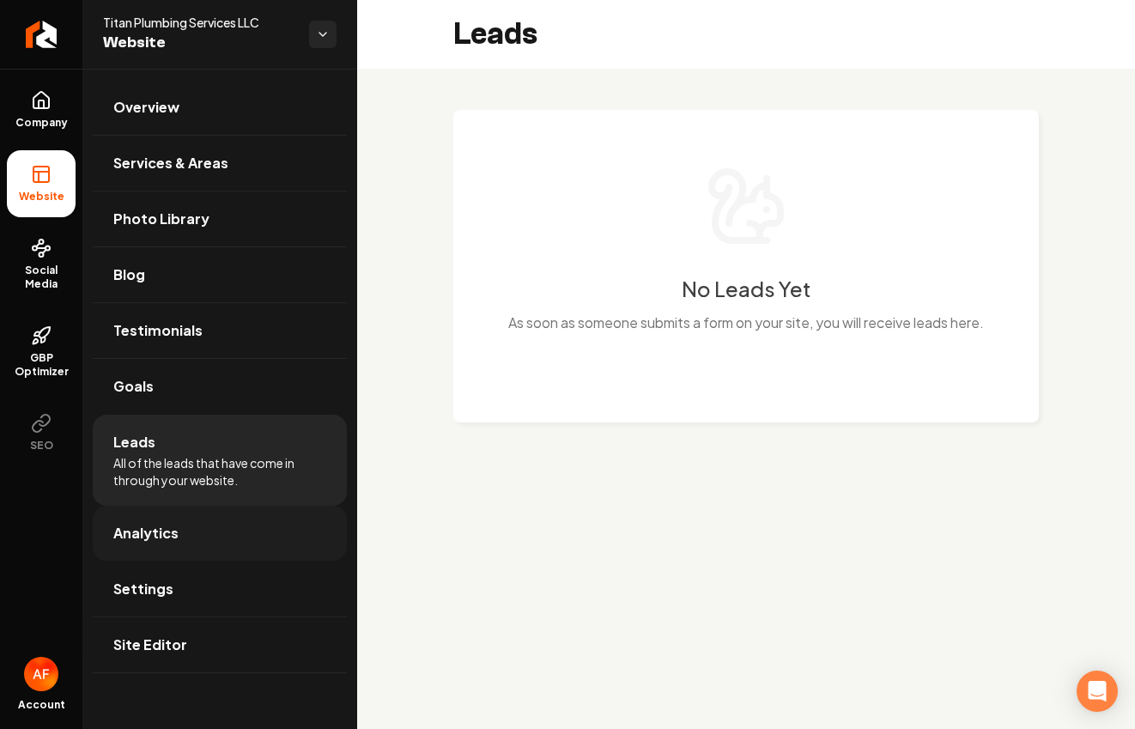
click at [208, 510] on link "Analytics" at bounding box center [220, 533] width 254 height 55
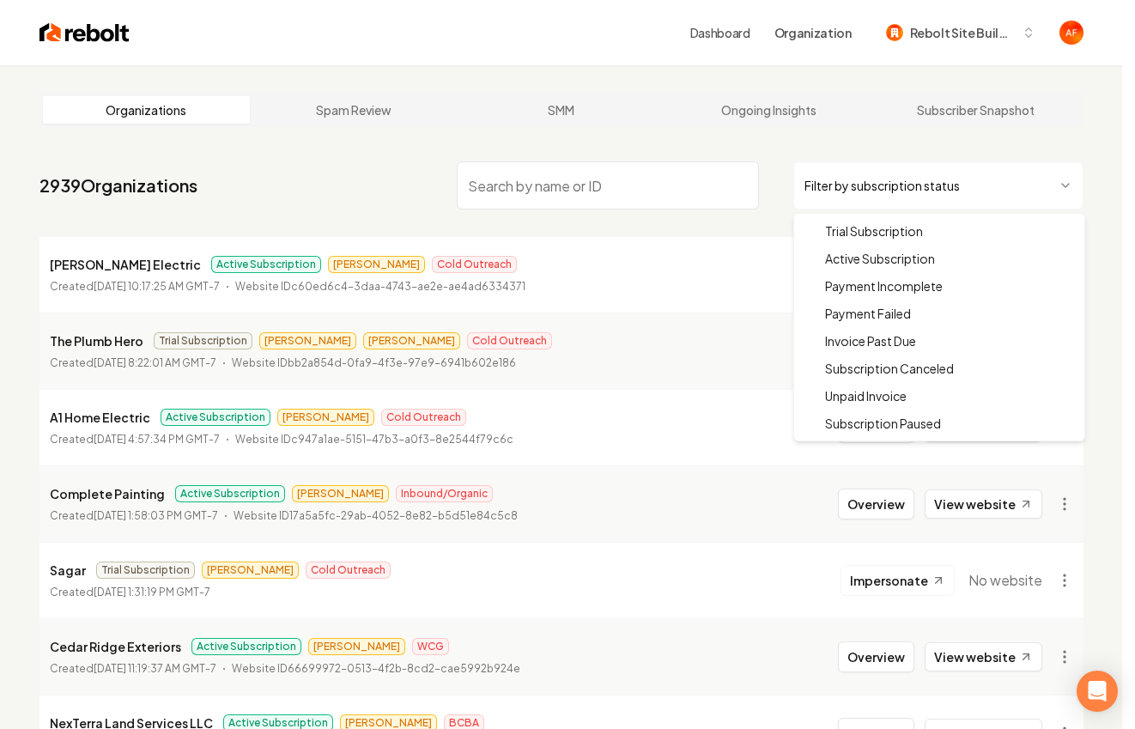
click at [933, 189] on html "Dashboard Organization Rebolt Site Builder Organizations Spam Review SMM Ongoin…" at bounding box center [567, 364] width 1135 height 729
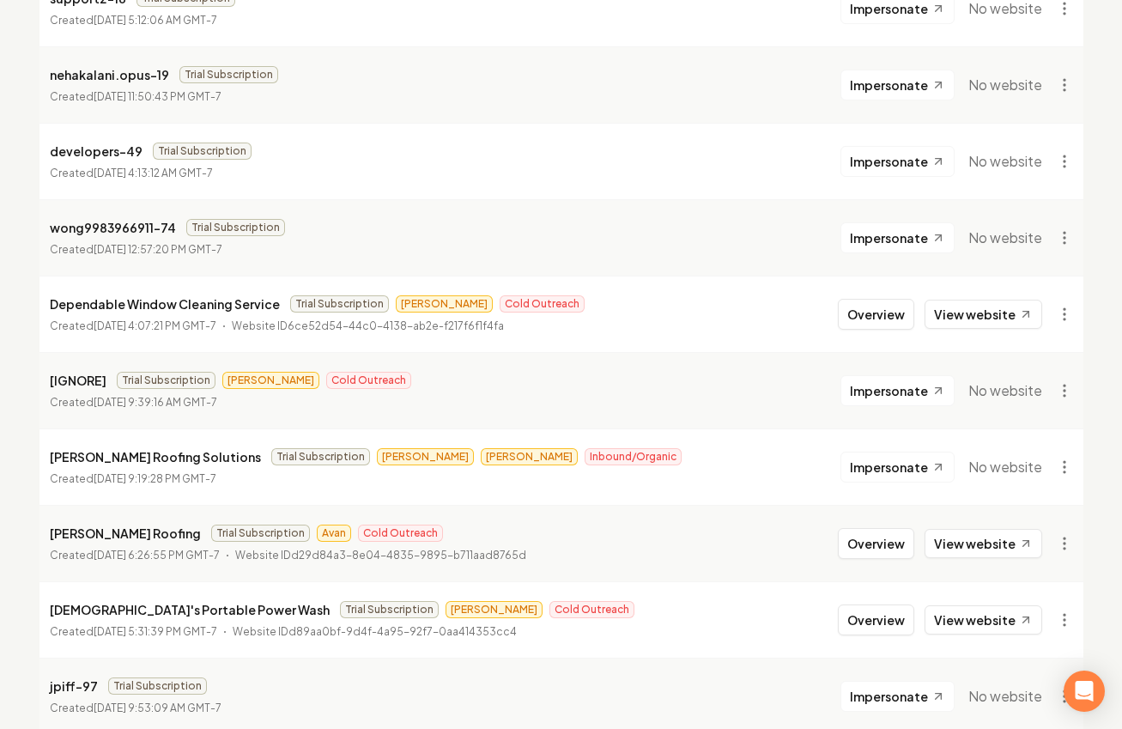
scroll to position [1491, 0]
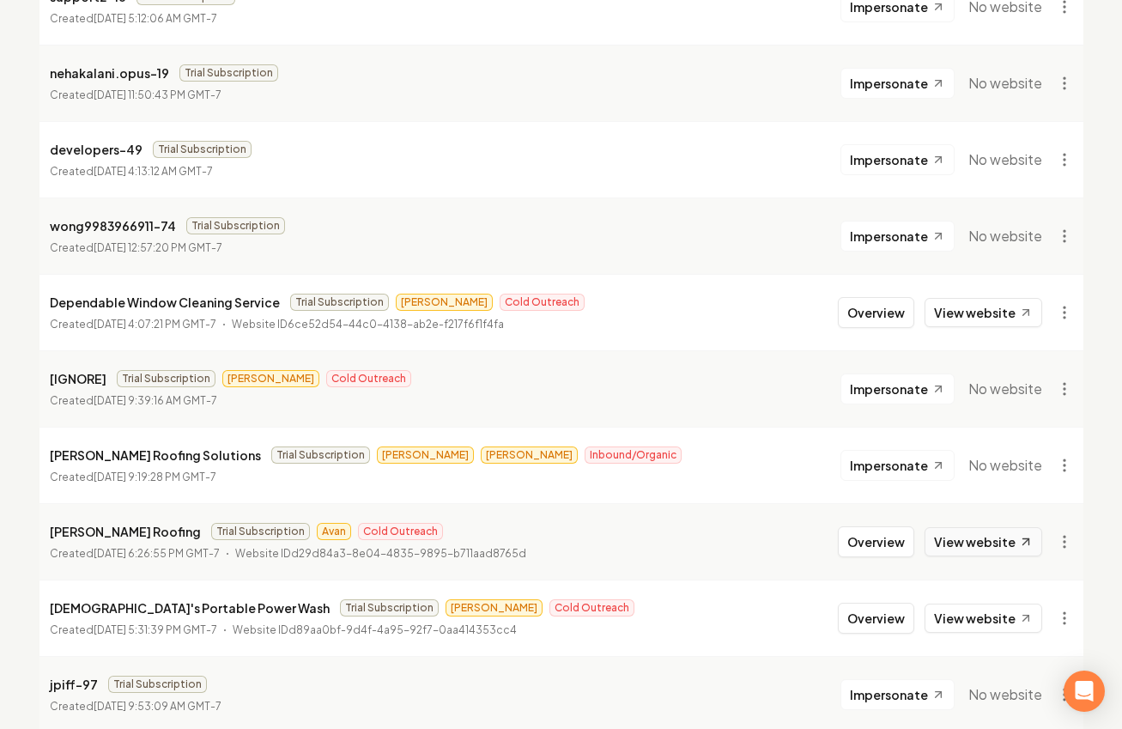
click at [967, 536] on link "View website" at bounding box center [984, 541] width 118 height 29
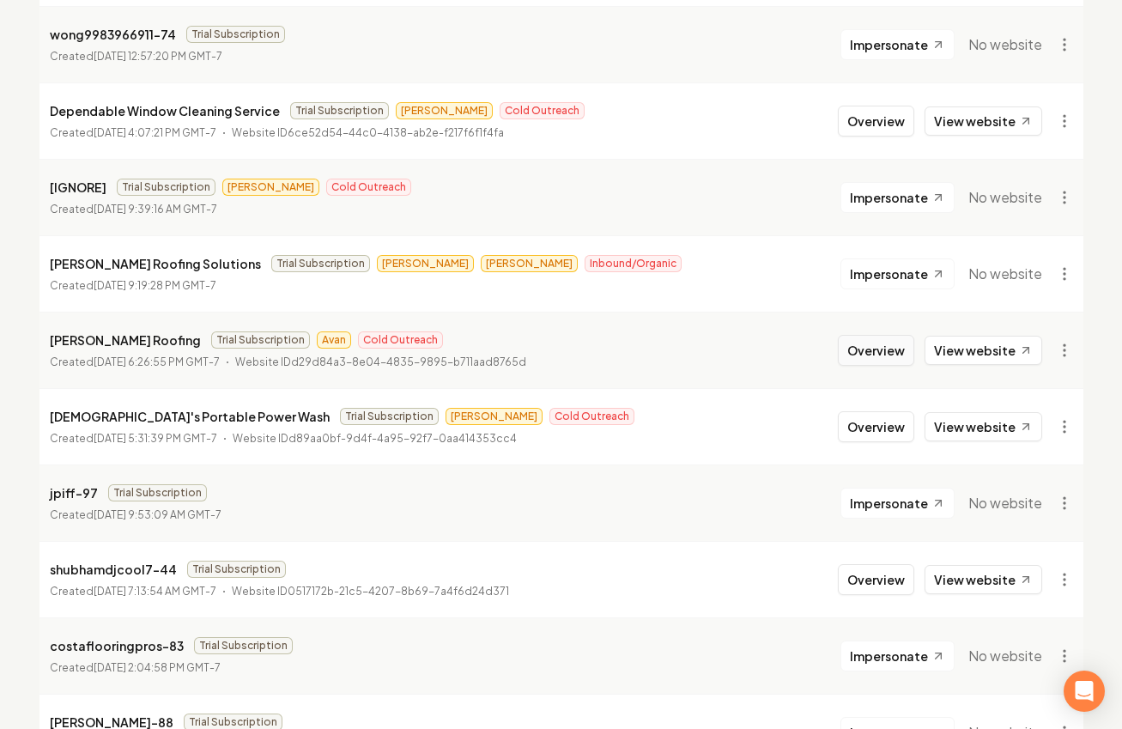
scroll to position [1872, 0]
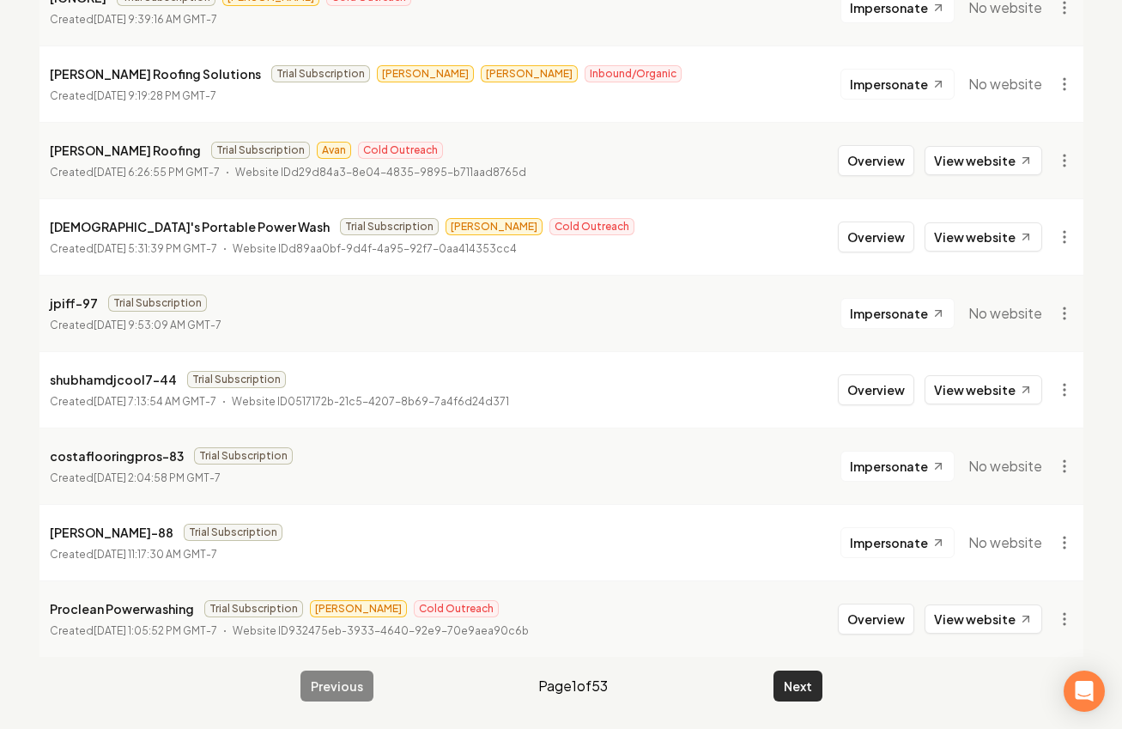
click at [793, 689] on button "Next" at bounding box center [798, 686] width 49 height 31
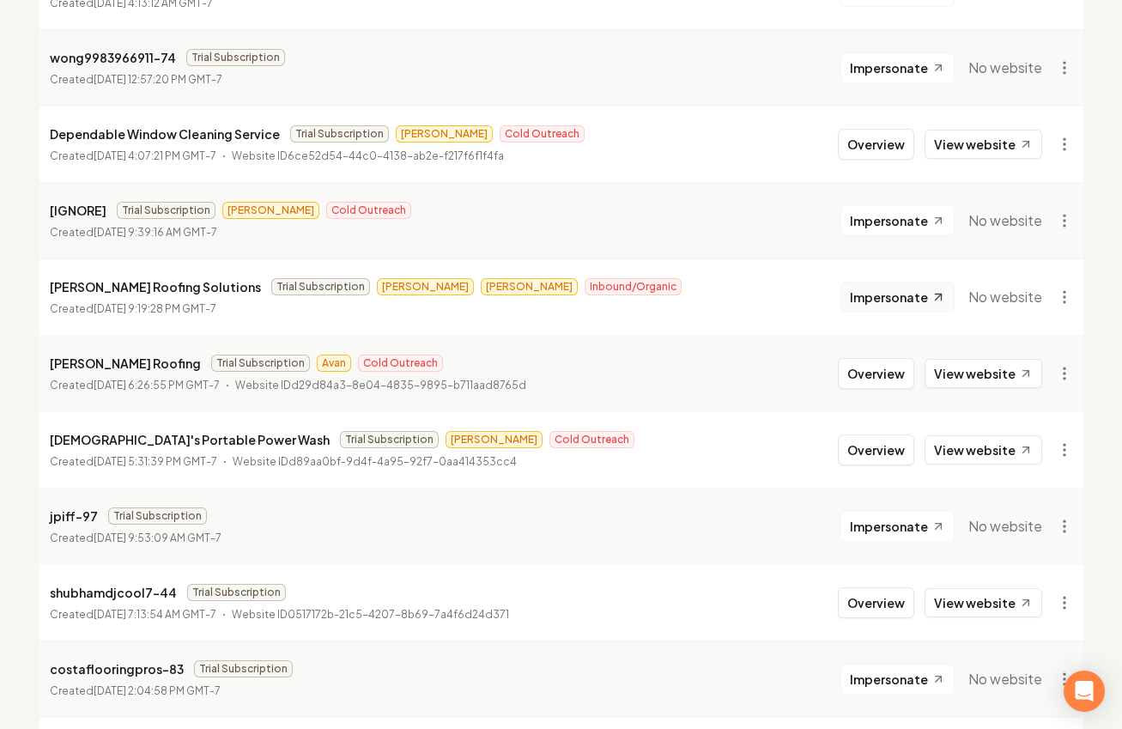
scroll to position [1872, 0]
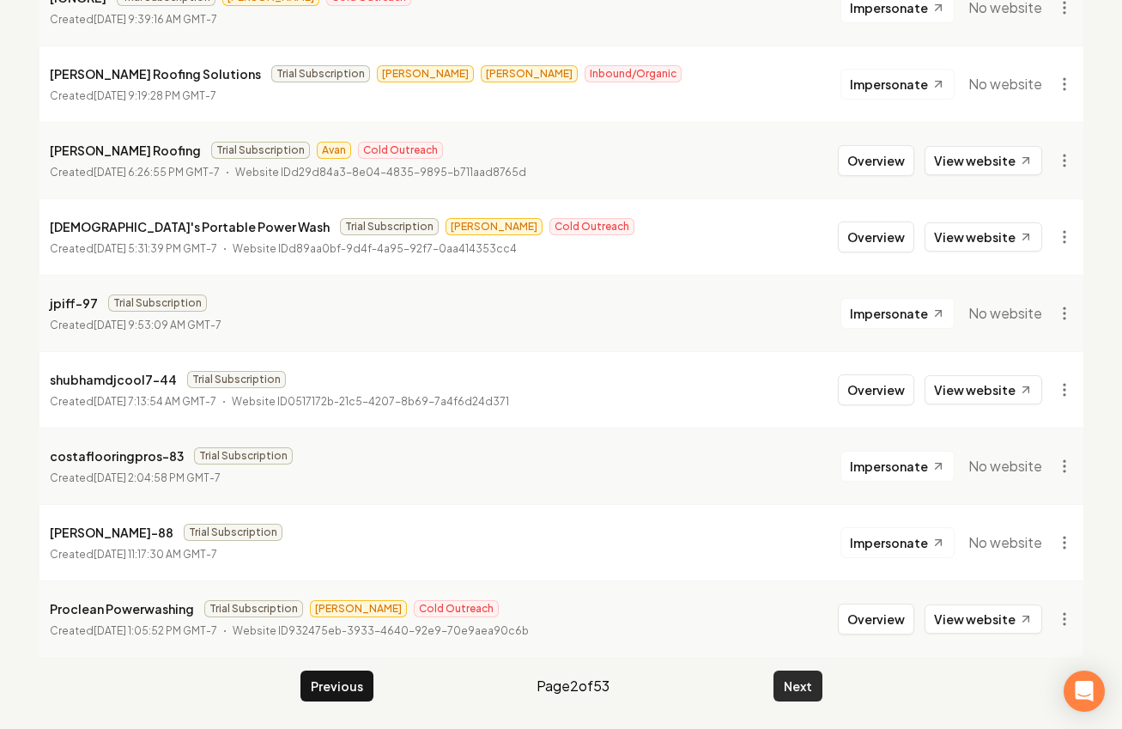
click at [806, 677] on button "Next" at bounding box center [798, 686] width 49 height 31
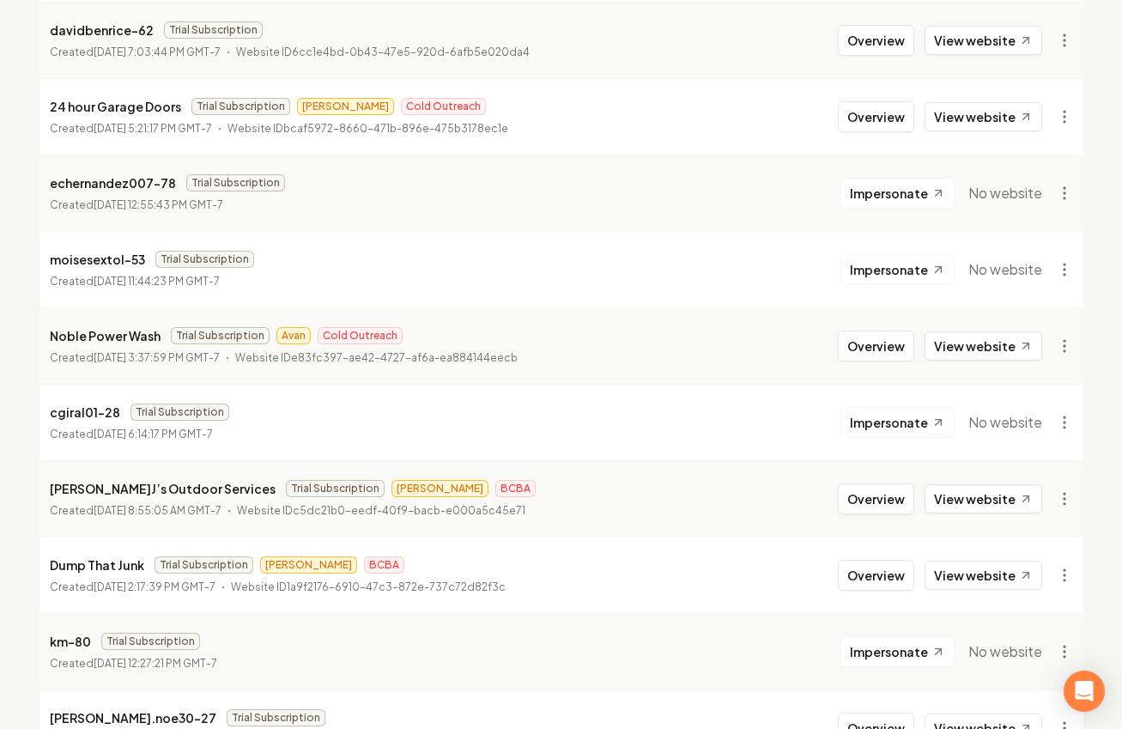
scroll to position [34, 0]
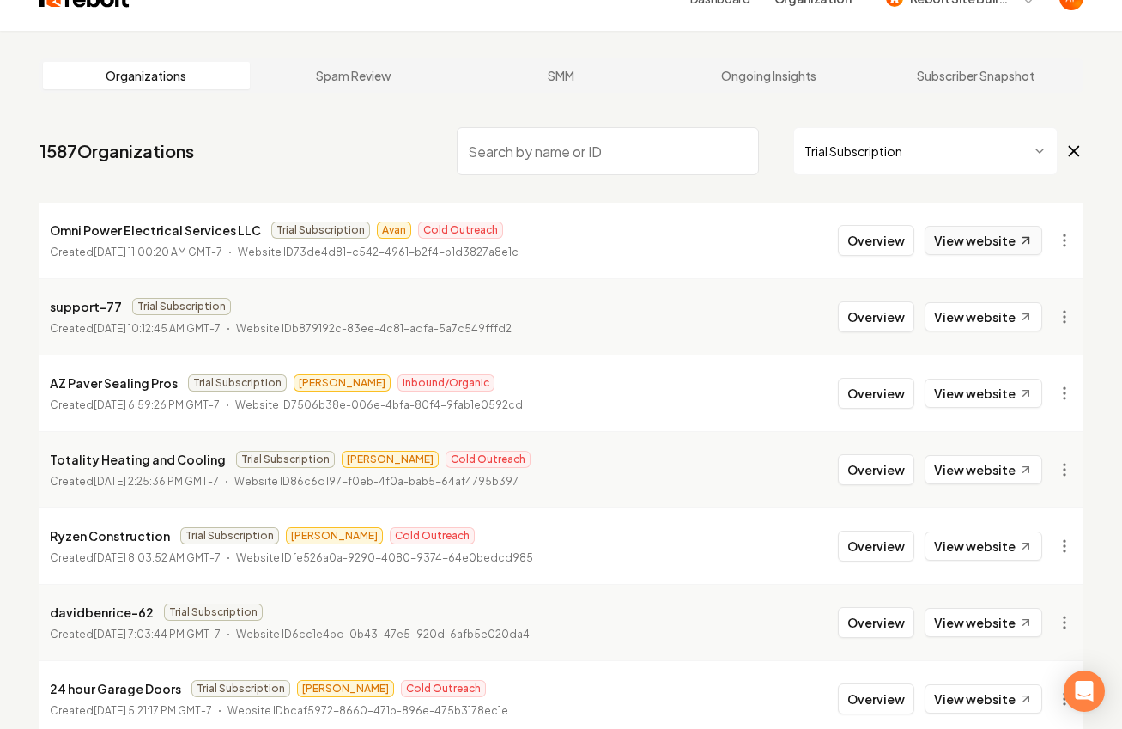
click at [1002, 233] on link "View website" at bounding box center [984, 240] width 118 height 29
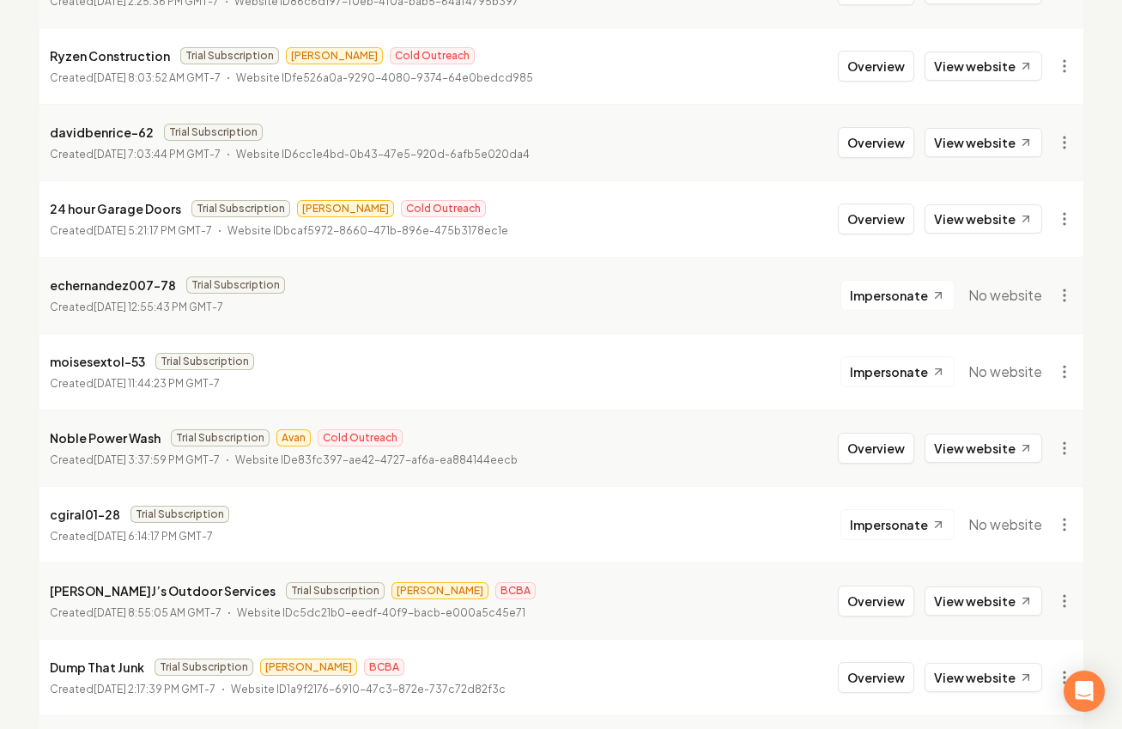
scroll to position [518, 0]
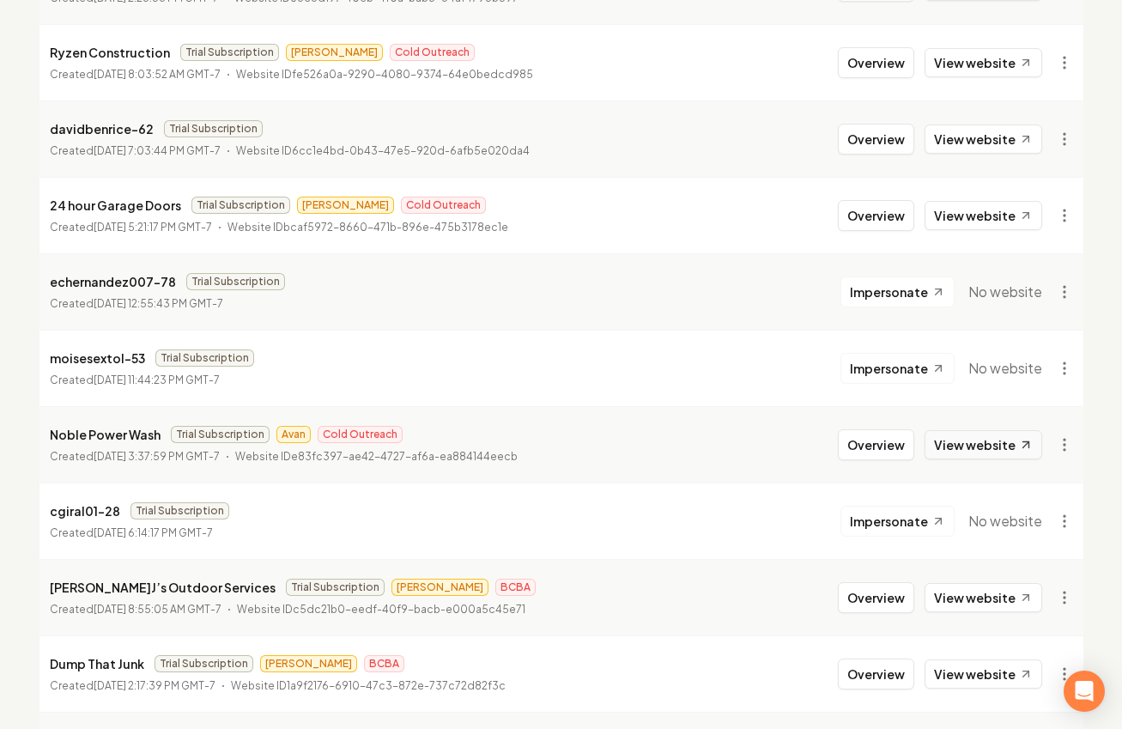
click at [969, 447] on link "View website" at bounding box center [984, 444] width 118 height 29
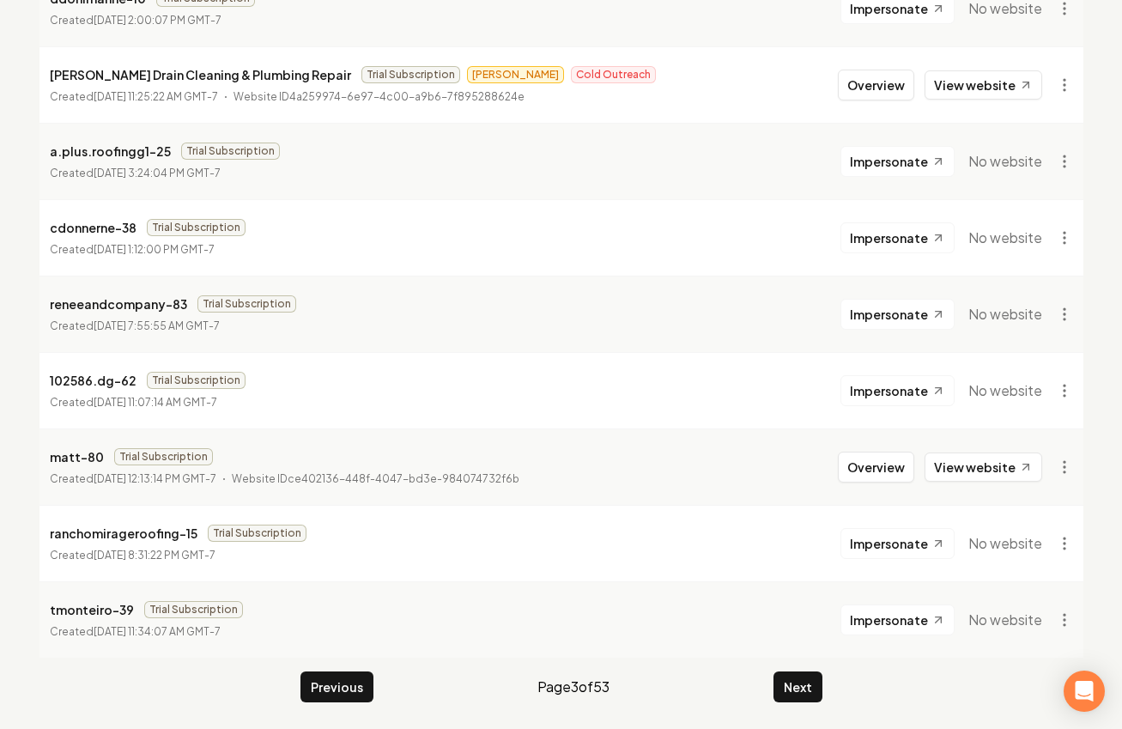
scroll to position [1872, 0]
click at [794, 684] on button "Next" at bounding box center [798, 686] width 49 height 31
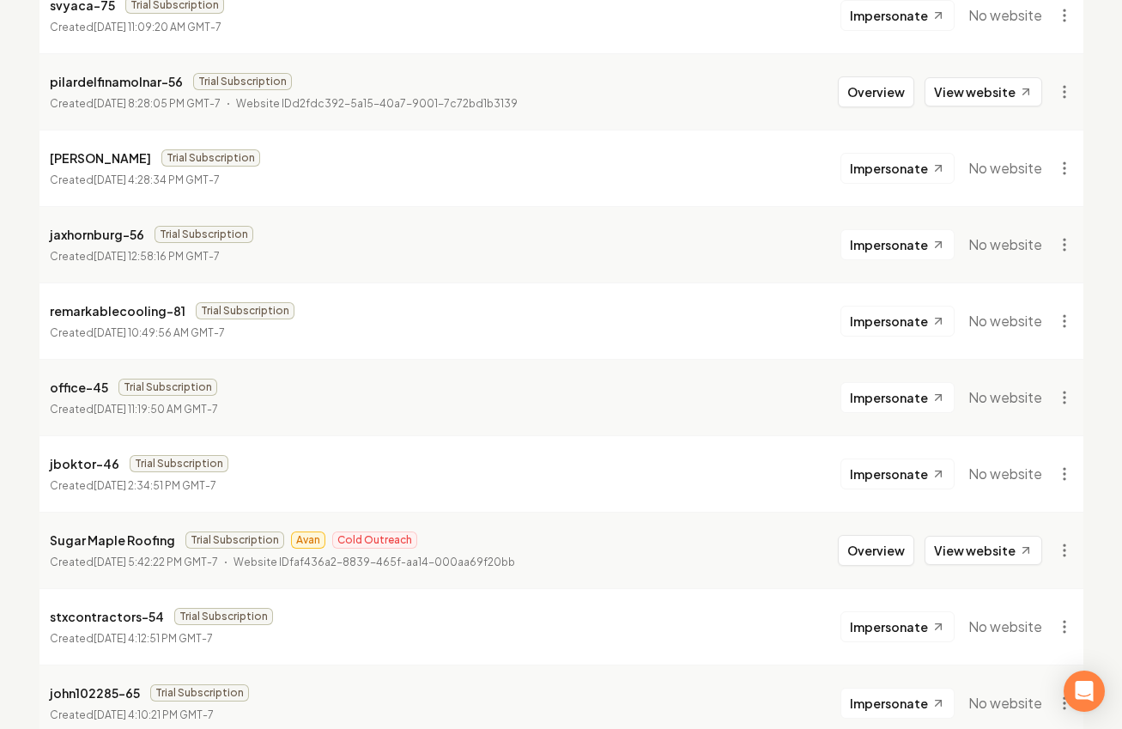
scroll to position [1023, 0]
click at [961, 544] on link "View website" at bounding box center [984, 551] width 118 height 29
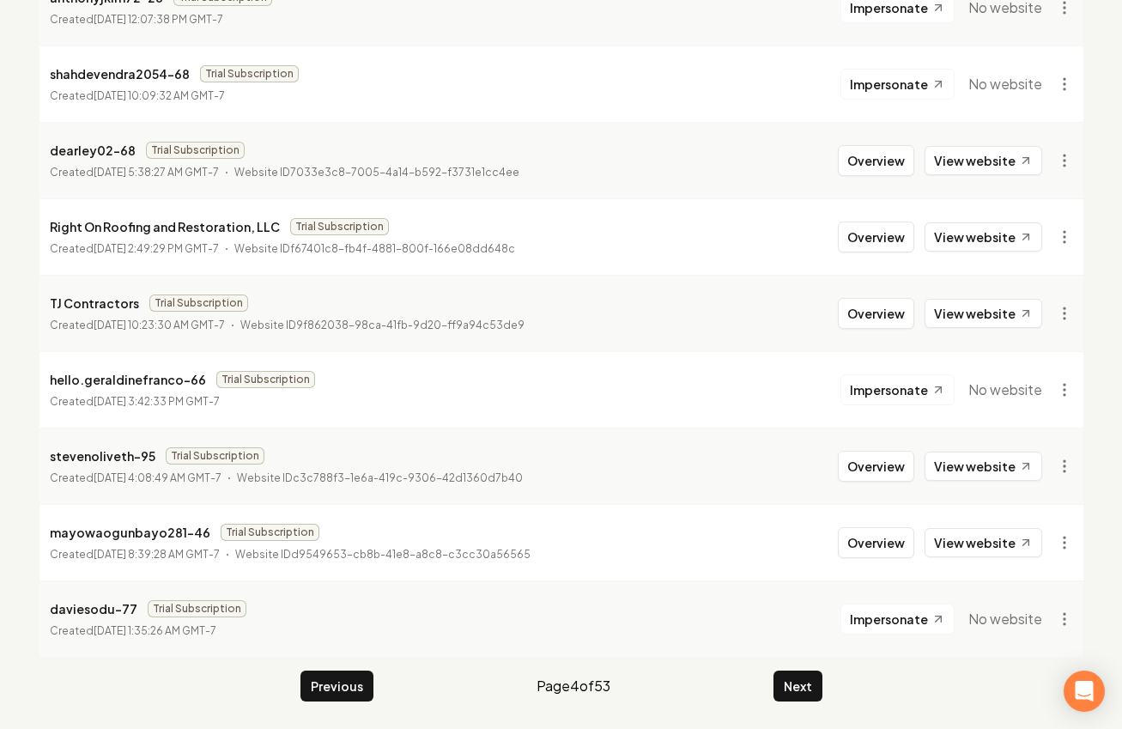
click at [785, 677] on button "Next" at bounding box center [798, 686] width 49 height 31
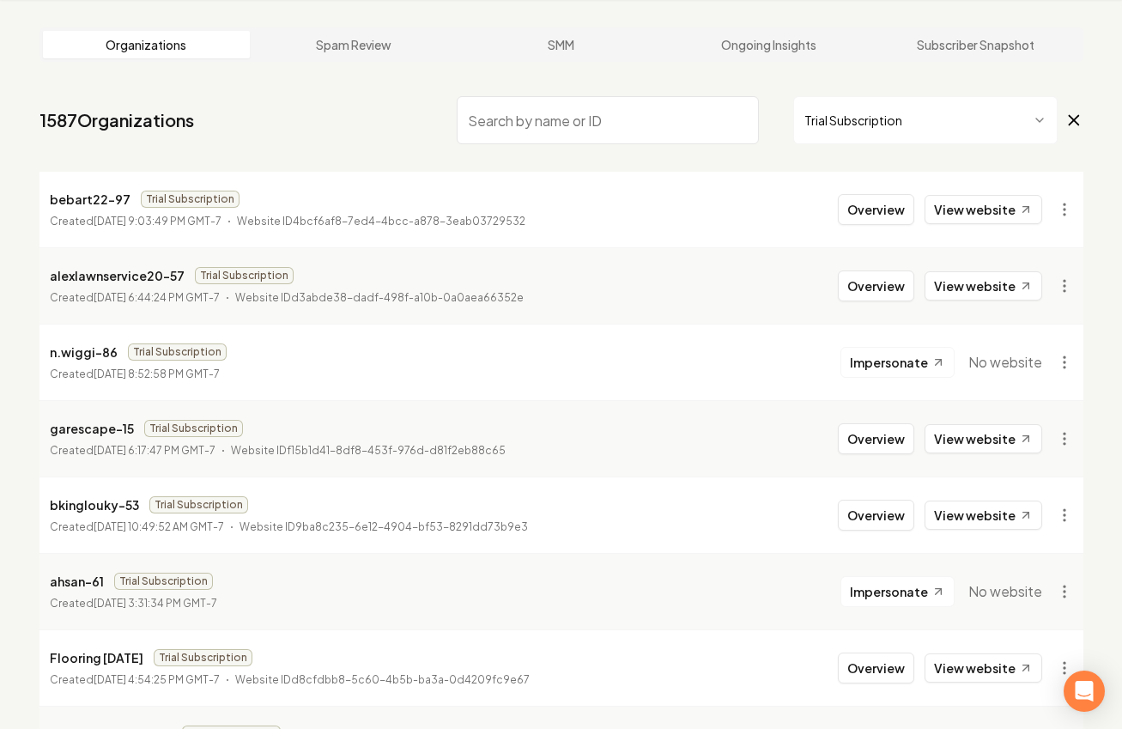
scroll to position [1872, 0]
